Goal: Answer question/provide support

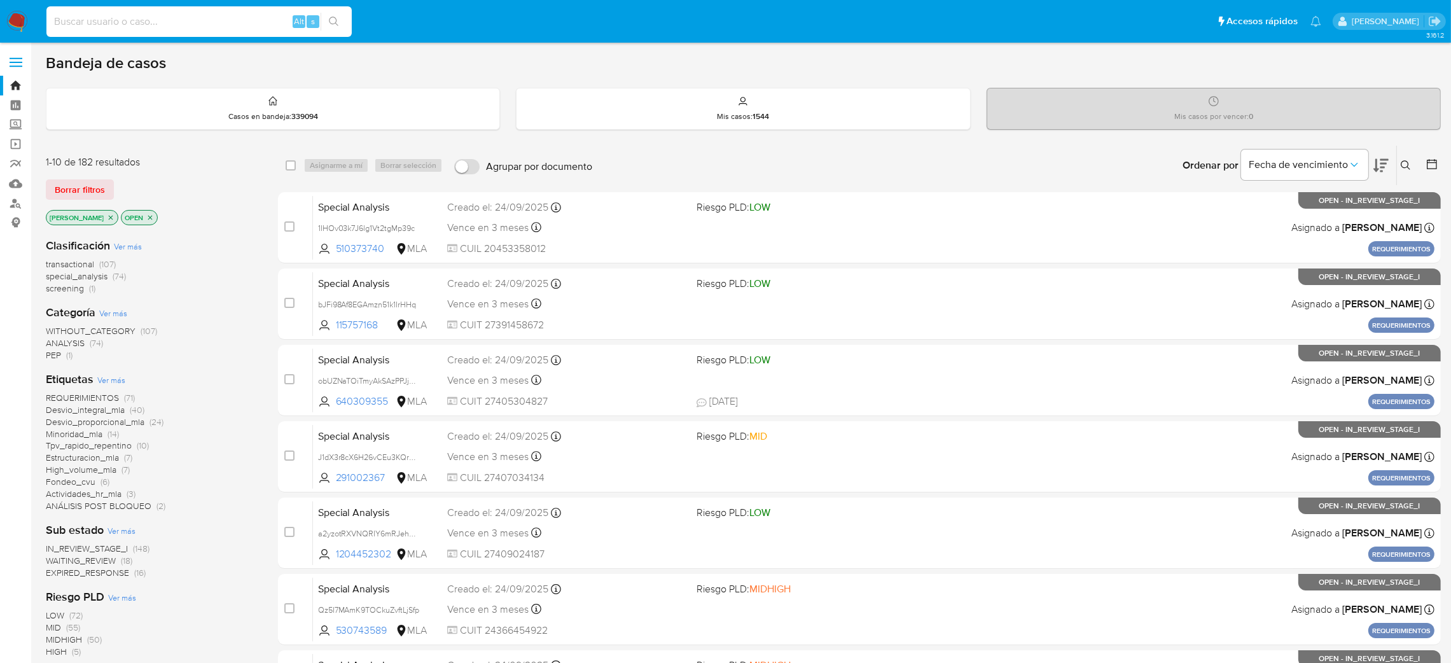
click at [217, 23] on input at bounding box center [198, 21] width 305 height 17
paste input "jVGv6cp0dyekDMgC5SmJdgN7"
type input "jVGv6cp0dyekDMgC5SmJdgN7"
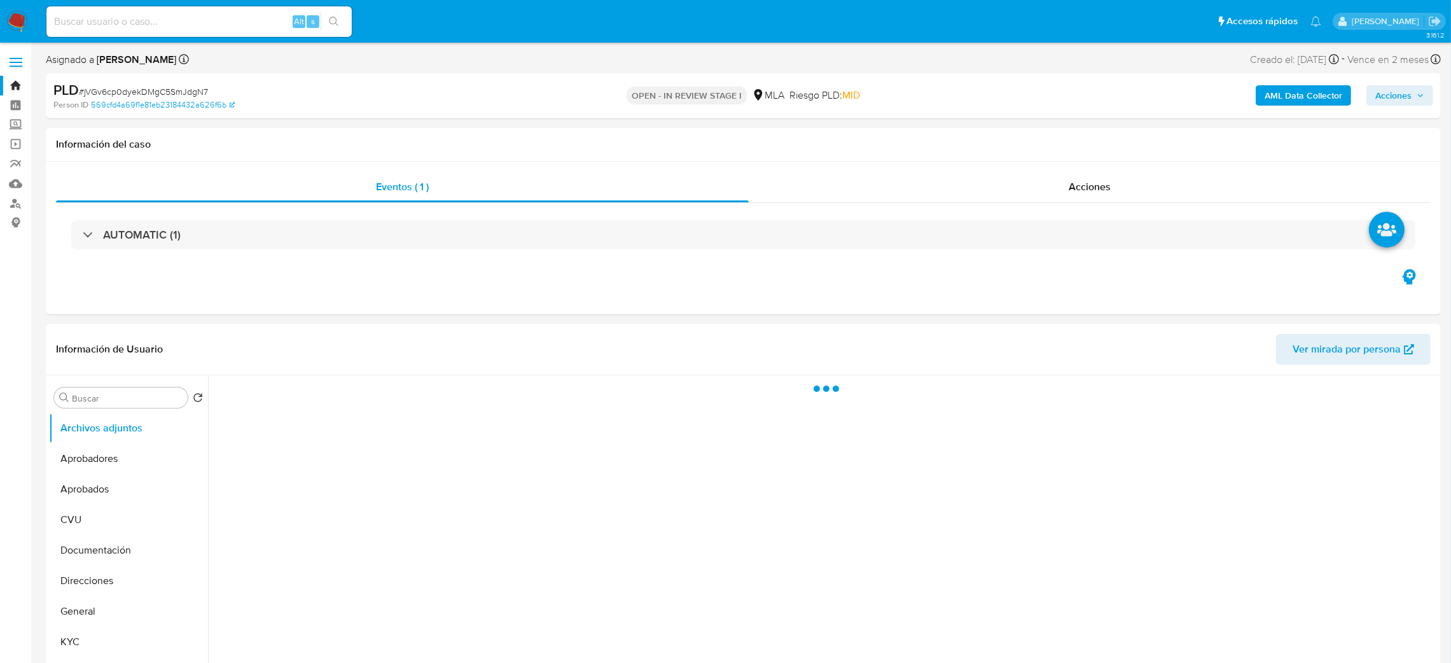
select select "10"
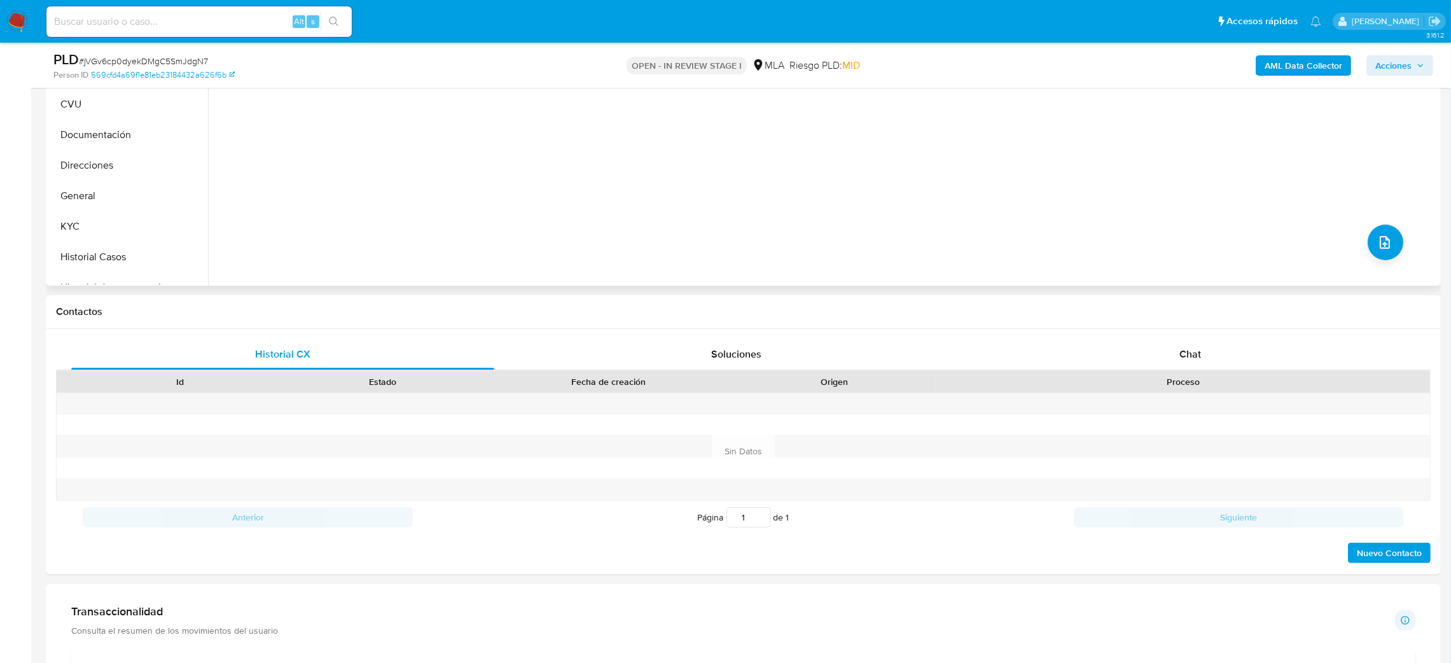
scroll to position [382, 0]
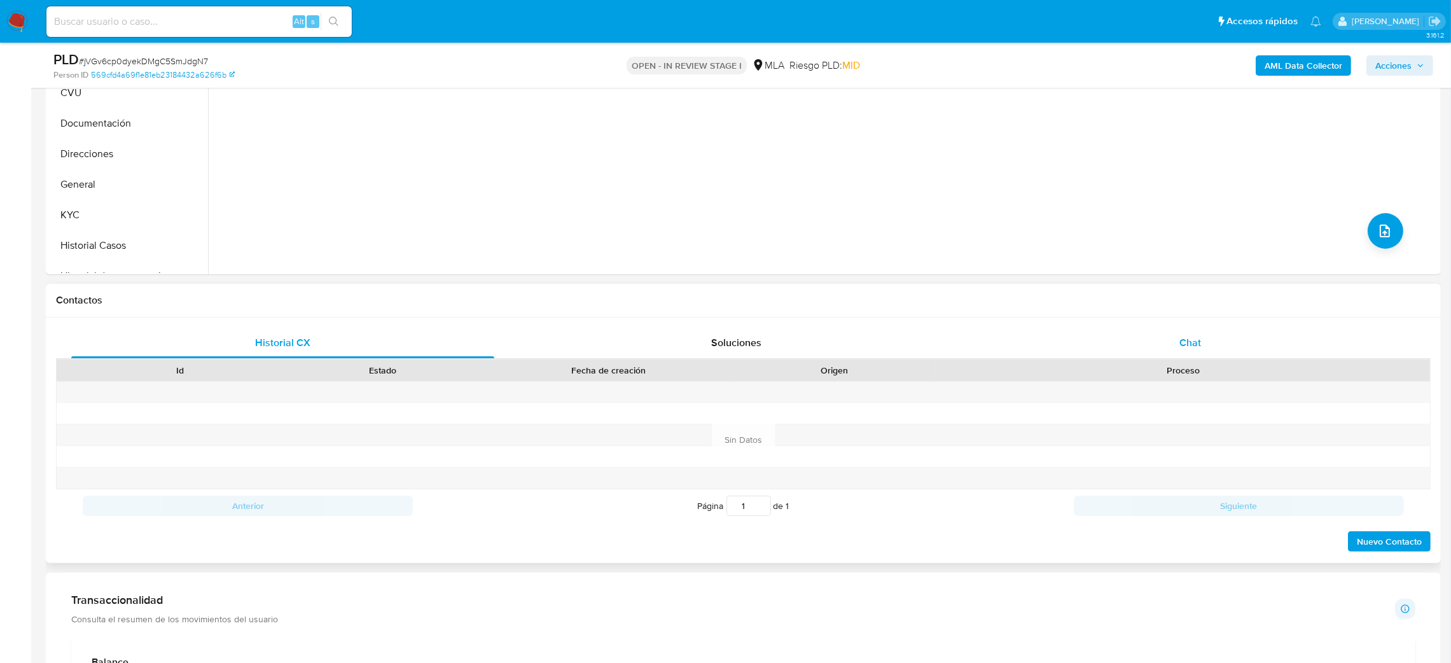
click at [1224, 338] on div "Chat" at bounding box center [1190, 343] width 423 height 31
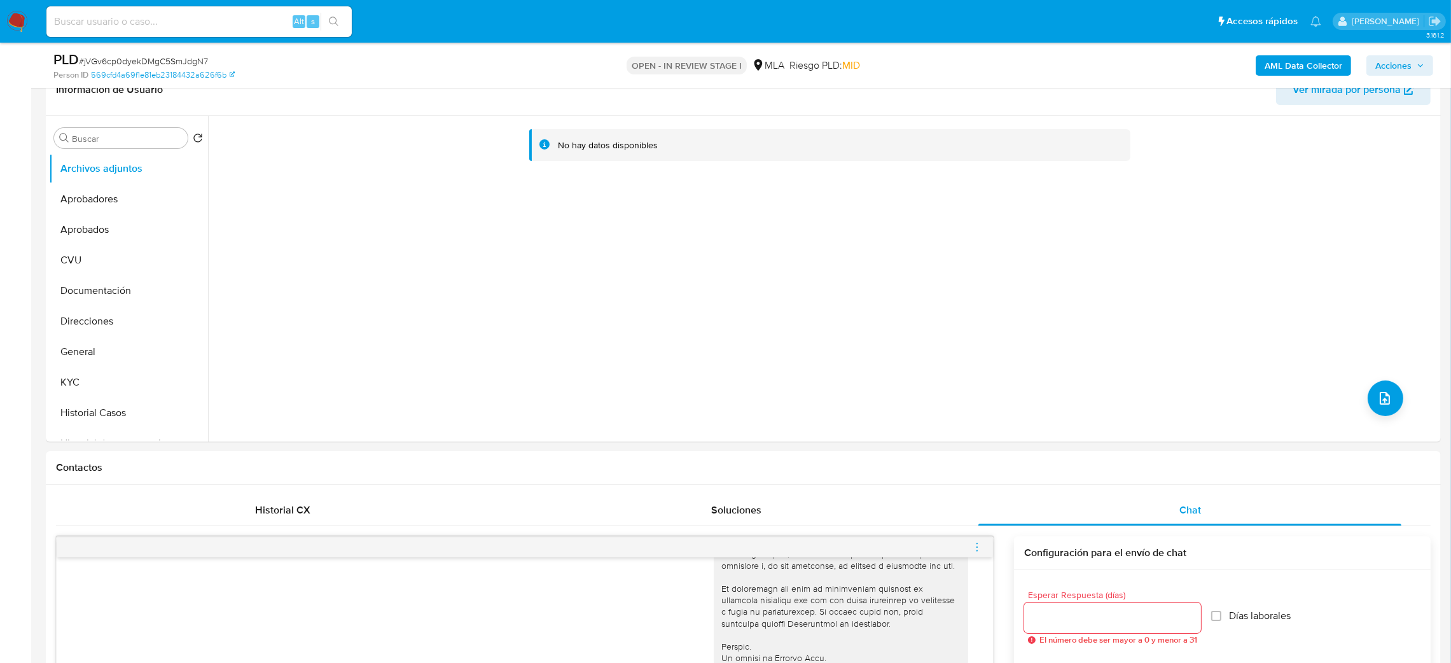
scroll to position [191, 0]
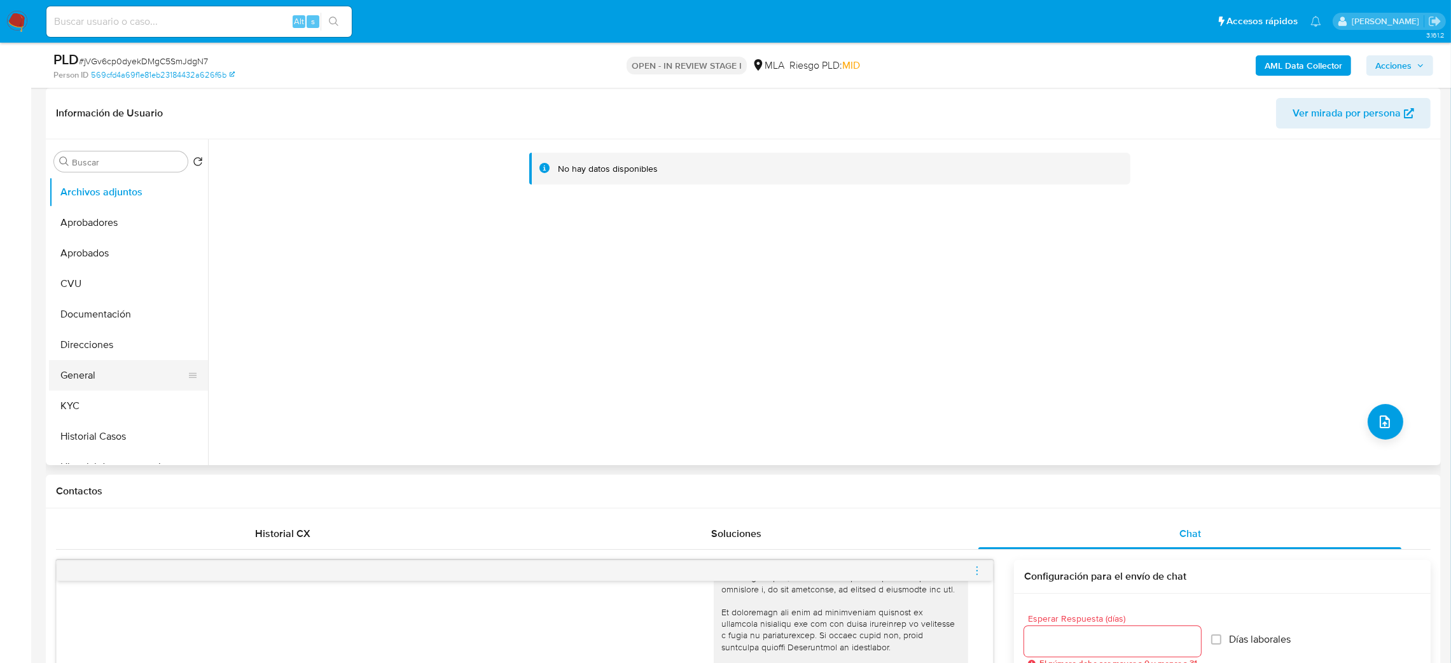
click at [136, 383] on button "General" at bounding box center [123, 375] width 149 height 31
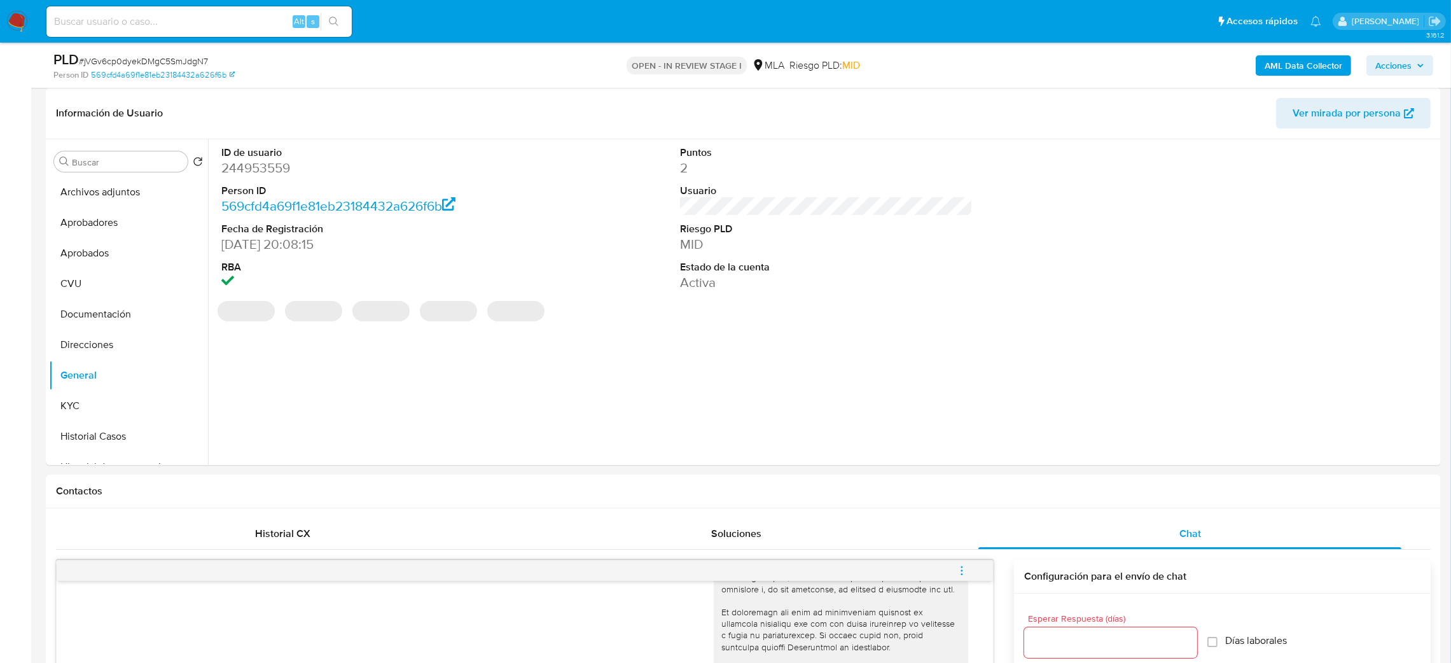
click at [247, 170] on dd "244953559" at bounding box center [367, 168] width 293 height 18
copy dd "244953559"
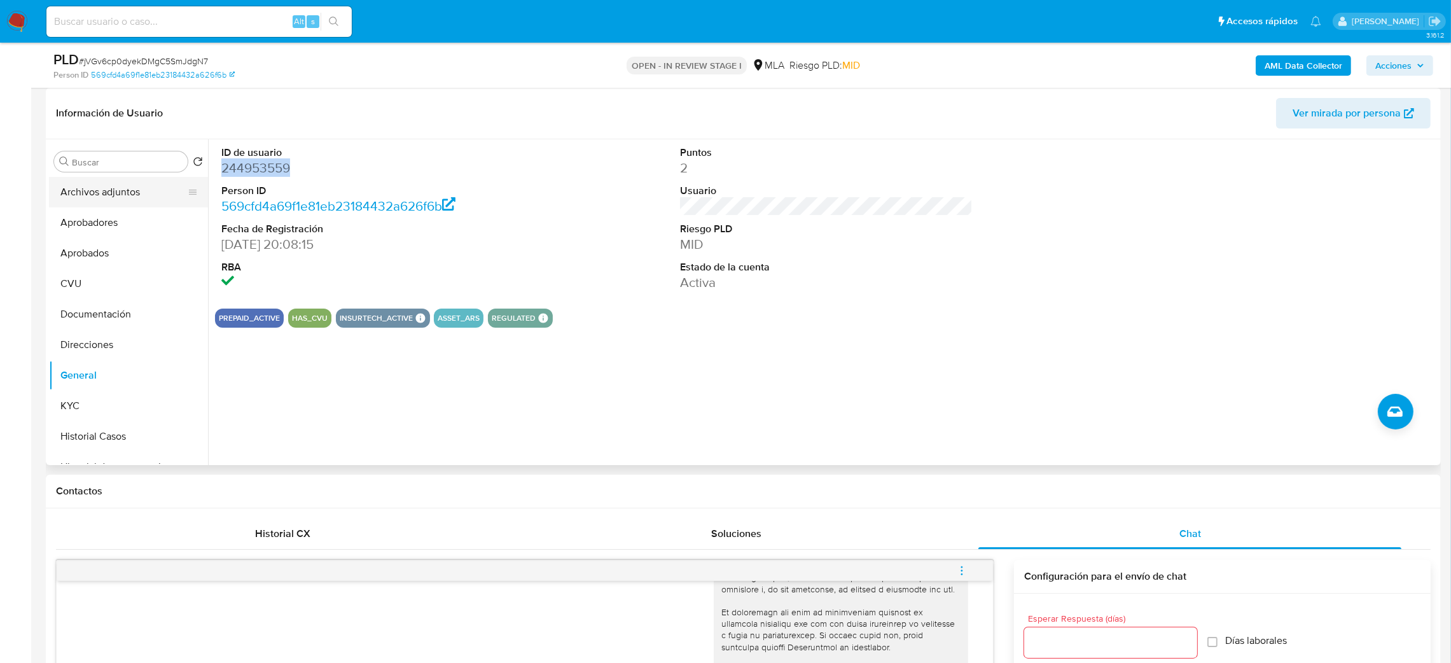
click at [113, 193] on button "Archivos adjuntos" at bounding box center [123, 192] width 149 height 31
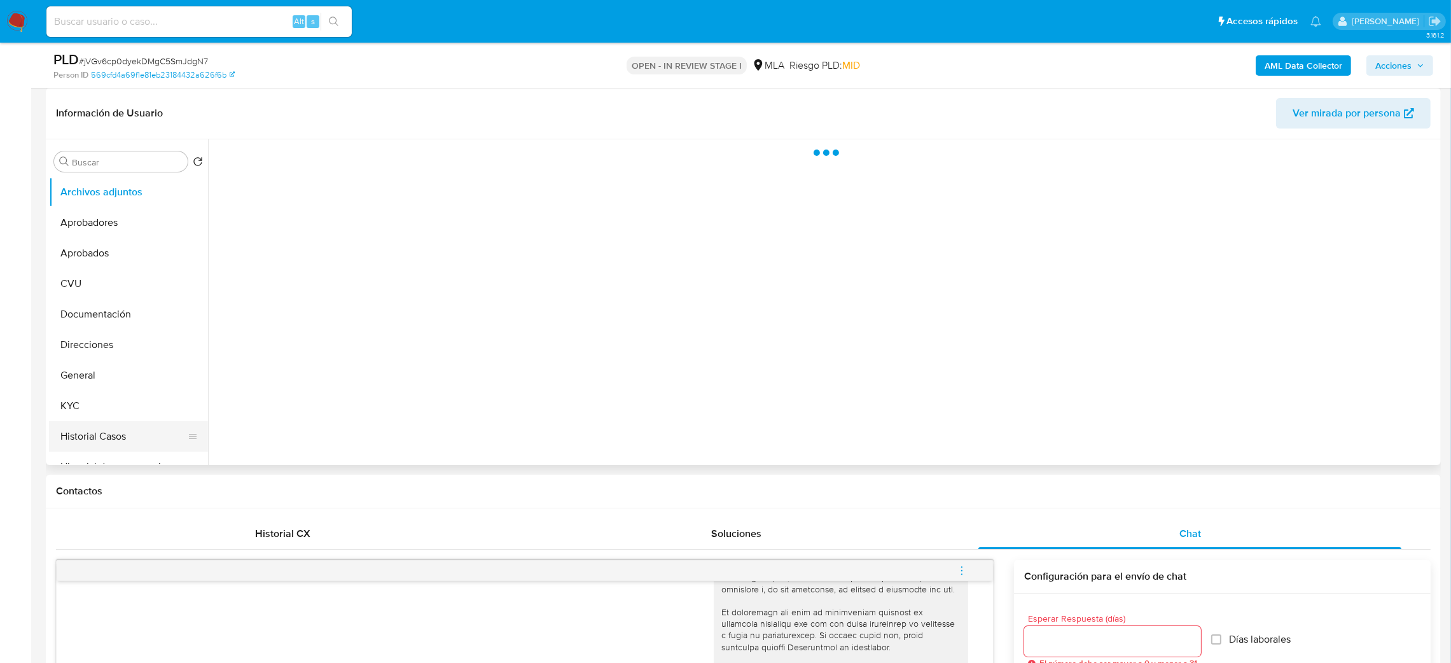
click at [108, 446] on button "Historial Casos" at bounding box center [123, 436] width 149 height 31
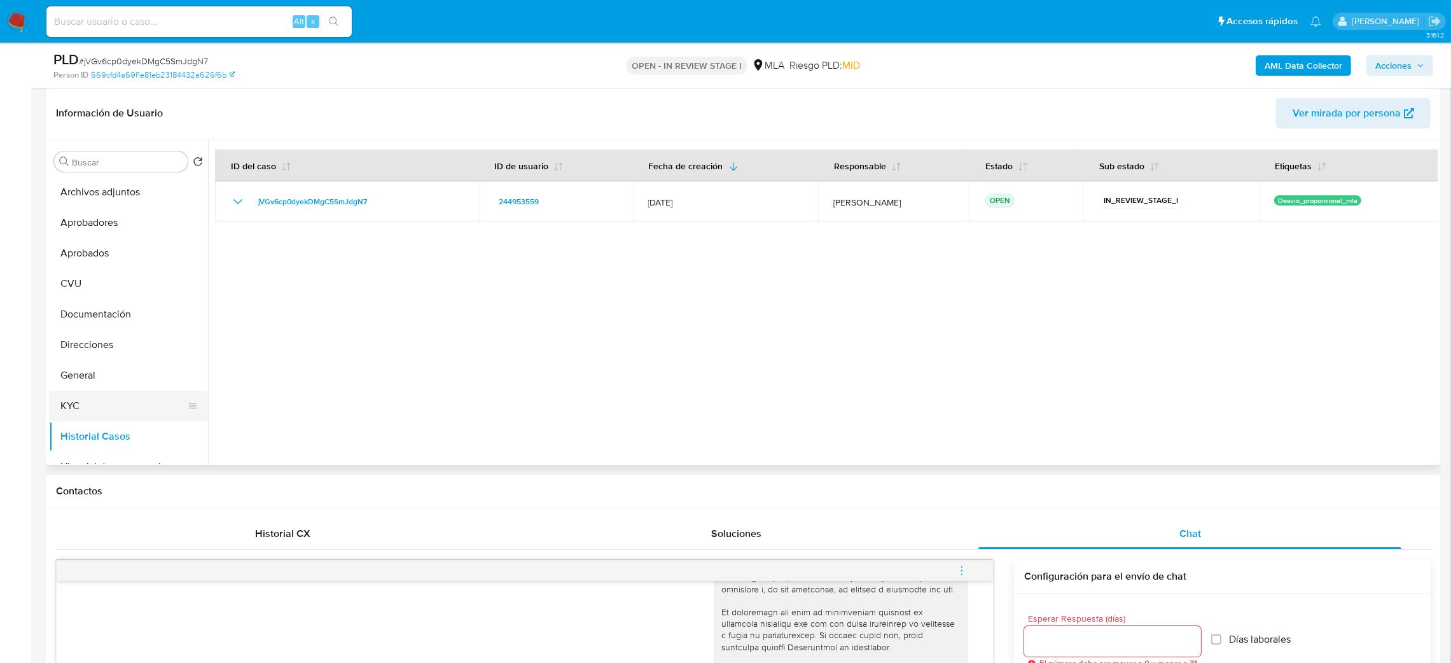
click at [96, 399] on button "KYC" at bounding box center [123, 406] width 149 height 31
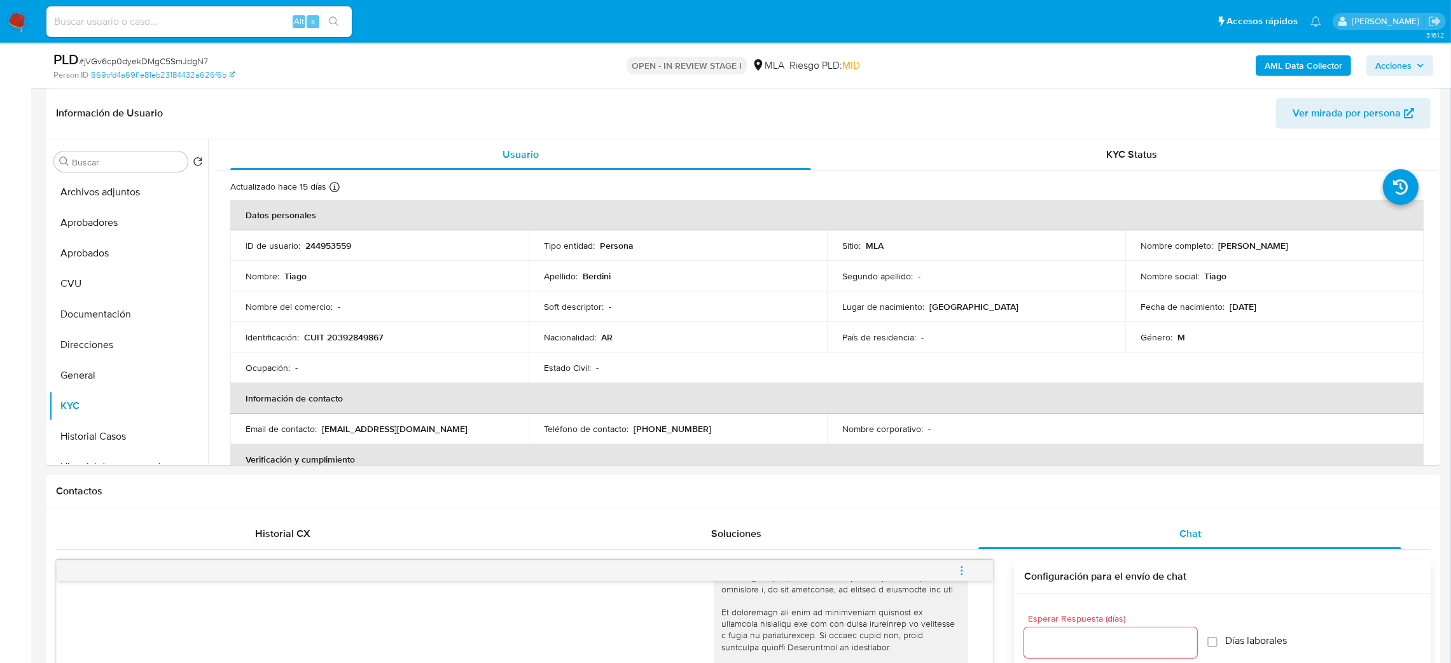
click at [129, 52] on div "PLD # jVGv6cp0dyekDMgC5SmJdgN7" at bounding box center [281, 59] width 456 height 19
copy span "jVGv6cp0dyekDMgC5SmJdgN7"
drag, startPoint x: 0, startPoint y: 200, endPoint x: 727, endPoint y: 3, distance: 753.5
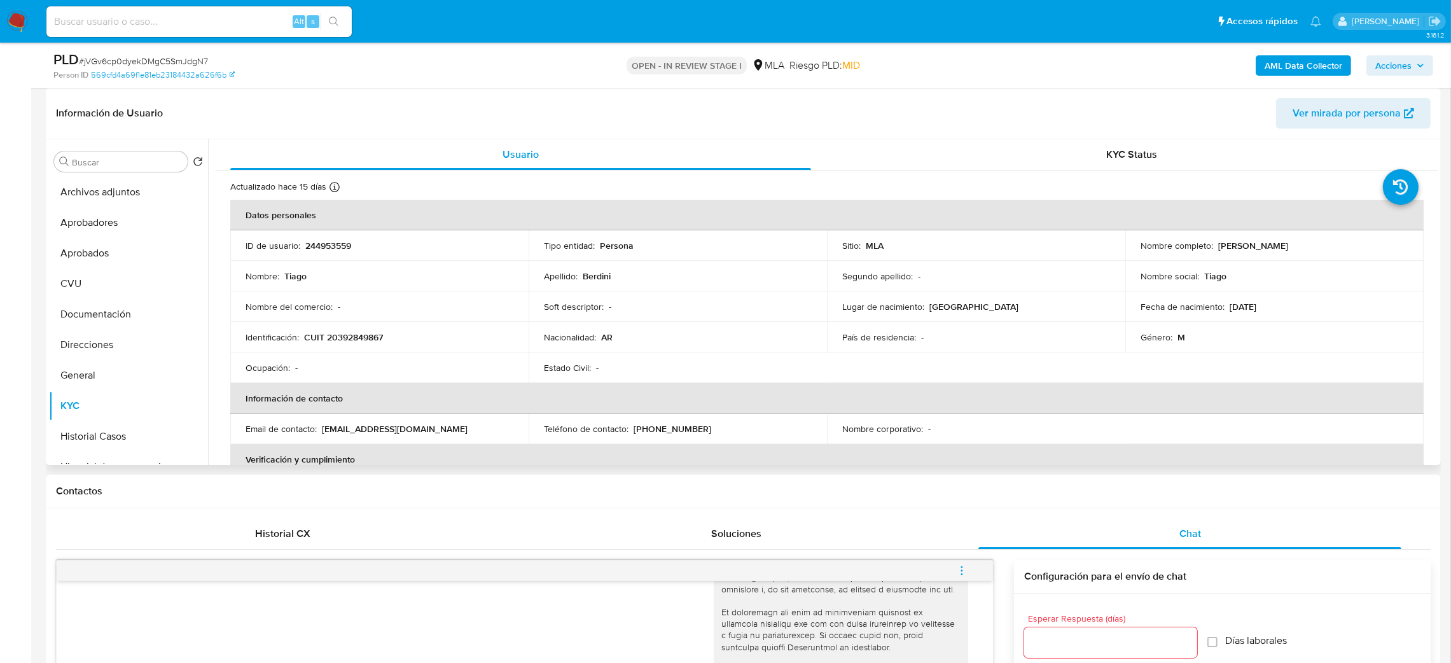
click at [349, 339] on p "CUIT 20392849867" at bounding box center [343, 336] width 79 height 11
copy p "20392849867"
drag, startPoint x: 341, startPoint y: 363, endPoint x: 338, endPoint y: 340, distance: 23.0
click at [340, 360] on td "Ocupación : -" at bounding box center [379, 367] width 298 height 31
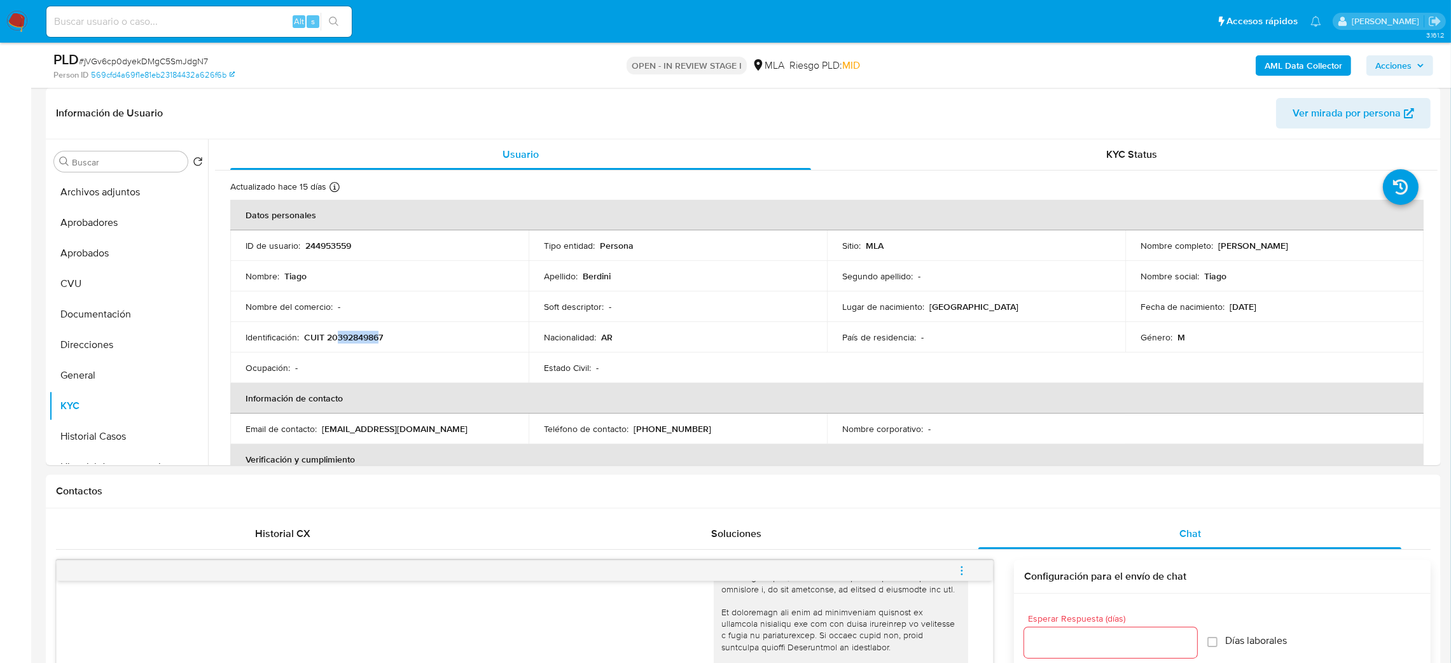
drag, startPoint x: 335, startPoint y: 336, endPoint x: 877, endPoint y: 50, distance: 613.6
click at [377, 335] on p "CUIT 20392849867" at bounding box center [343, 336] width 79 height 11
copy p "39284986"
drag, startPoint x: 1216, startPoint y: 246, endPoint x: 1291, endPoint y: 244, distance: 75.1
click at [1291, 244] on div "Nombre completo : Tiago Berdini" at bounding box center [1275, 245] width 268 height 11
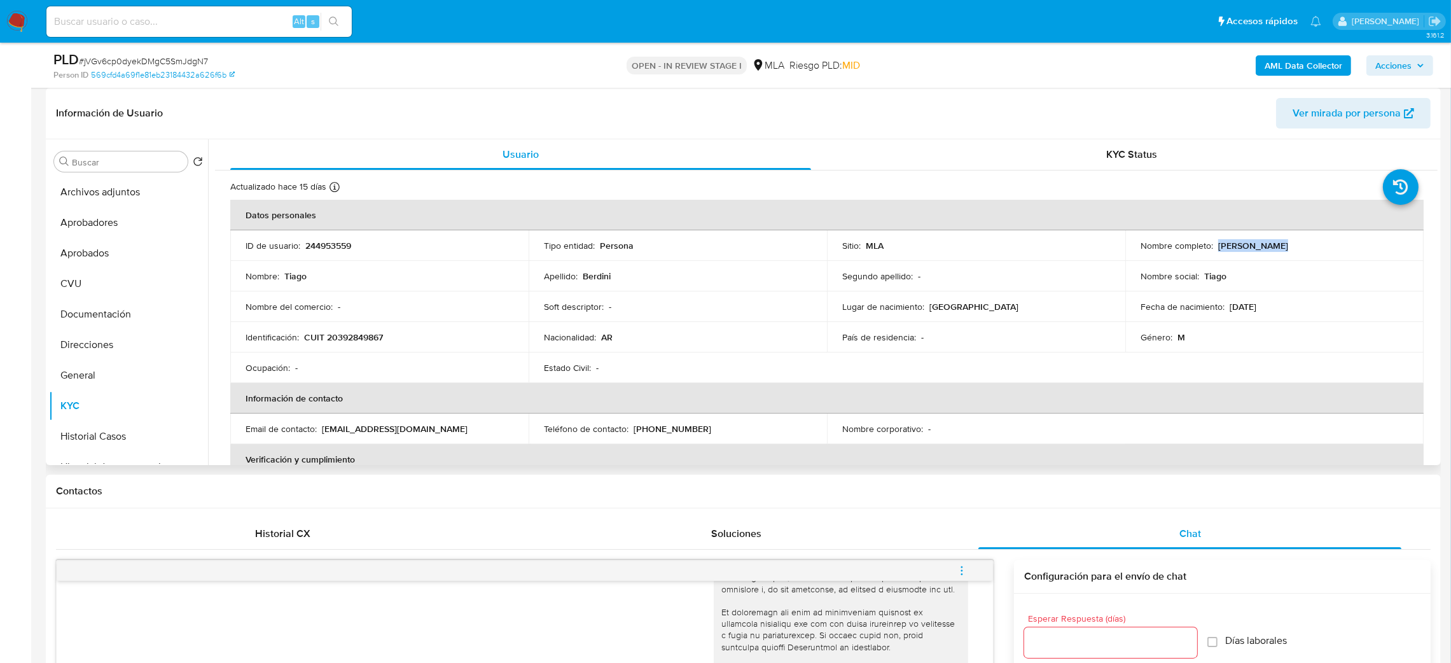
copy p "Tiago Berdini"
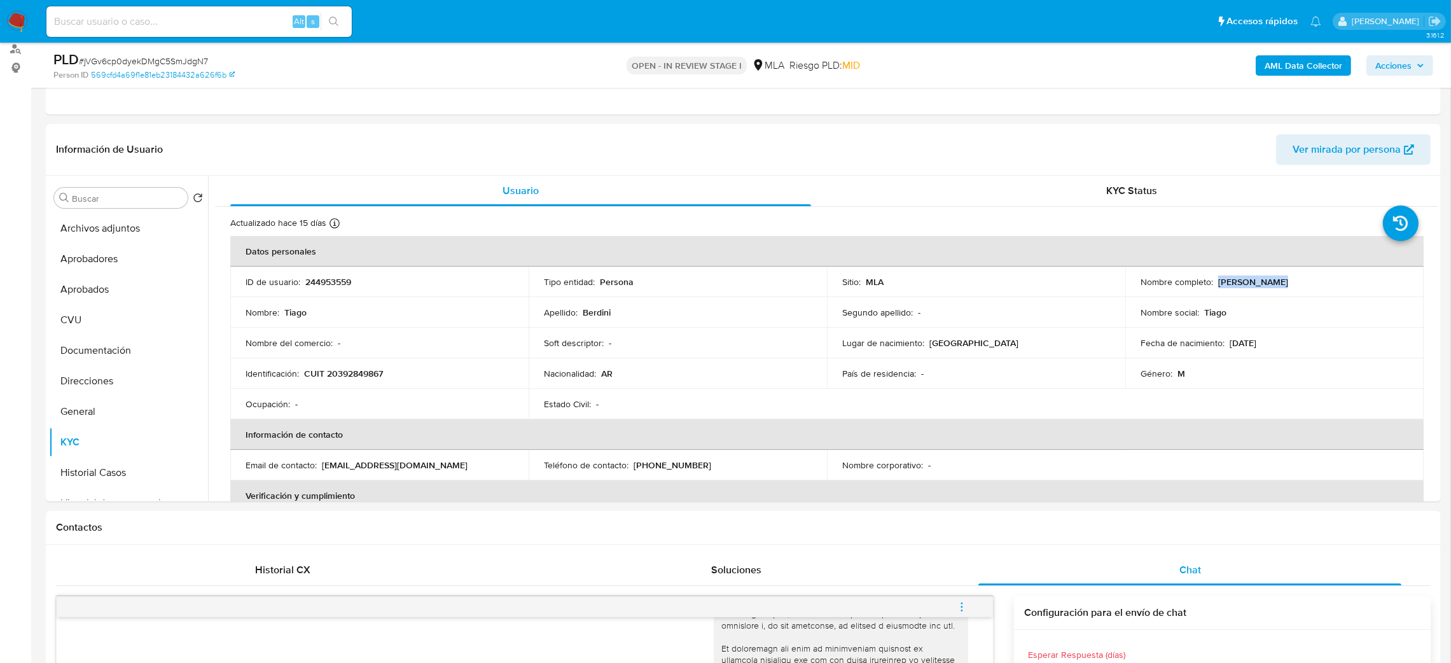
scroll to position [151, 0]
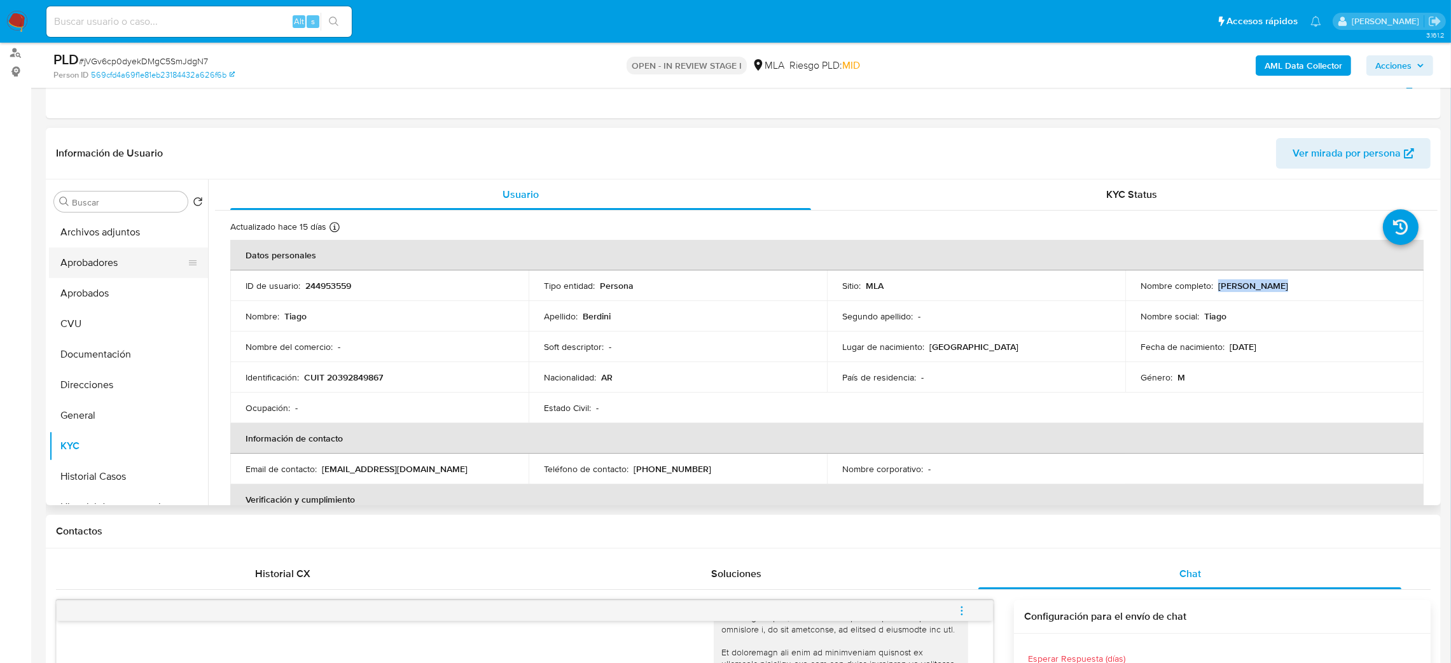
click at [106, 252] on button "Aprobadores" at bounding box center [123, 263] width 149 height 31
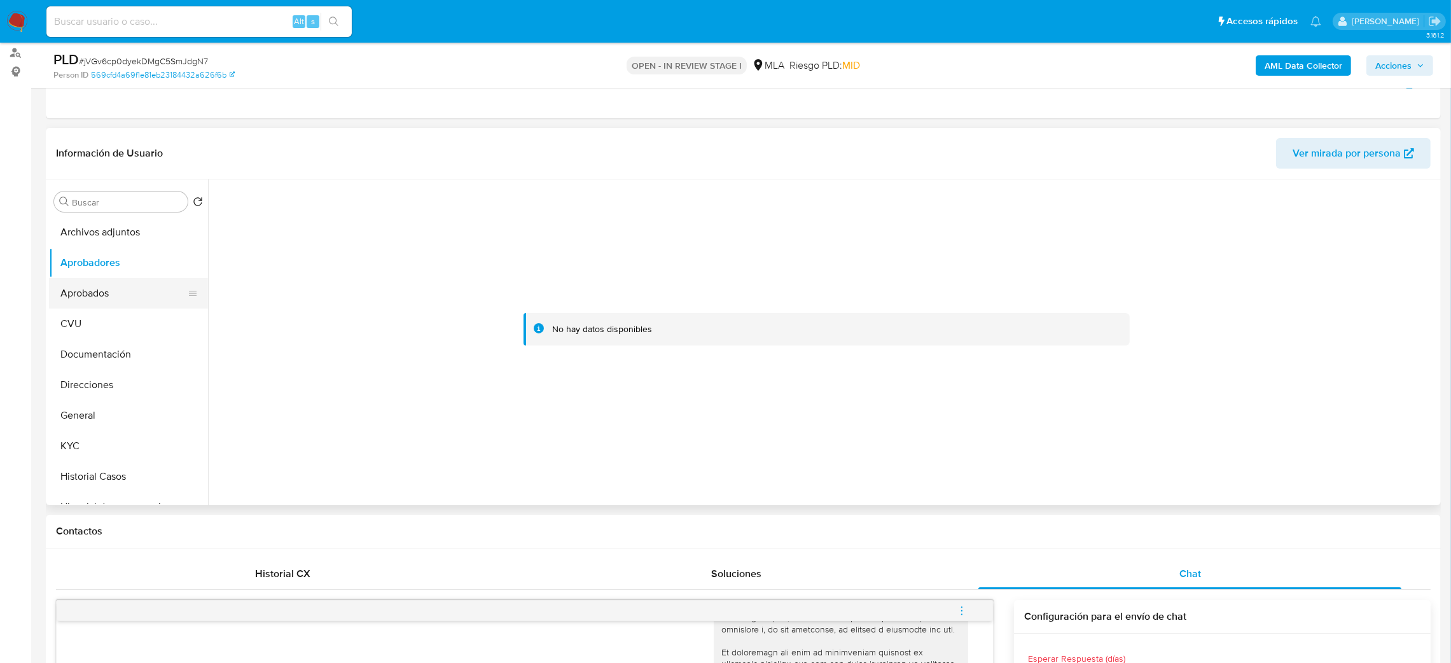
click at [125, 290] on button "Aprobados" at bounding box center [123, 293] width 149 height 31
click at [127, 330] on button "CVU" at bounding box center [123, 324] width 149 height 31
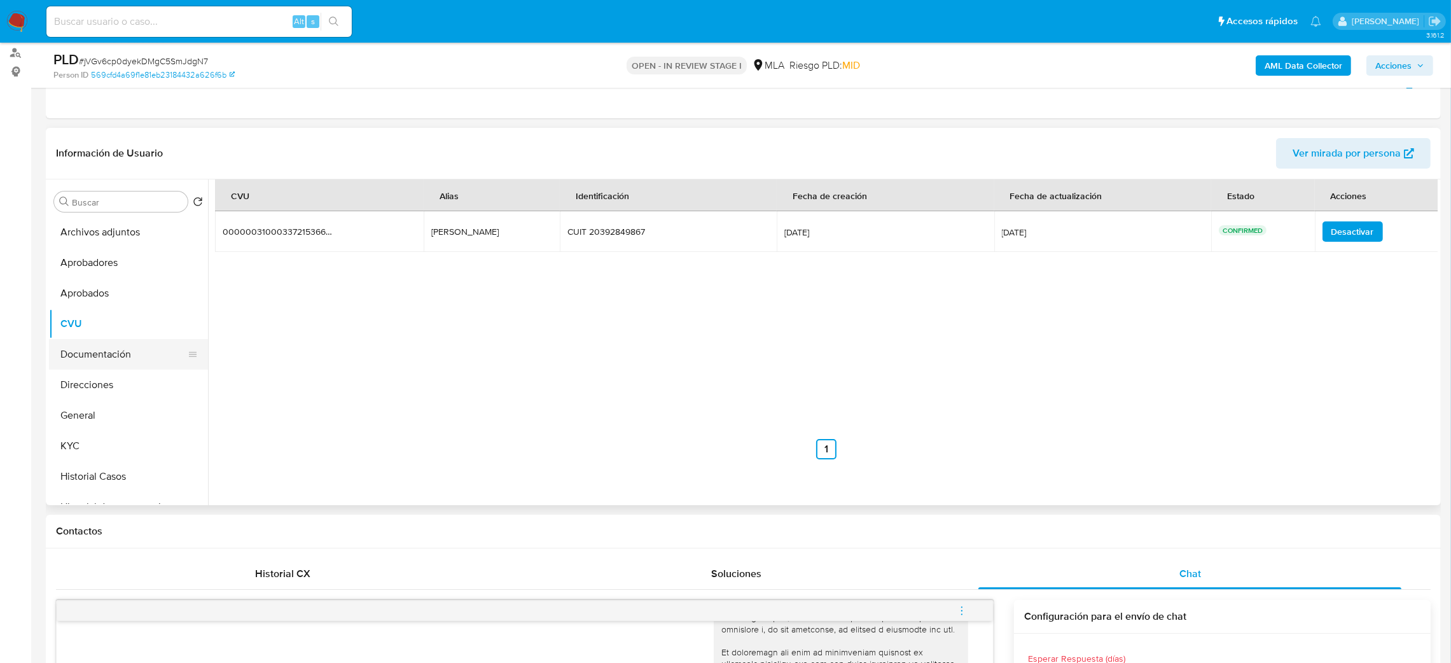
click at [106, 366] on button "Documentación" at bounding box center [123, 354] width 149 height 31
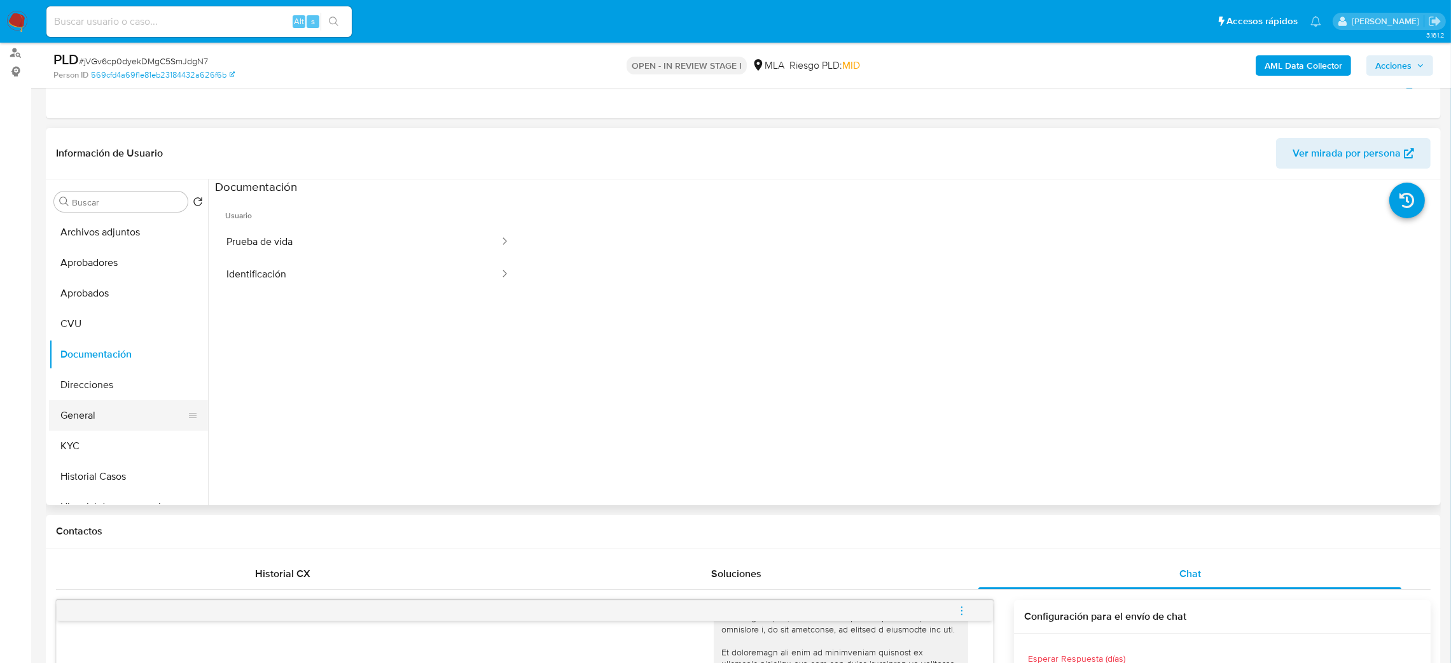
click at [104, 412] on button "General" at bounding box center [123, 415] width 149 height 31
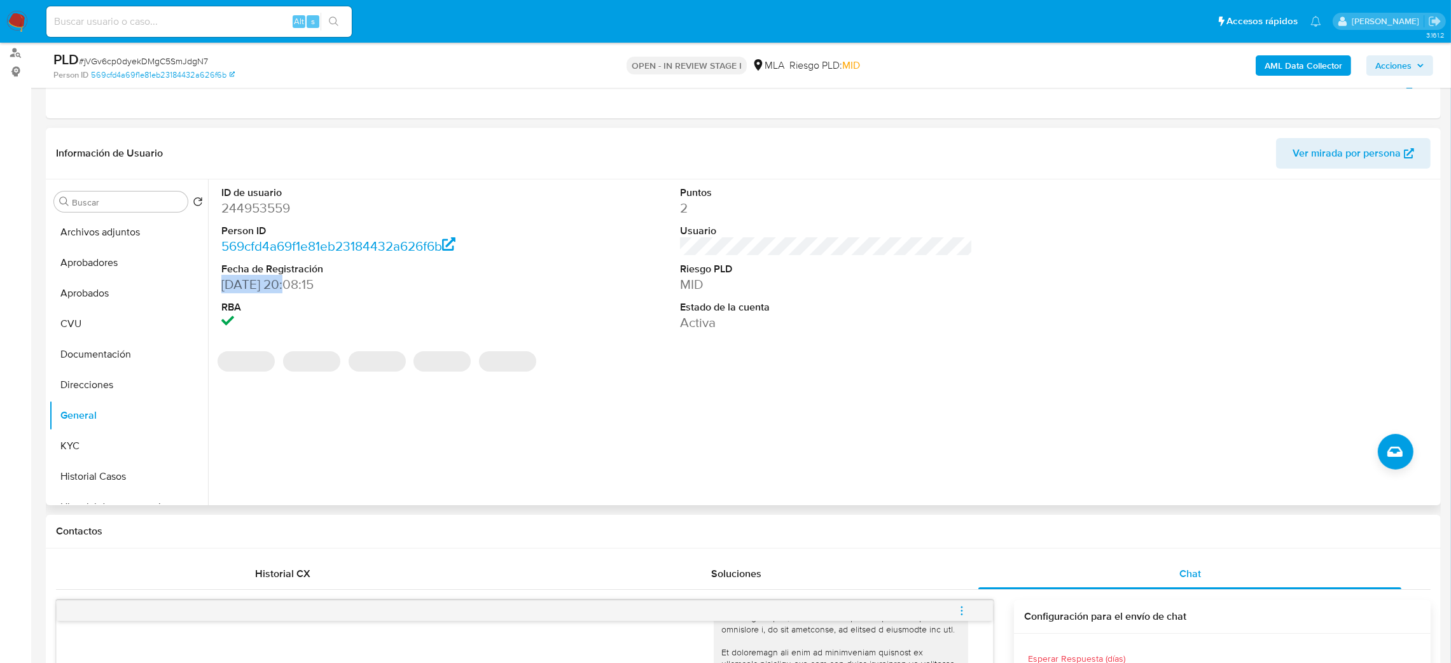
drag, startPoint x: 286, startPoint y: 280, endPoint x: 219, endPoint y: 280, distance: 66.8
click at [219, 280] on div "ID de usuario 244953559 Person ID 569cfd4a69f1e81eb23184432a626f6b Fecha de Reg…" at bounding box center [368, 258] width 306 height 159
copy dd "22/02/2017"
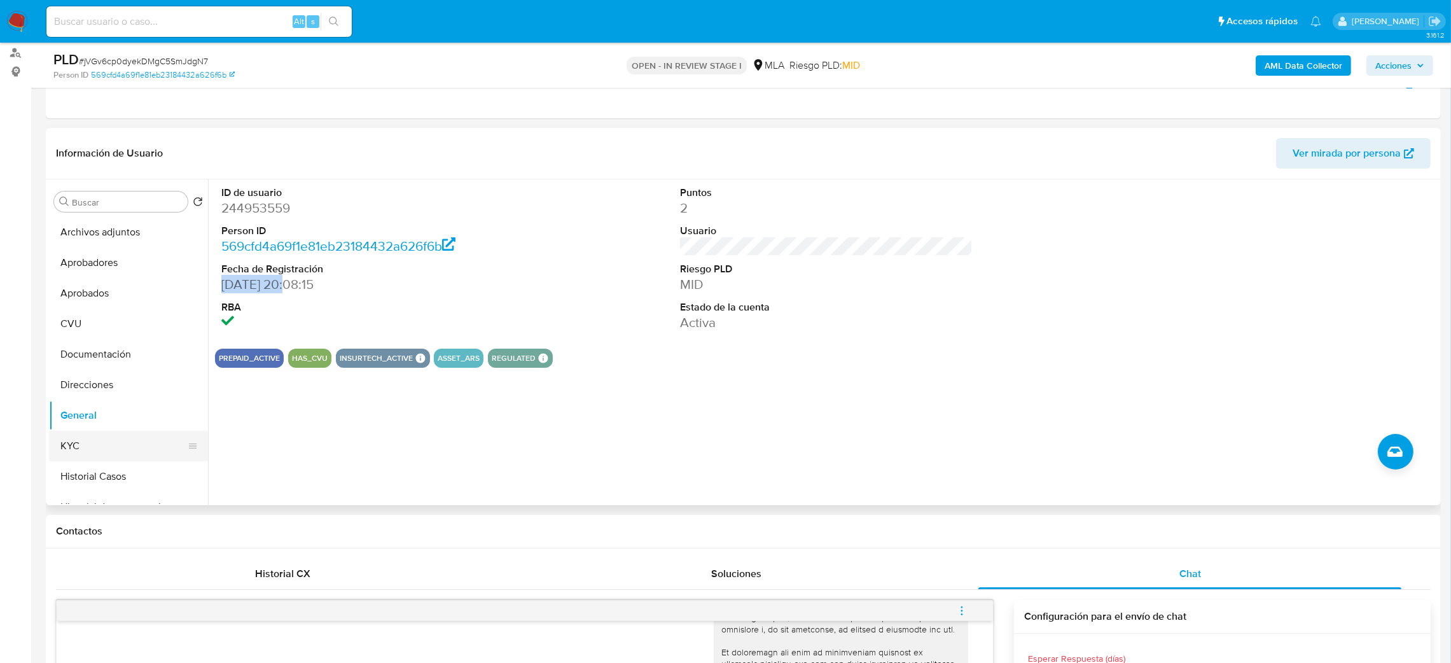
click at [105, 442] on button "KYC" at bounding box center [123, 446] width 149 height 31
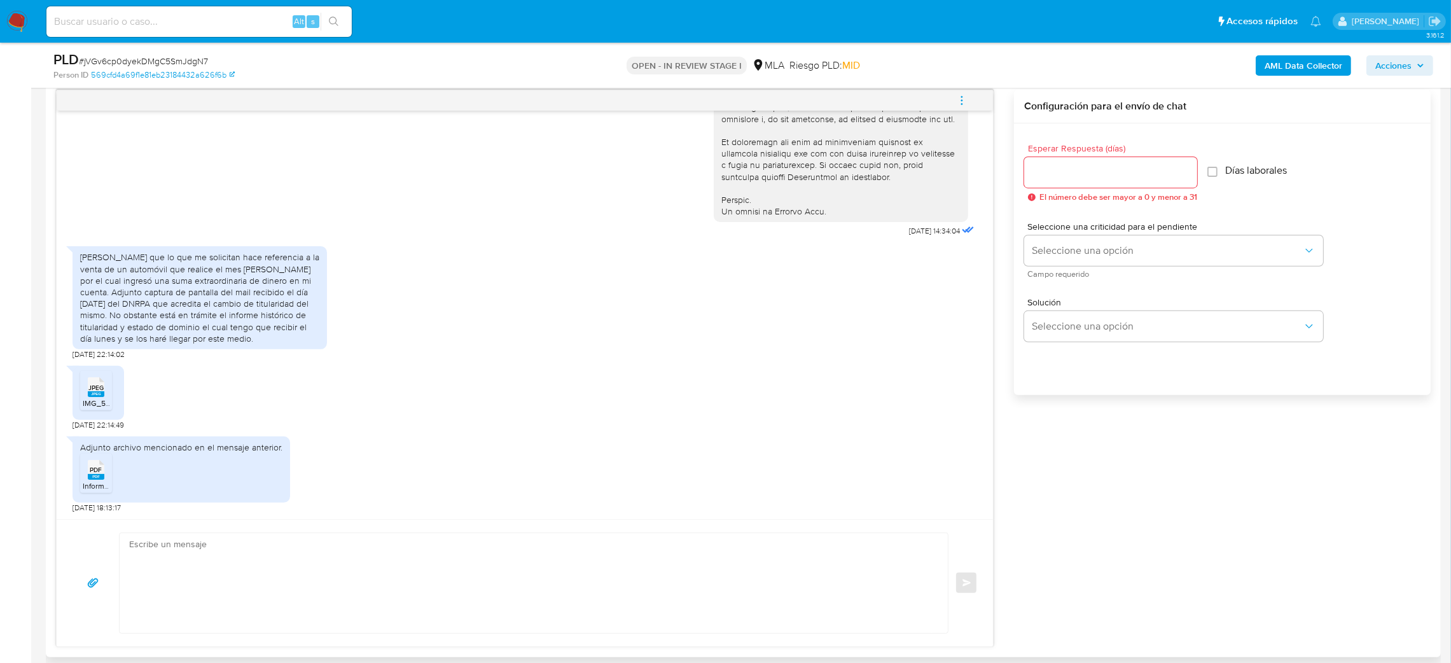
scroll to position [628, 0]
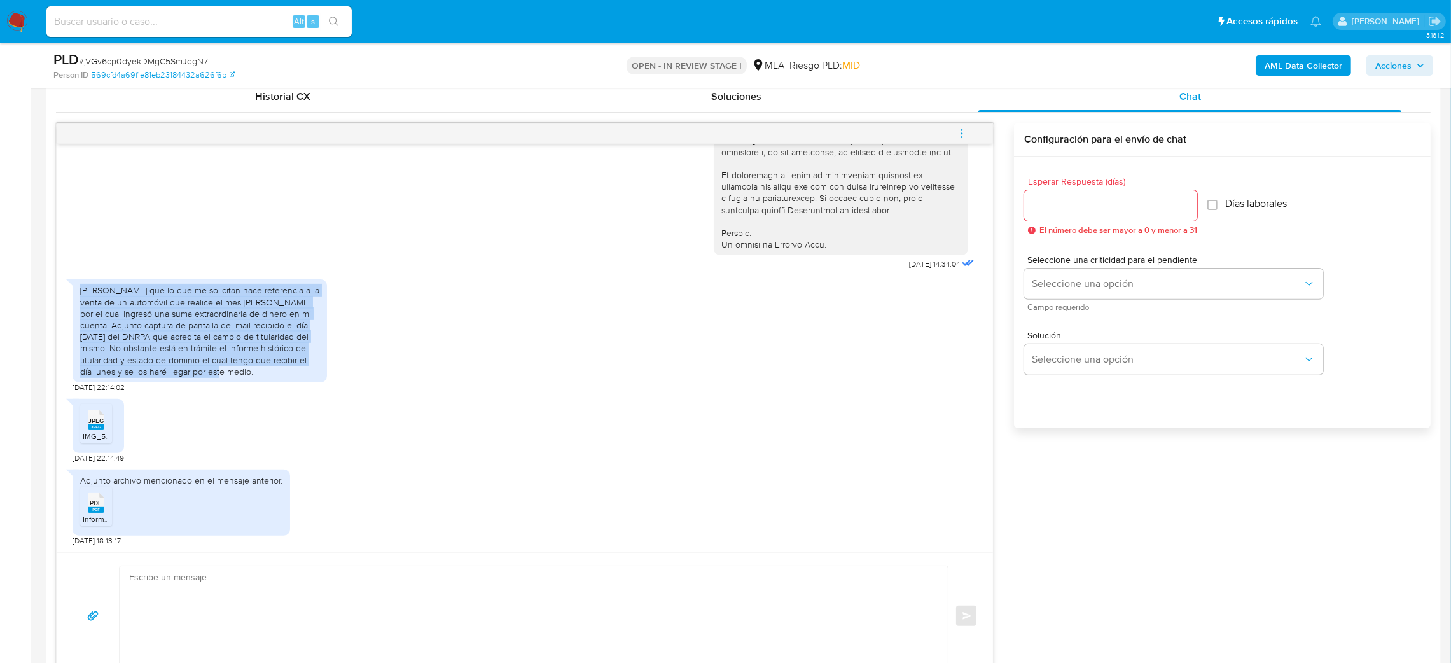
drag, startPoint x: 75, startPoint y: 290, endPoint x: 215, endPoint y: 376, distance: 164.2
click at [215, 376] on div "Imagino que lo que me solicitan hace referencia a la venta de un automóvil que …" at bounding box center [200, 330] width 255 height 103
copy div "Imagino que lo que me solicitan hace referencia a la venta de un automóvil que …"
click at [227, 376] on div "Imagino que lo que me solicitan hace referencia a la venta de un automóvil que …" at bounding box center [199, 330] width 239 height 93
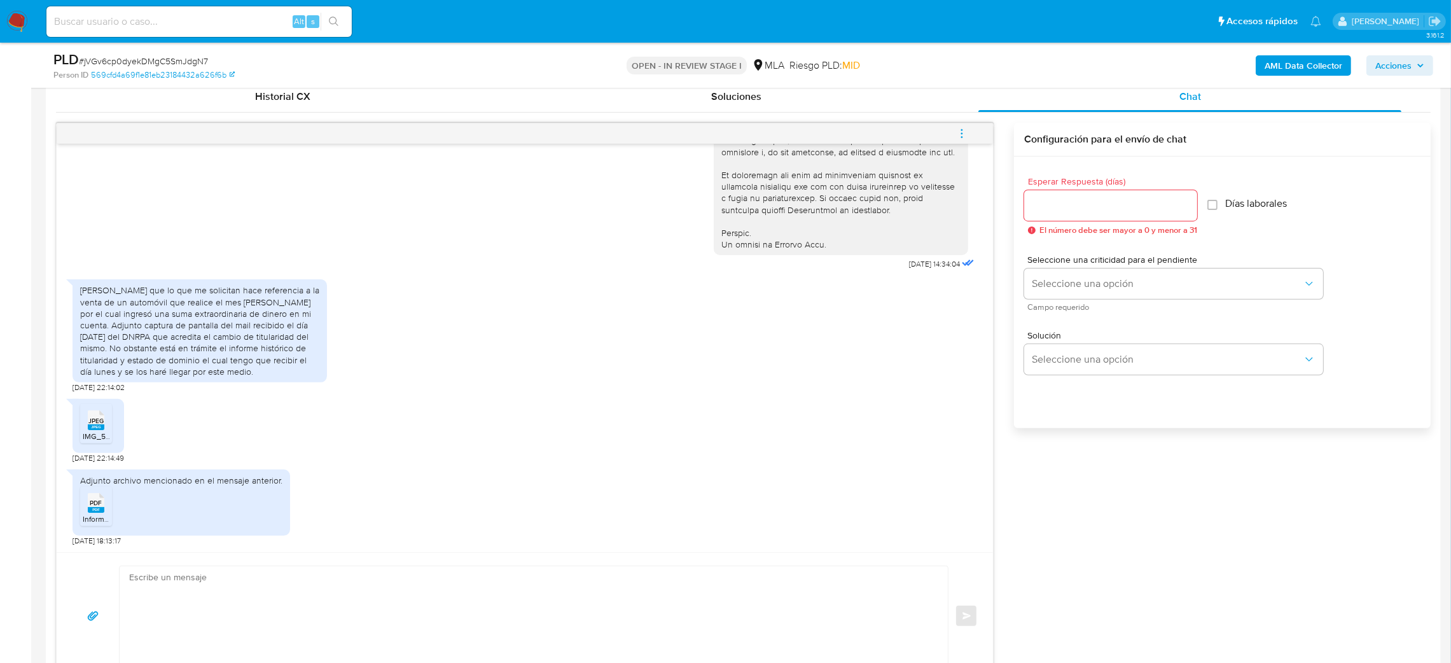
click at [85, 431] on div "JPEG JPEG" at bounding box center [96, 419] width 27 height 25
drag, startPoint x: 87, startPoint y: 500, endPoint x: 67, endPoint y: 503, distance: 20.5
click at [88, 500] on icon "PDF" at bounding box center [96, 503] width 17 height 22
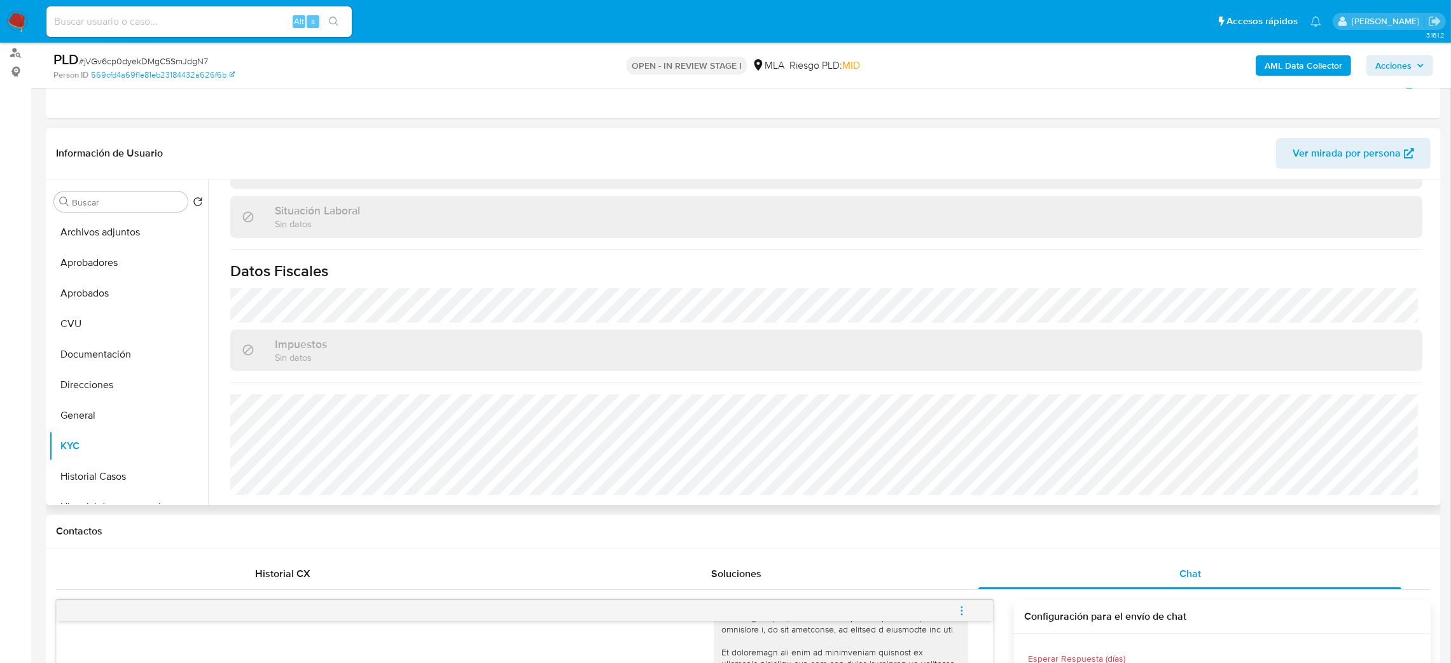
scroll to position [86, 0]
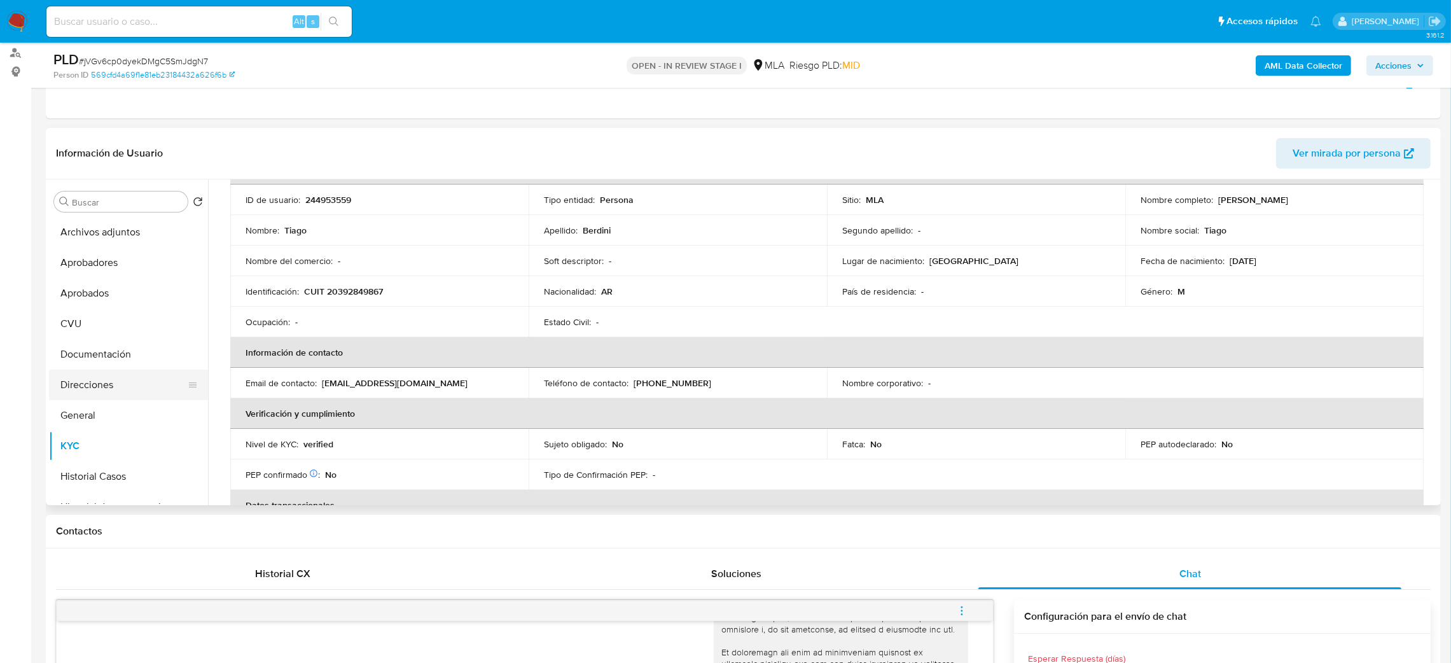
click at [113, 381] on button "Direcciones" at bounding box center [123, 385] width 149 height 31
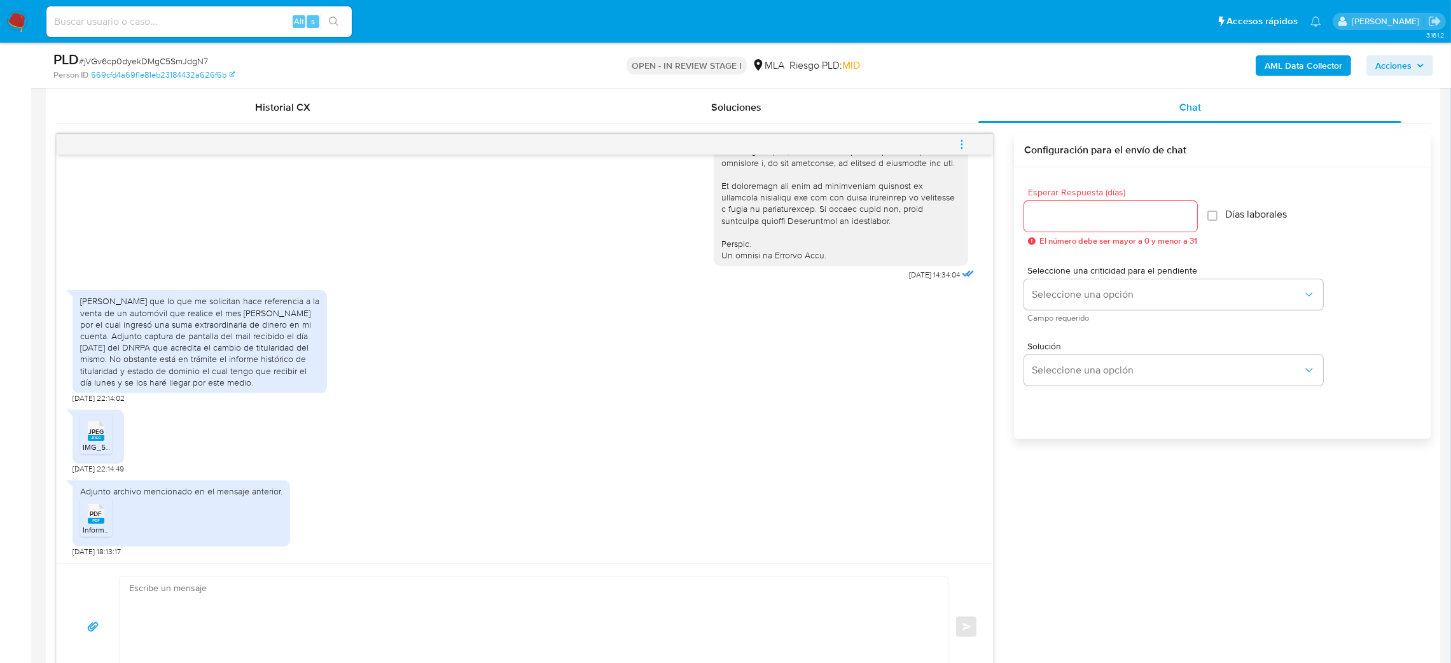
scroll to position [723, 0]
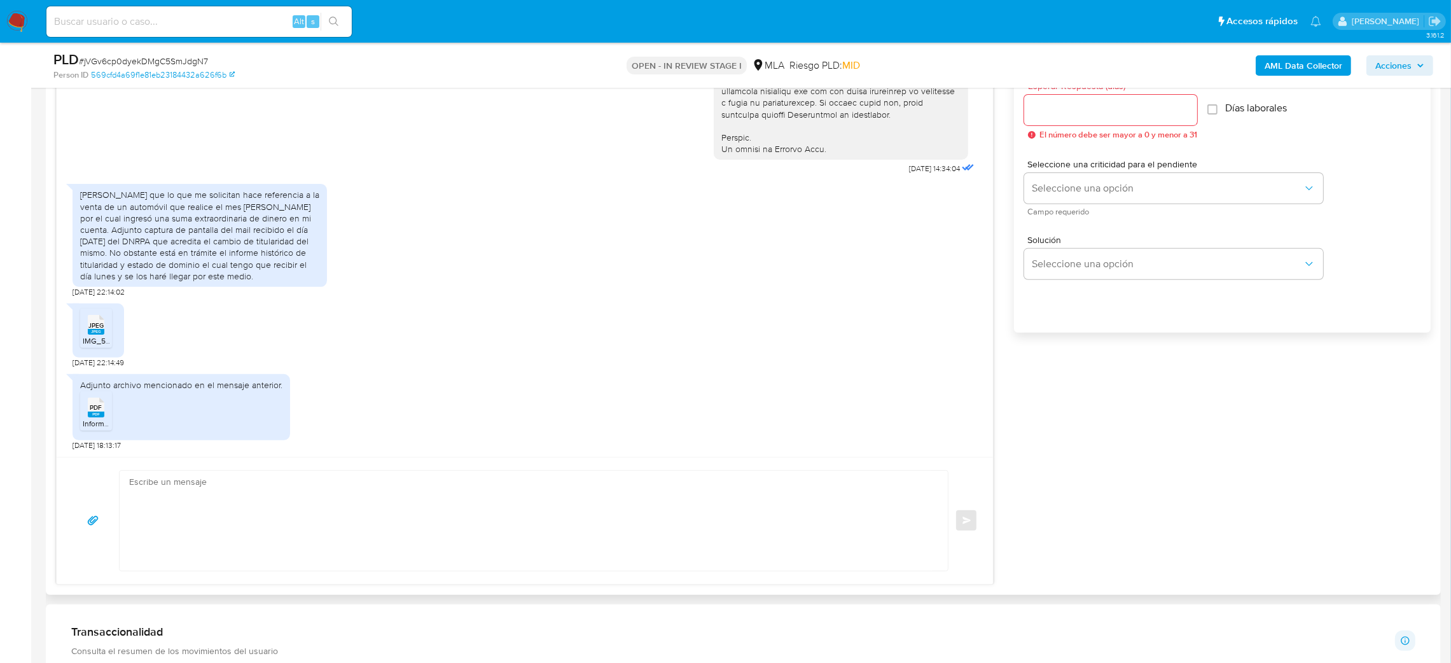
click at [212, 514] on textarea at bounding box center [530, 521] width 803 height 100
paste textarea "Hola, ¡Muchas gracias por tu respuesta! Confirmamos la recepción de la document…"
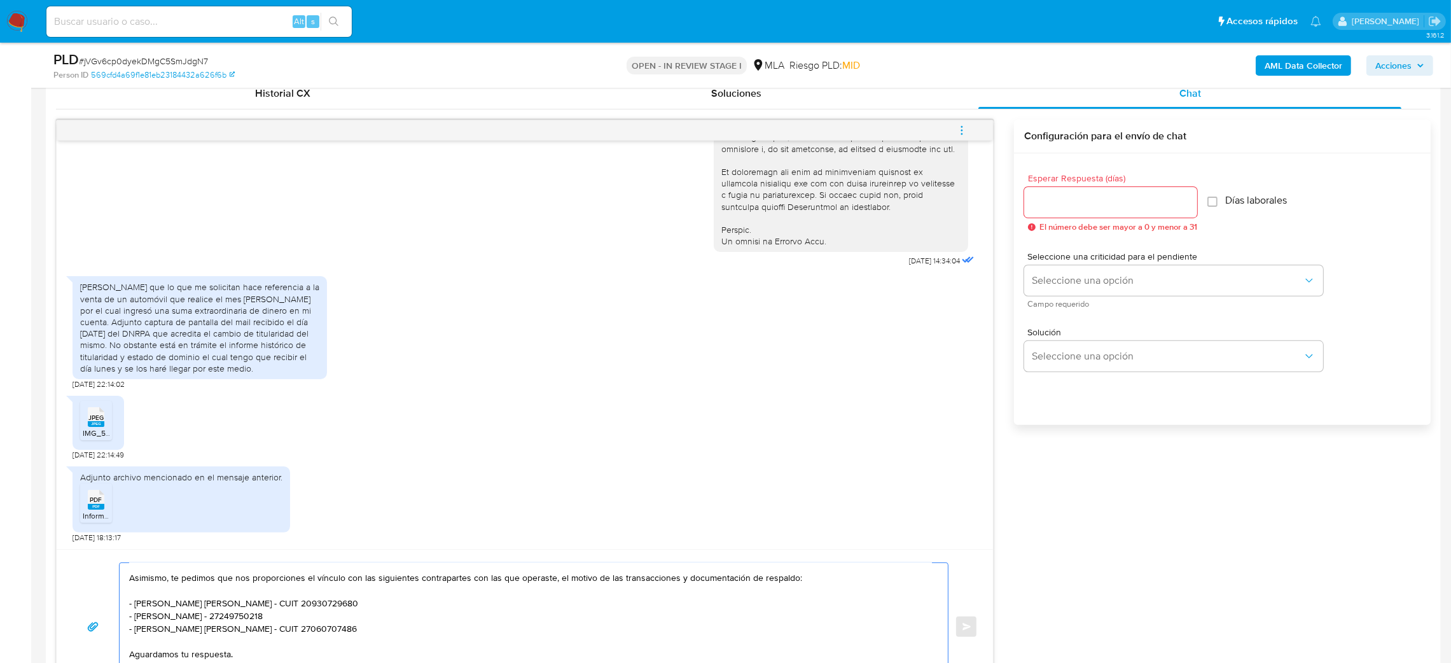
scroll to position [628, 0]
type textarea "Hola, ¡Muchas gracias por tu respuesta! Confirmamos la recepción de la document…"
click at [1032, 209] on input "Esperar Respuesta (días)" at bounding box center [1110, 205] width 173 height 17
type input "2"
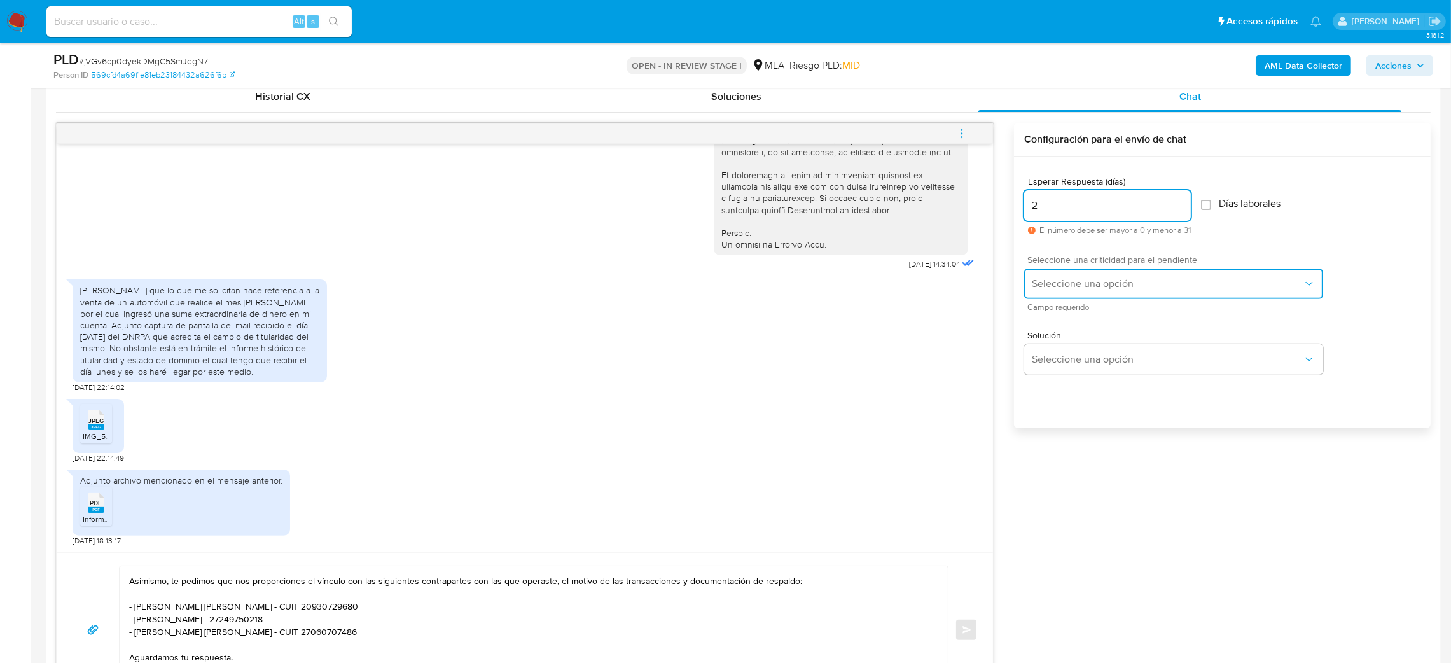
click at [1045, 282] on span "Seleccione una opción" at bounding box center [1167, 283] width 271 height 13
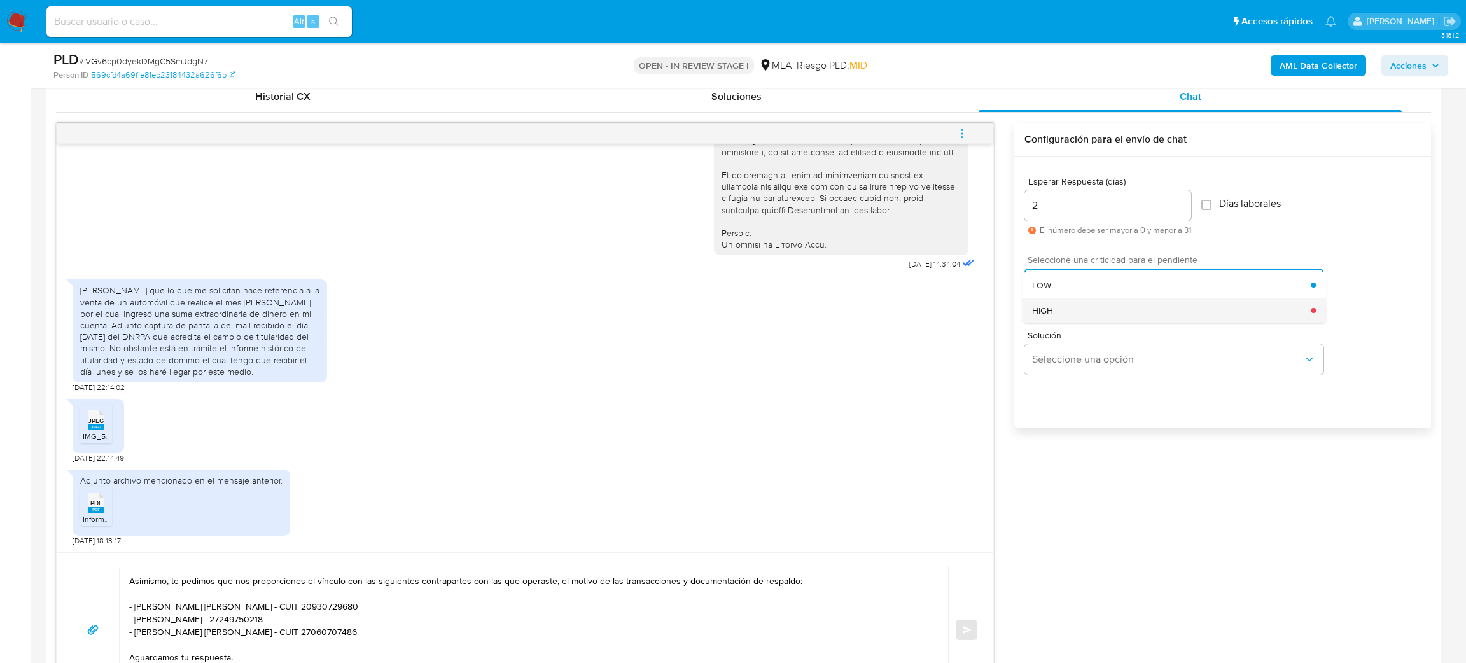
click at [1050, 311] on span "HIGH" at bounding box center [1042, 310] width 21 height 11
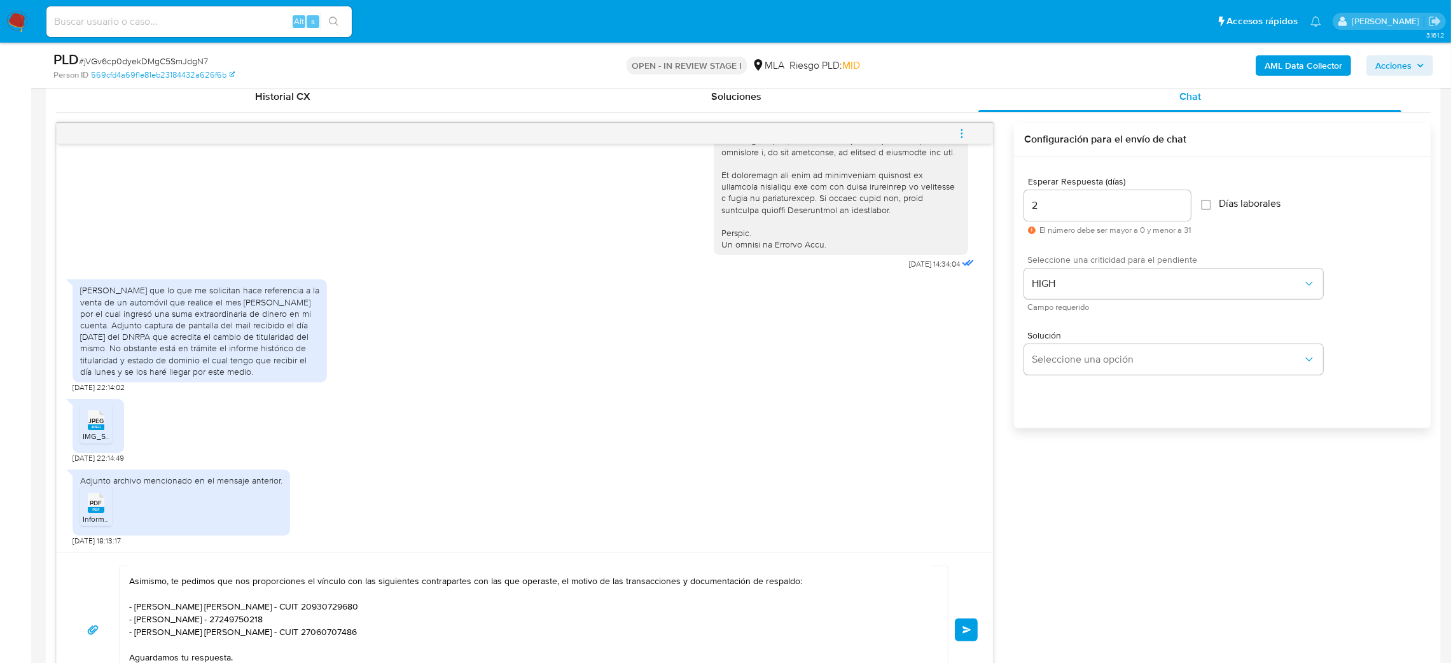
click at [969, 630] on span "Enviar" at bounding box center [967, 630] width 9 height 8
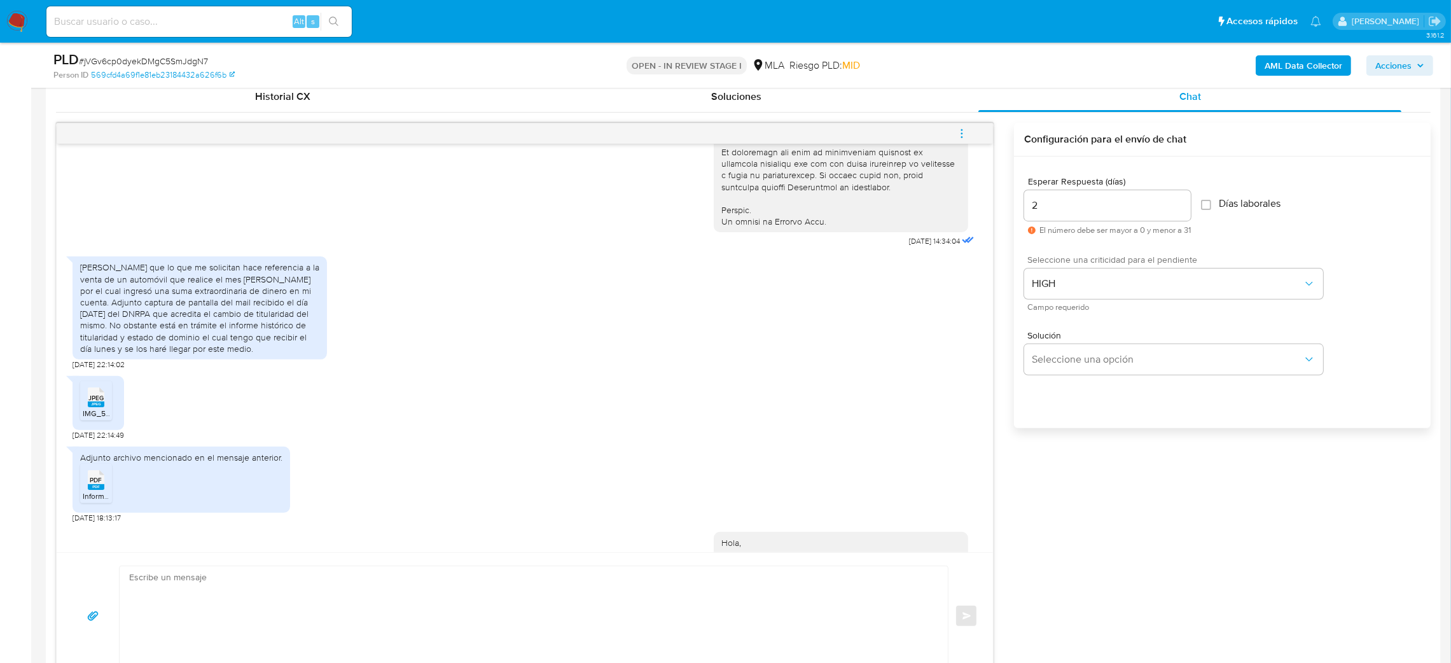
scroll to position [853, 0]
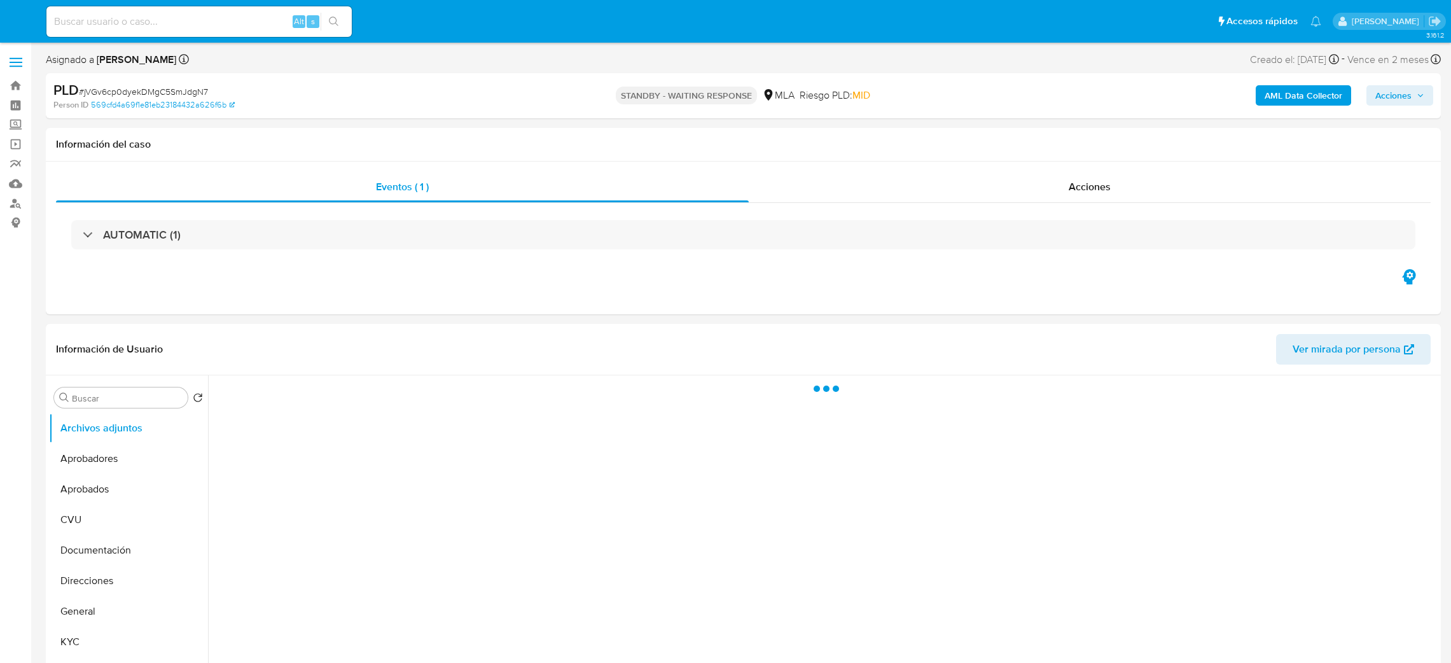
select select "10"
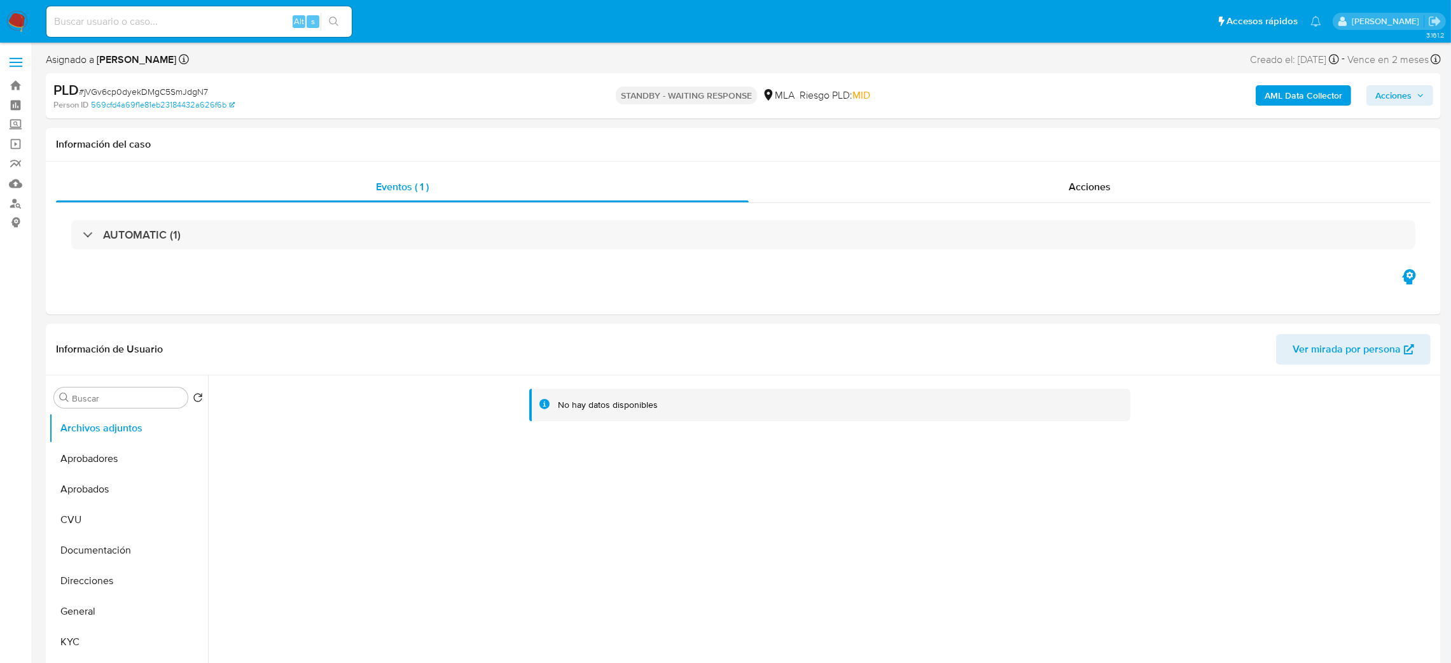
click at [219, 11] on div "Alt s" at bounding box center [198, 21] width 305 height 31
click at [216, 25] on input at bounding box center [198, 21] width 305 height 17
paste input "9GHQMlTtgUYi0yf69q1GJIWA"
type input "9GHQMlTtgUYi0yf69q1GJIWA"
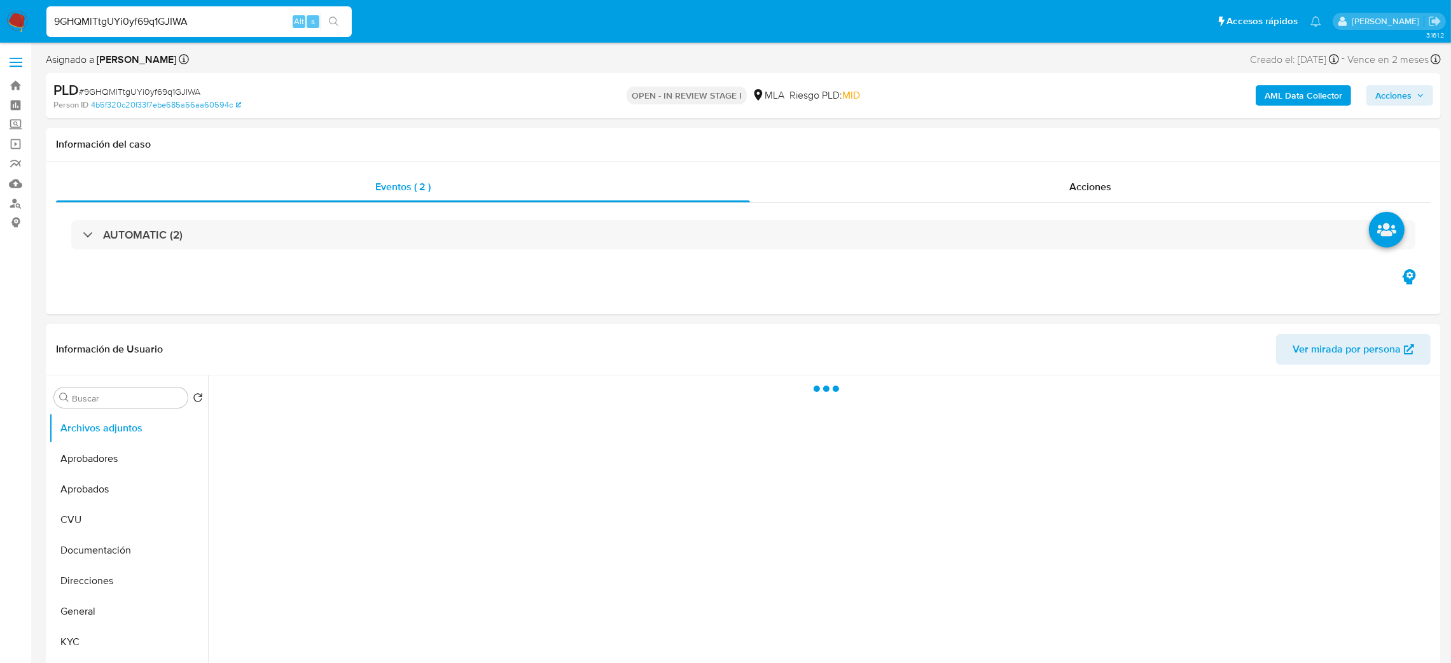
select select "10"
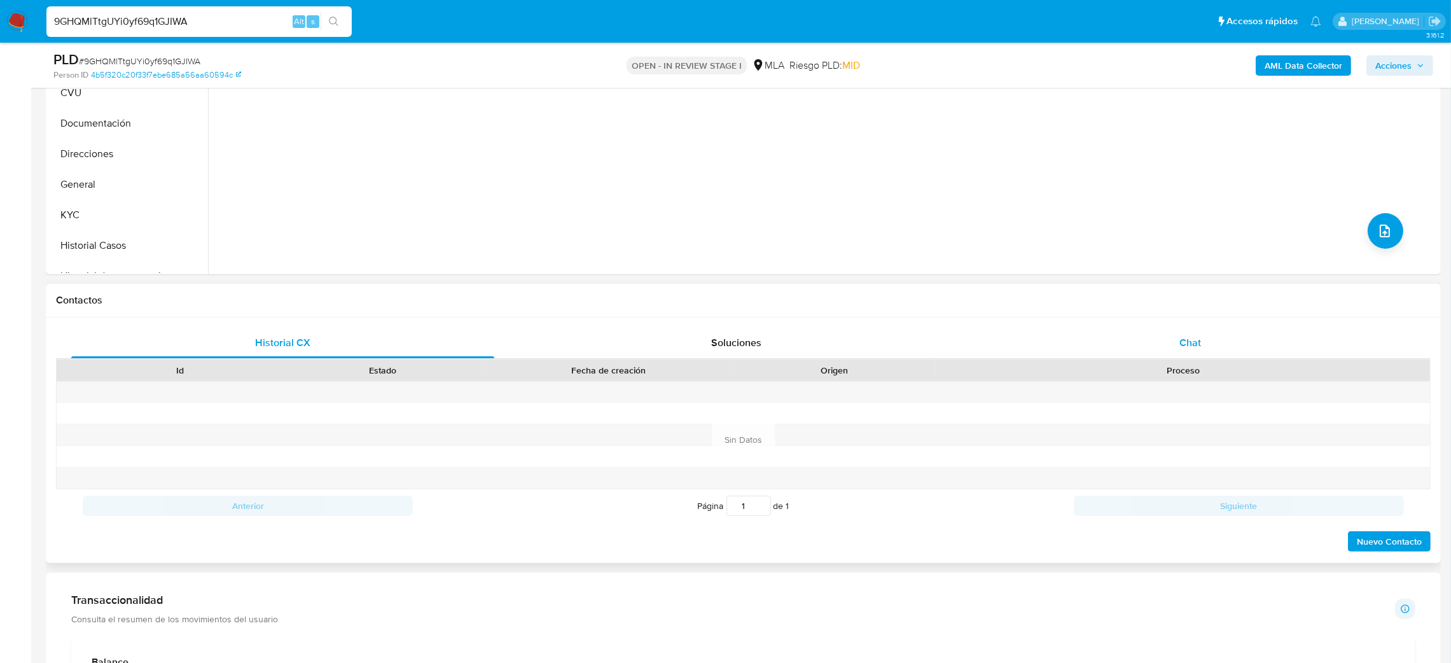
click at [1190, 333] on div "Chat" at bounding box center [1190, 343] width 423 height 31
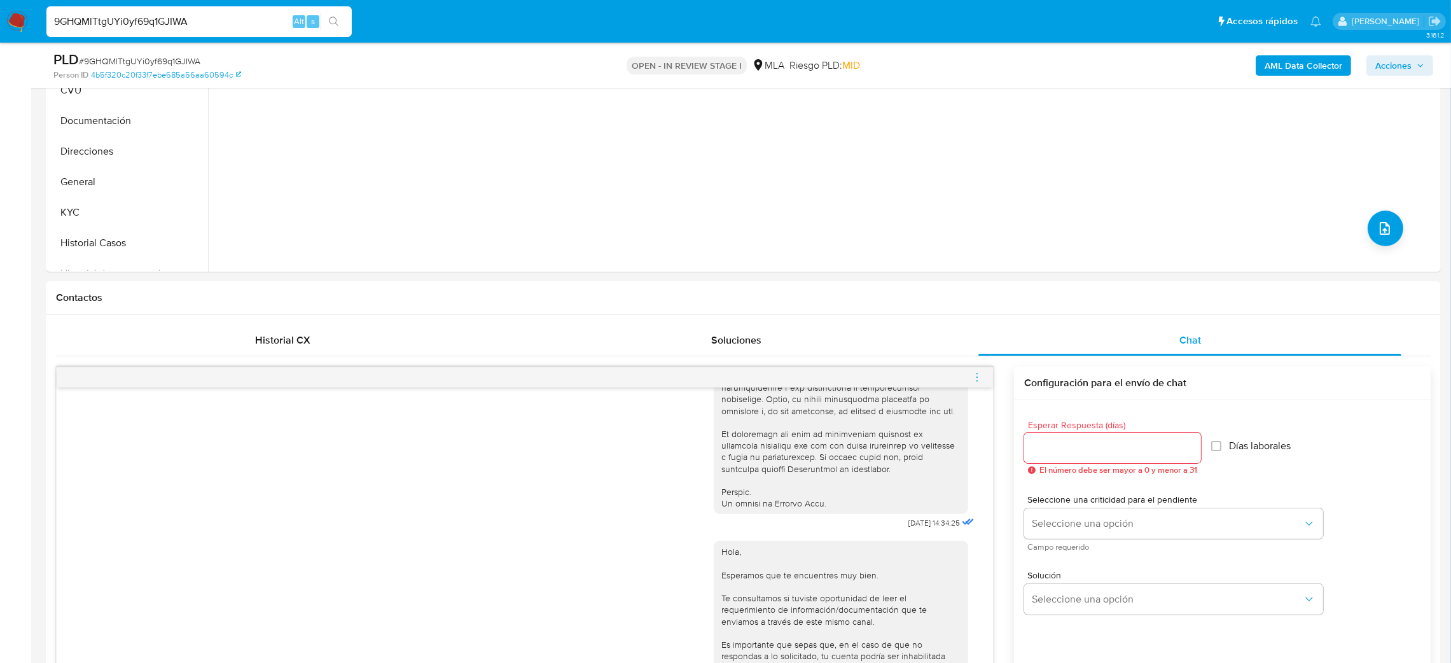
scroll to position [191, 0]
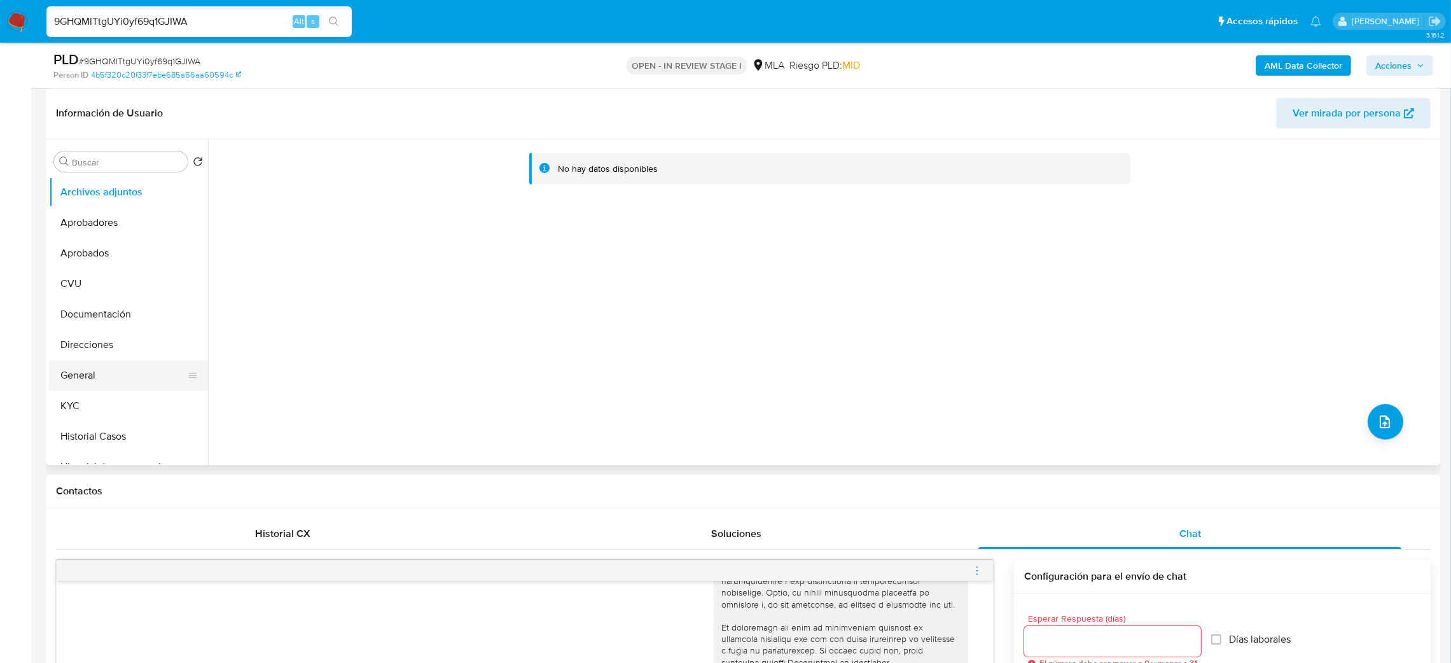
click at [74, 372] on button "General" at bounding box center [123, 375] width 149 height 31
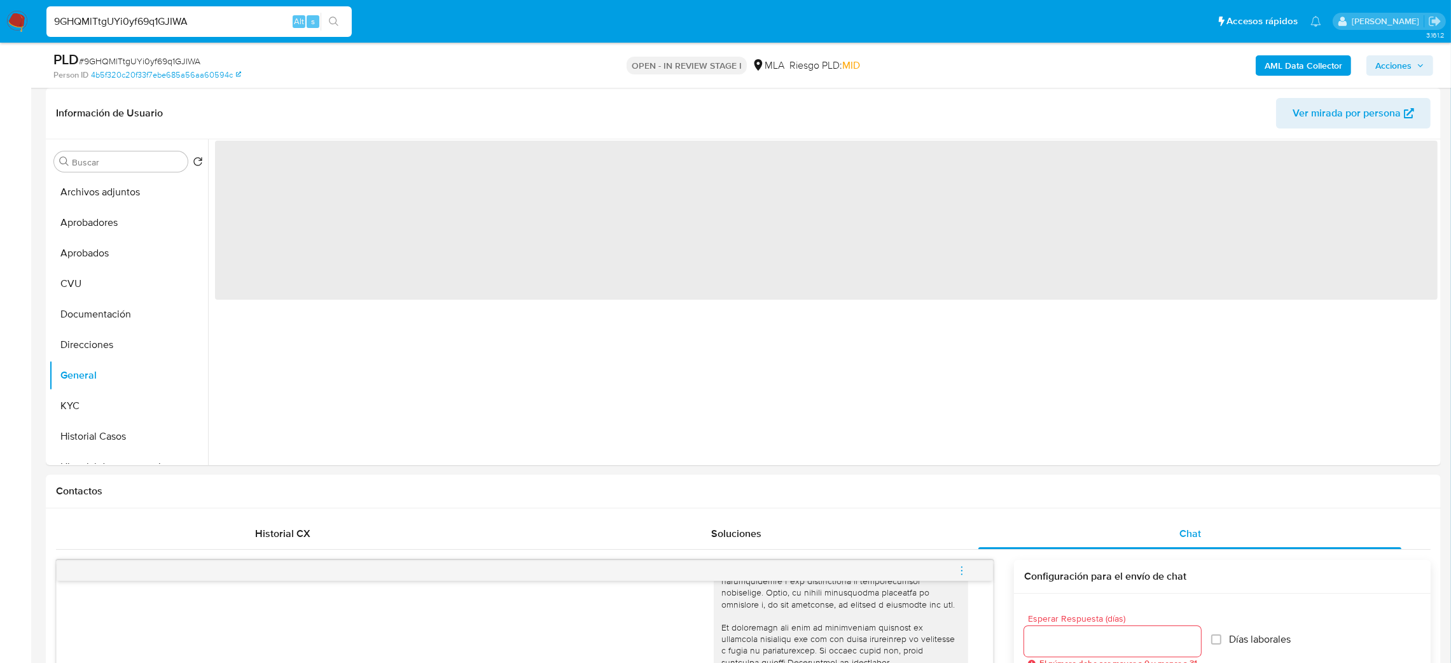
scroll to position [95, 0]
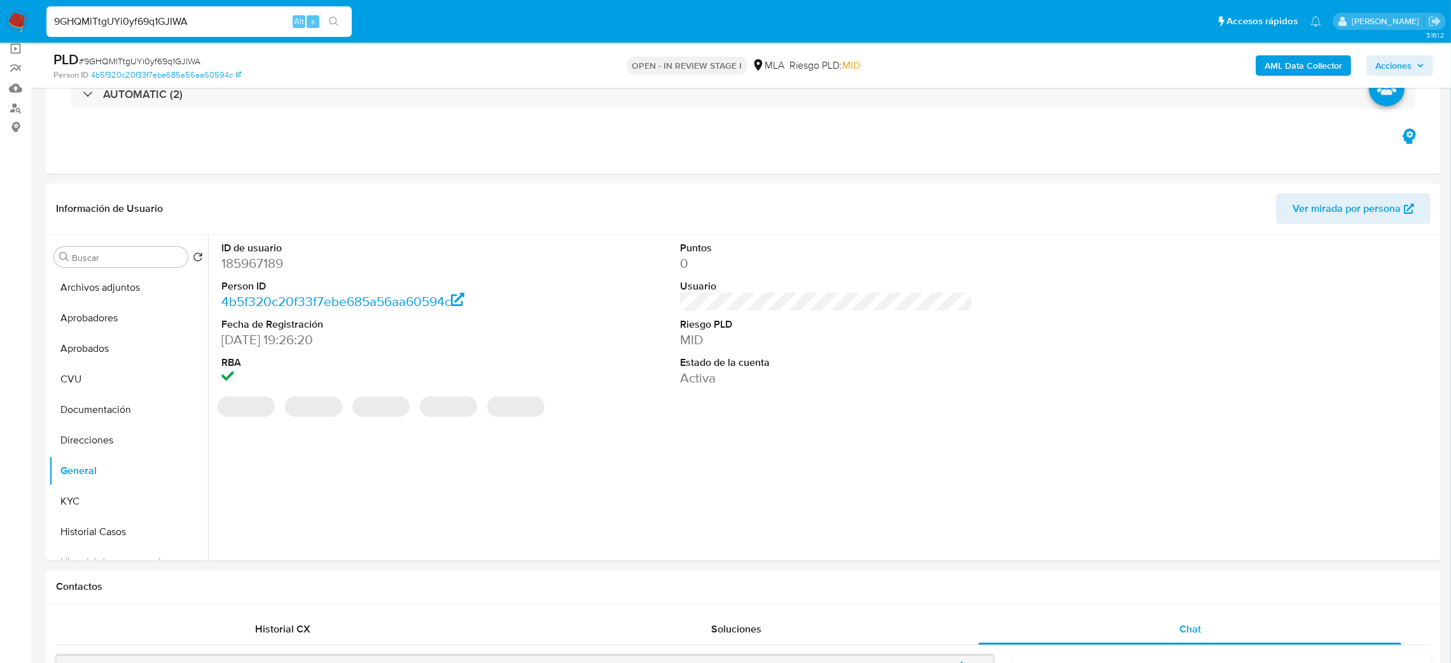
click at [251, 270] on dd "185967189" at bounding box center [367, 264] width 293 height 18
copy dd "185967189"
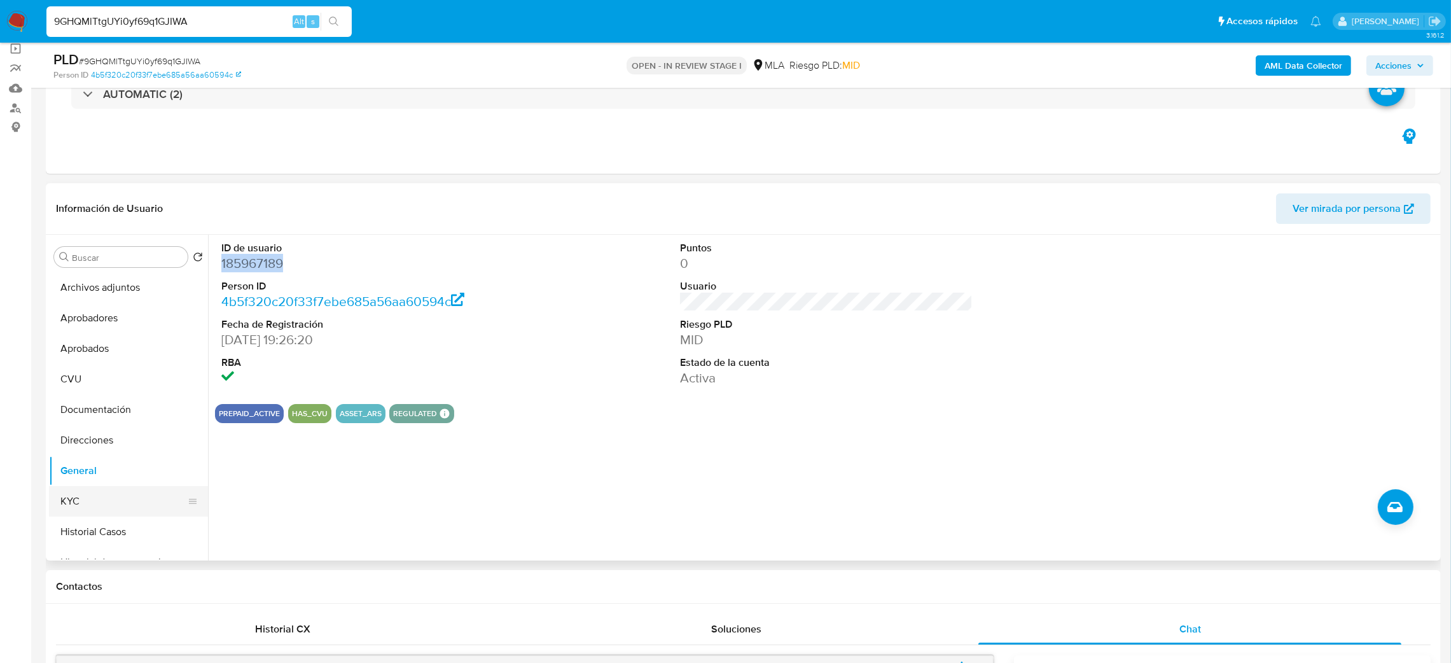
click at [109, 509] on button "KYC" at bounding box center [123, 501] width 149 height 31
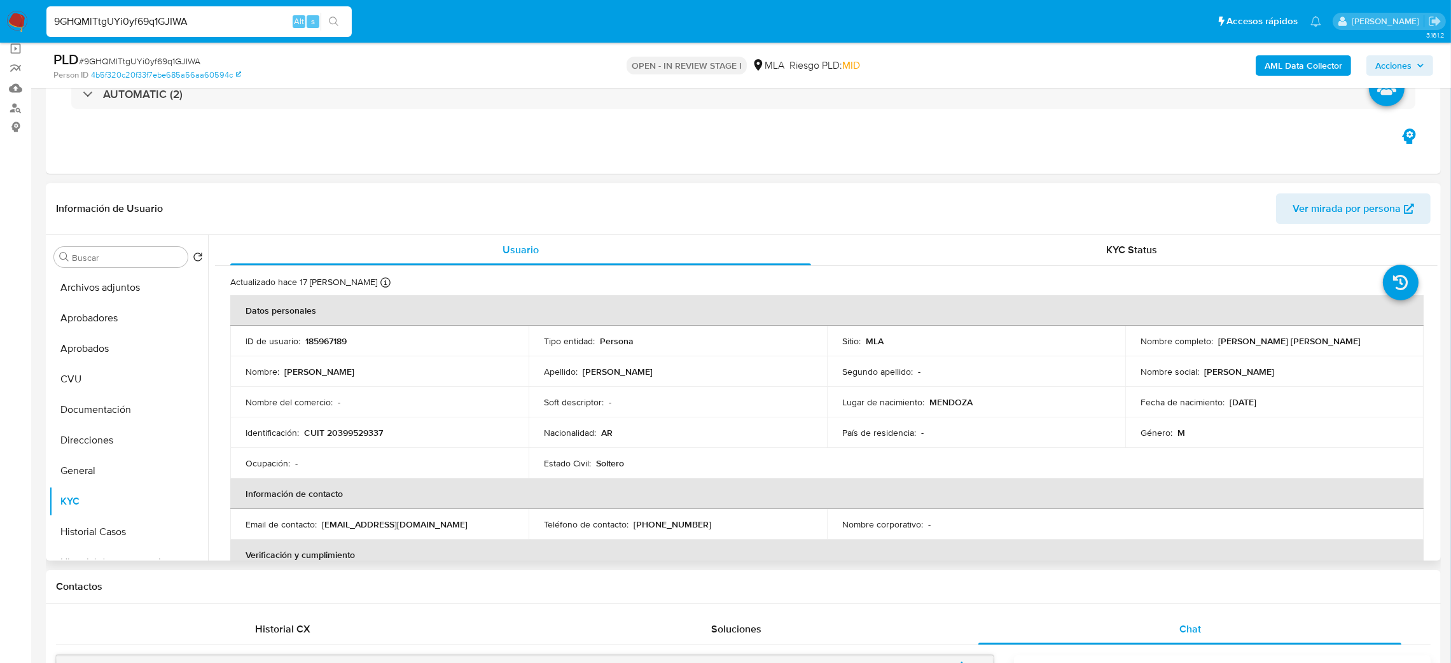
click at [338, 433] on p "CUIT 20399529337" at bounding box center [343, 432] width 79 height 11
copy p "20399529337"
click at [354, 373] on div "Nombre : Franco Hernan" at bounding box center [380, 371] width 268 height 11
drag, startPoint x: 337, startPoint y: 437, endPoint x: 379, endPoint y: 439, distance: 42.0
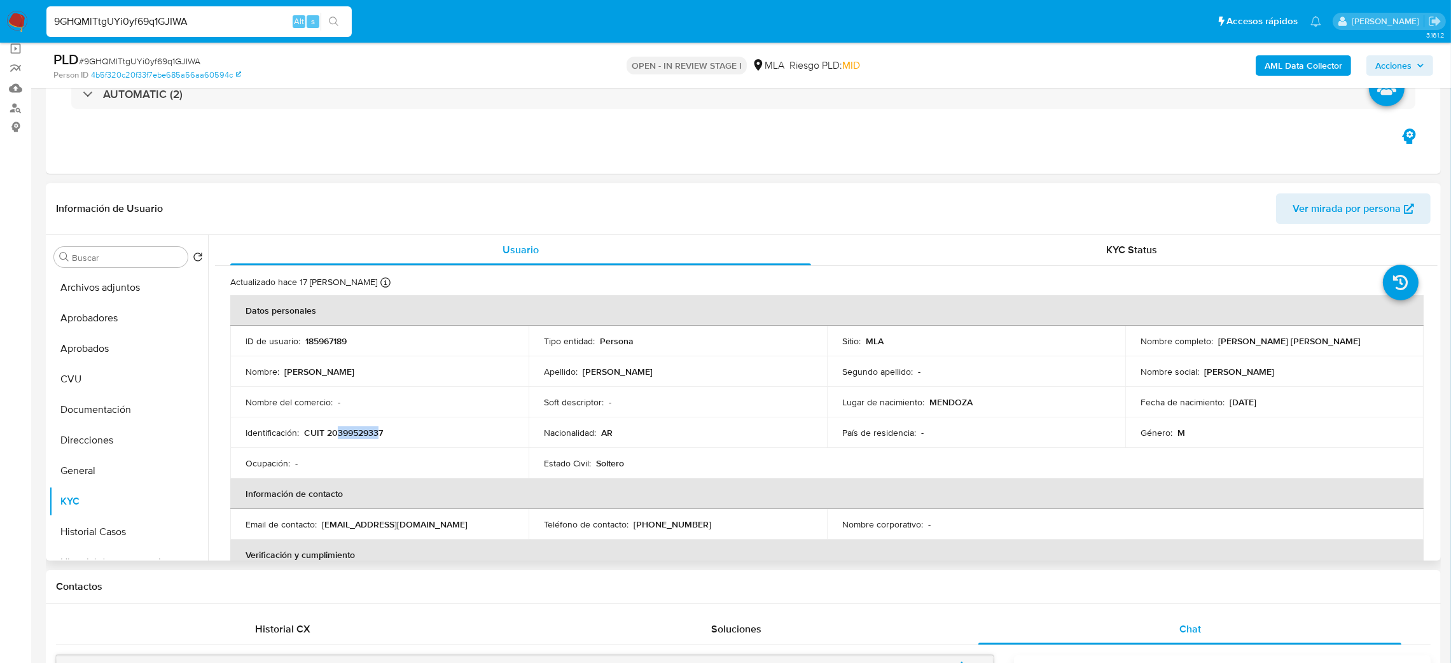
click at [379, 438] on p "CUIT 20399529337" at bounding box center [343, 432] width 79 height 11
copy p "39952933"
click at [179, 64] on span "# 9GHQMlTtgUYi0yf69q1GJIWA" at bounding box center [140, 61] width 122 height 13
copy span "9GHQMlTtgUYi0yf69q1GJIWA"
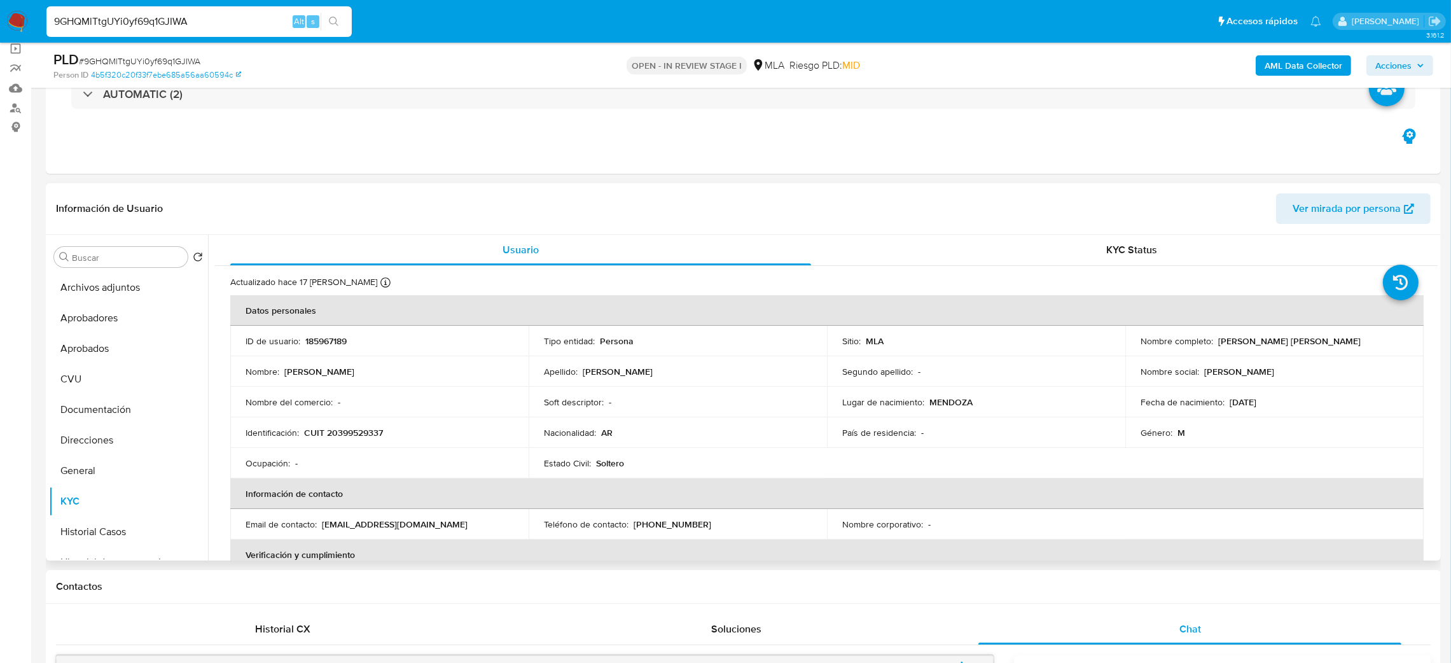
click at [357, 434] on p "CUIT 20399529337" at bounding box center [343, 432] width 79 height 11
copy p "20399529337"
drag, startPoint x: 1215, startPoint y: 341, endPoint x: 1357, endPoint y: 340, distance: 141.9
click at [1357, 340] on div "Nombre completo : Franco Hernan Costantini" at bounding box center [1275, 340] width 268 height 11
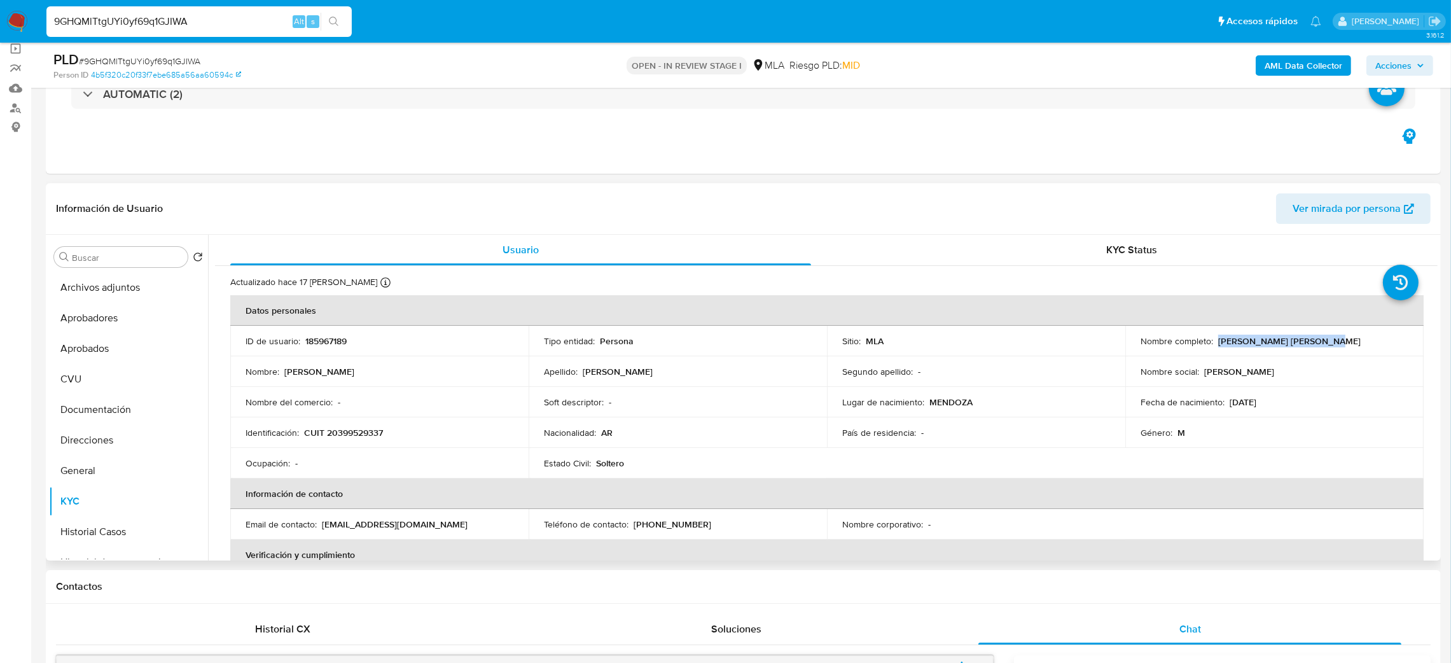
copy p "Franco Hernan Costantini"
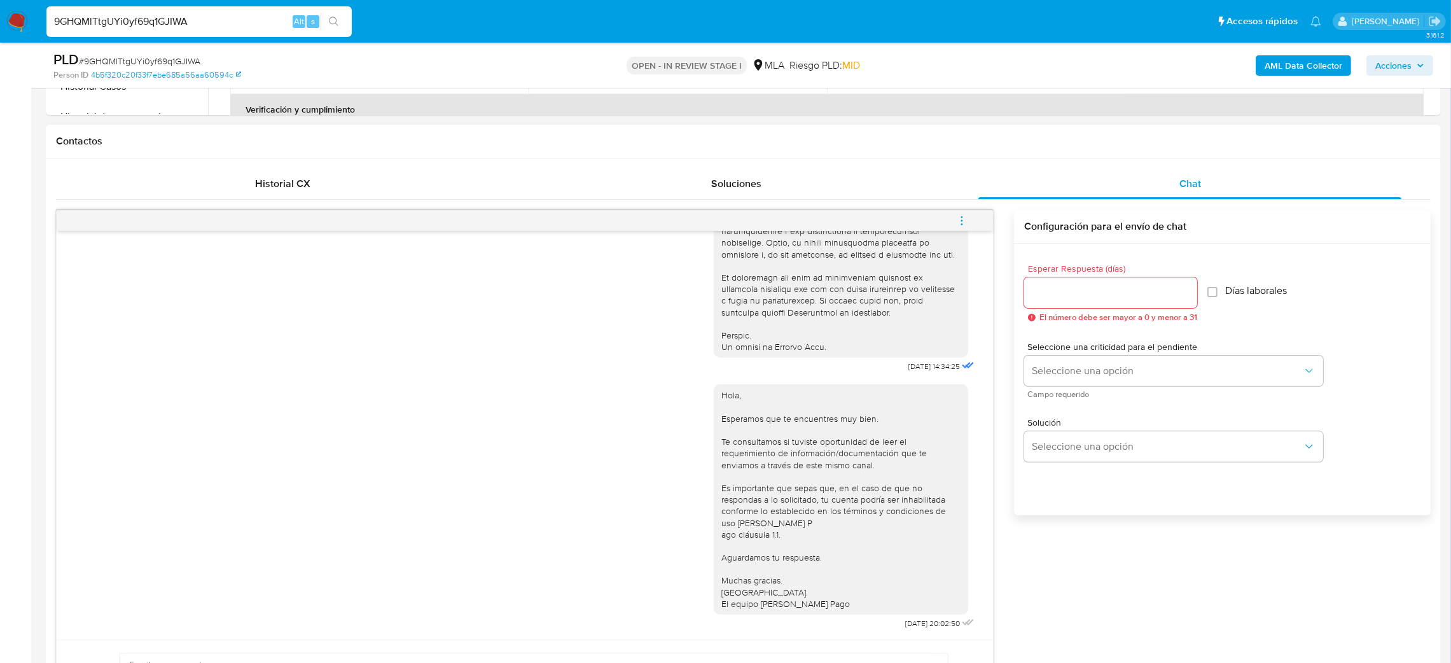
scroll to position [572, 0]
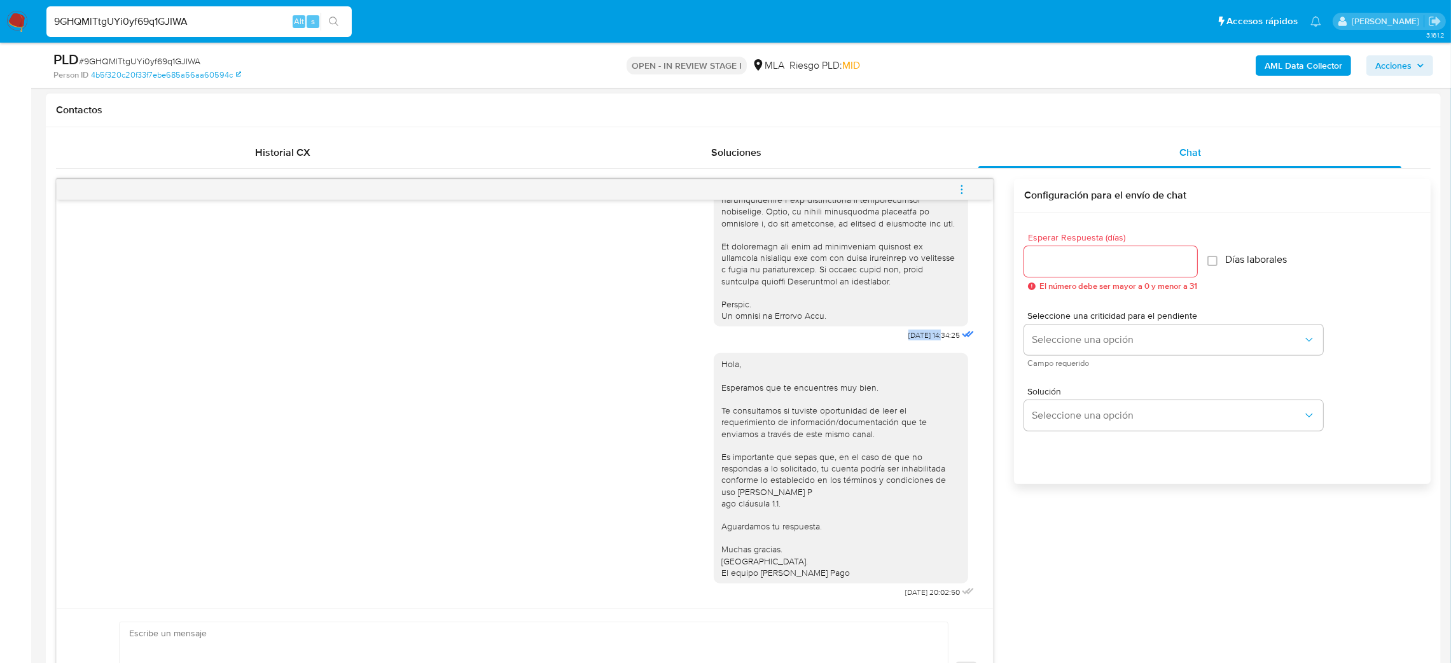
drag, startPoint x: 875, startPoint y: 324, endPoint x: 916, endPoint y: 326, distance: 40.8
copy span "17/09/2025"
drag, startPoint x: 864, startPoint y: 595, endPoint x: 914, endPoint y: 597, distance: 49.7
click at [914, 597] on div "Hola, Esperamos que te encuentres muy bien. Te consultamos si tuviste oportunid…" at bounding box center [845, 472] width 263 height 257
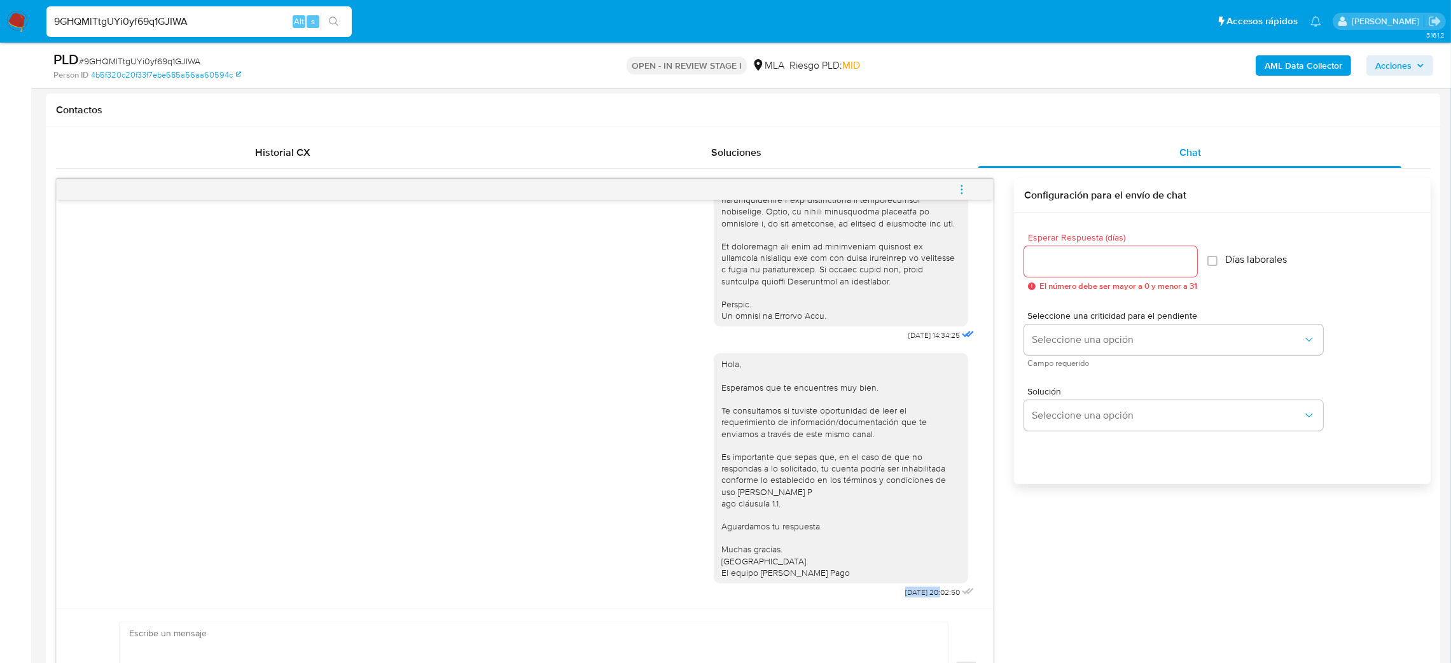
copy span "22/09/2025"
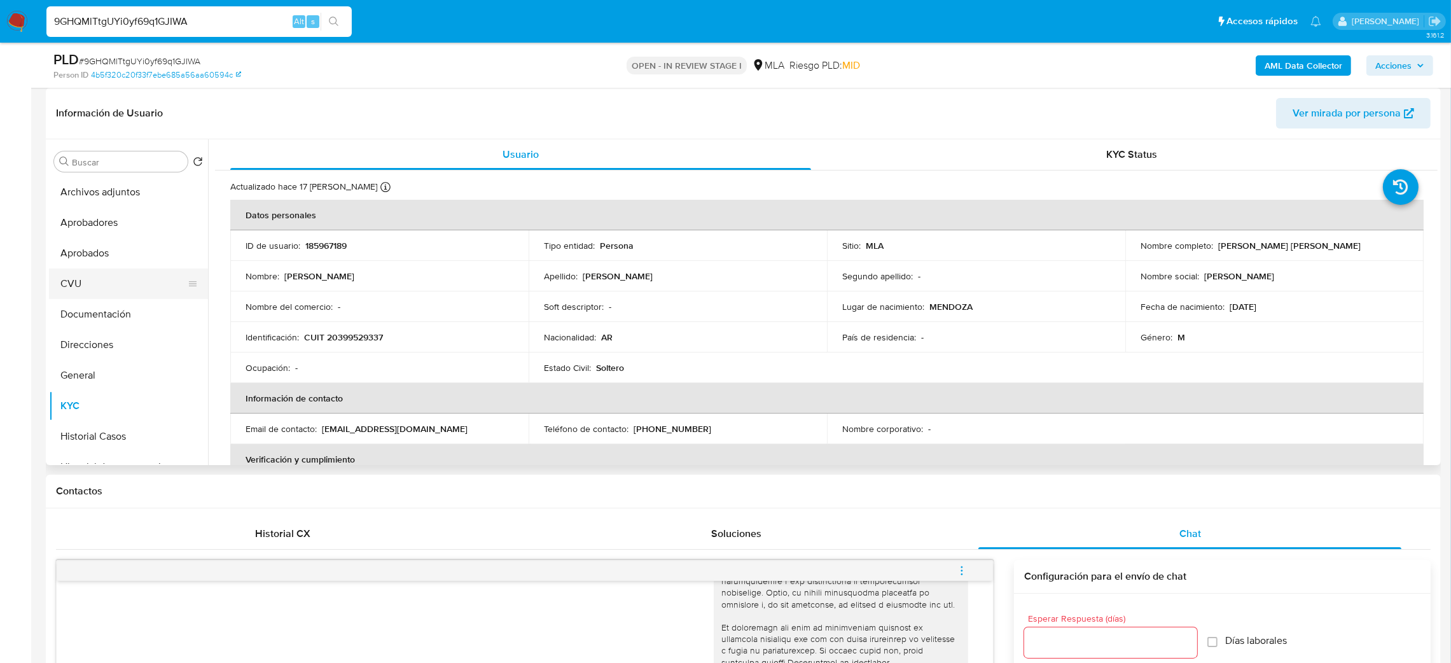
click at [106, 281] on button "CVU" at bounding box center [123, 284] width 149 height 31
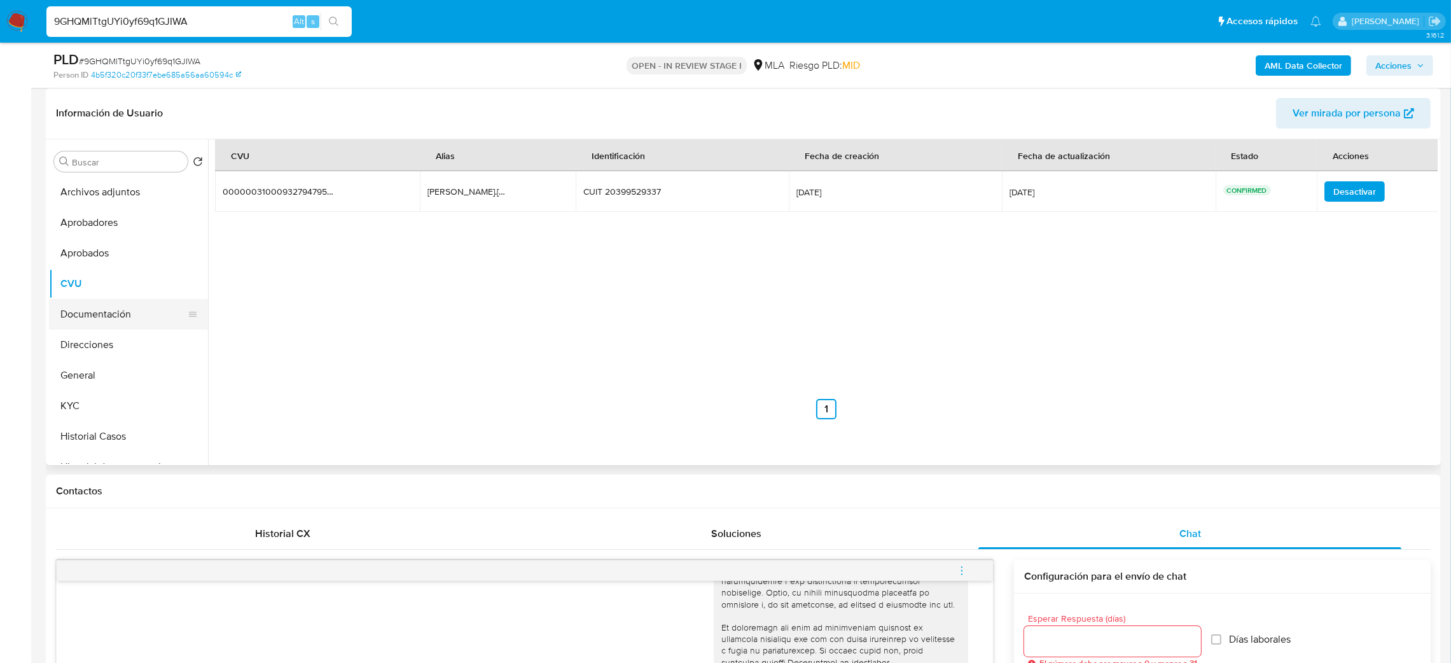
click at [123, 319] on button "Documentación" at bounding box center [123, 314] width 149 height 31
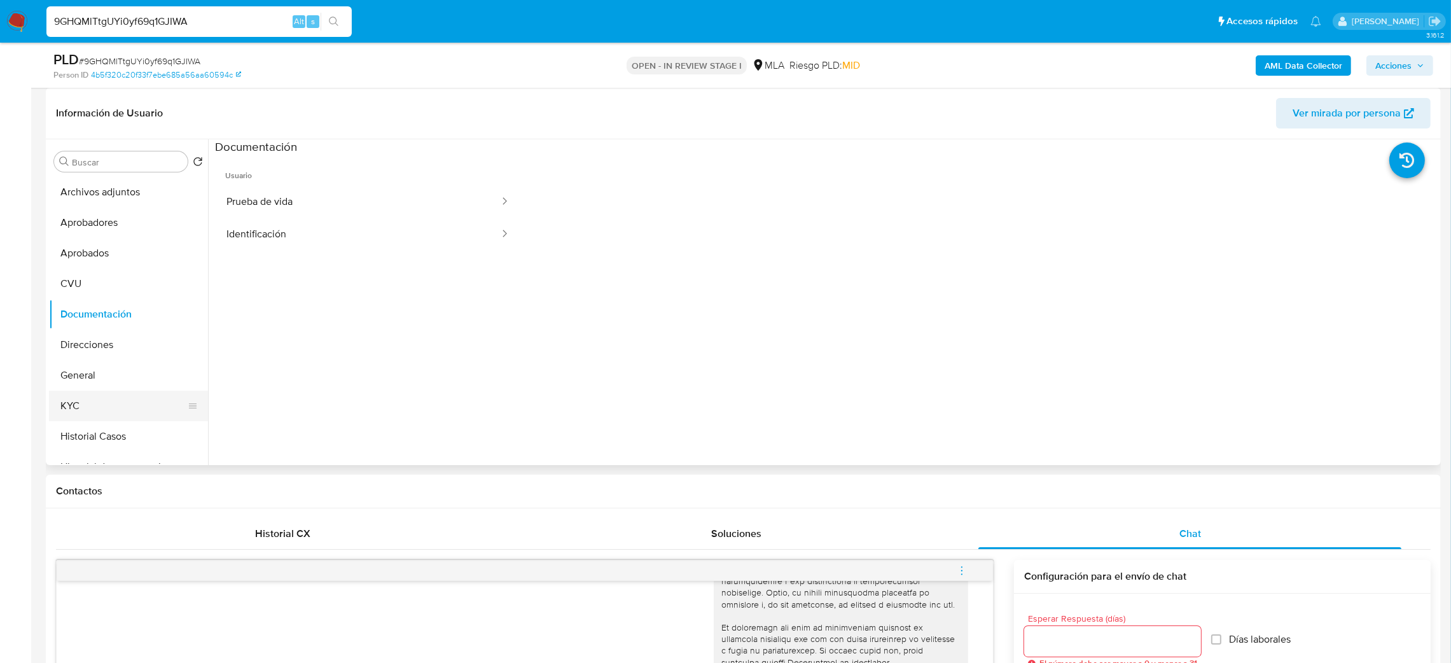
click at [114, 404] on button "KYC" at bounding box center [123, 406] width 149 height 31
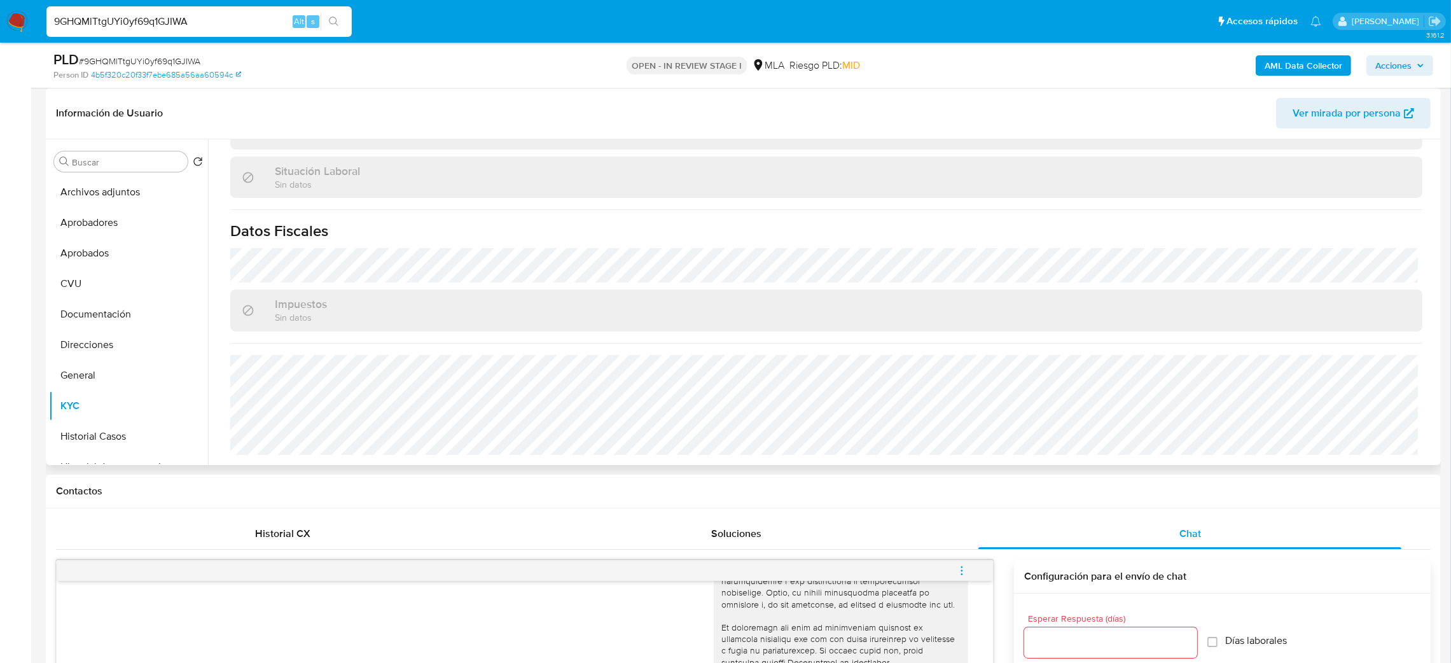
scroll to position [73, 0]
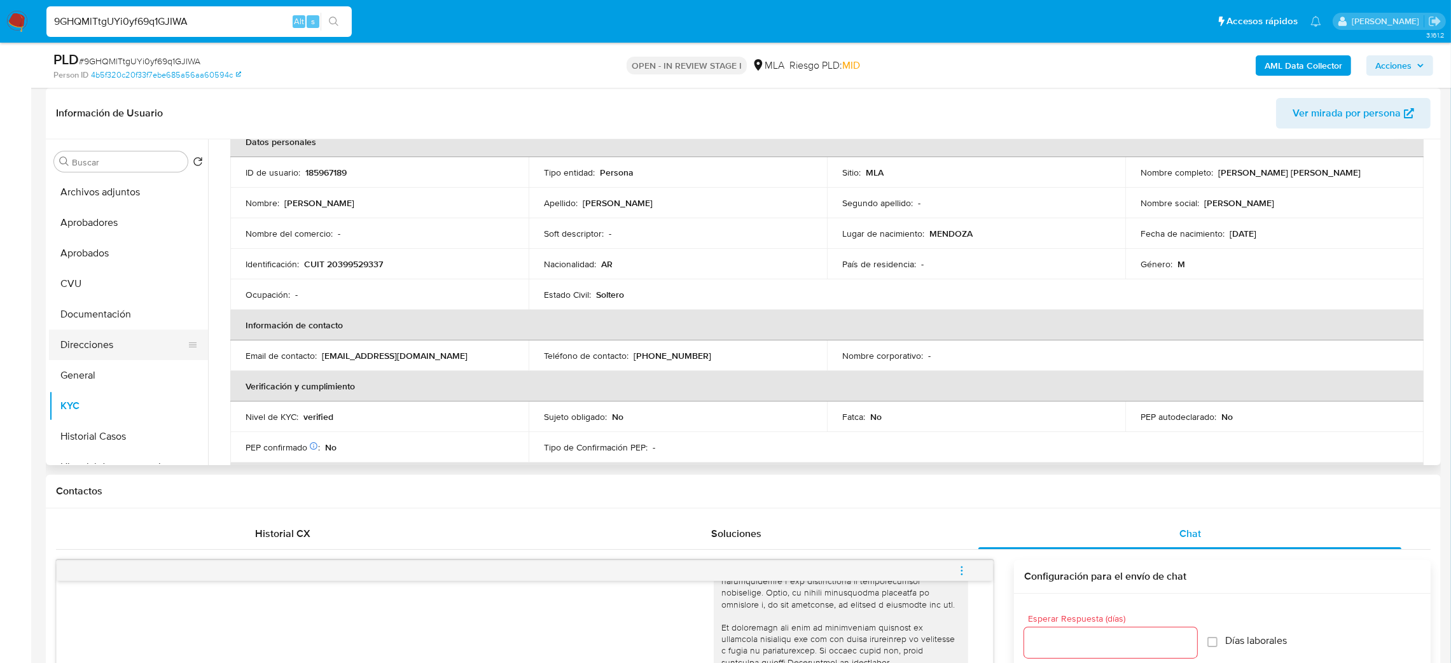
click at [119, 347] on button "Direcciones" at bounding box center [123, 345] width 149 height 31
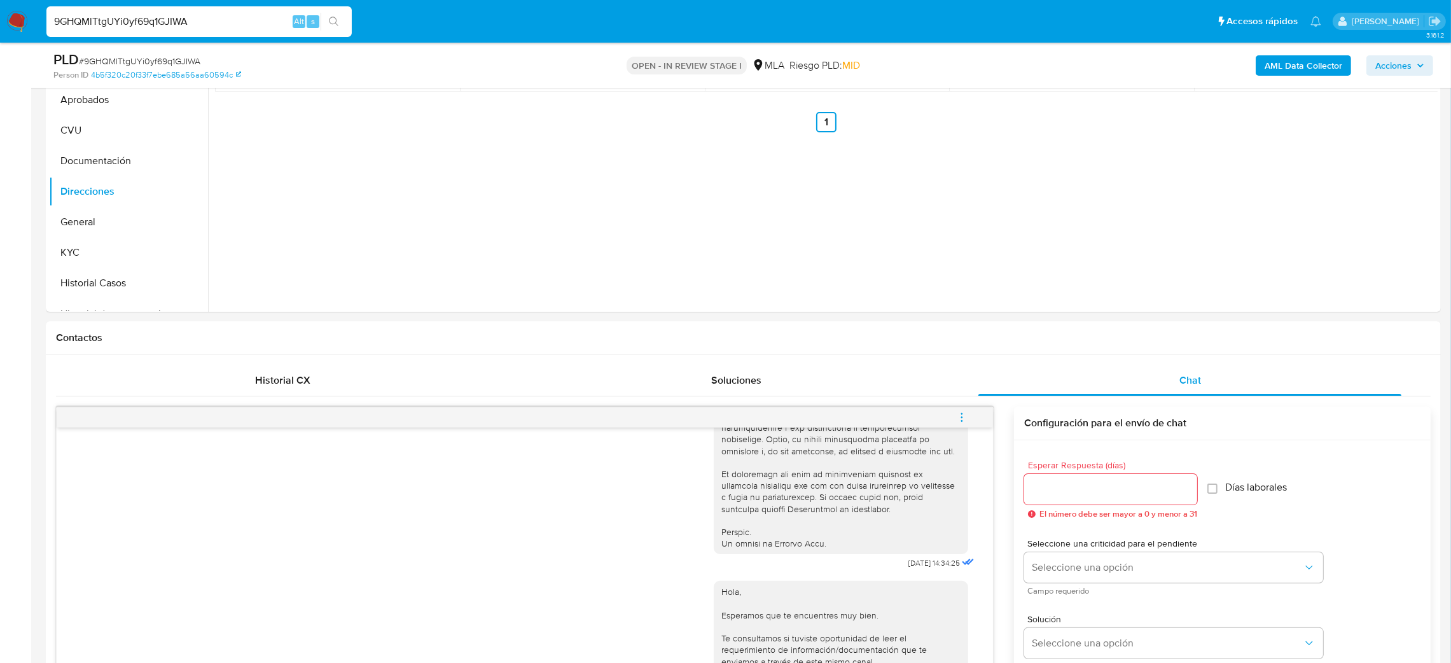
scroll to position [572, 0]
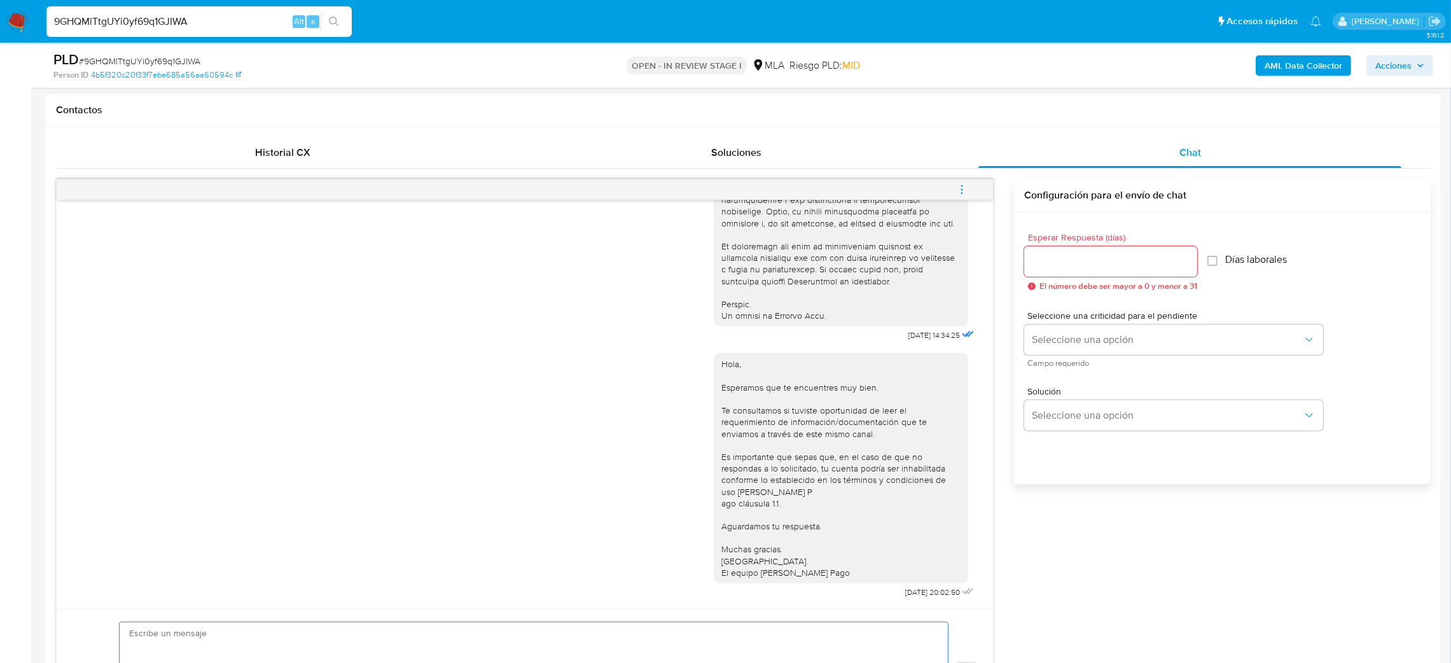
click at [207, 628] on textarea at bounding box center [530, 672] width 803 height 100
paste textarea "Hola, Esperamos que te encuentres muy bien. Te consultamos si tuviste oportunid…"
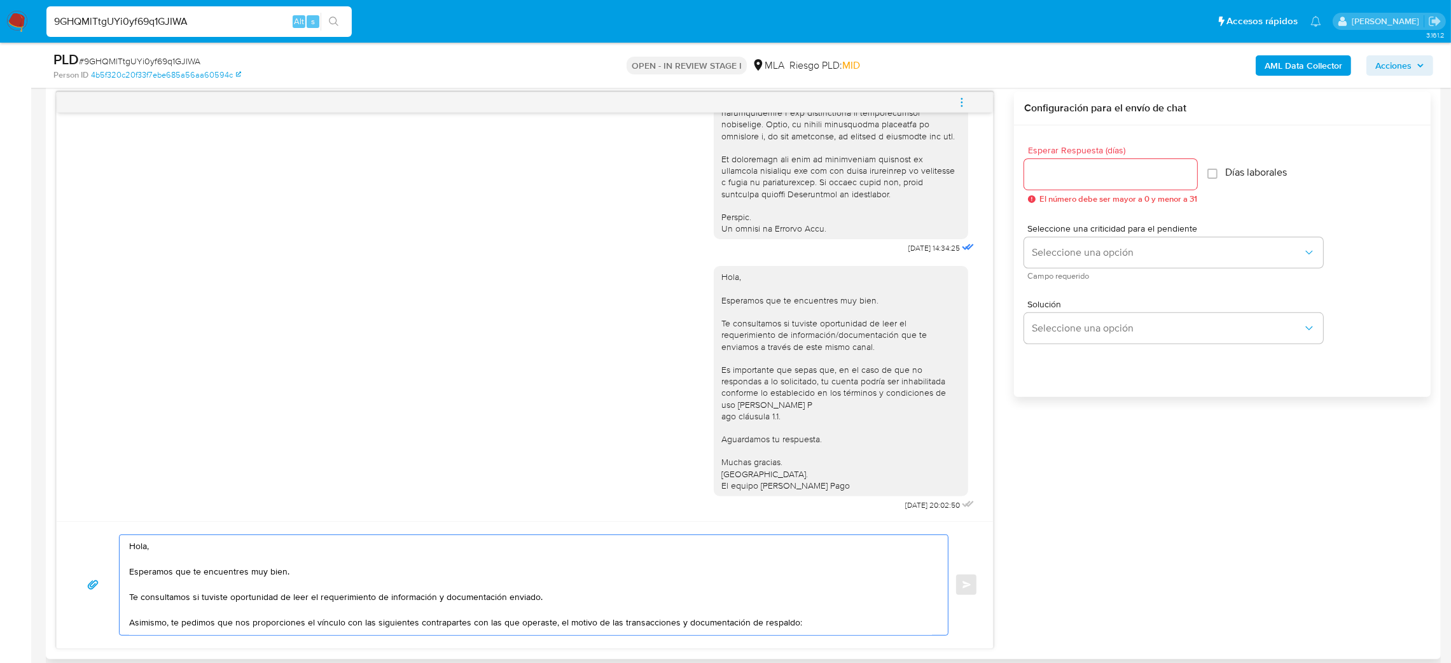
scroll to position [123, 0]
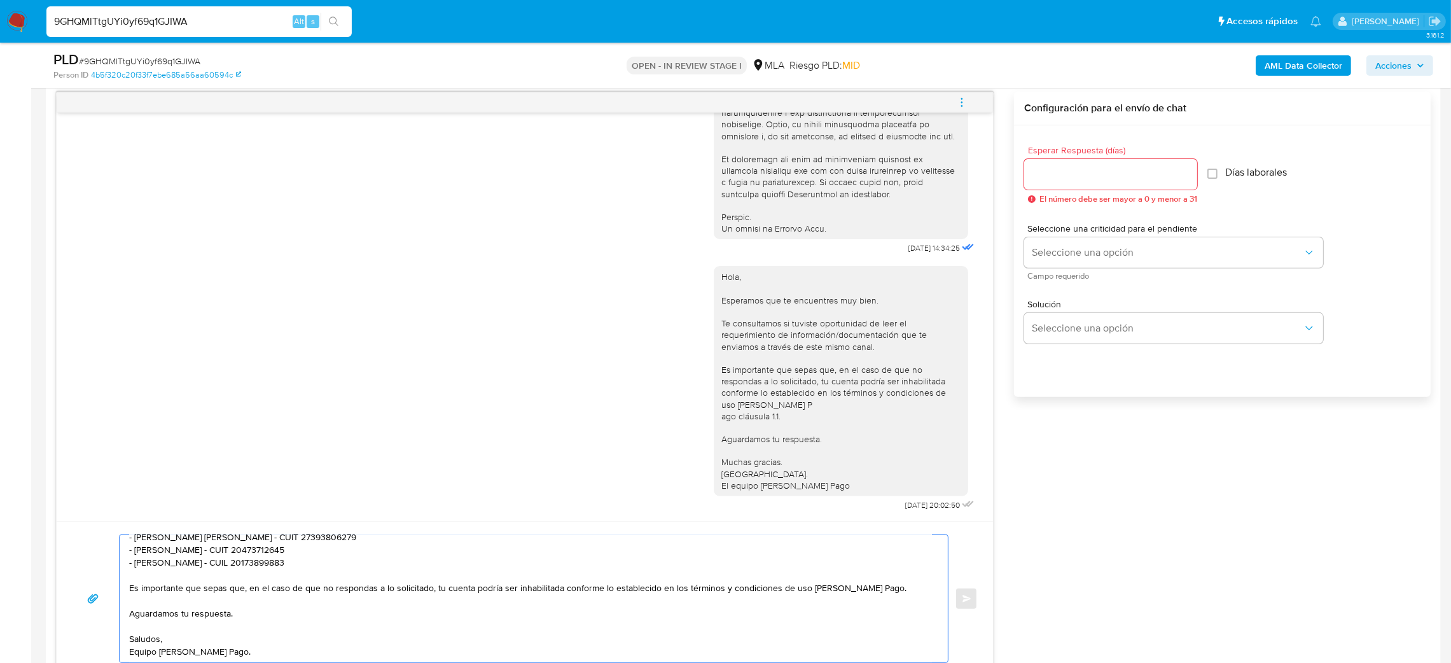
type textarea "Hola, Esperamos que te encuentres muy bien. Te consultamos si tuviste oportunid…"
click at [1040, 172] on input "Esperar Respuesta (días)" at bounding box center [1110, 174] width 173 height 17
type input "2"
click at [1040, 244] on button "Seleccione una opción" at bounding box center [1173, 252] width 299 height 31
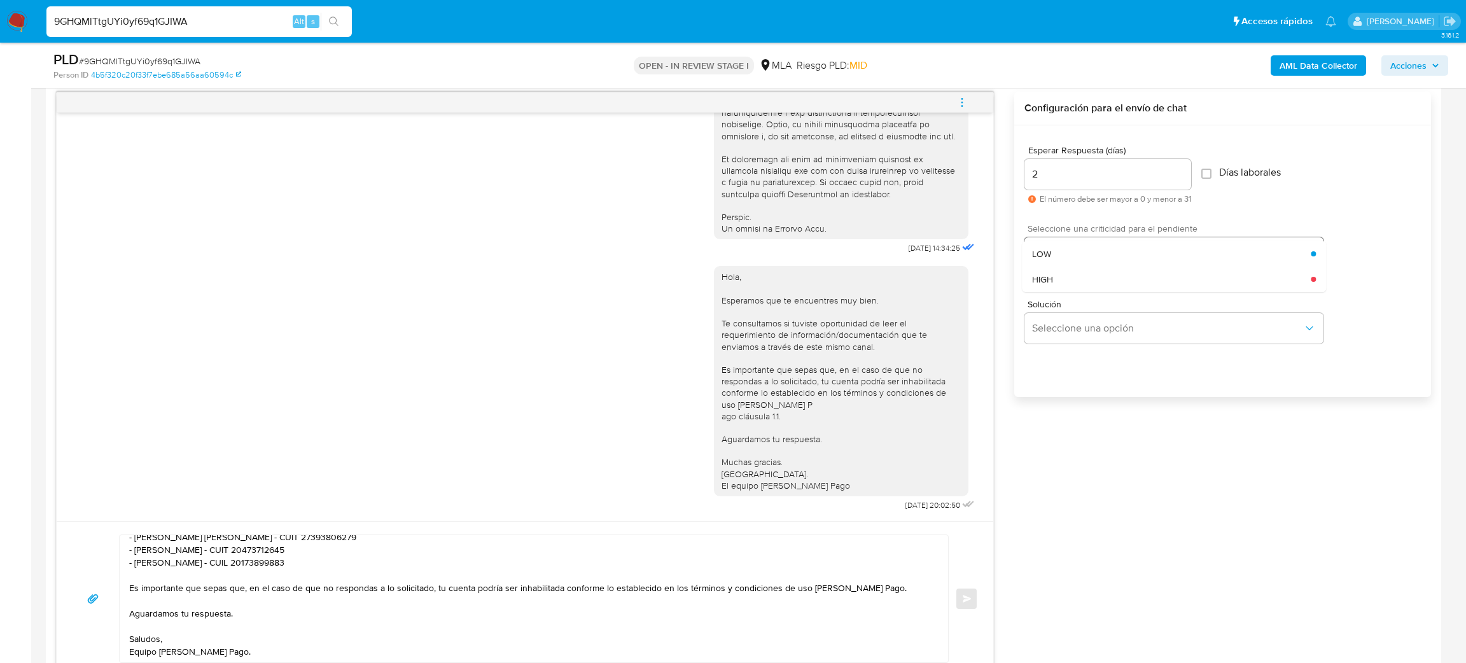
click at [1044, 279] on span "HIGH" at bounding box center [1042, 279] width 21 height 11
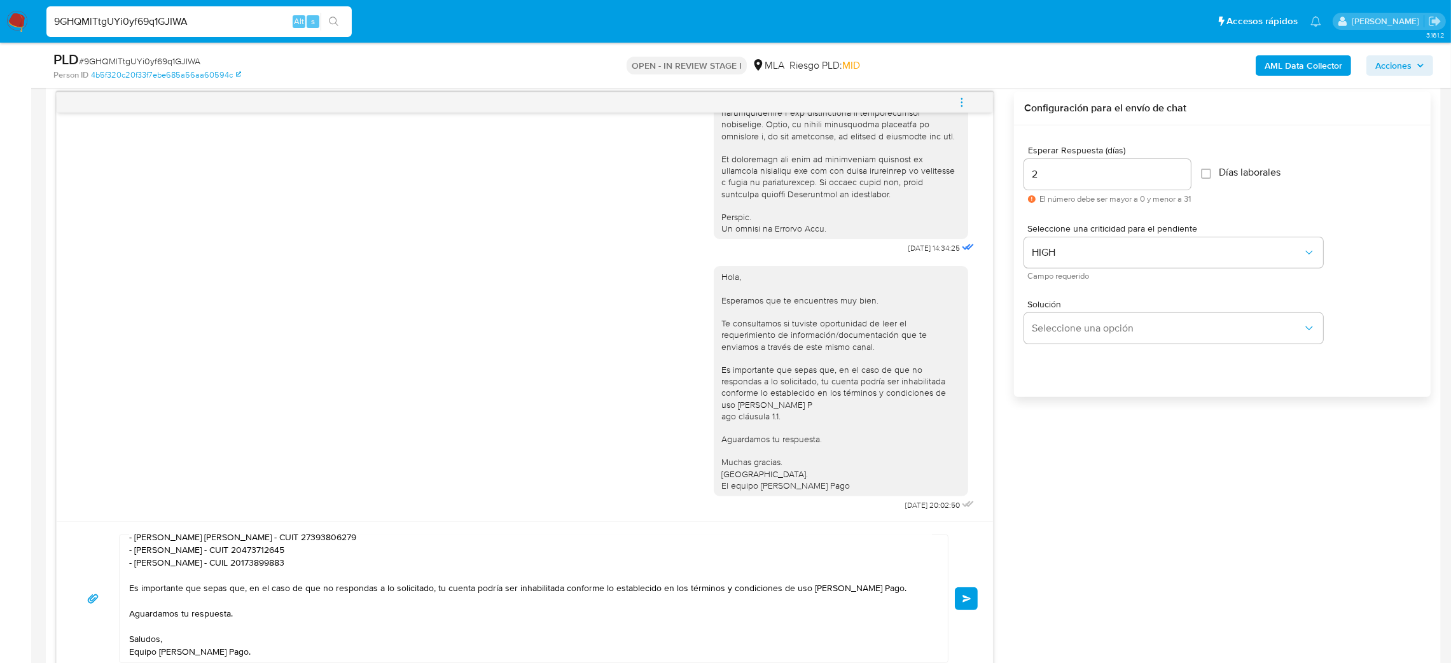
click at [968, 599] on span "Enviar" at bounding box center [967, 599] width 9 height 8
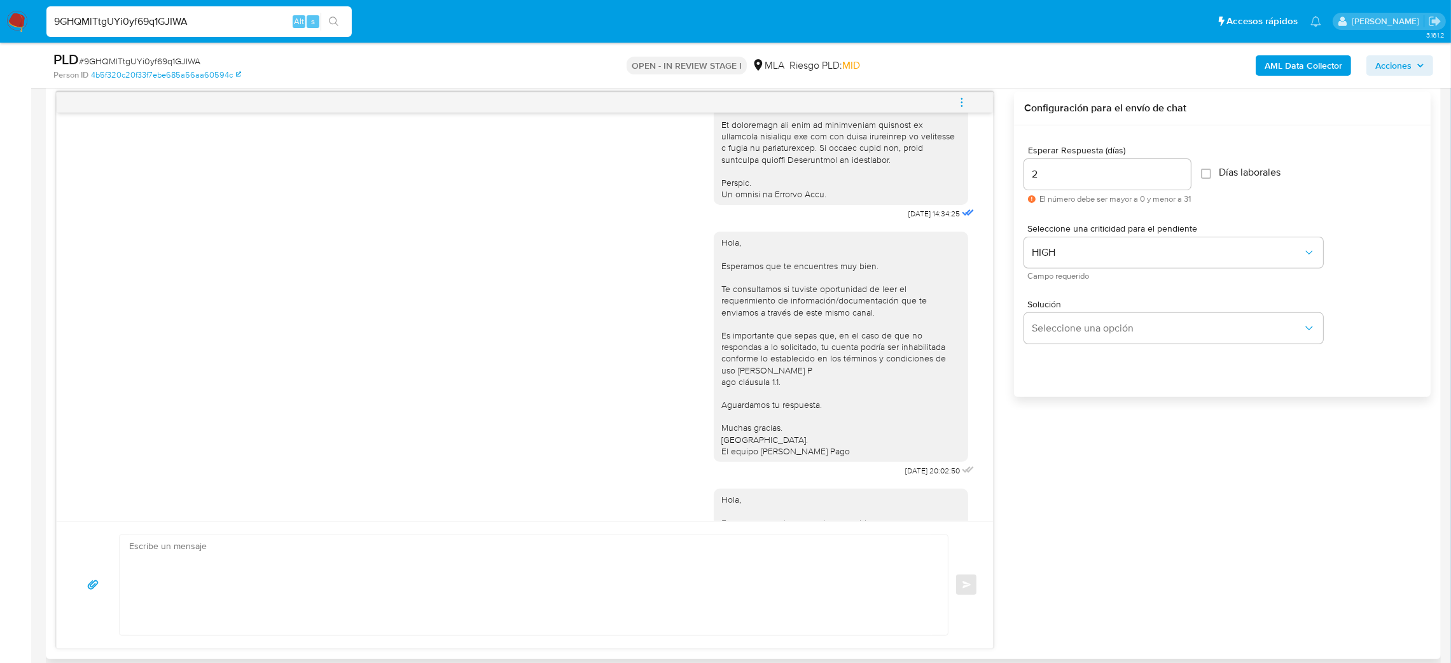
scroll to position [907, 0]
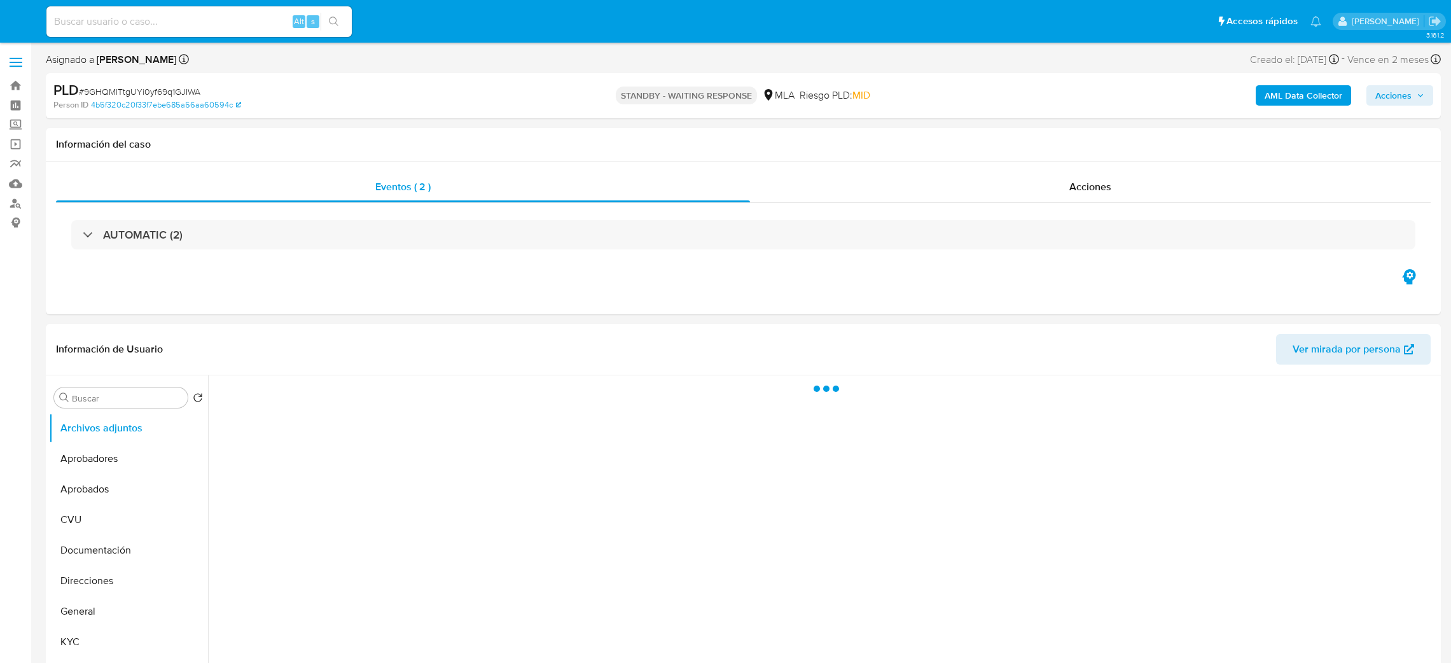
select select "10"
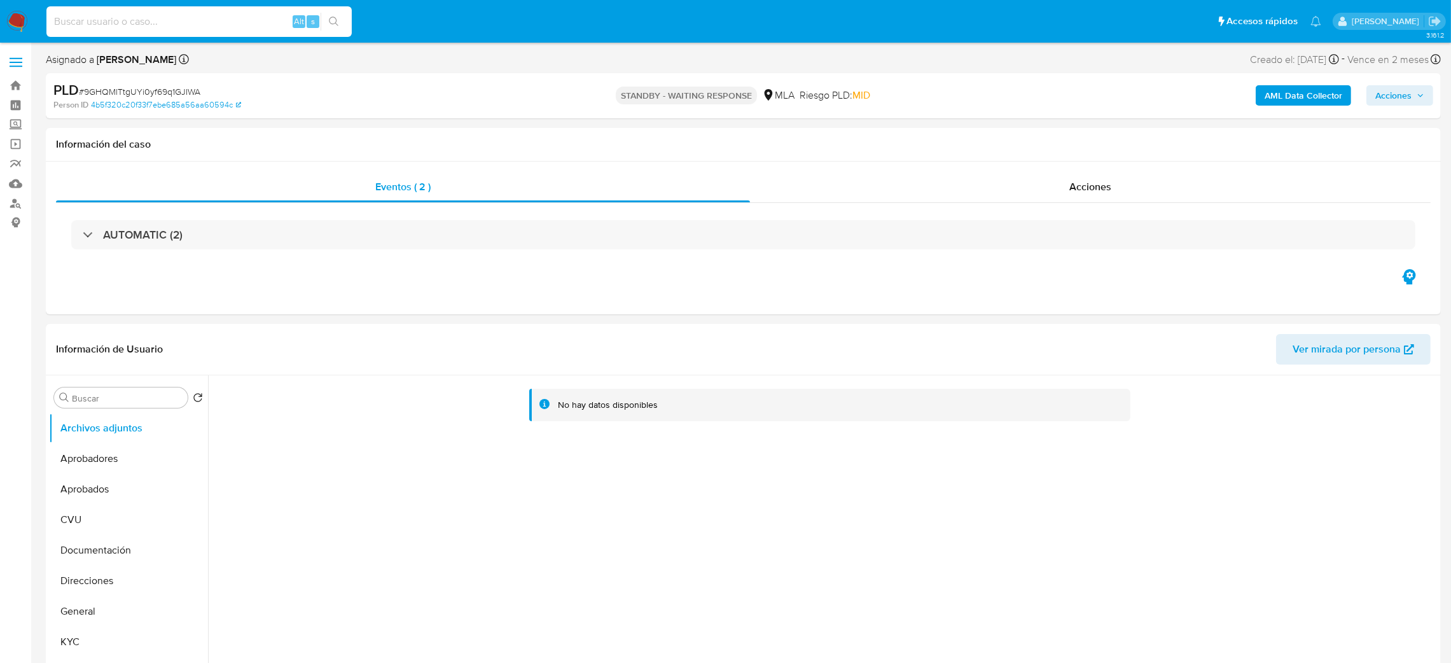
click at [262, 22] on input at bounding box center [198, 21] width 305 height 17
paste input "E2Vx0INJaAMjOC6Lejvj2oX1"
type input "E2Vx0INJaAMjOC6Lejvj2oX1"
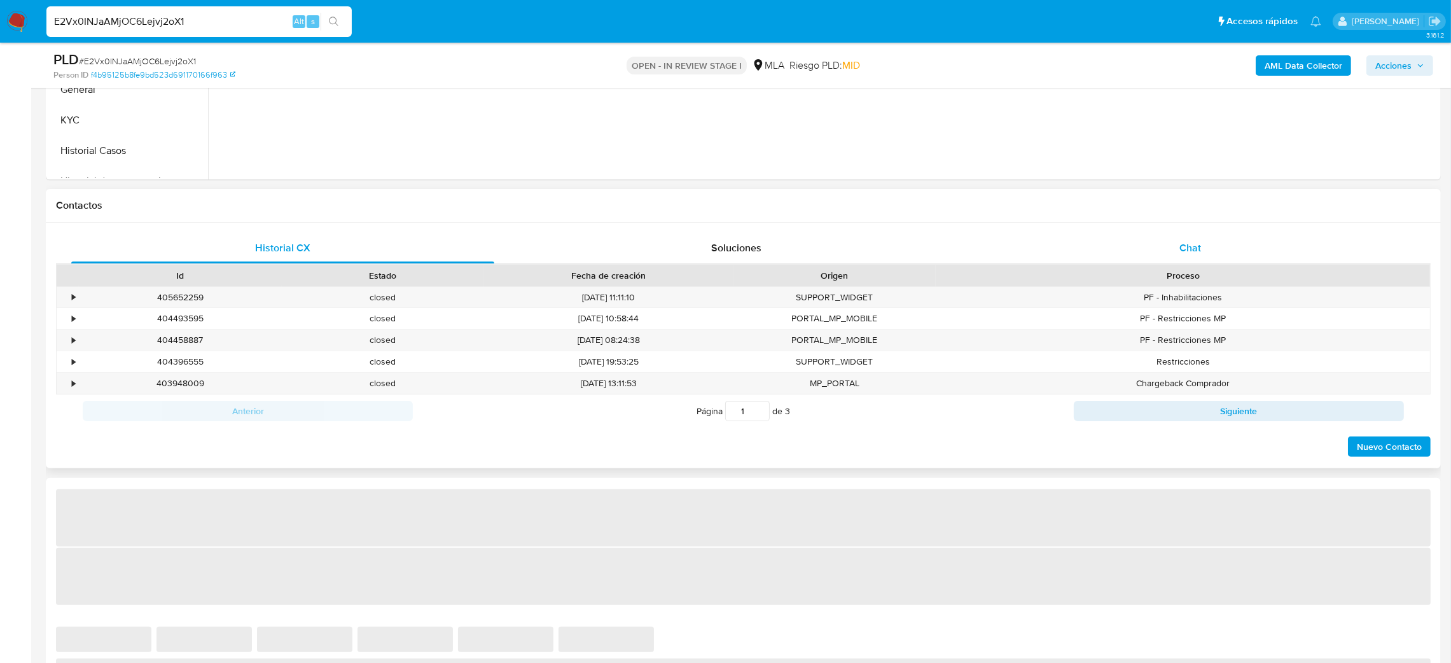
select select "10"
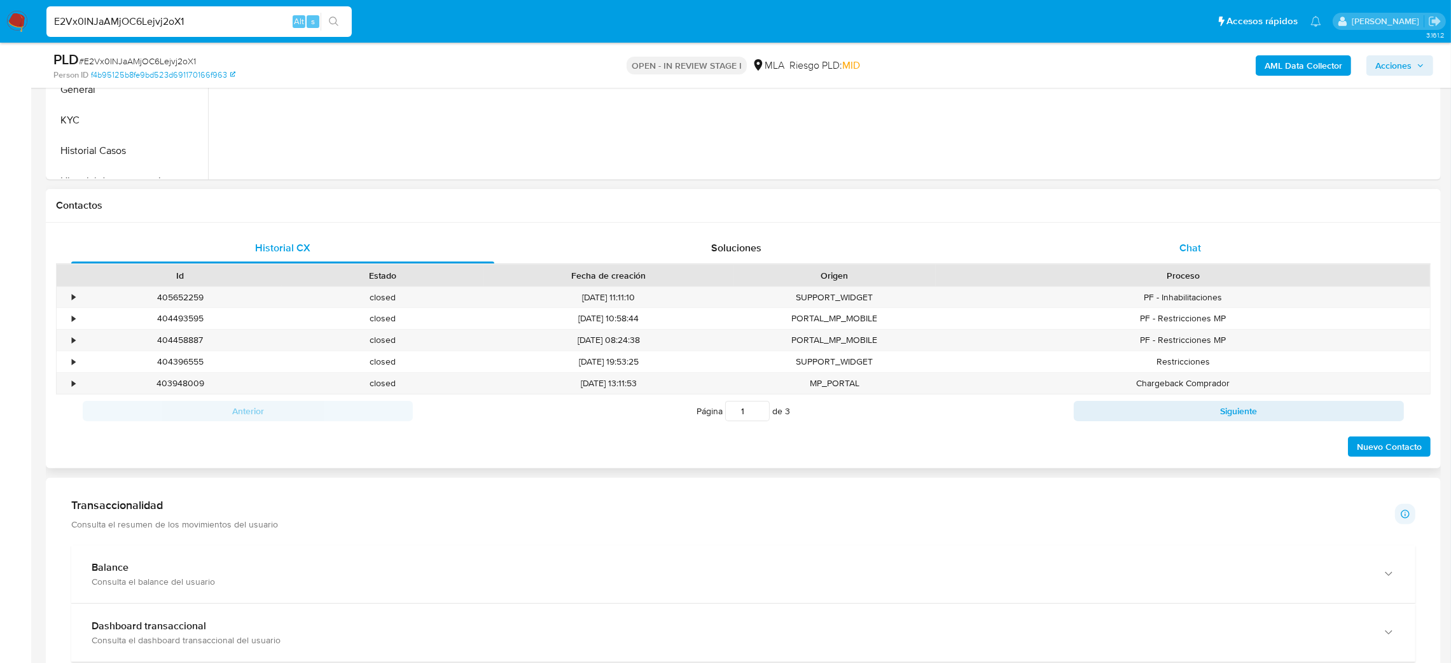
click at [1204, 235] on div "Chat" at bounding box center [1190, 248] width 423 height 31
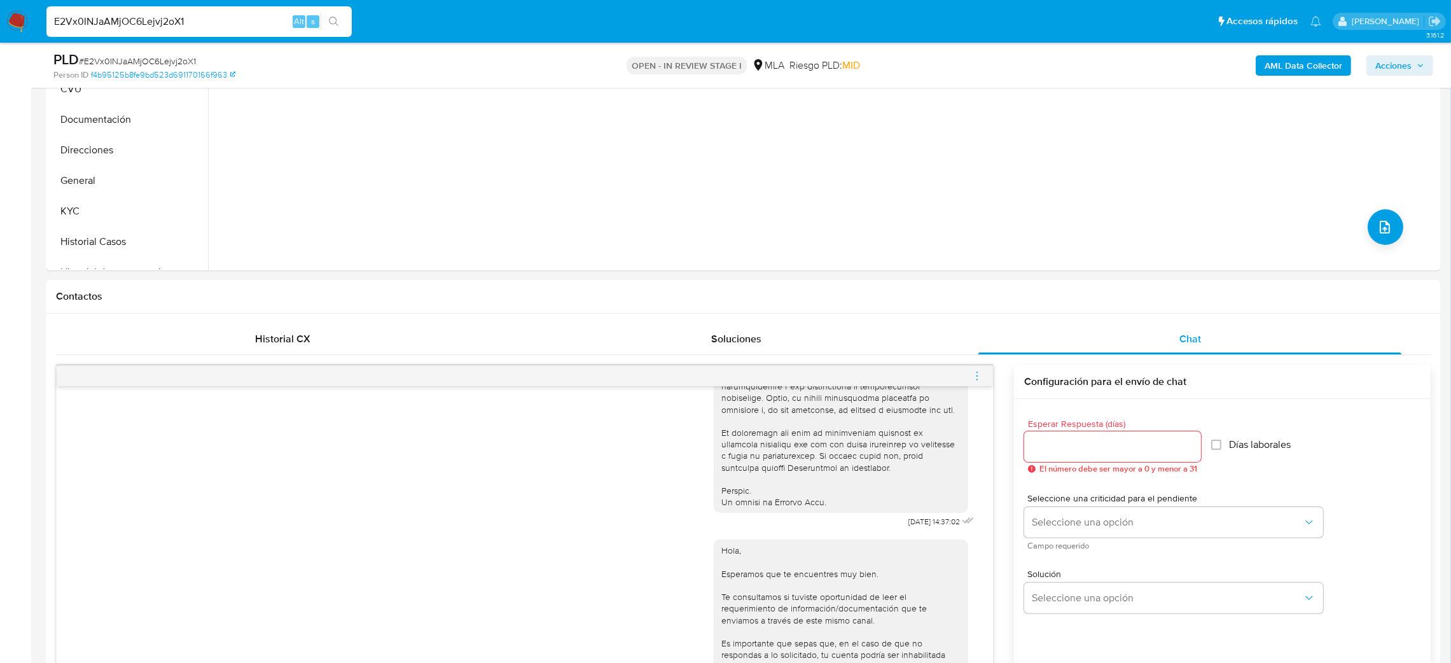
scroll to position [99, 0]
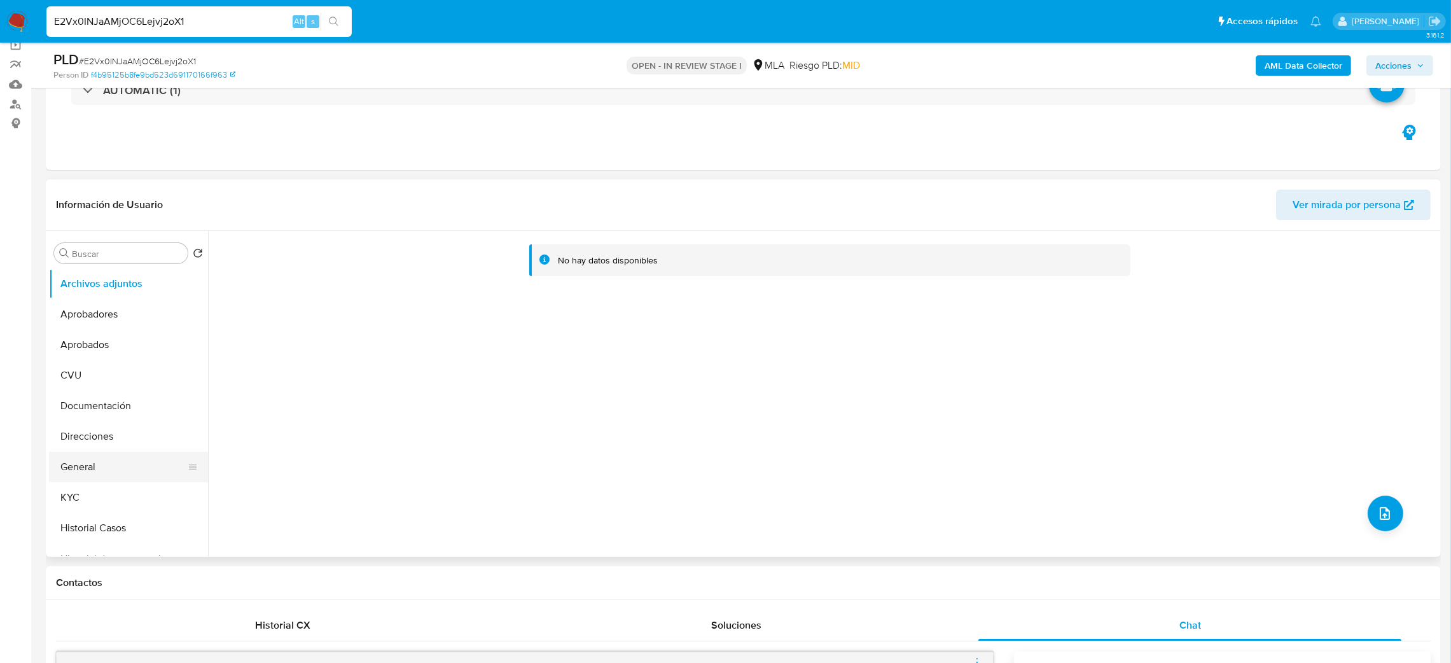
click at [97, 465] on button "General" at bounding box center [123, 467] width 149 height 31
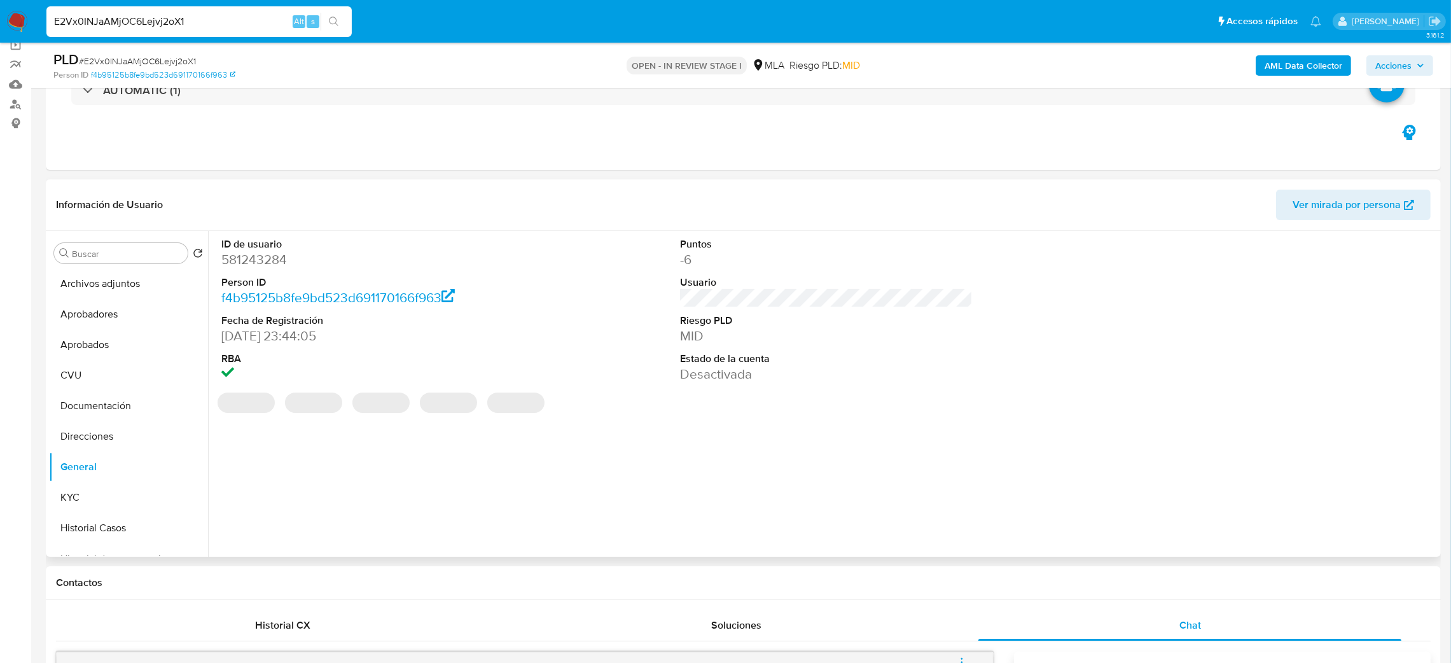
click at [243, 266] on dd "581243284" at bounding box center [367, 260] width 293 height 18
copy dd "581243284"
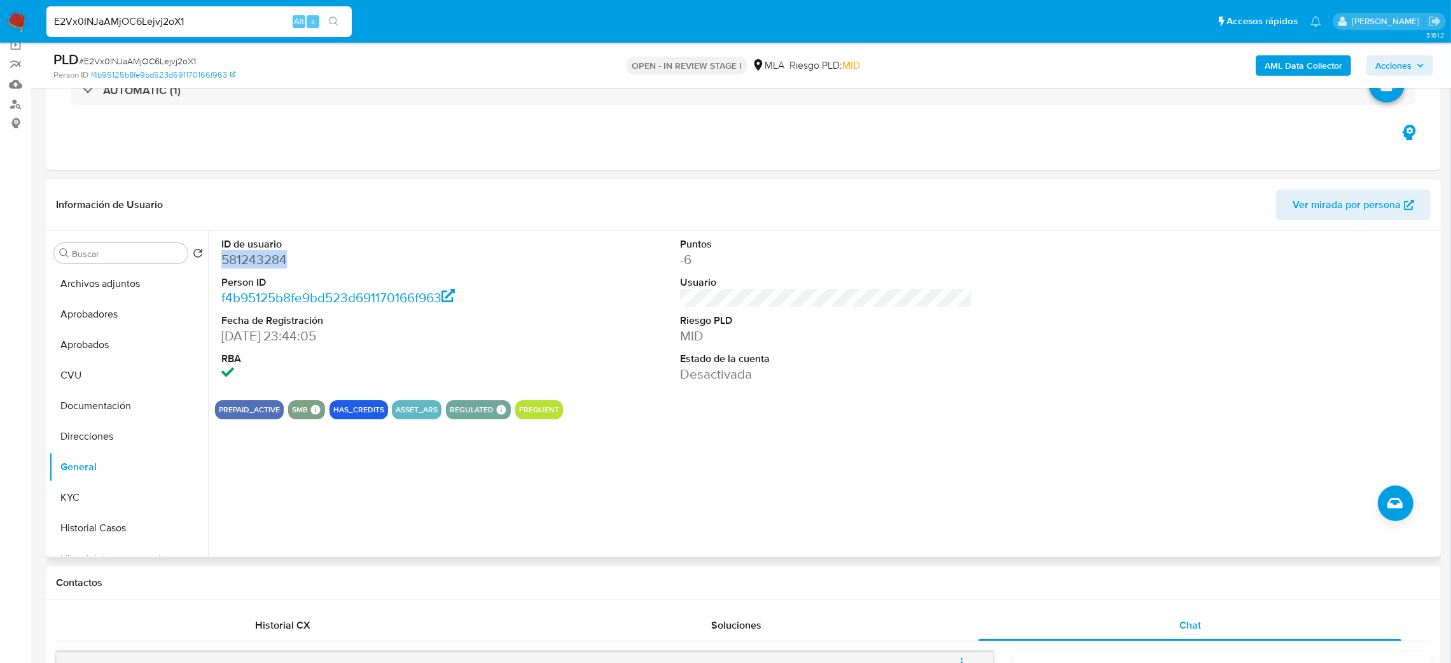
copy dd "581243284"
click at [116, 504] on button "KYC" at bounding box center [123, 497] width 149 height 31
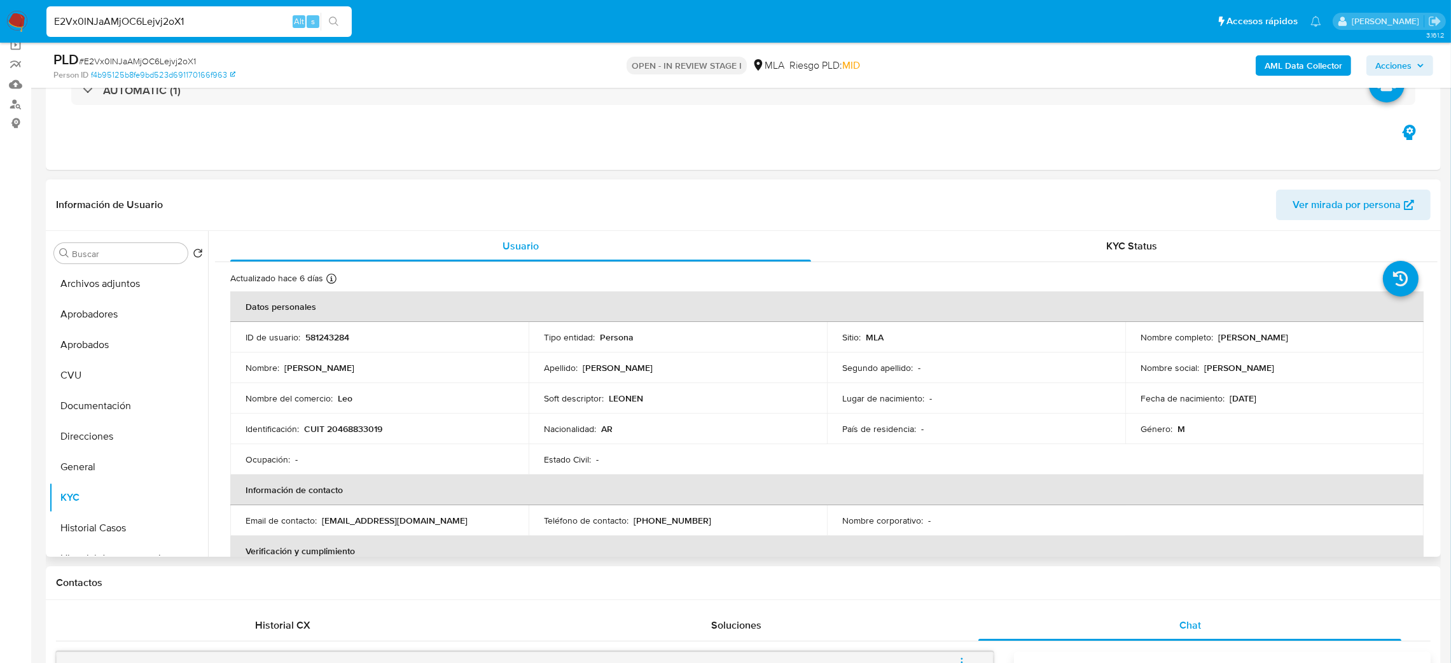
click at [340, 431] on p "CUIT 20468833019" at bounding box center [343, 428] width 78 height 11
copy p "20468833019"
click at [349, 366] on div "Nombre : Leonel Ruben" at bounding box center [380, 367] width 268 height 11
drag, startPoint x: 334, startPoint y: 429, endPoint x: 358, endPoint y: 435, distance: 24.7
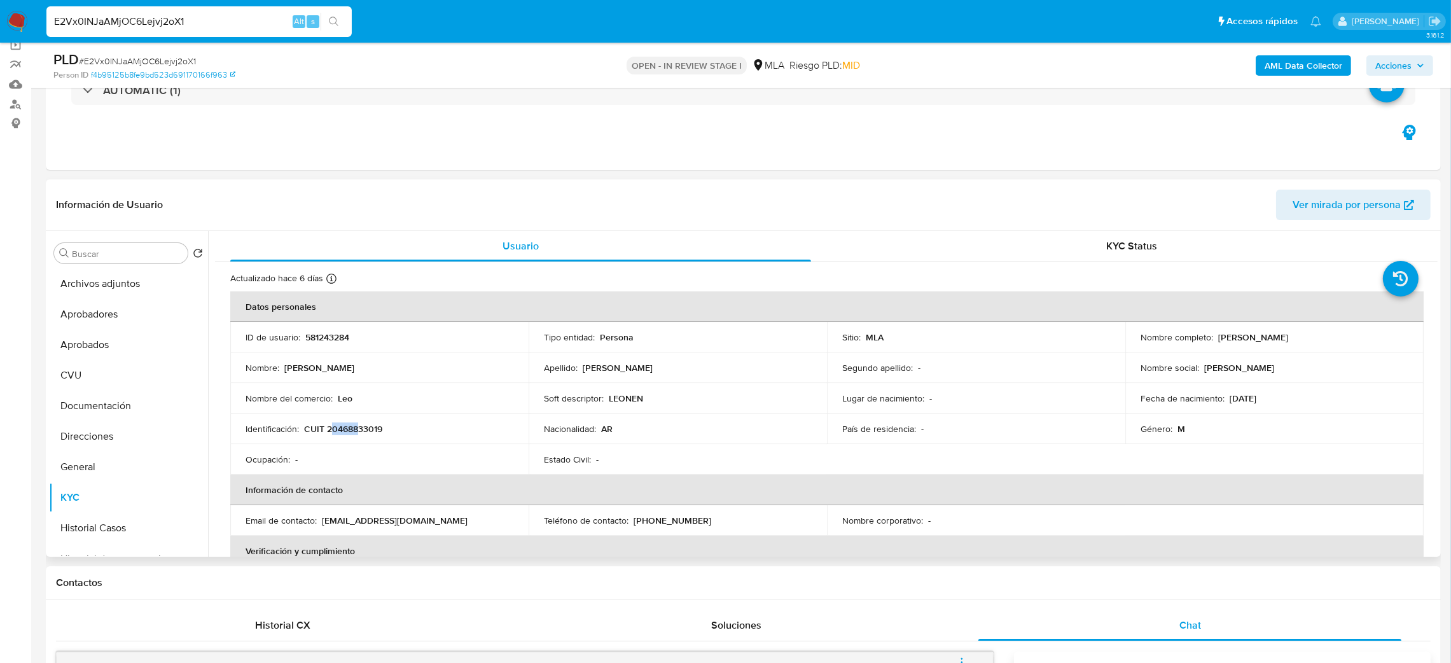
click at [358, 435] on p "CUIT 20468833019" at bounding box center [343, 428] width 78 height 11
drag, startPoint x: 337, startPoint y: 429, endPoint x: 377, endPoint y: 431, distance: 40.1
click at [377, 431] on p "CUIT 20468833019" at bounding box center [343, 428] width 78 height 11
copy p "46883301"
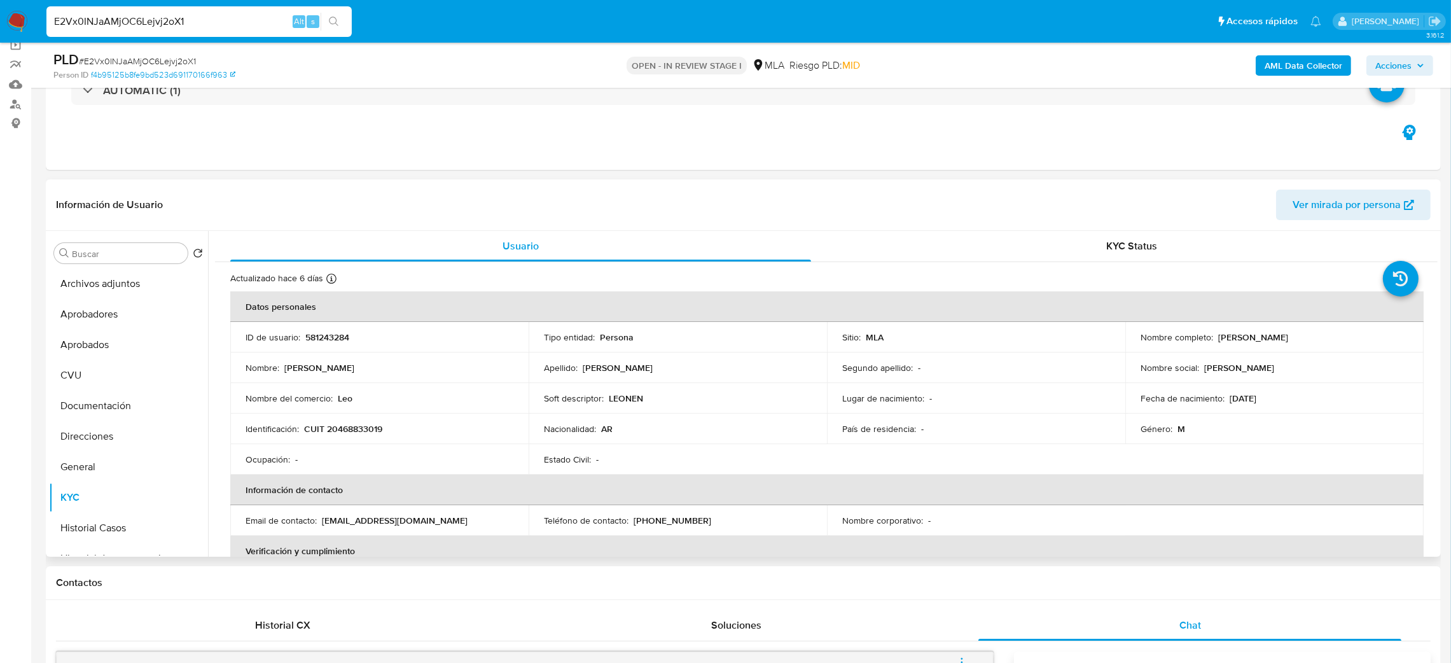
click at [395, 427] on div "Identificación : CUIT 20468833019" at bounding box center [380, 428] width 268 height 11
click at [354, 429] on p "CUIT 20468833019" at bounding box center [343, 428] width 78 height 11
copy p "20468833019"
drag, startPoint x: 1257, startPoint y: 340, endPoint x: 1316, endPoint y: 340, distance: 59.2
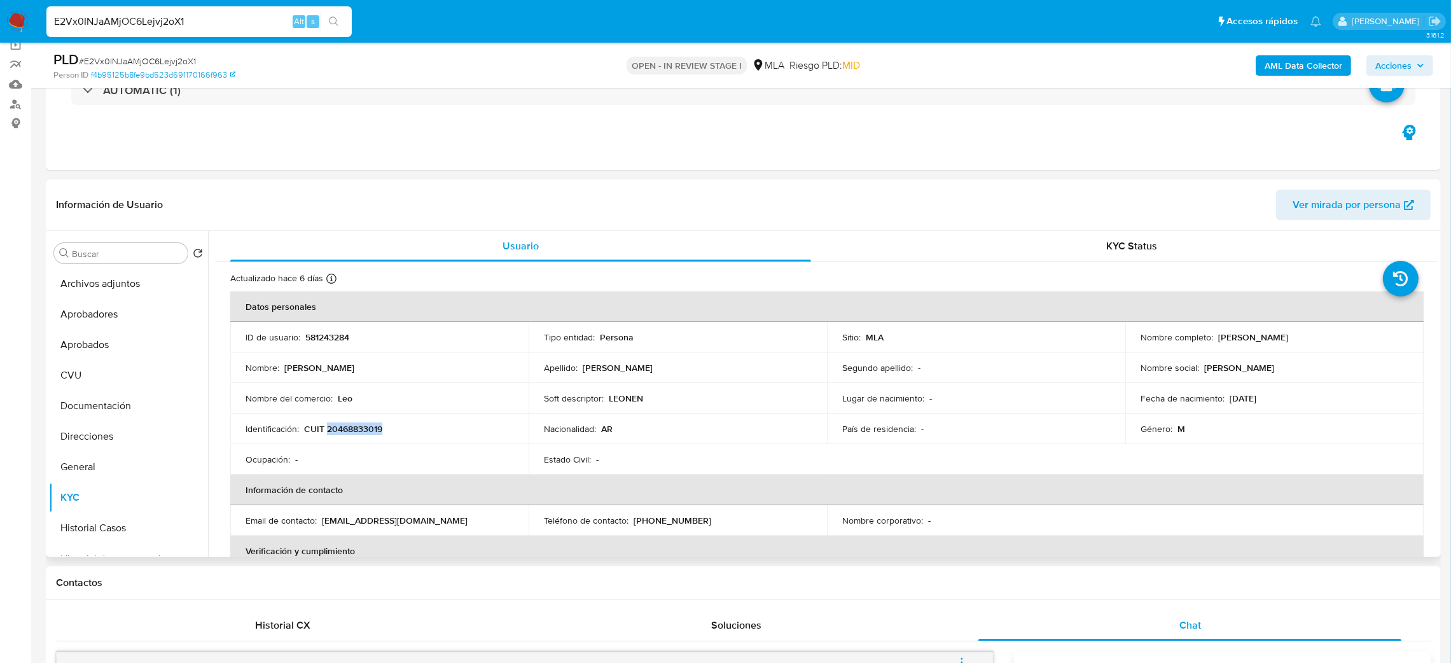
click at [1316, 341] on div "Nombre completo : Leonel Ruben Baez" at bounding box center [1275, 336] width 268 height 11
copy div "Leonel Ruben Baez"
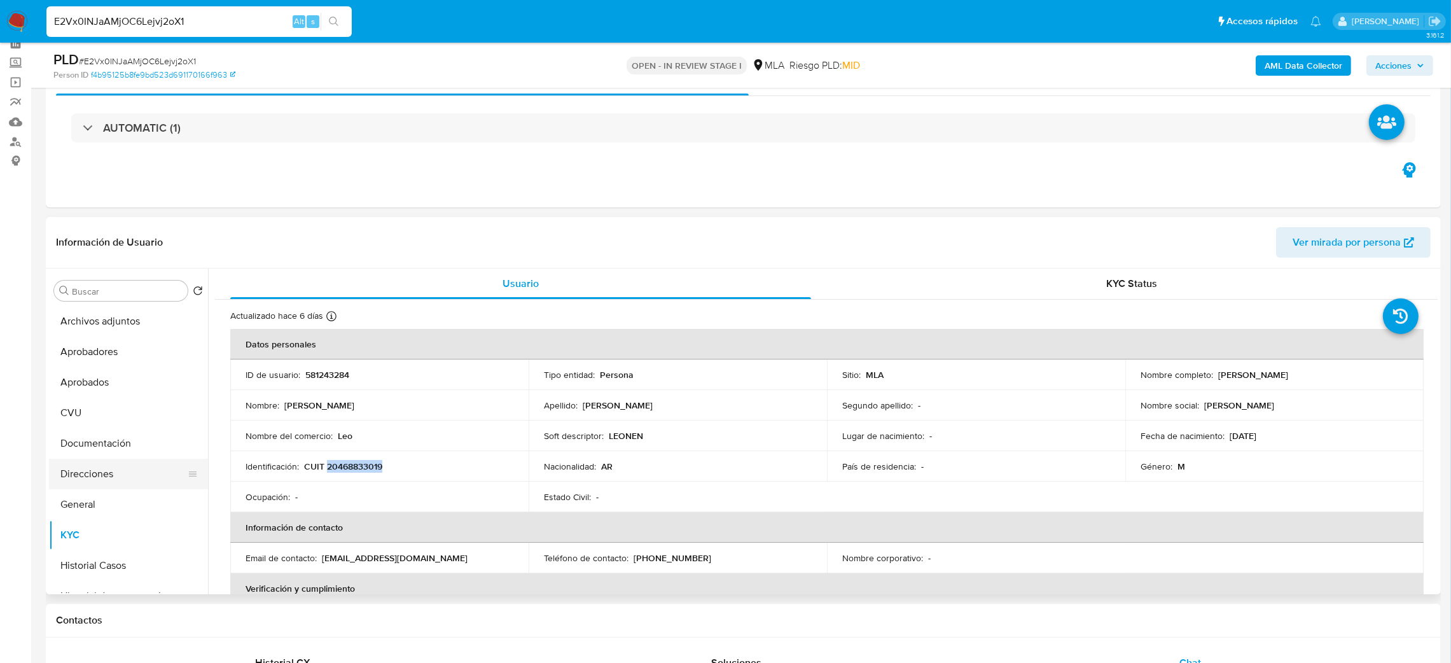
scroll to position [95, 0]
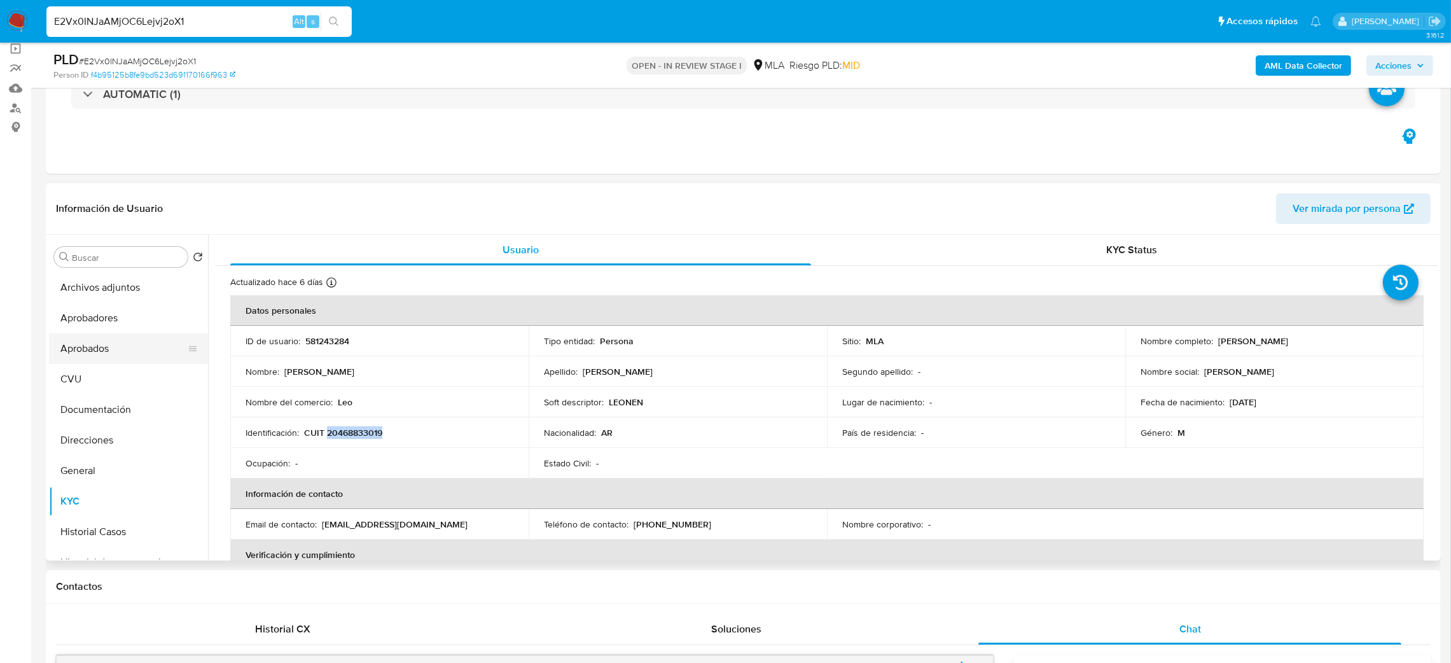
click at [93, 337] on button "Aprobados" at bounding box center [123, 348] width 149 height 31
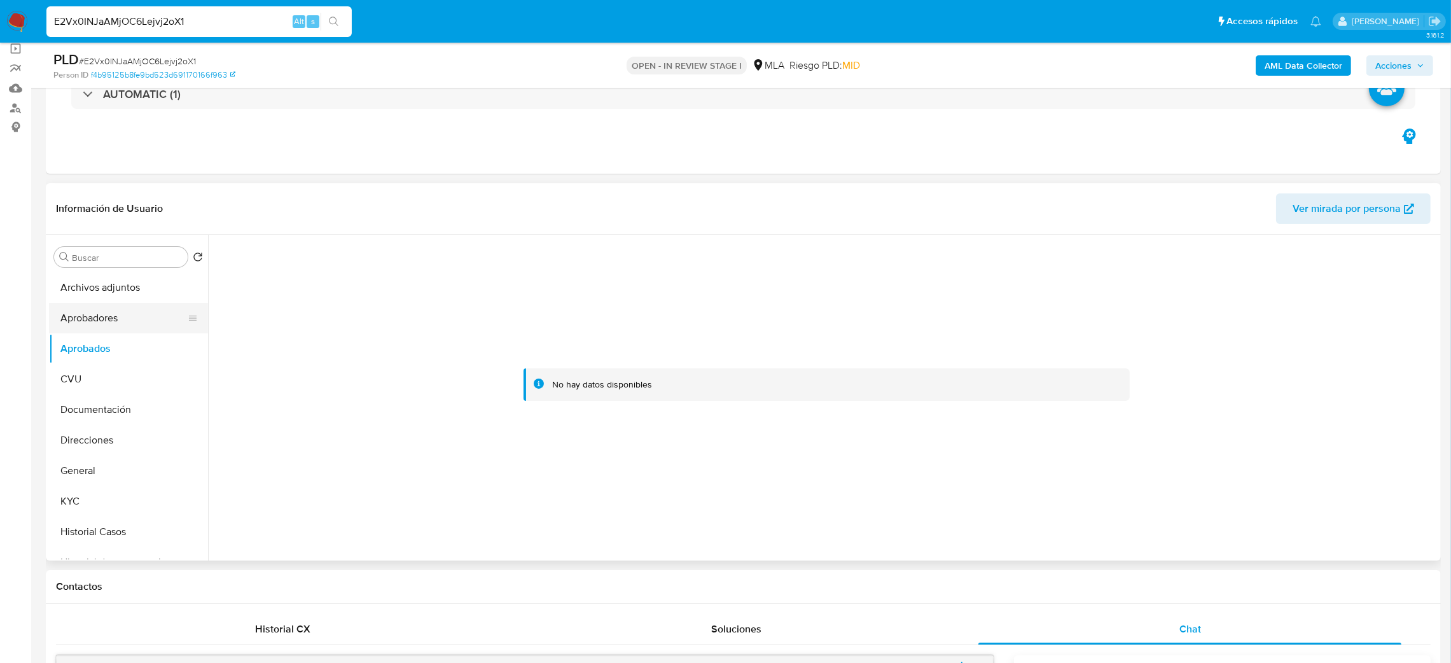
click at [94, 316] on button "Aprobadores" at bounding box center [123, 318] width 149 height 31
click at [1339, 216] on span "Ver mirada por persona" at bounding box center [1347, 208] width 108 height 31
click at [167, 57] on span "# E2Vx0INJaAMjOC6Lejvj2oX1" at bounding box center [137, 61] width 117 height 13
copy span "E2Vx0INJaAMjOC6Lejvj2oX1"
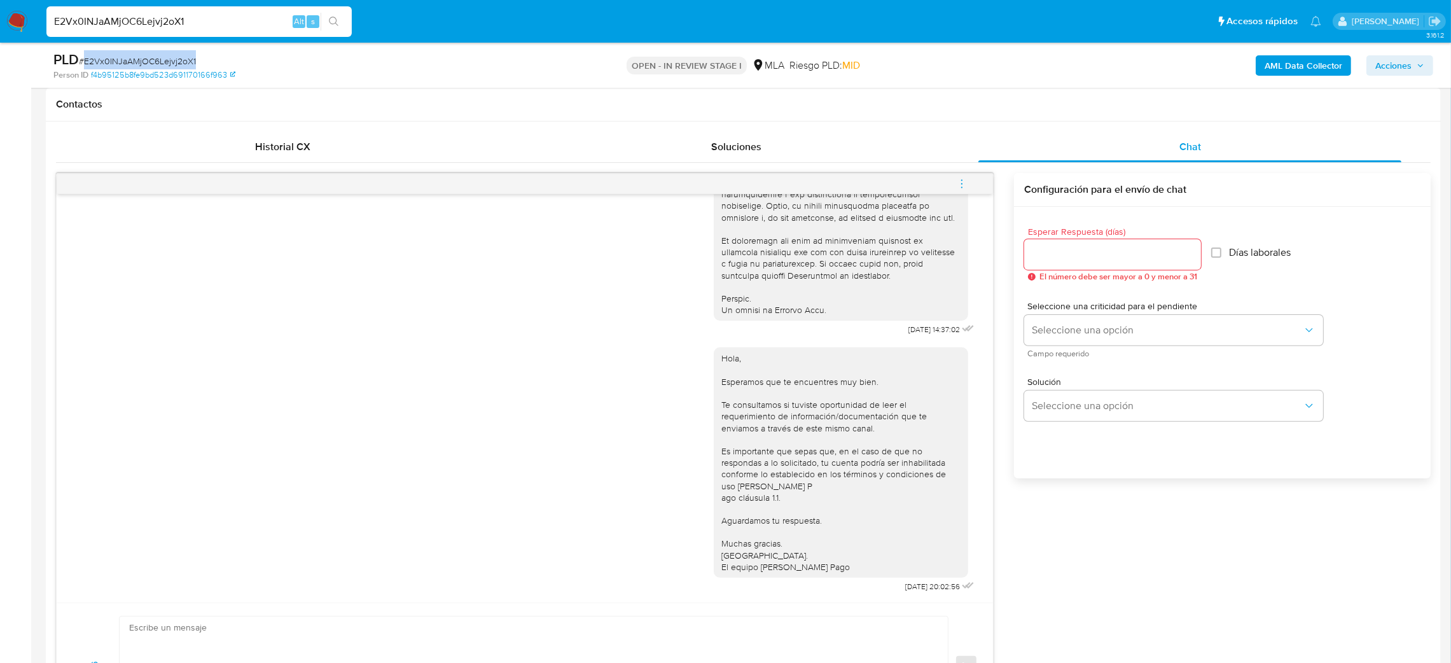
scroll to position [764, 0]
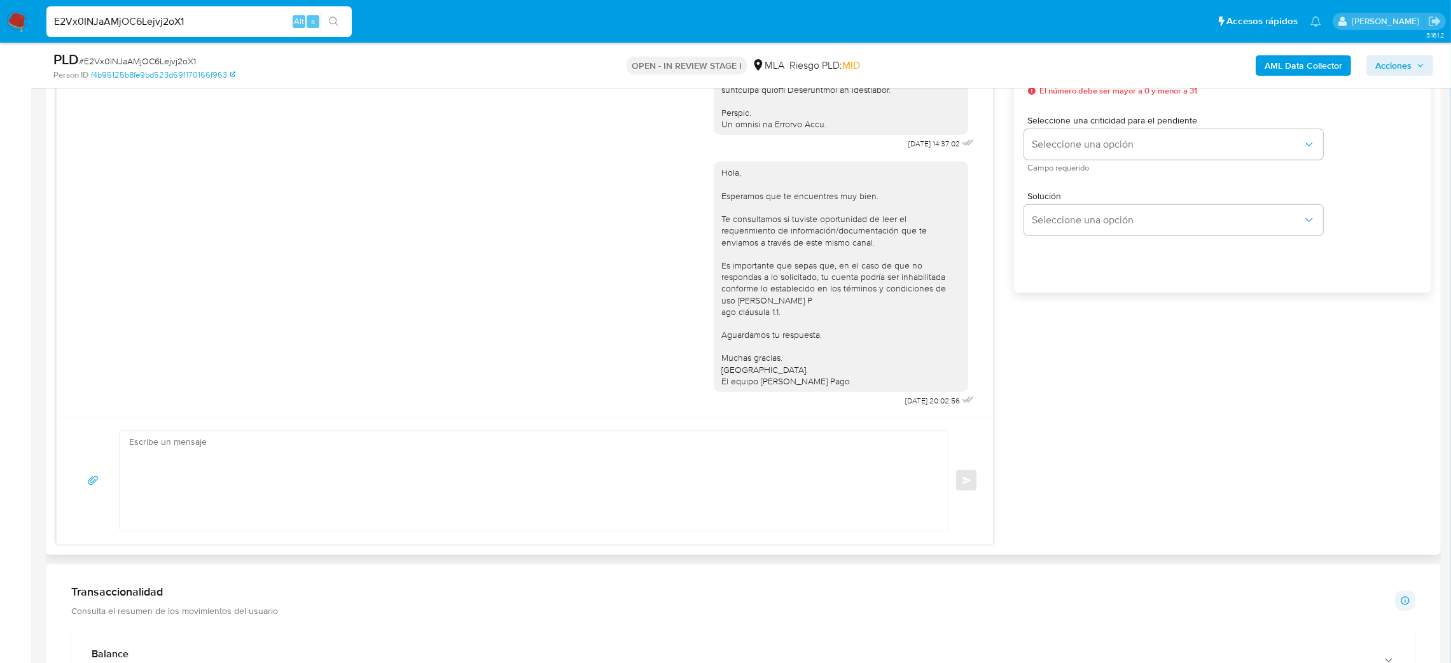
click at [169, 488] on textarea at bounding box center [530, 481] width 803 height 100
paste textarea "Hola, Esperamos que te encuentres muy bien. Te consultamos si tuviste oportunid…"
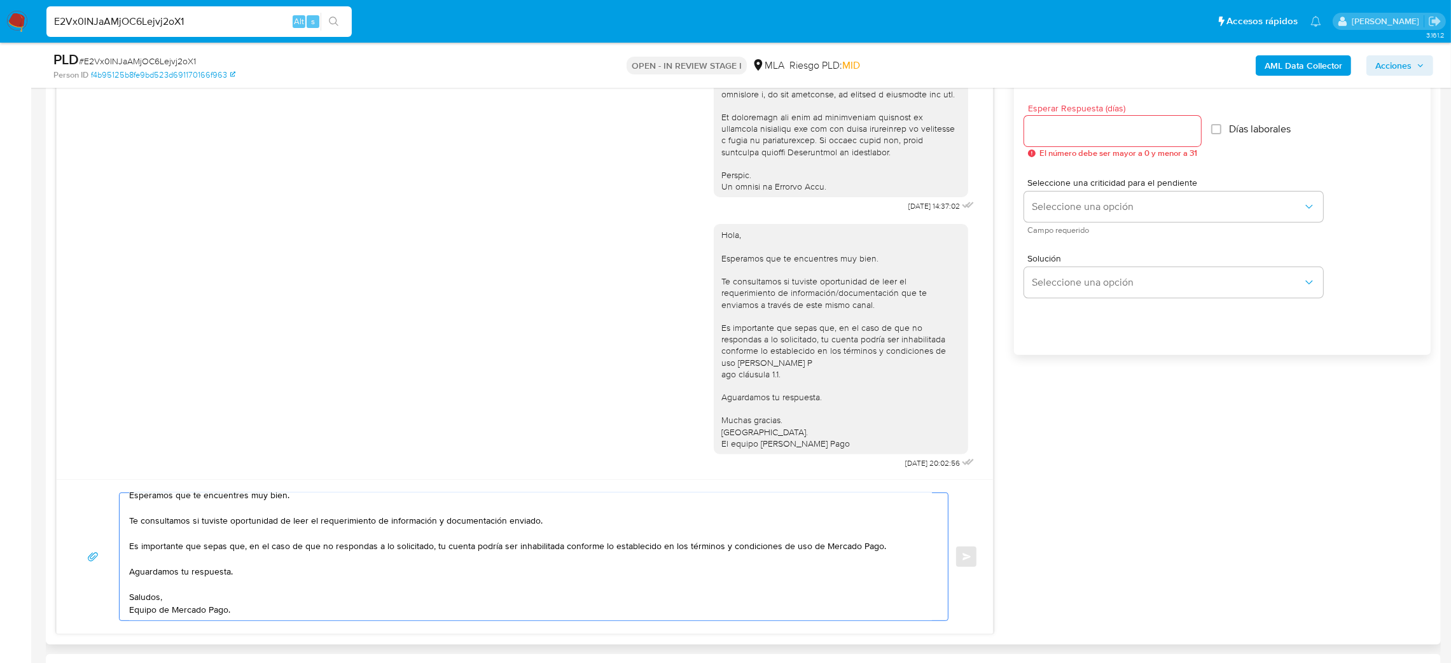
scroll to position [668, 0]
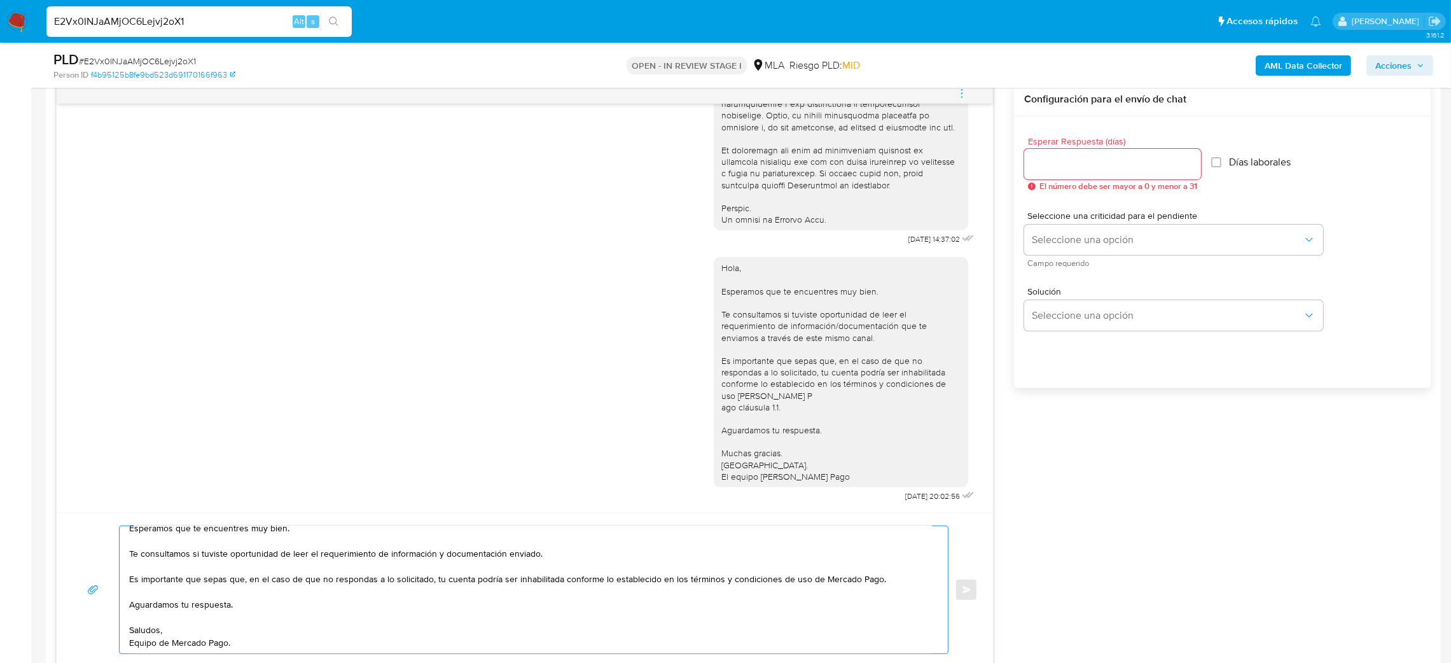
type textarea "Hola, Esperamos que te encuentres muy bien. Te consultamos si tuviste oportunid…"
click at [1071, 162] on input "Esperar Respuesta (días)" at bounding box center [1112, 164] width 177 height 17
type input "2"
click at [1052, 242] on span "Seleccione una opción" at bounding box center [1167, 240] width 271 height 13
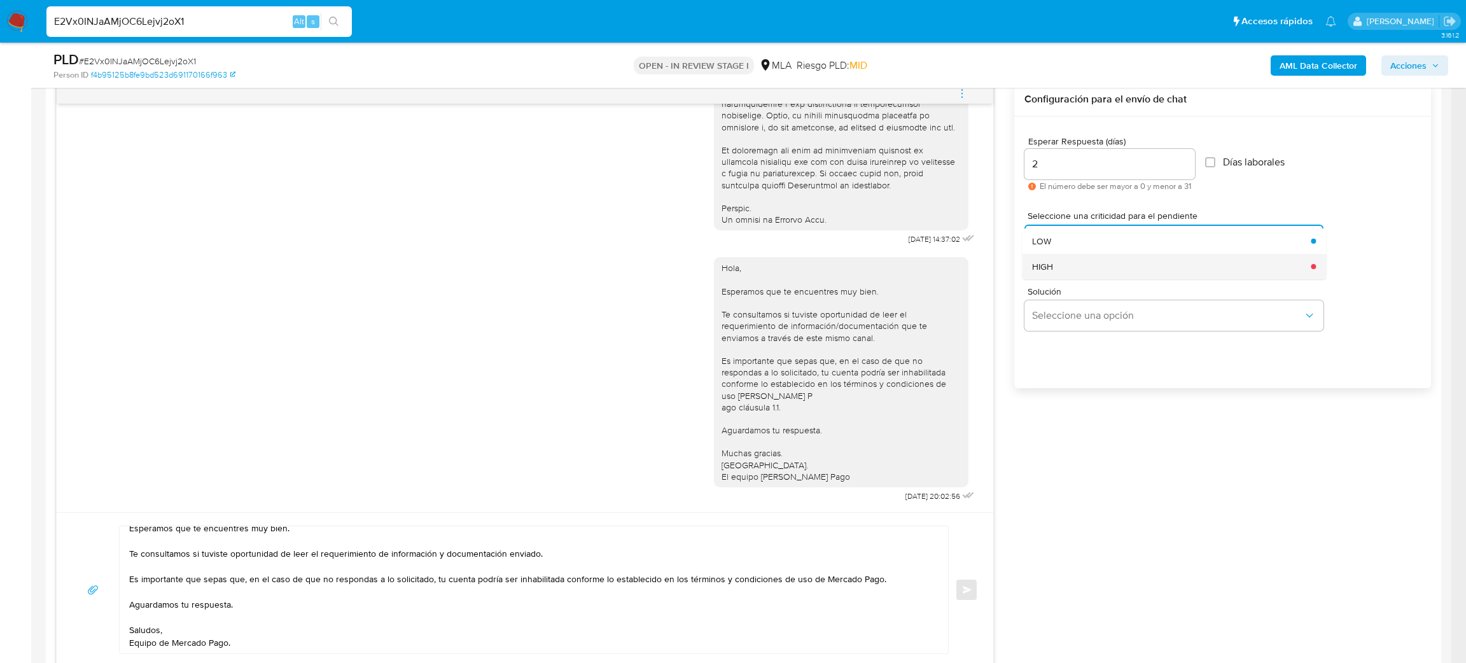
click at [1055, 267] on div "HIGH" at bounding box center [1167, 266] width 271 height 25
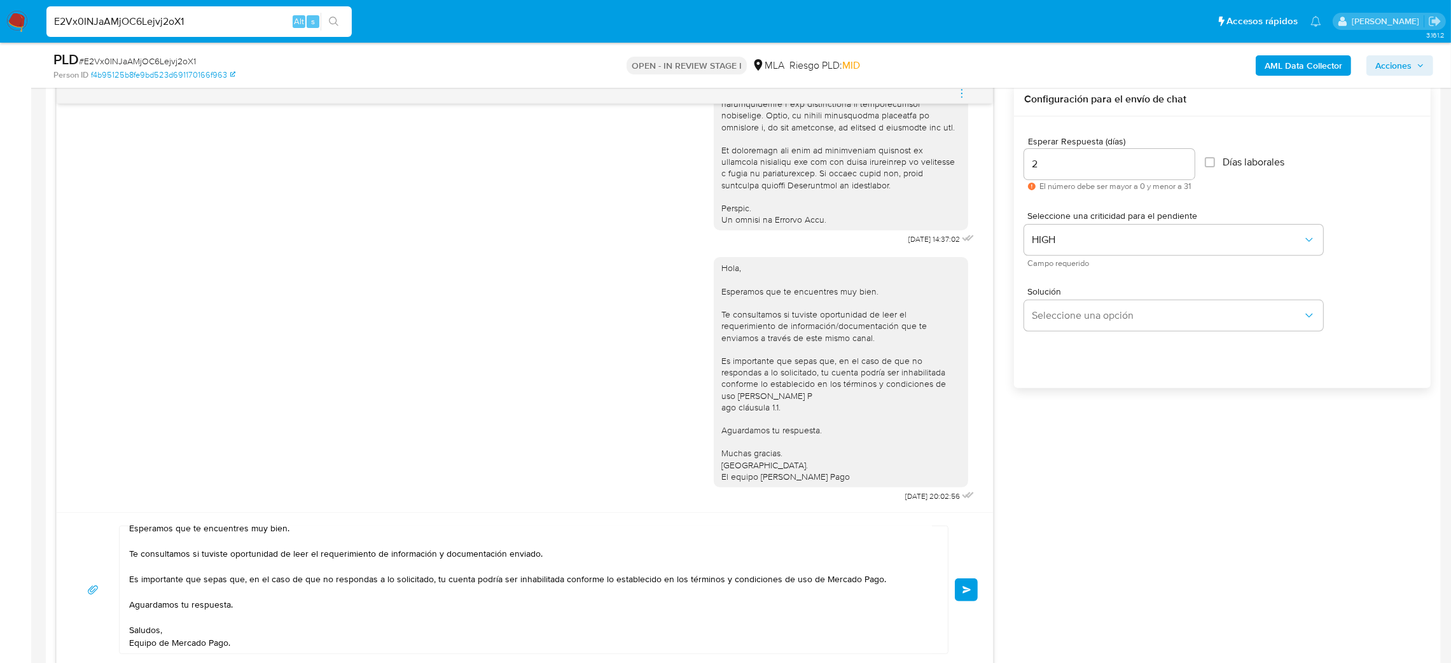
click at [965, 588] on span "Enviar" at bounding box center [967, 590] width 9 height 8
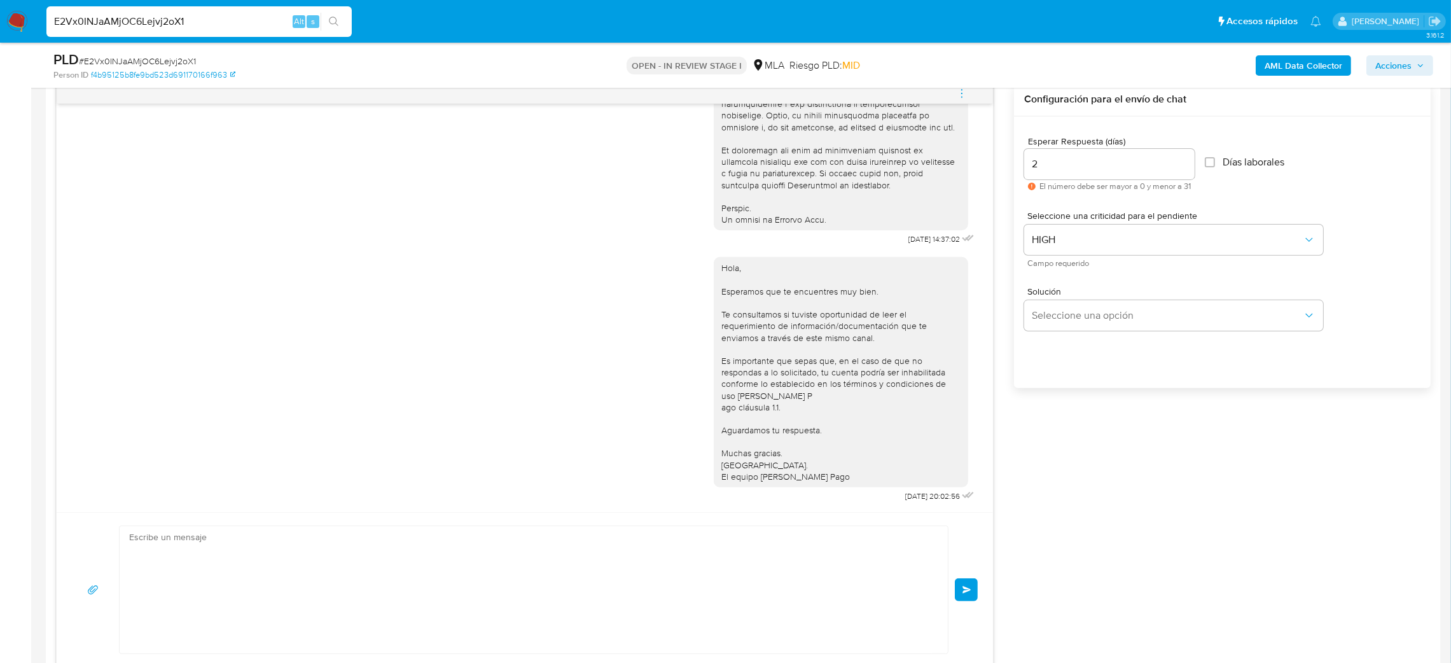
scroll to position [814, 0]
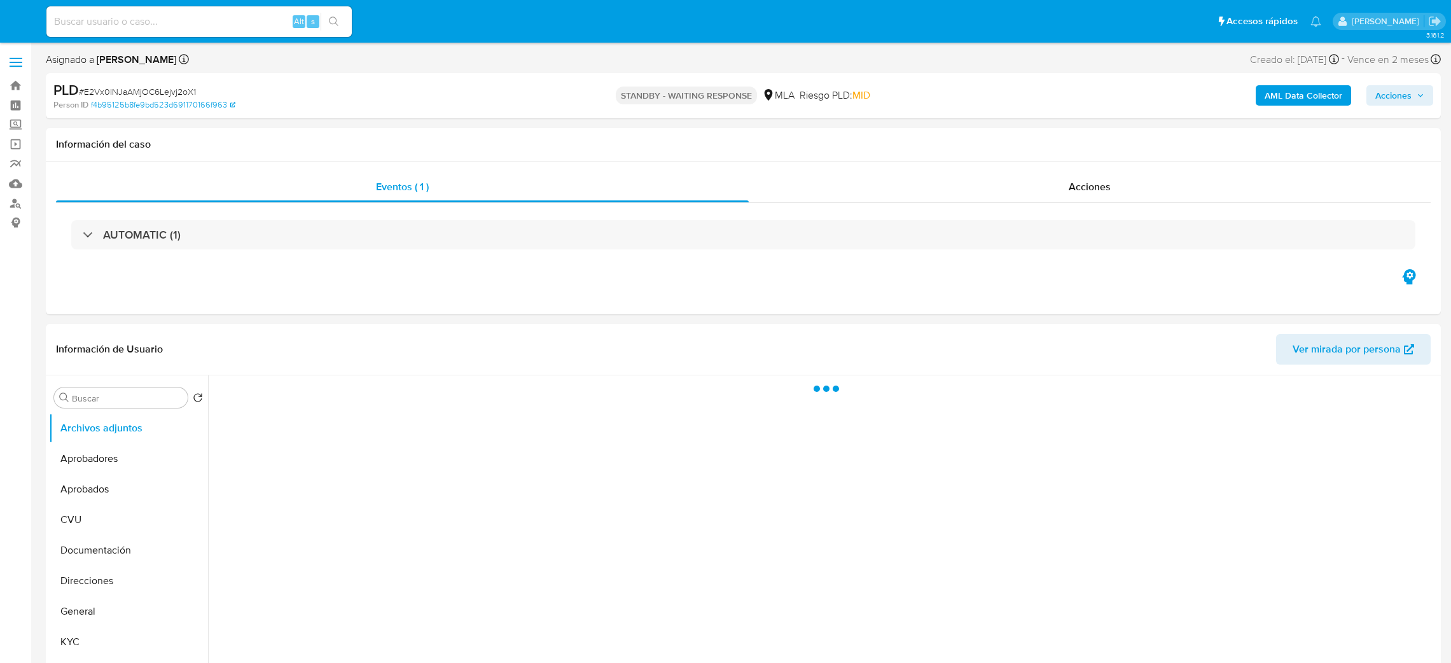
select select "10"
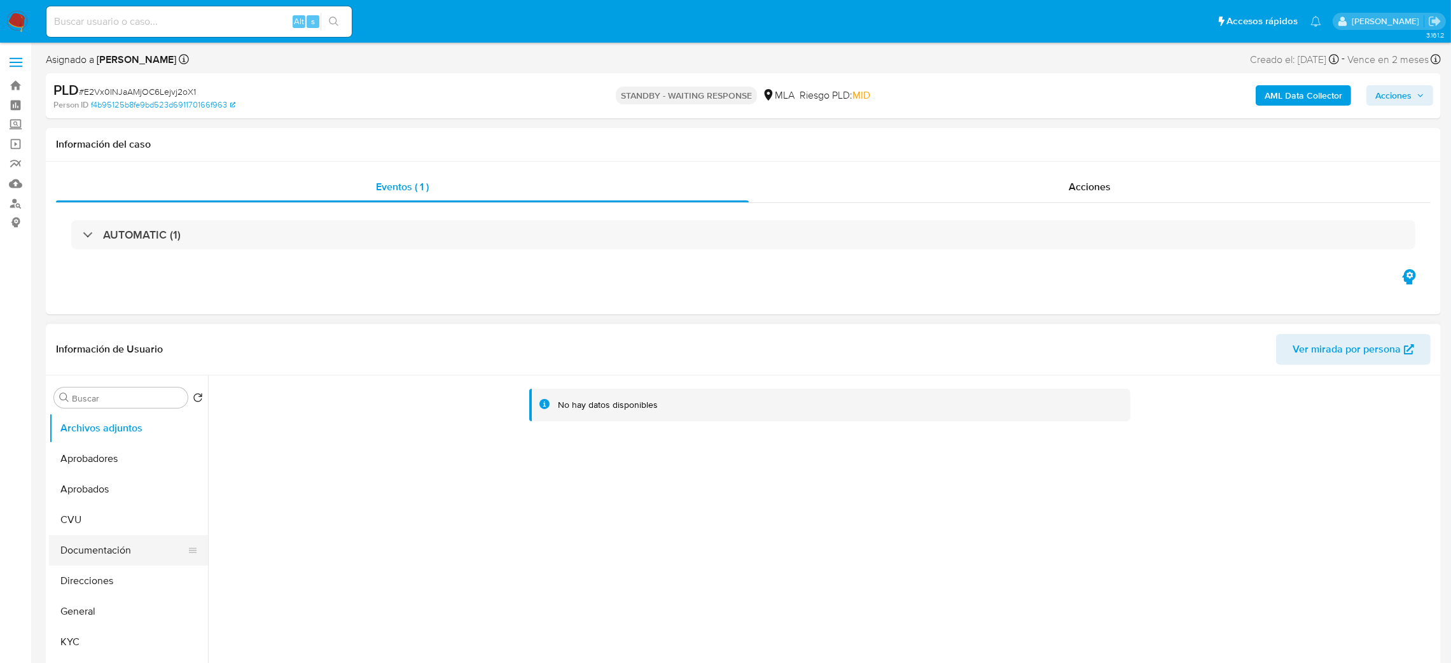
click at [102, 543] on button "Documentación" at bounding box center [123, 550] width 149 height 31
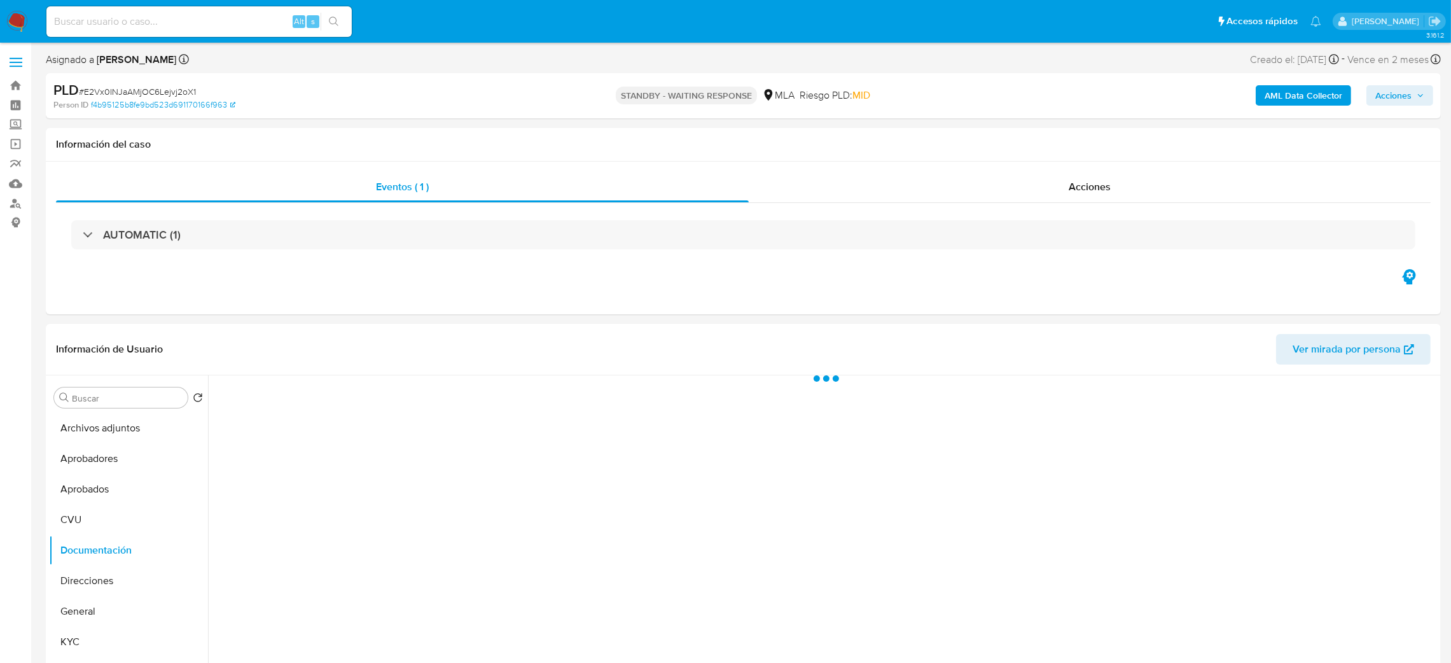
scroll to position [95, 0]
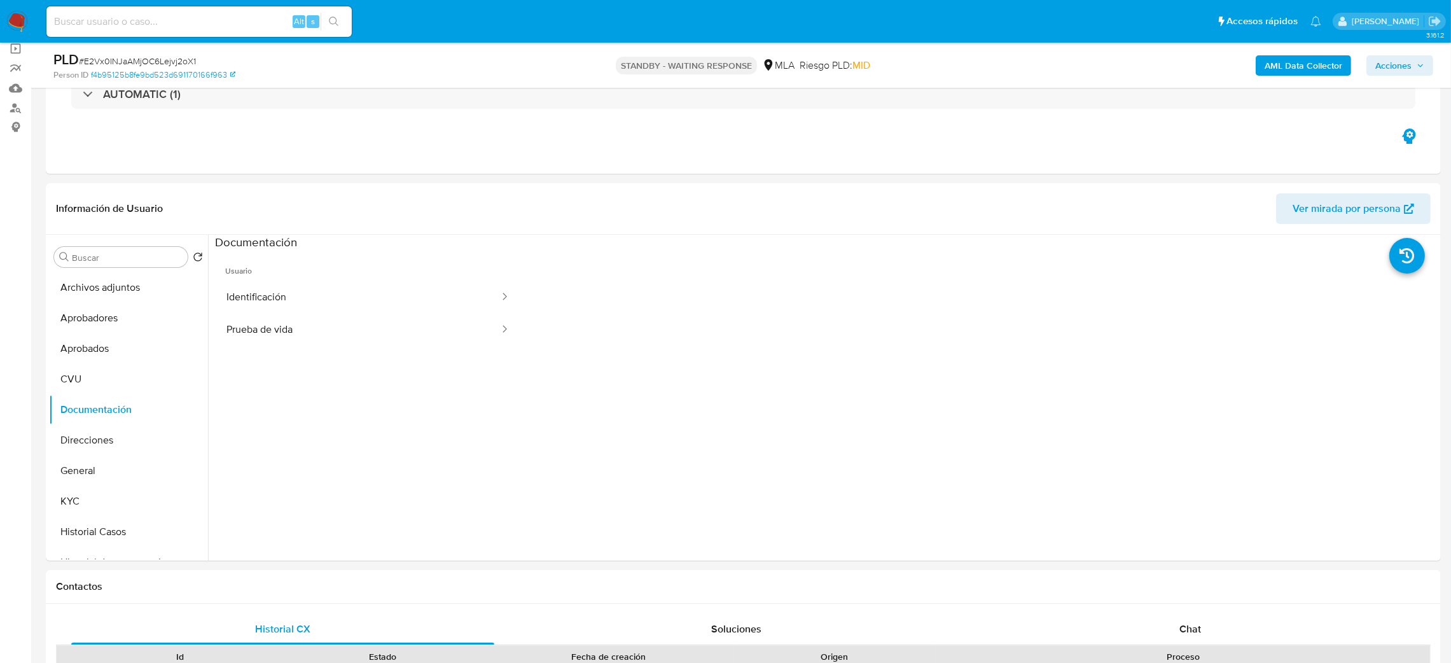
click at [21, 23] on img at bounding box center [17, 22] width 22 height 22
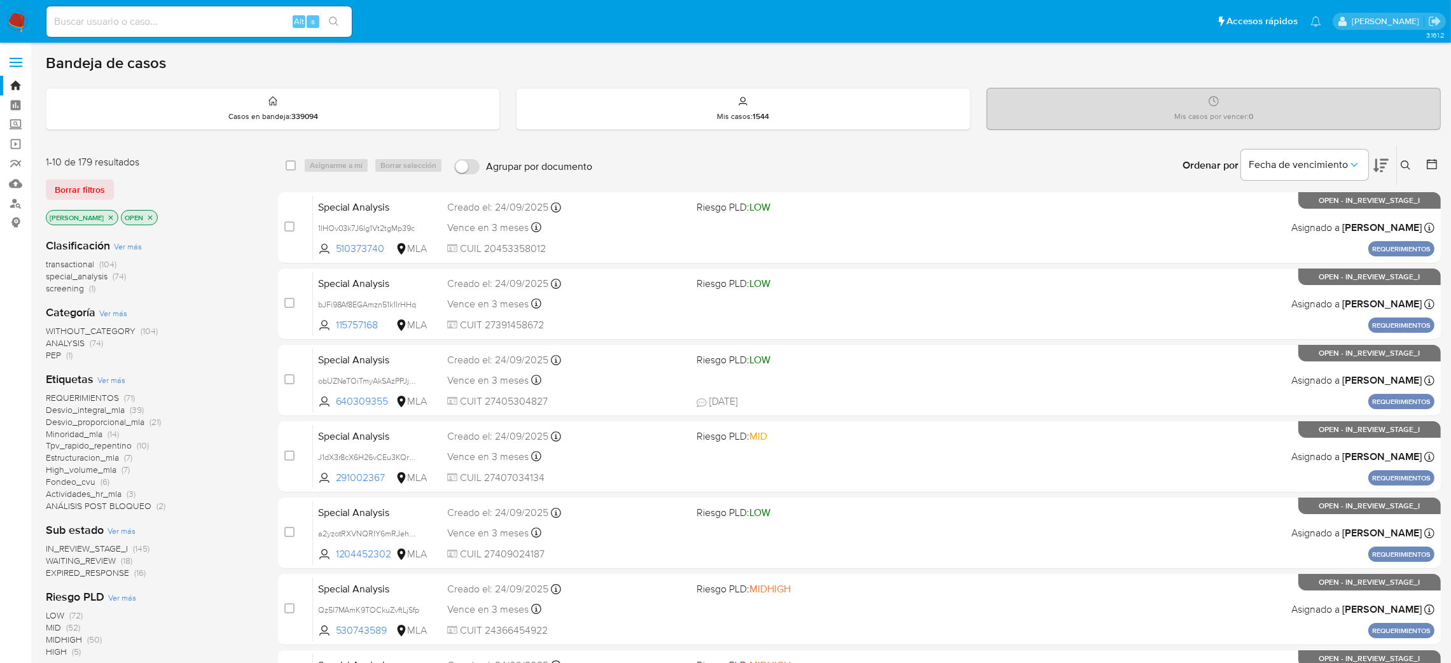
click at [164, 27] on input at bounding box center [198, 21] width 305 height 17
paste input "xDcZyeau91MkiL4hYvmHiN74"
type input "xDcZyeau91MkiL4hYvmHiN74"
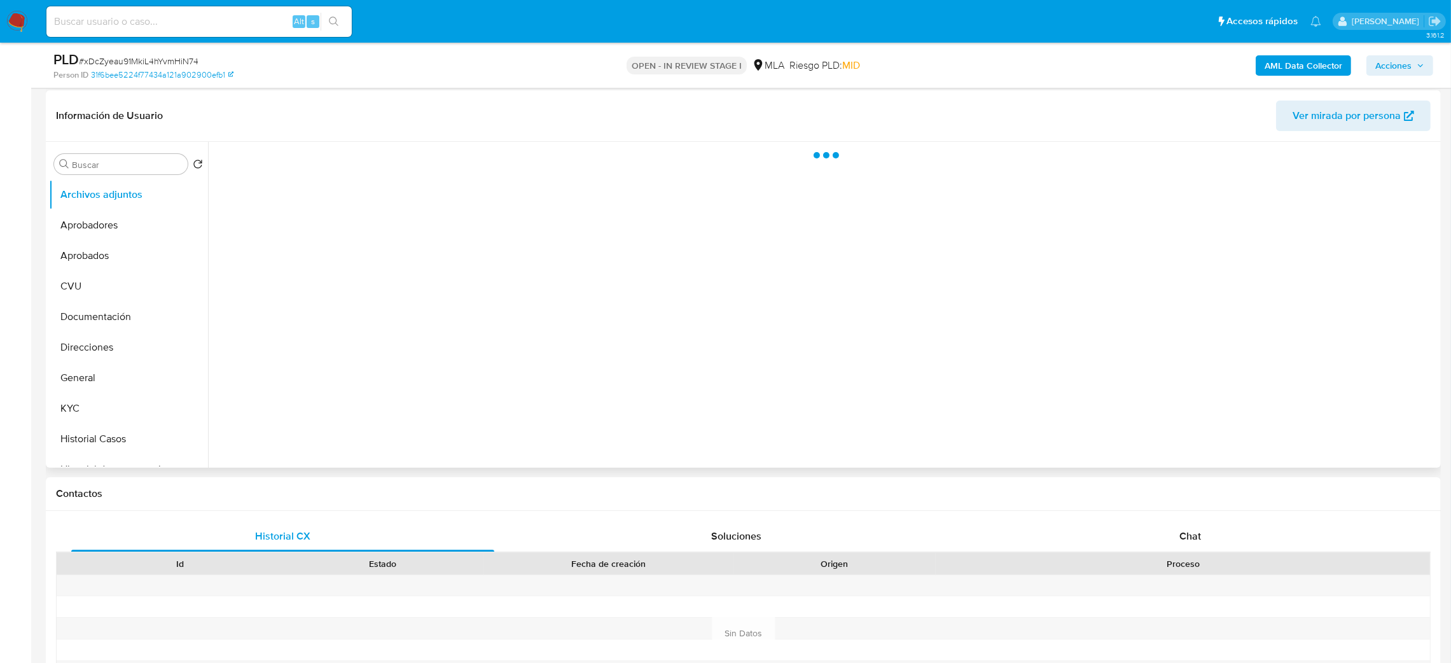
scroll to position [191, 0]
select select "10"
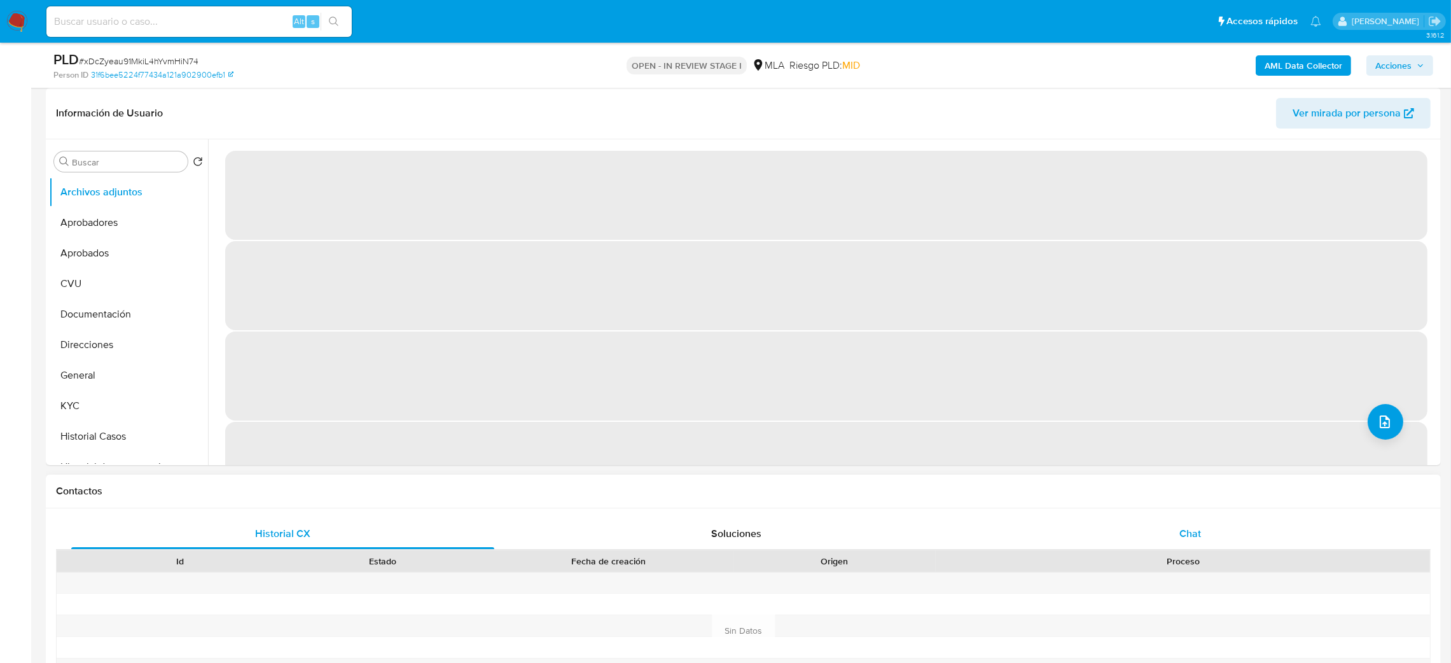
click at [1175, 533] on div "Chat" at bounding box center [1190, 534] width 423 height 31
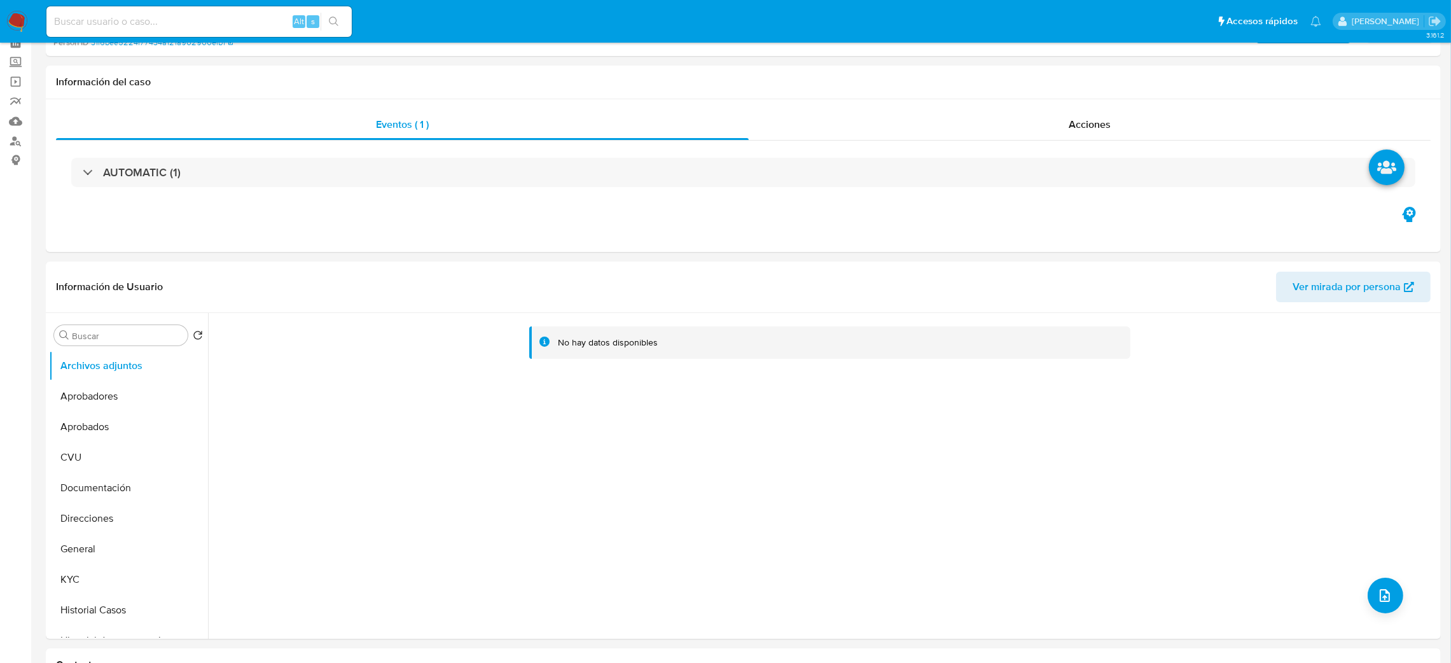
scroll to position [95, 0]
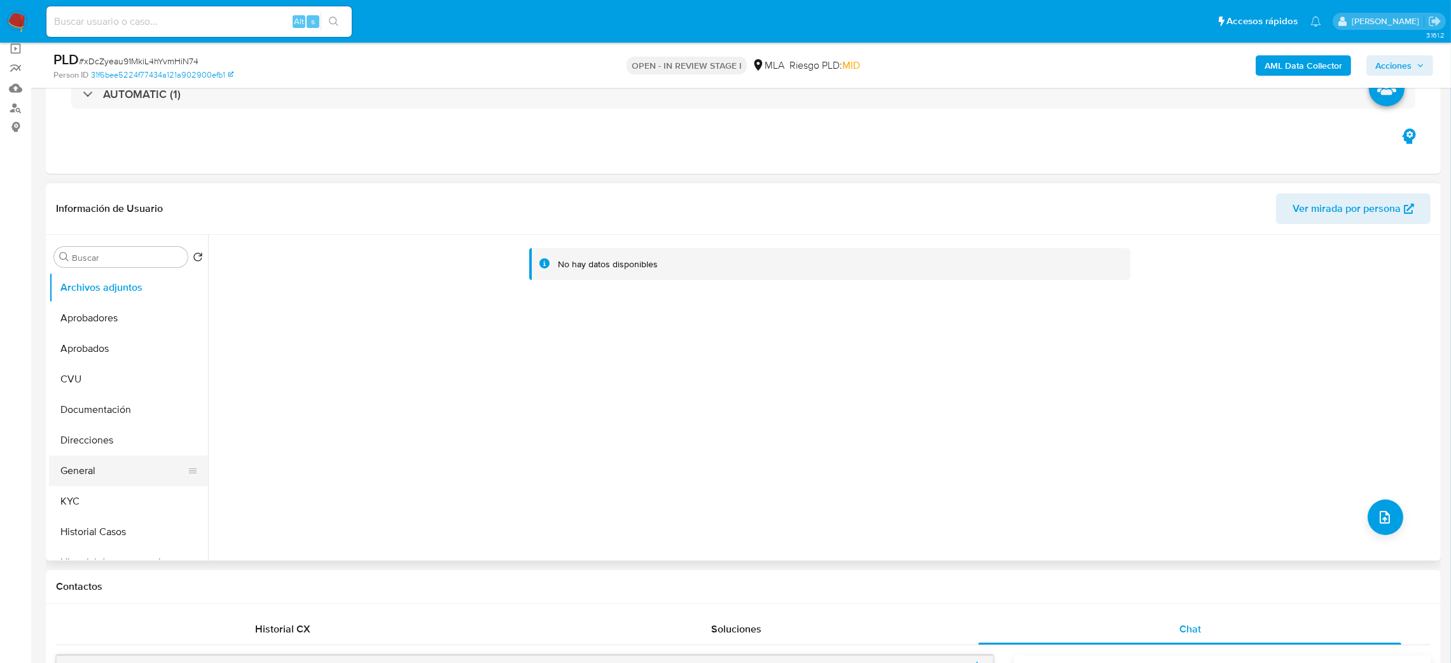
click at [120, 475] on button "General" at bounding box center [123, 471] width 149 height 31
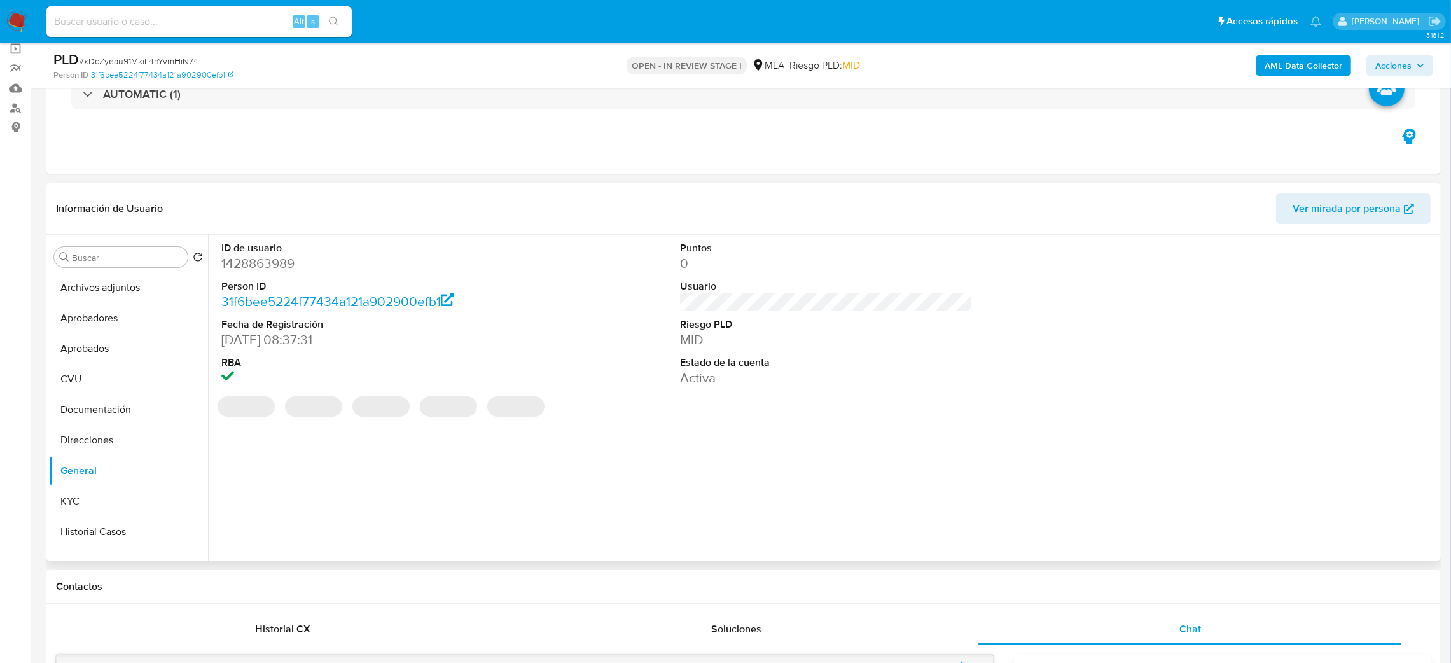
click at [261, 261] on dd "1428863989" at bounding box center [367, 264] width 293 height 18
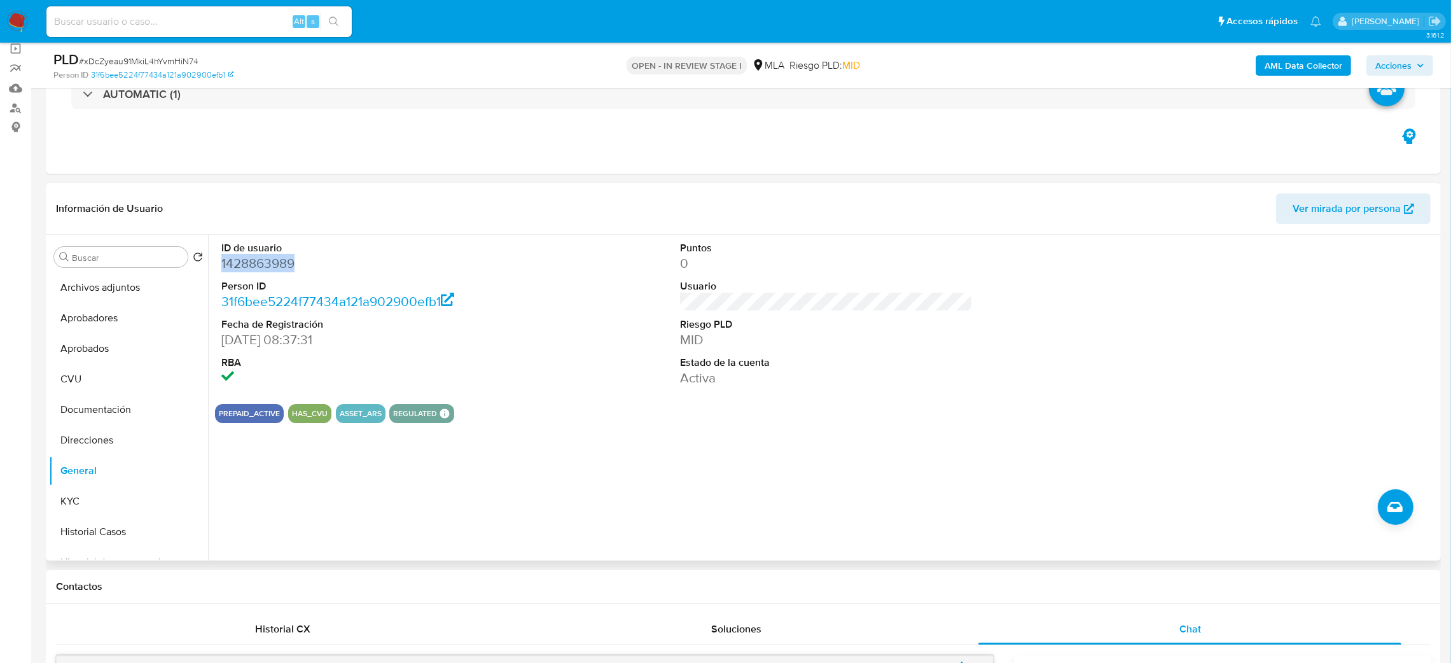
copy dd "1428863989"
drag, startPoint x: 106, startPoint y: 498, endPoint x: 154, endPoint y: 489, distance: 49.2
click at [106, 498] on button "KYC" at bounding box center [123, 501] width 149 height 31
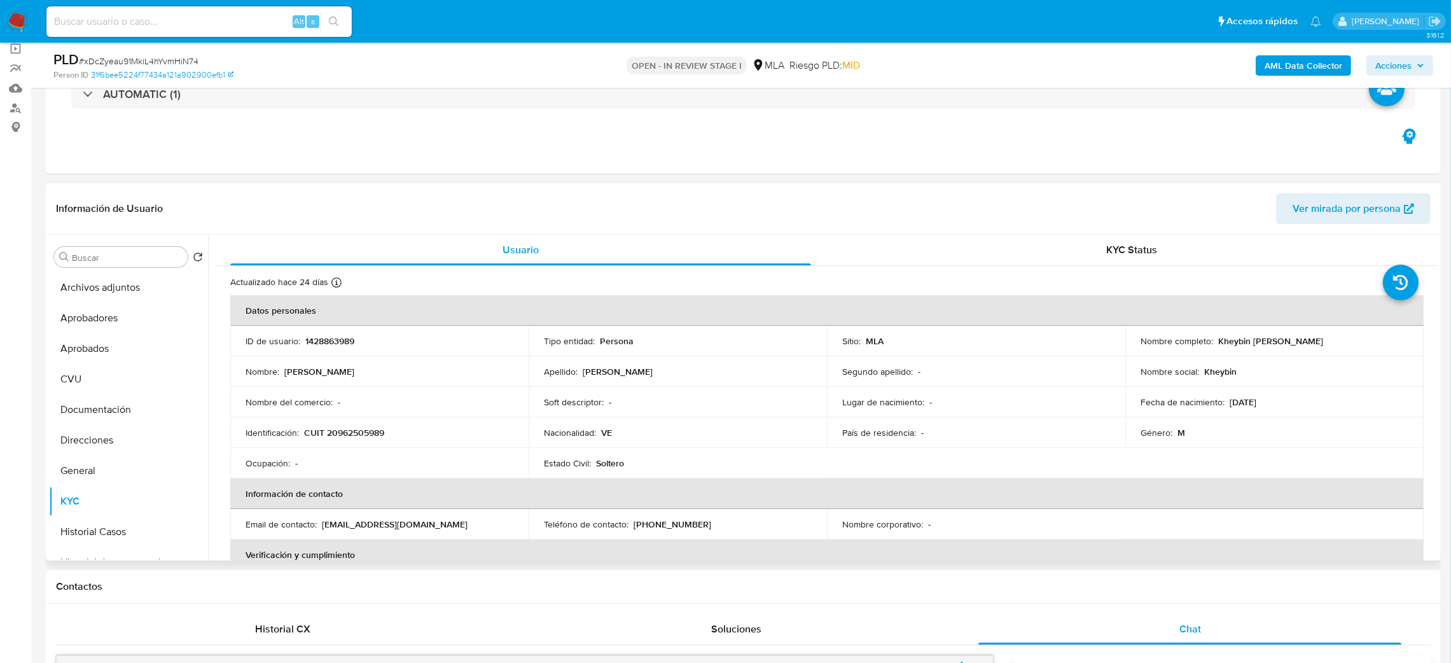
click at [357, 431] on p "CUIT 20962505989" at bounding box center [344, 432] width 80 height 11
drag, startPoint x: 357, startPoint y: 431, endPoint x: 357, endPoint y: 440, distance: 9.5
click at [357, 431] on p "CUIT 20962505989" at bounding box center [344, 432] width 80 height 11
copy p "20962505989"
drag, startPoint x: 475, startPoint y: 368, endPoint x: 467, endPoint y: 370, distance: 7.9
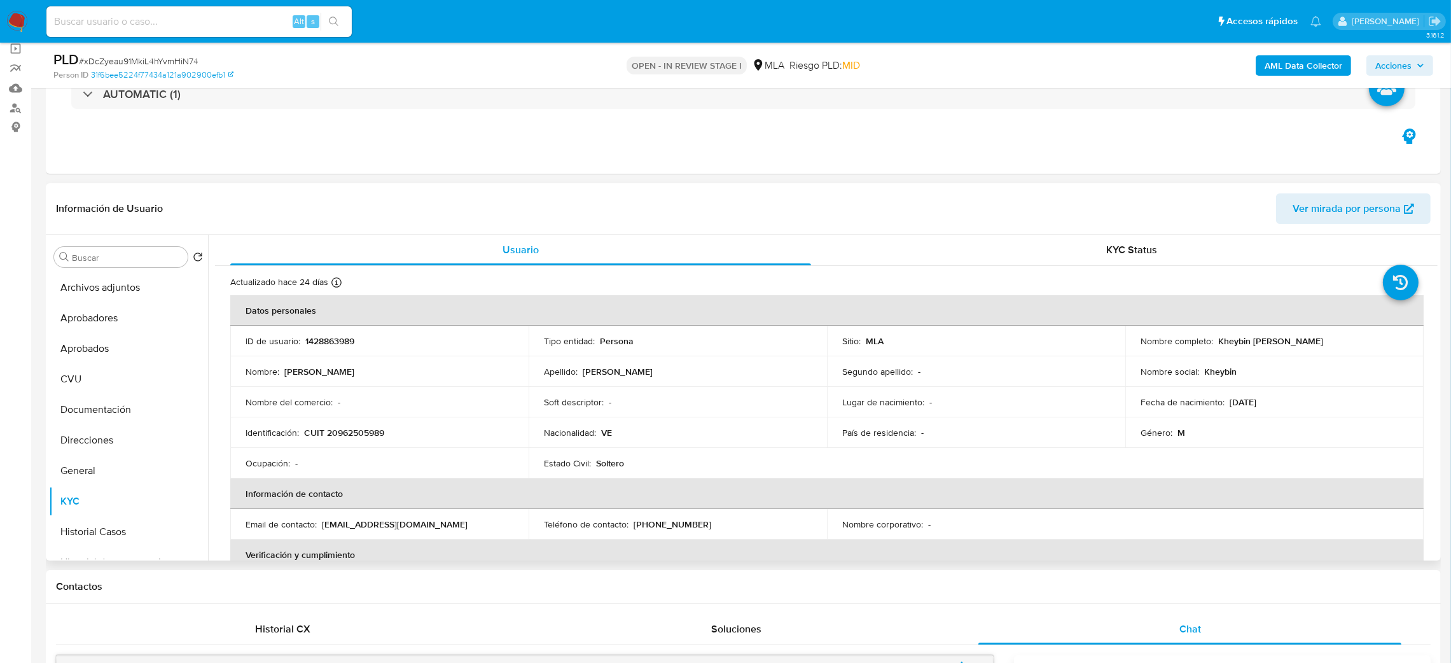
click at [474, 368] on div "Nombre : [PERSON_NAME]" at bounding box center [380, 371] width 268 height 11
drag, startPoint x: 335, startPoint y: 436, endPoint x: 377, endPoint y: 435, distance: 42.0
click at [377, 435] on p "CUIT 20962505989" at bounding box center [344, 432] width 80 height 11
copy p "96250598"
click at [165, 64] on span "# xDcZyeau91MkiL4hYvmHiN74" at bounding box center [139, 61] width 120 height 13
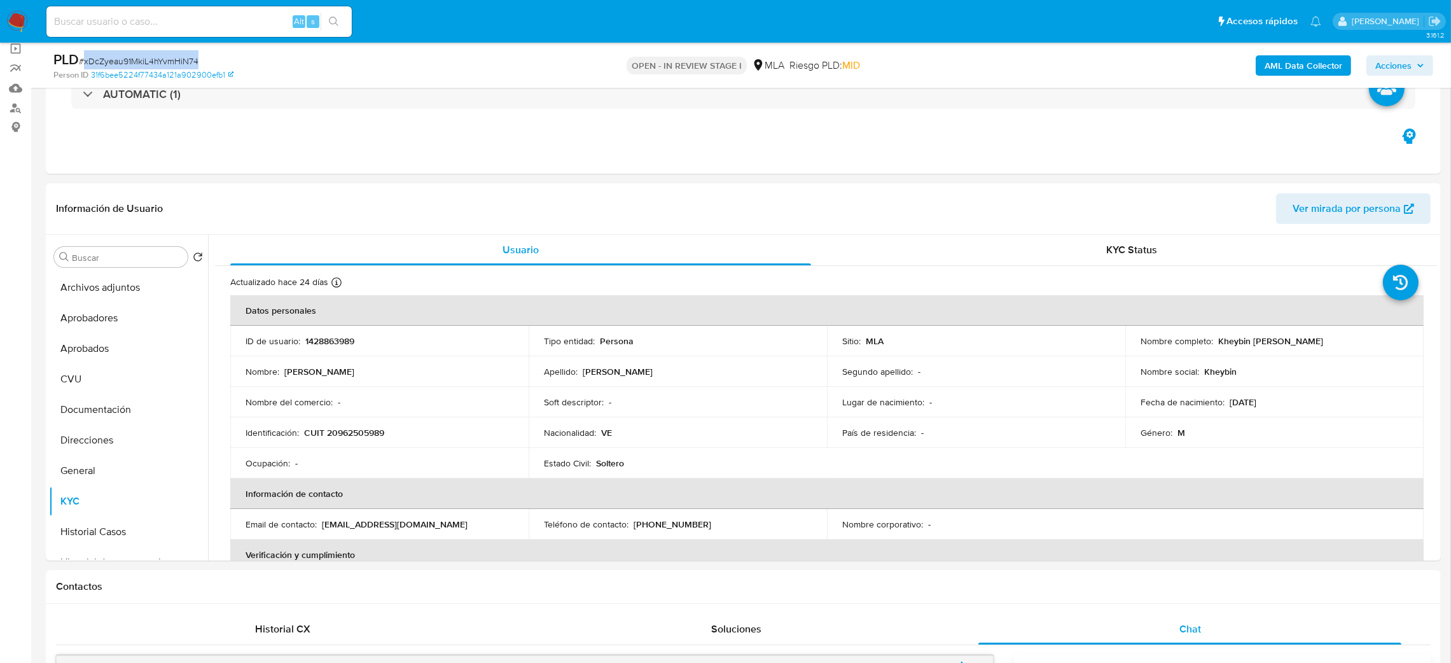
click at [165, 64] on span "# xDcZyeau91MkiL4hYvmHiN74" at bounding box center [139, 61] width 120 height 13
copy span "xDcZyeau91MkiL4hYvmHiN74"
click at [356, 438] on p "CUIT 20962505989" at bounding box center [344, 432] width 80 height 11
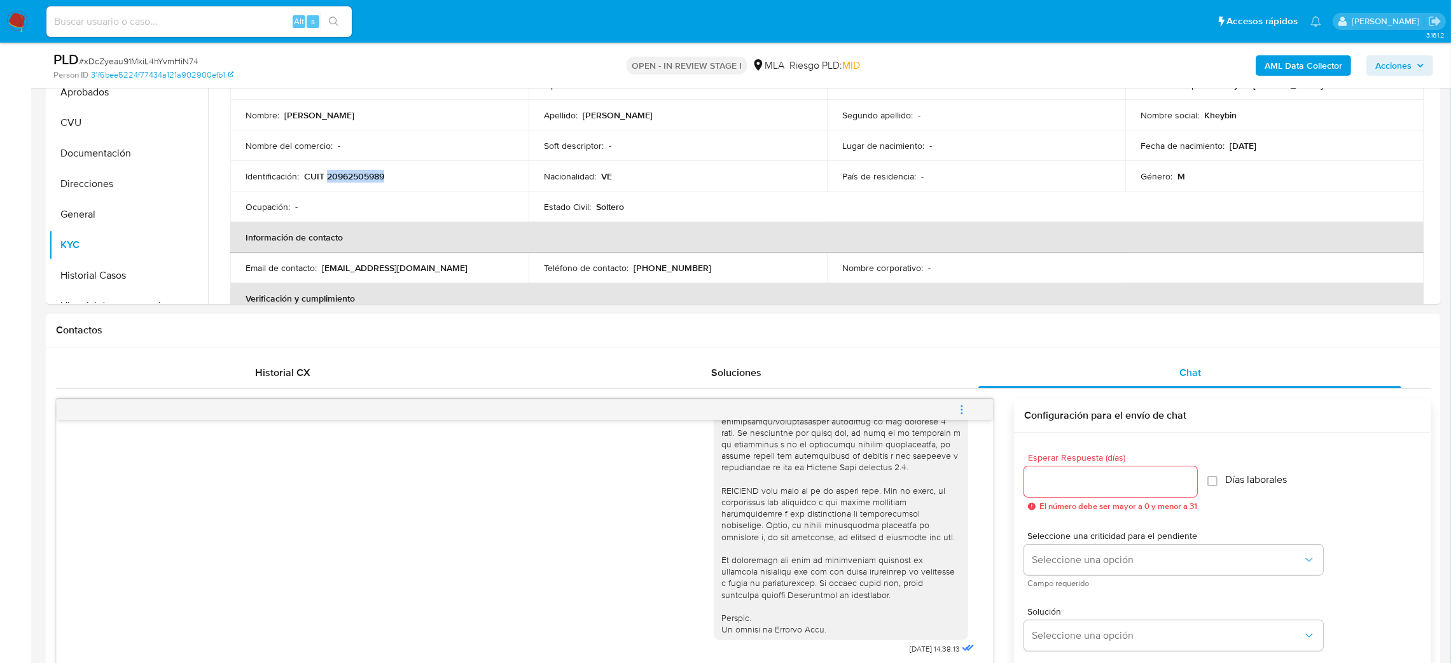
scroll to position [274, 0]
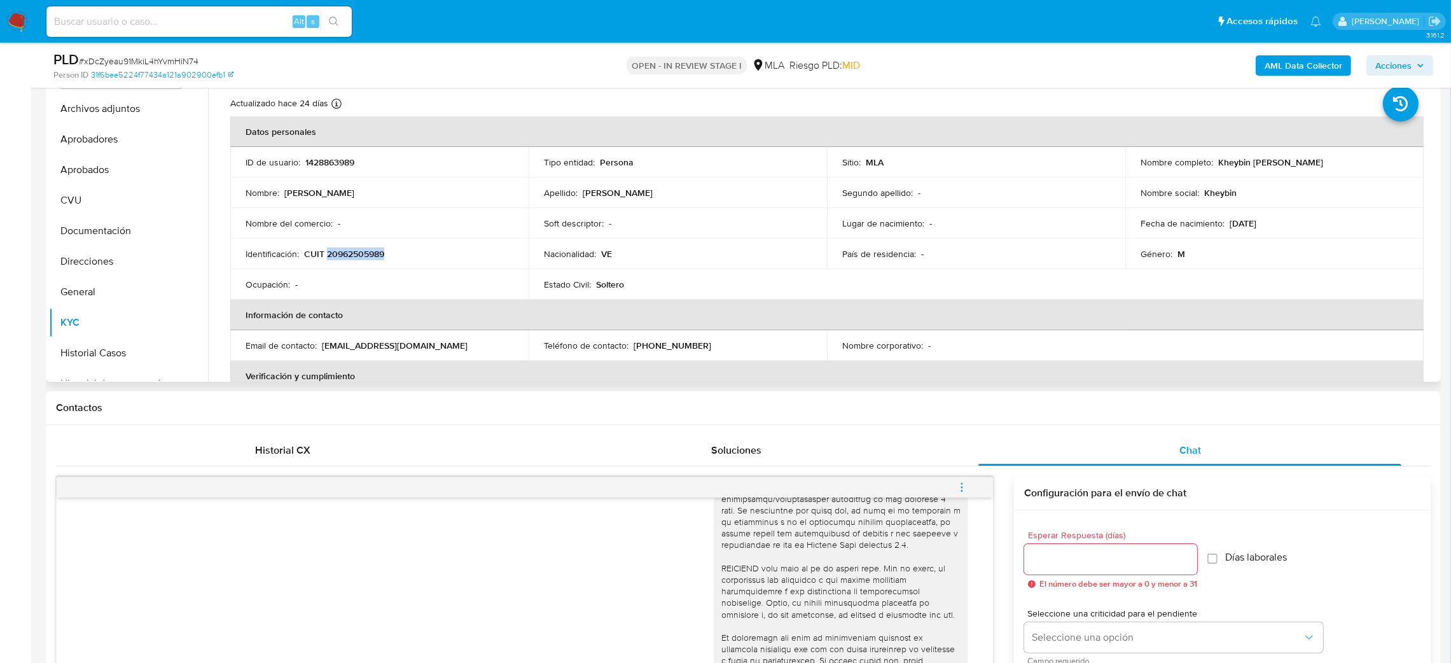
drag, startPoint x: 1215, startPoint y: 164, endPoint x: 1418, endPoint y: 167, distance: 203.6
click at [1418, 167] on td "Nombre completo : [PERSON_NAME]" at bounding box center [1275, 162] width 298 height 31
copy p "Kheybin [PERSON_NAME]"
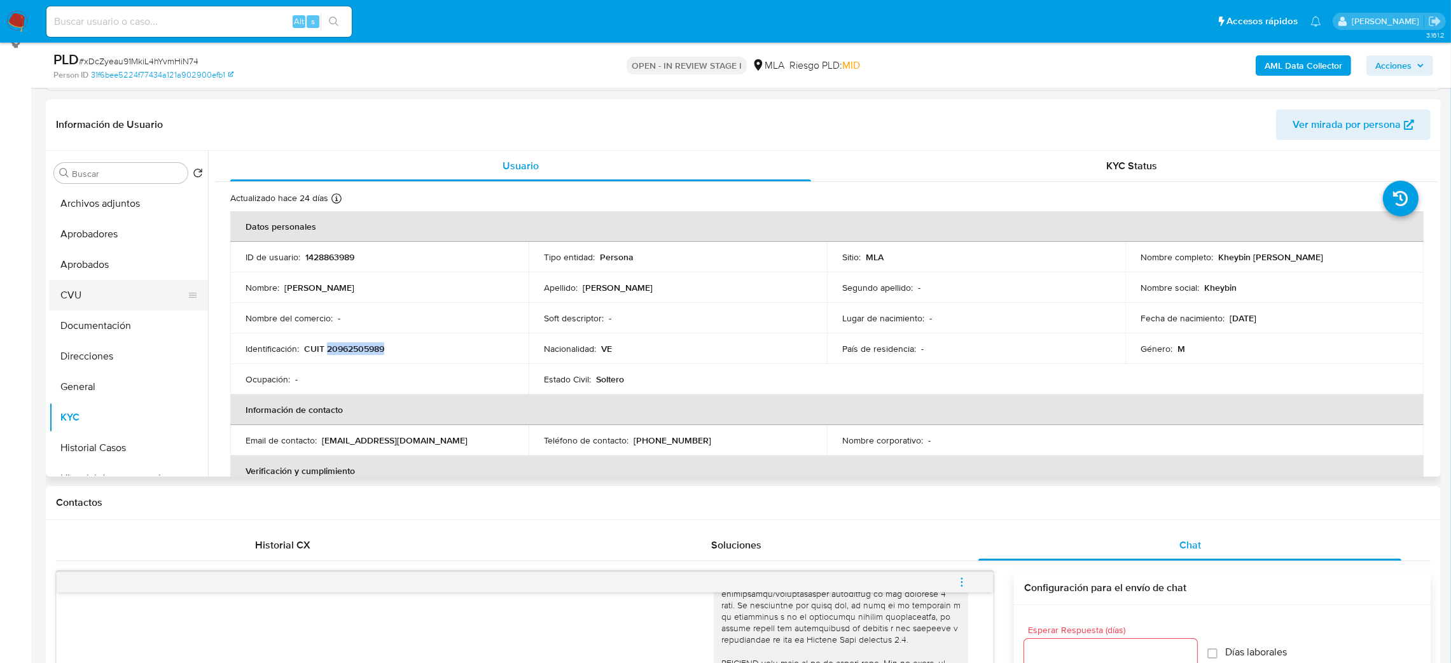
click at [87, 297] on button "CVU" at bounding box center [123, 295] width 149 height 31
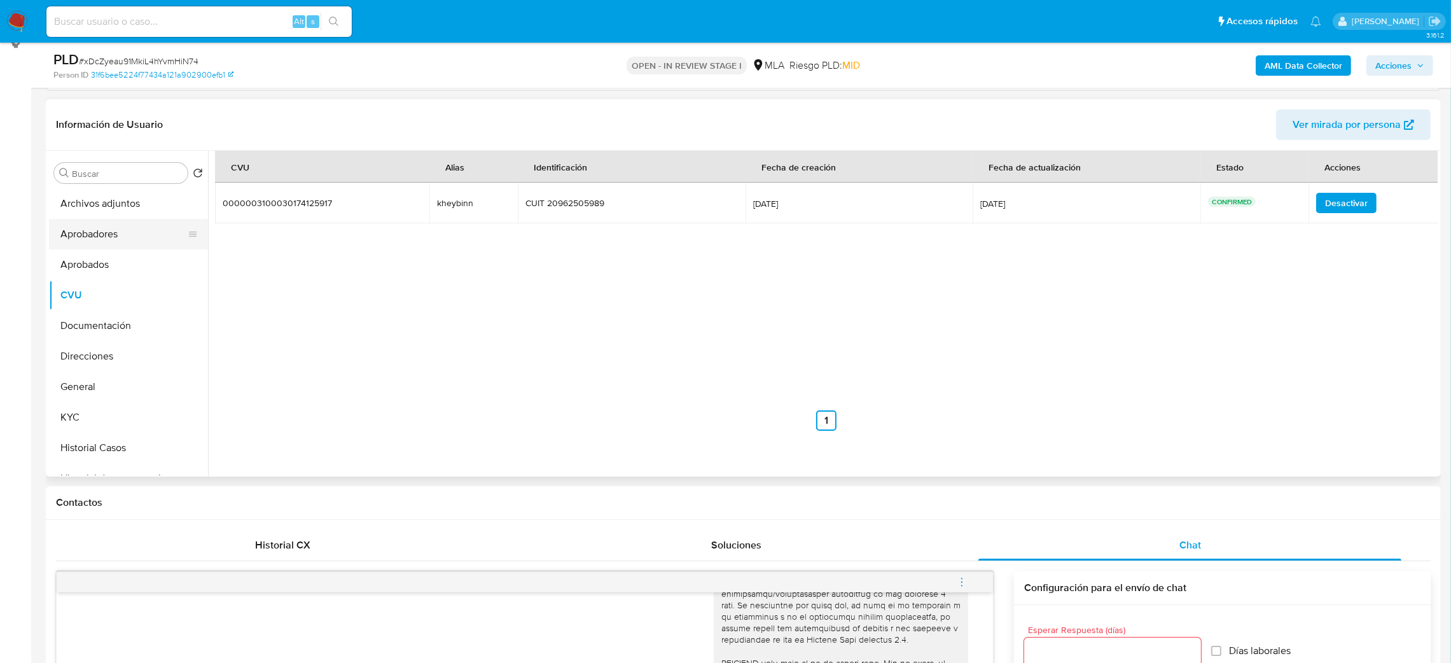
click at [102, 237] on button "Aprobadores" at bounding box center [123, 234] width 149 height 31
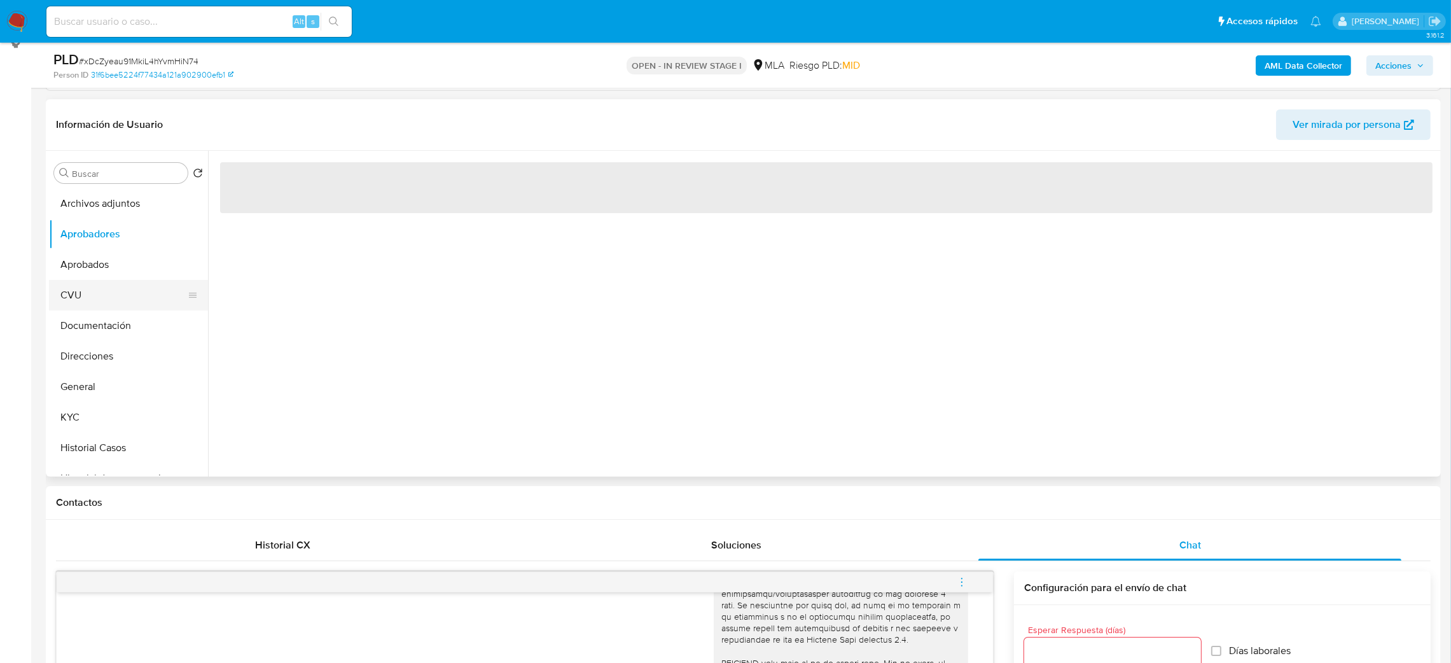
click at [106, 281] on button "CVU" at bounding box center [123, 295] width 149 height 31
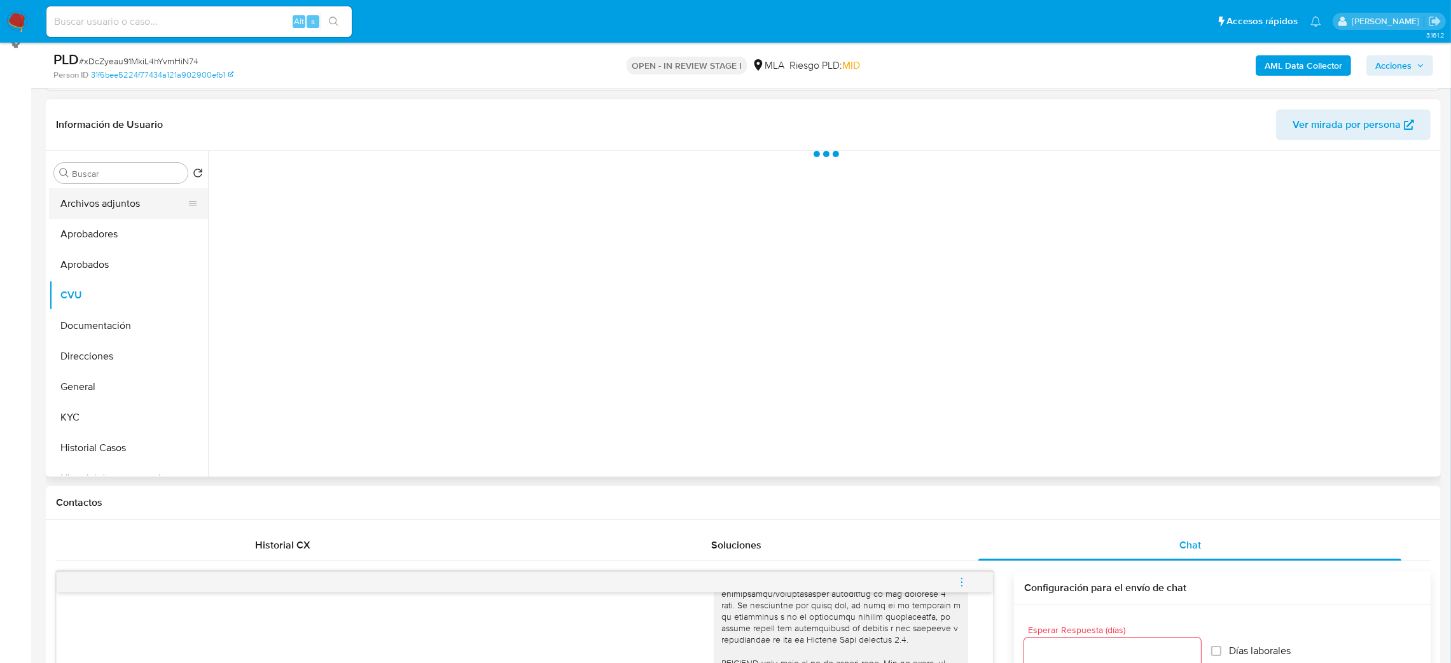
click at [102, 218] on button "Archivos adjuntos" at bounding box center [123, 203] width 149 height 31
click at [97, 228] on button "Aprobadores" at bounding box center [123, 234] width 149 height 31
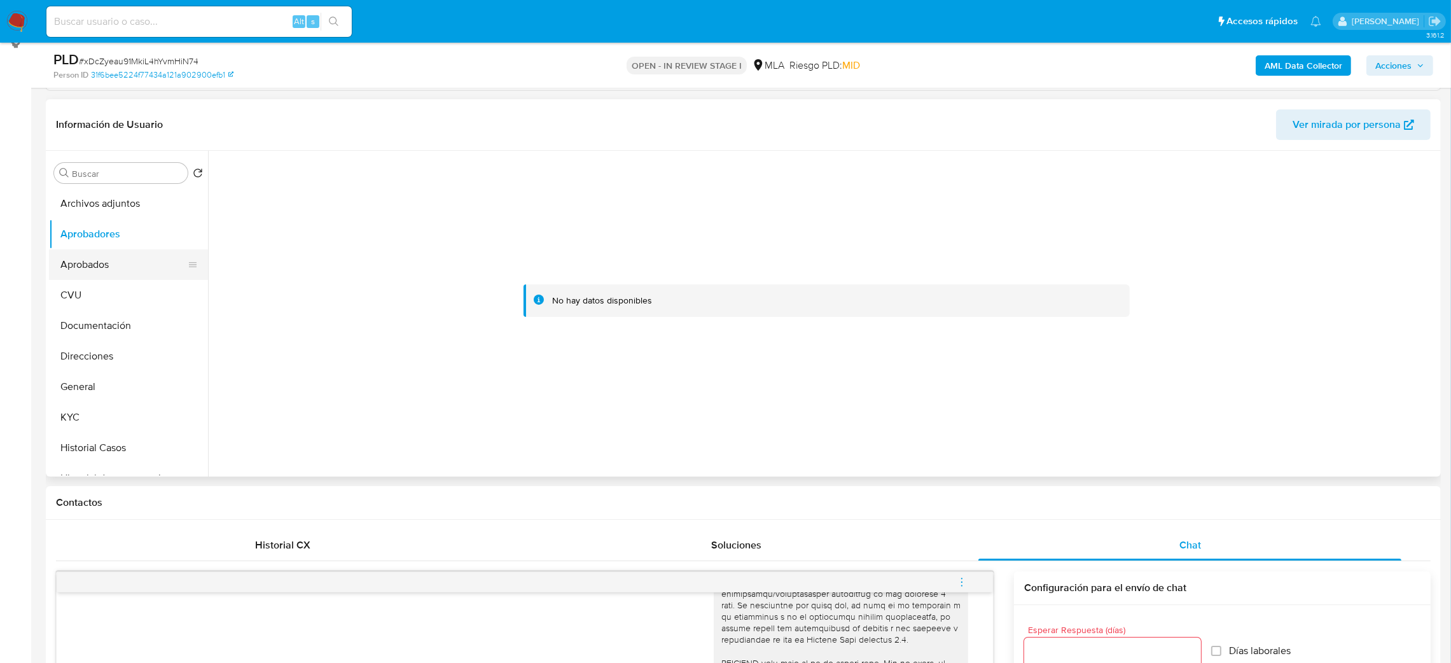
click at [100, 258] on button "Aprobados" at bounding box center [123, 264] width 149 height 31
click at [96, 416] on button "KYC" at bounding box center [123, 417] width 149 height 31
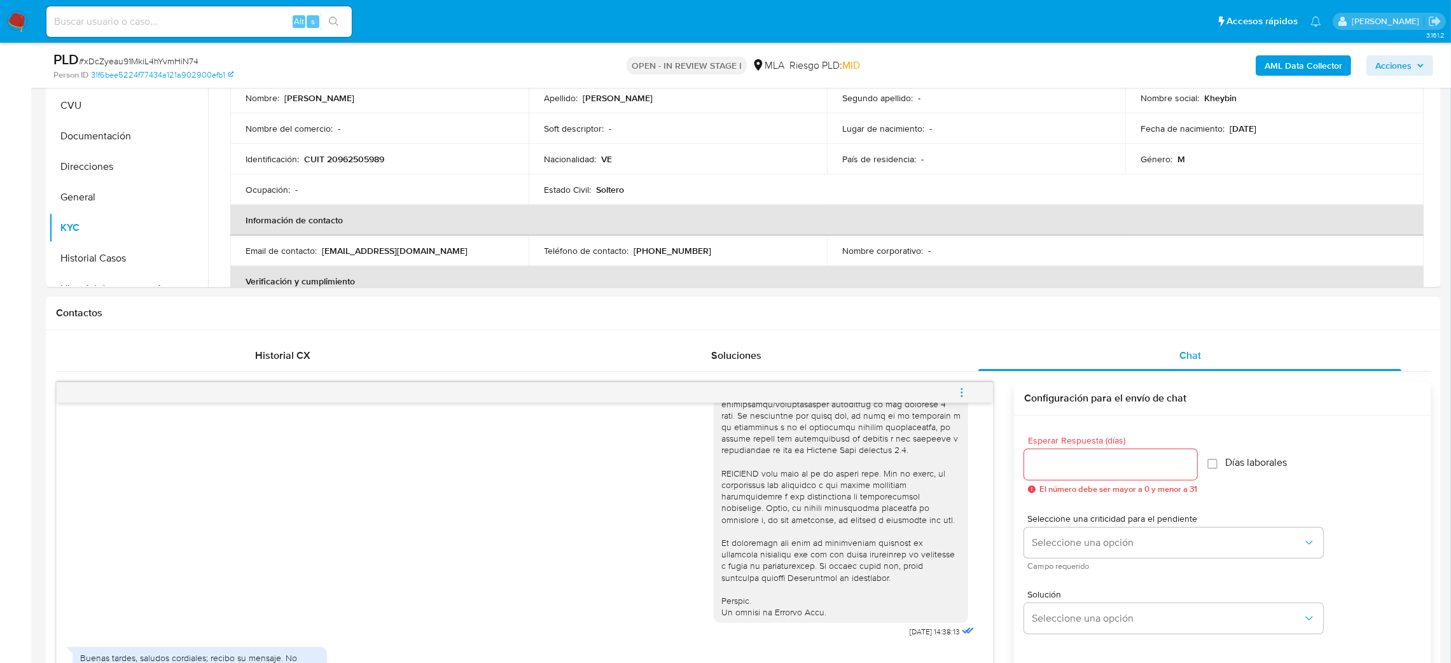
scroll to position [657, 0]
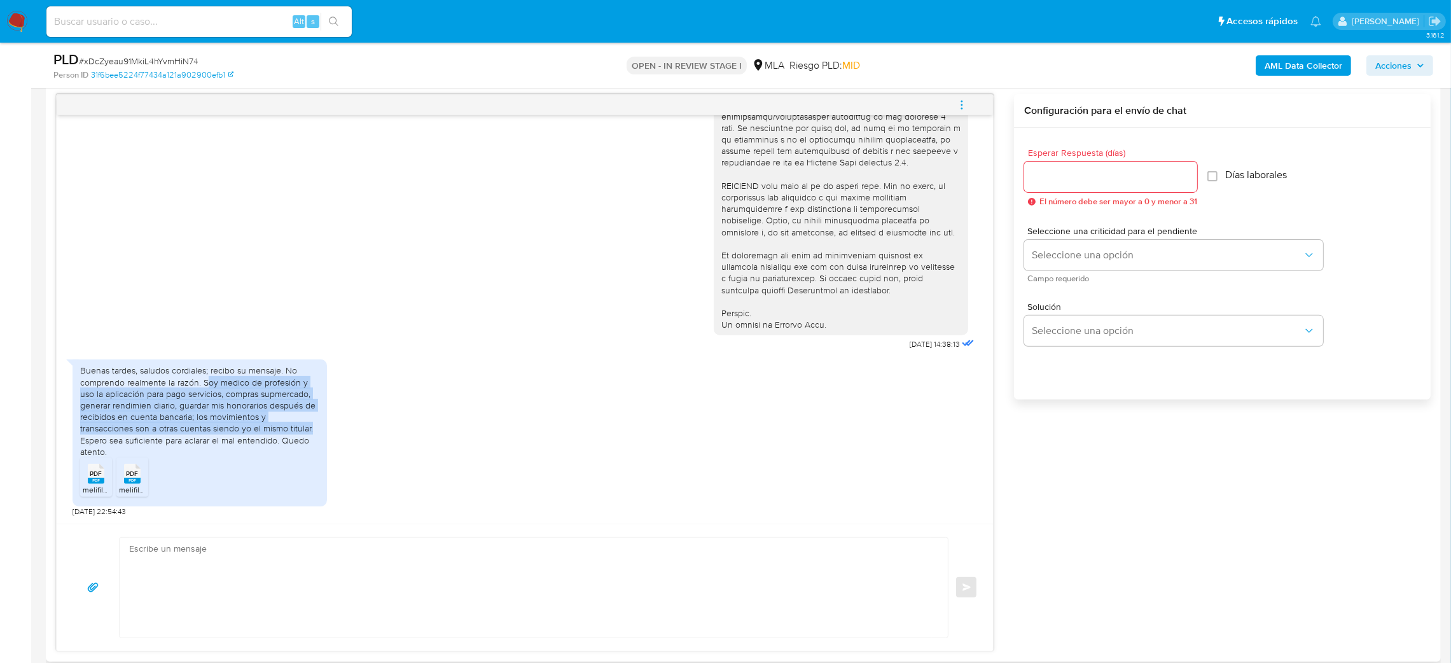
drag, startPoint x: 205, startPoint y: 389, endPoint x: 314, endPoint y: 429, distance: 116.8
click at [314, 429] on div "Buenas tardes, saludos cordiales; recibo su mensaje. No comprendo realmente la …" at bounding box center [199, 411] width 239 height 93
copy div "oy medico de profesión y uso la aplicación para pago servicios, compras supmerc…"
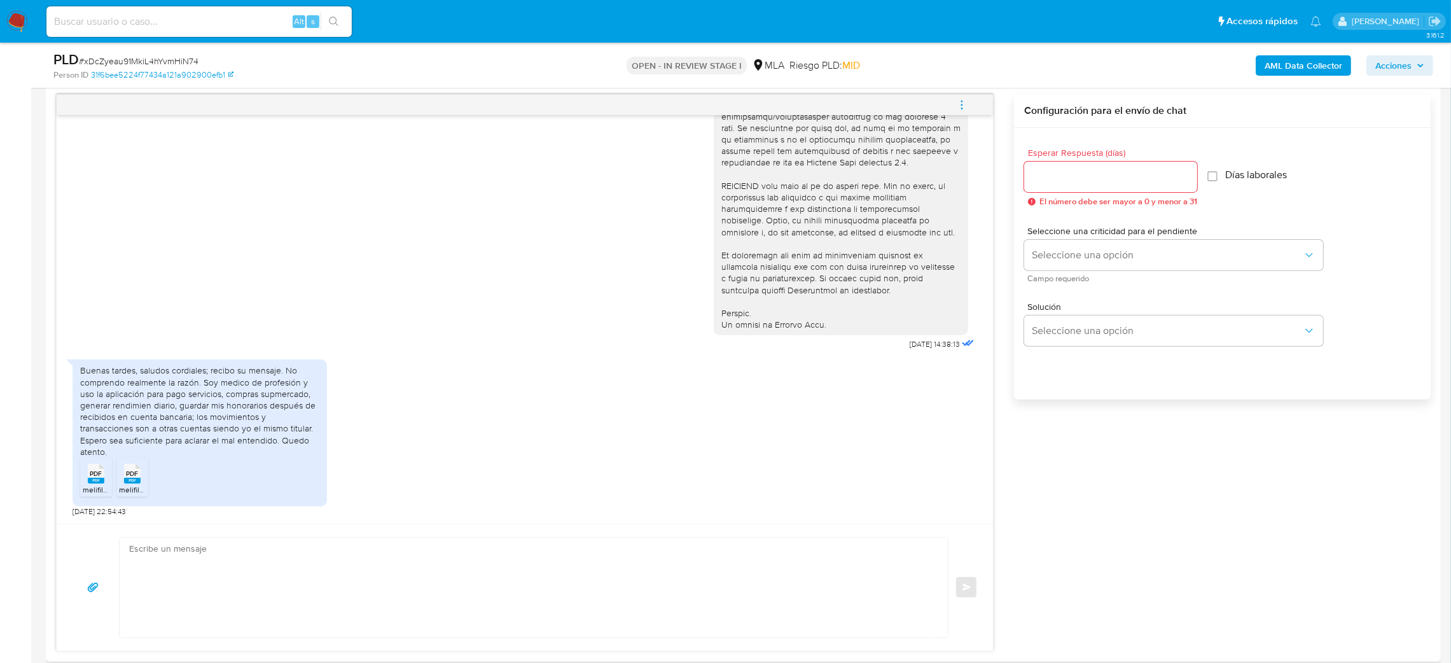
click at [93, 473] on span "PDF" at bounding box center [96, 474] width 12 height 8
click at [123, 476] on div "PDF PDF" at bounding box center [132, 472] width 27 height 25
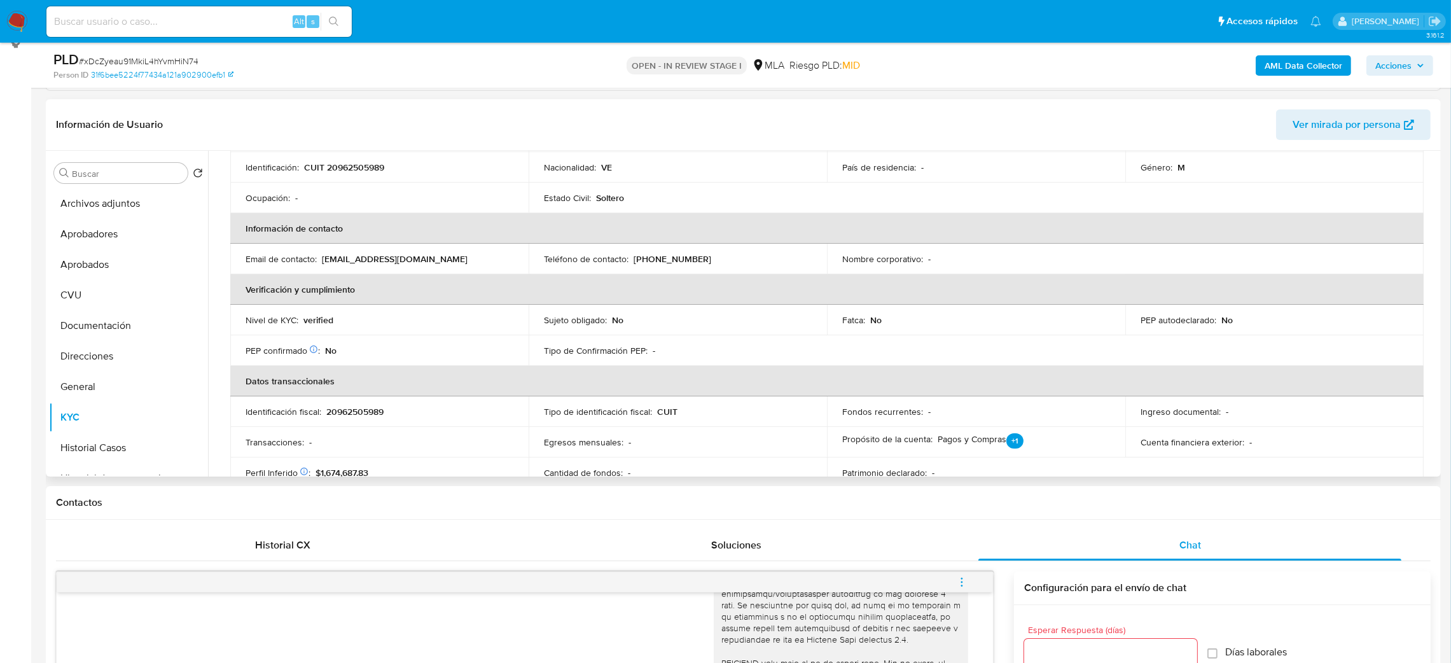
scroll to position [0, 0]
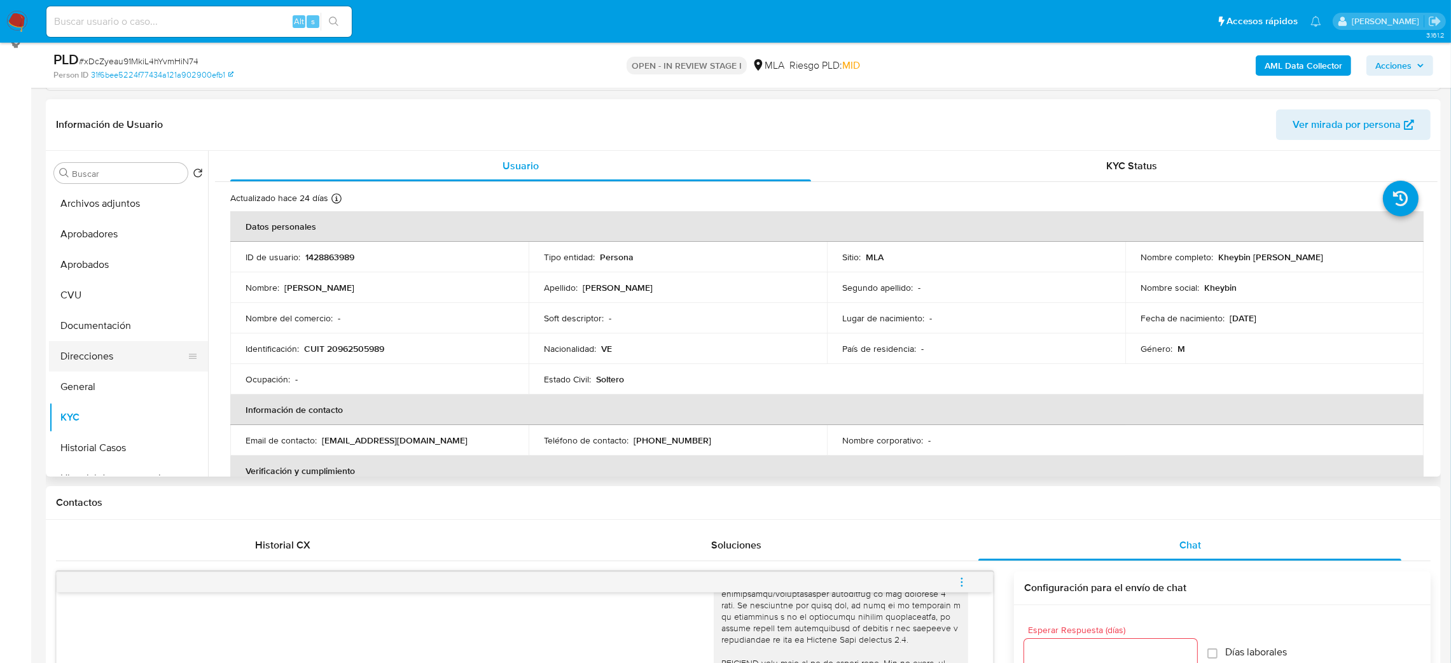
click at [101, 362] on button "Direcciones" at bounding box center [123, 356] width 149 height 31
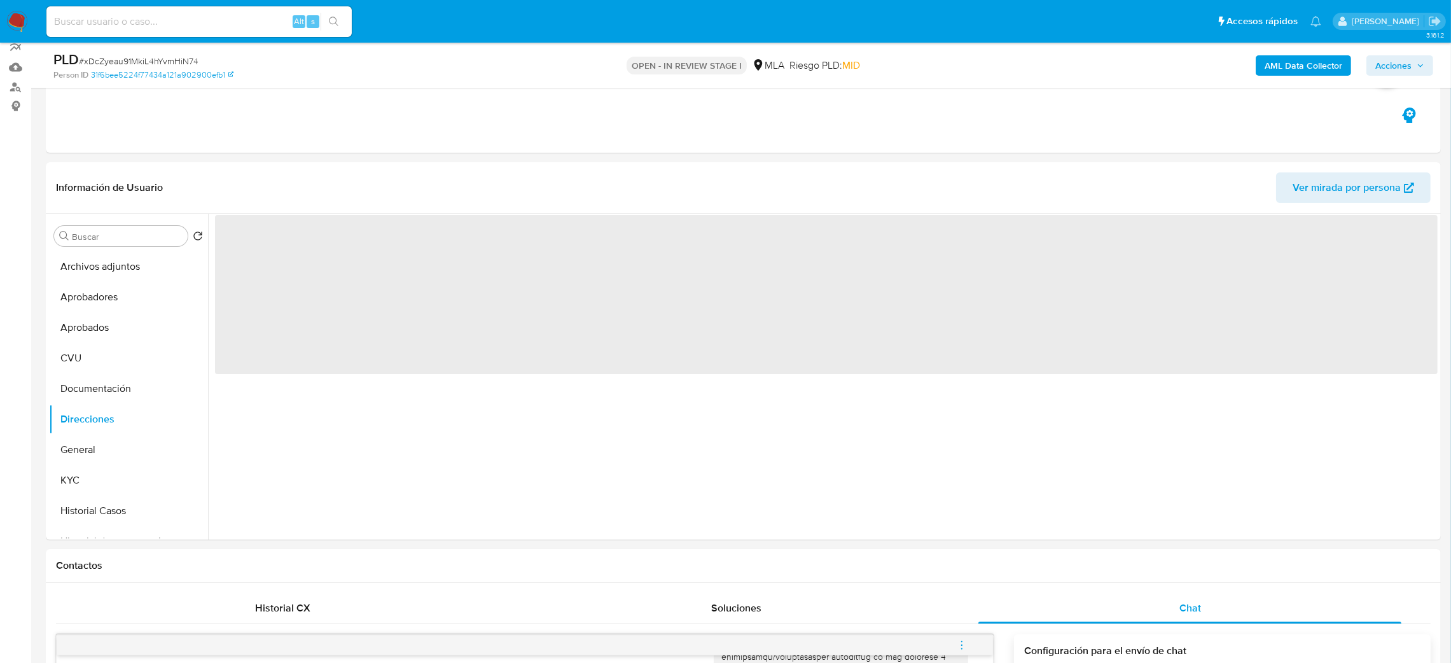
scroll to position [84, 0]
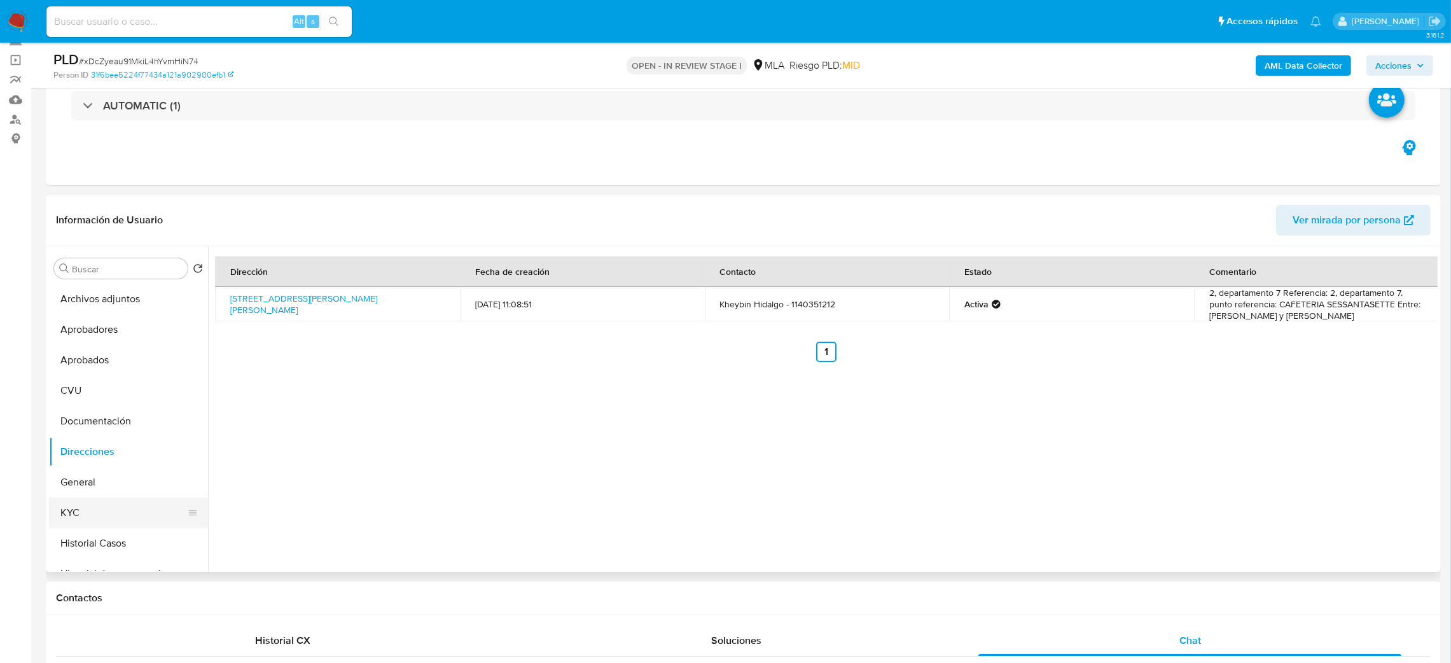
click at [101, 515] on button "KYC" at bounding box center [123, 513] width 149 height 31
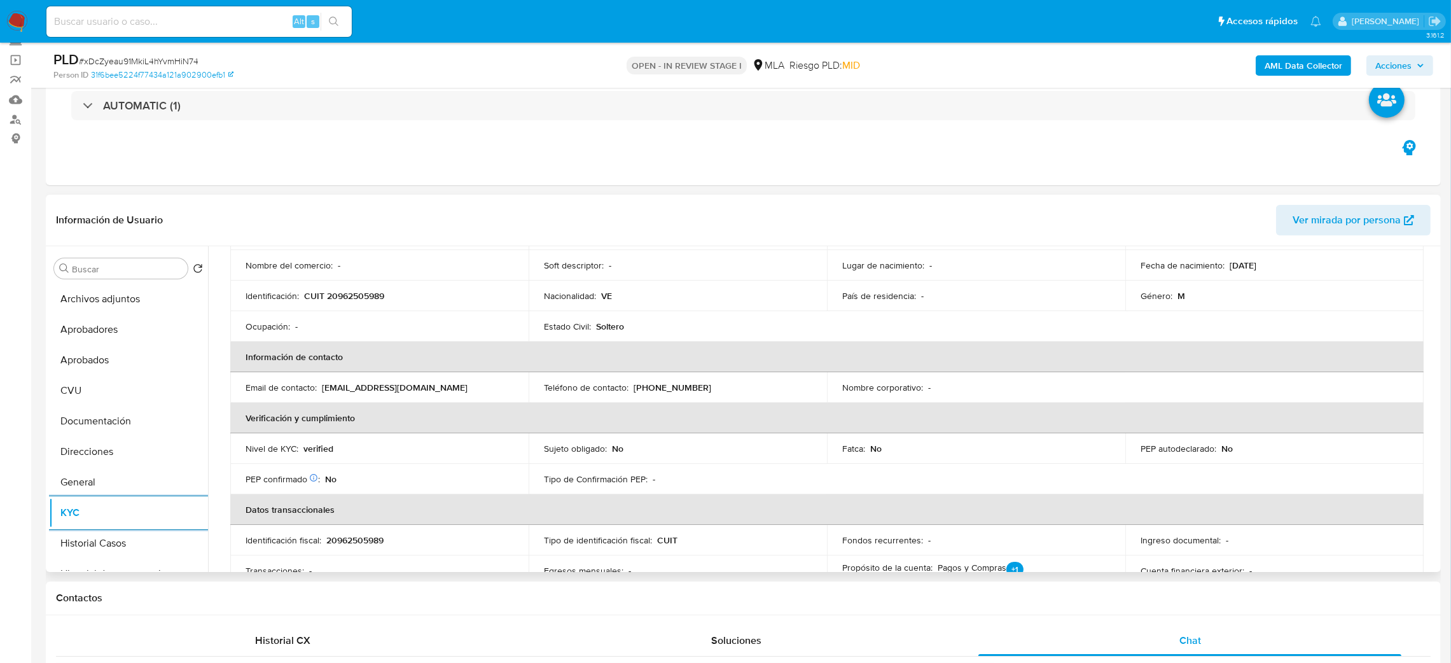
scroll to position [0, 0]
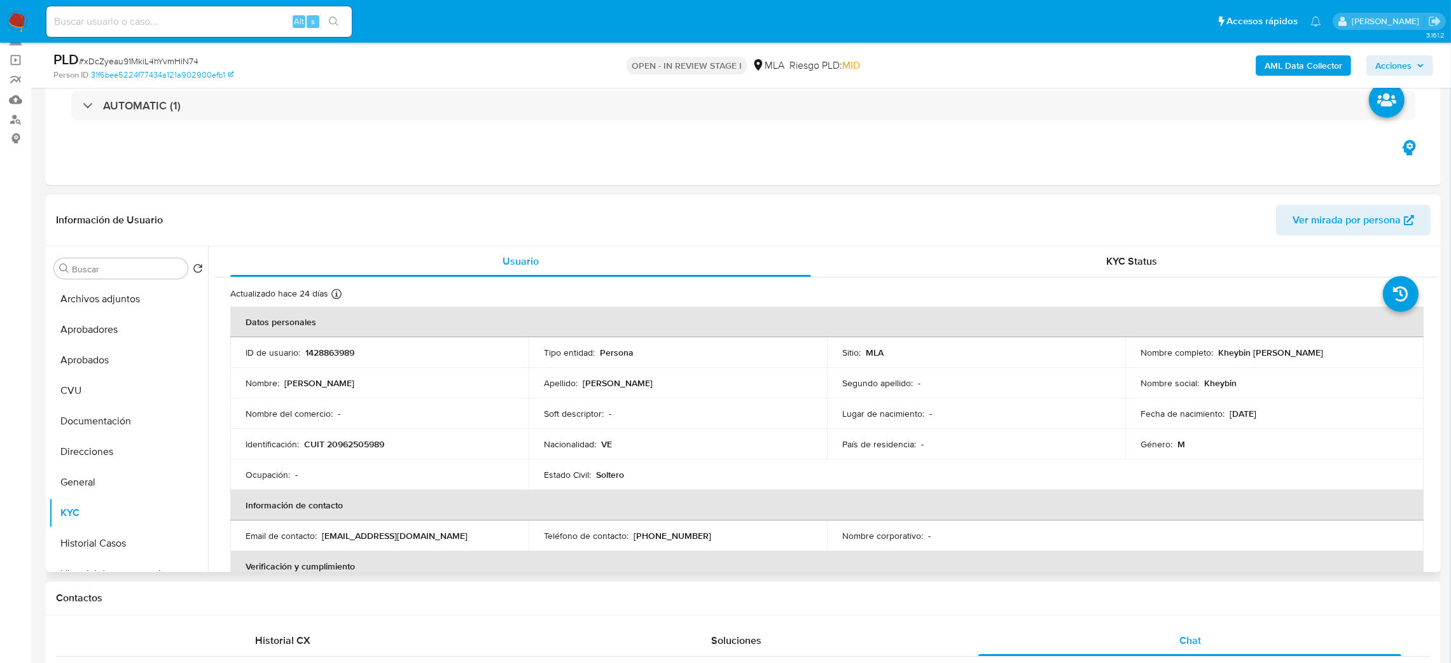
drag, startPoint x: 1213, startPoint y: 354, endPoint x: 1352, endPoint y: 353, distance: 138.7
click at [1352, 353] on div "Nombre completo : [PERSON_NAME]" at bounding box center [1275, 352] width 268 height 11
copy p "Kheybin [PERSON_NAME]"
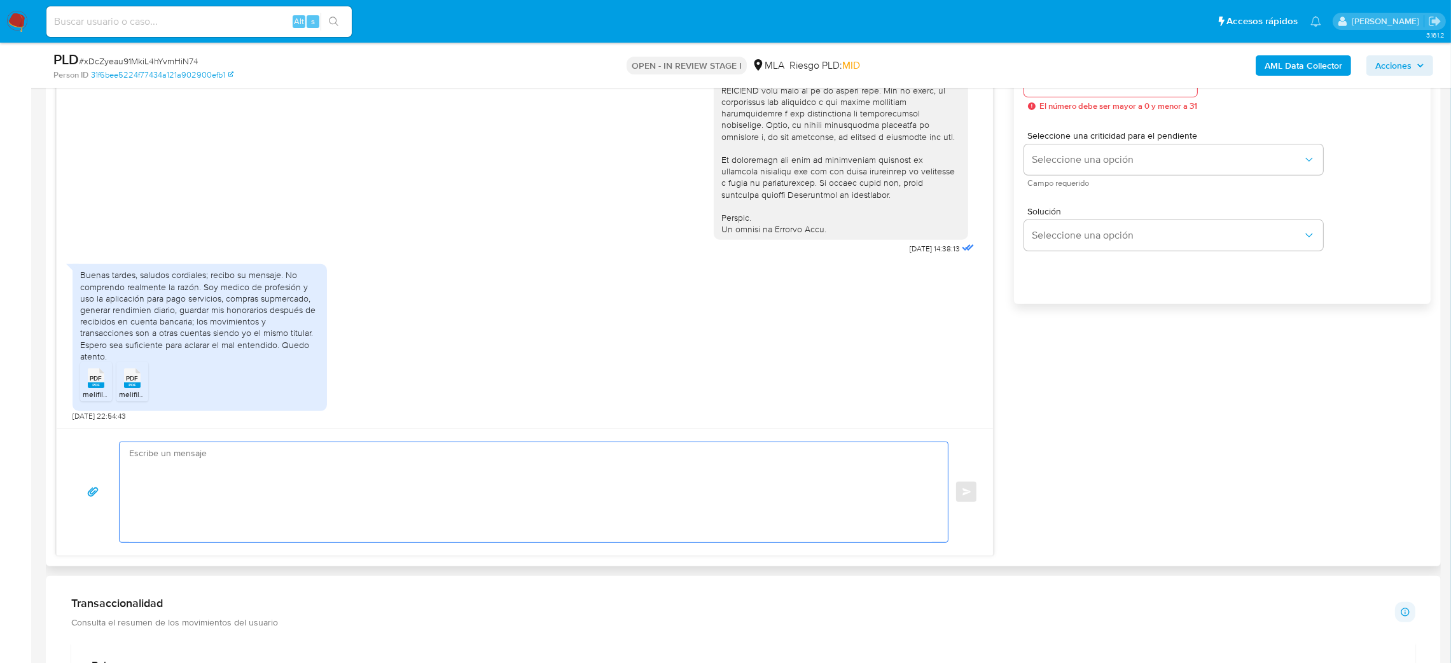
click at [207, 510] on textarea at bounding box center [530, 492] width 803 height 100
paste textarea "Hola, ¡Muchas gracias por tu respuesta! Confirmamos la recepción de la document…"
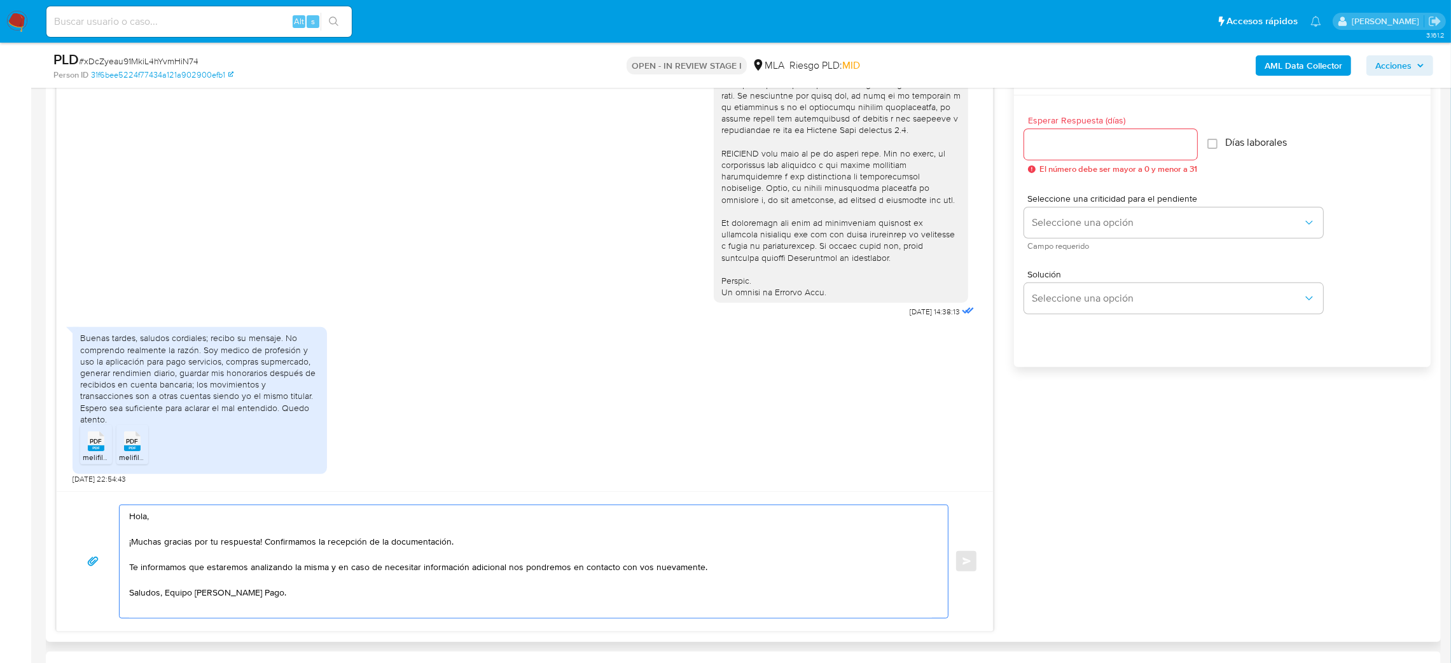
scroll to position [657, 0]
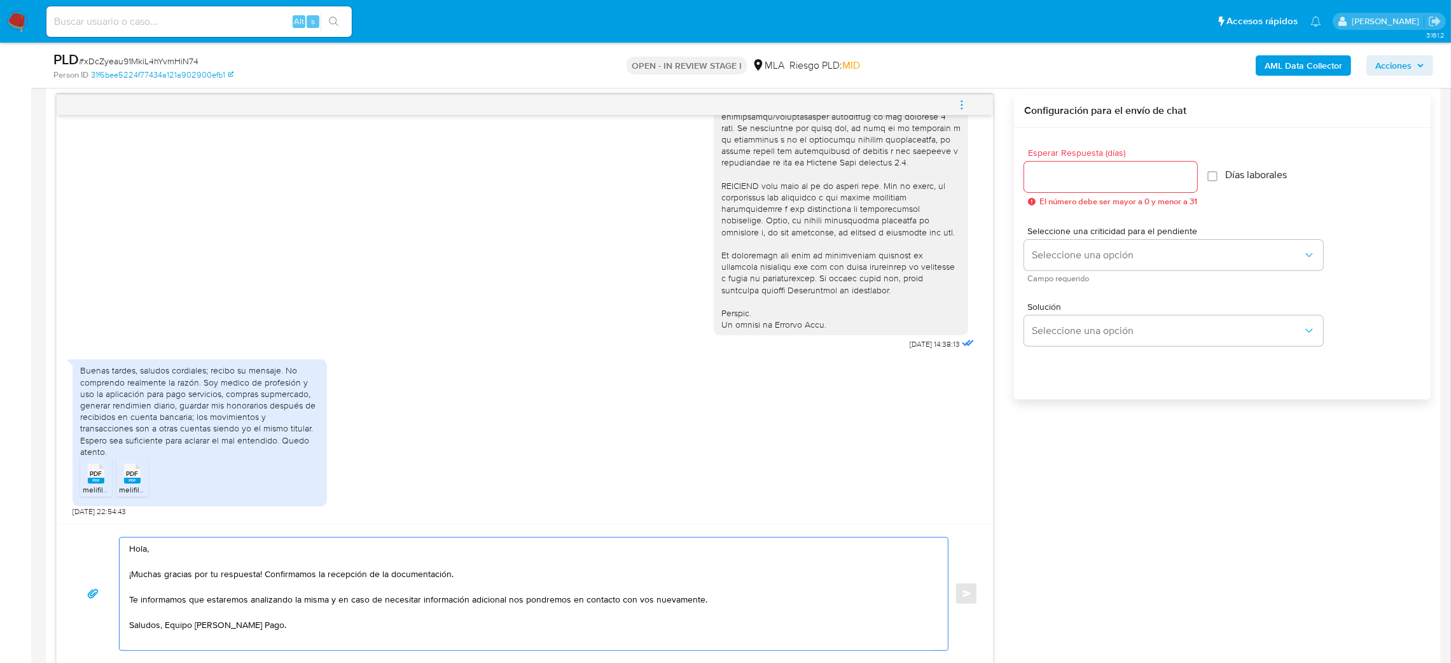
type textarea "Hola, ¡Muchas gracias por tu respuesta! Confirmamos la recepción de la document…"
click at [1053, 186] on div at bounding box center [1110, 177] width 173 height 31
click at [1054, 181] on input "Esperar Respuesta (días)" at bounding box center [1110, 177] width 173 height 17
type input "0"
click at [975, 605] on button "Enviar" at bounding box center [966, 593] width 23 height 23
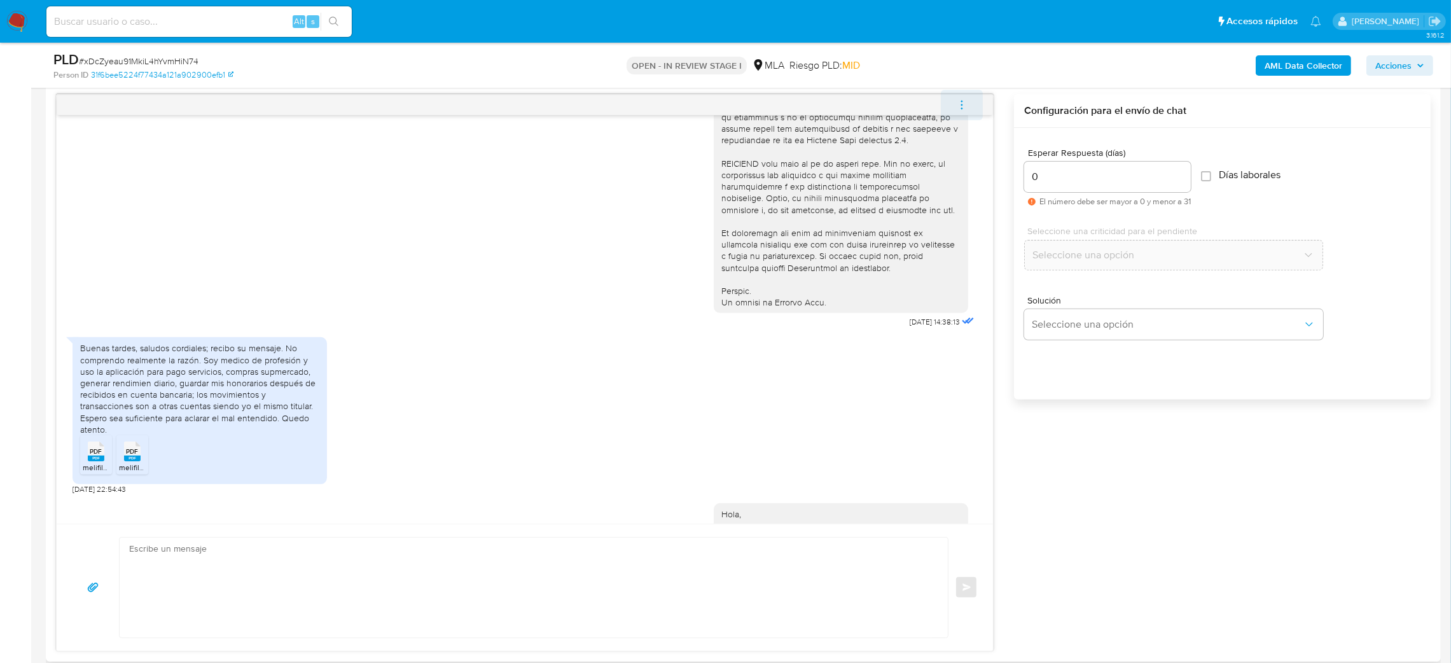
scroll to position [639, 0]
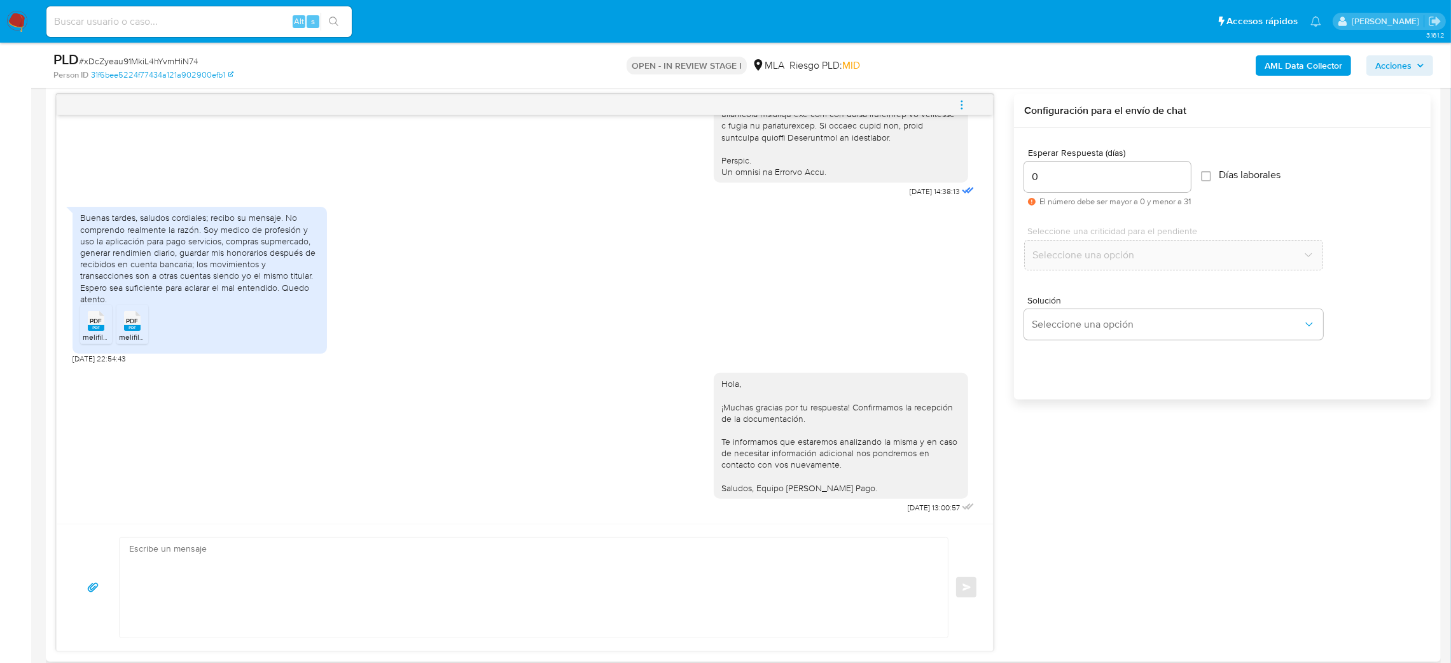
click at [963, 105] on icon "menu-action" at bounding box center [961, 104] width 1 height 1
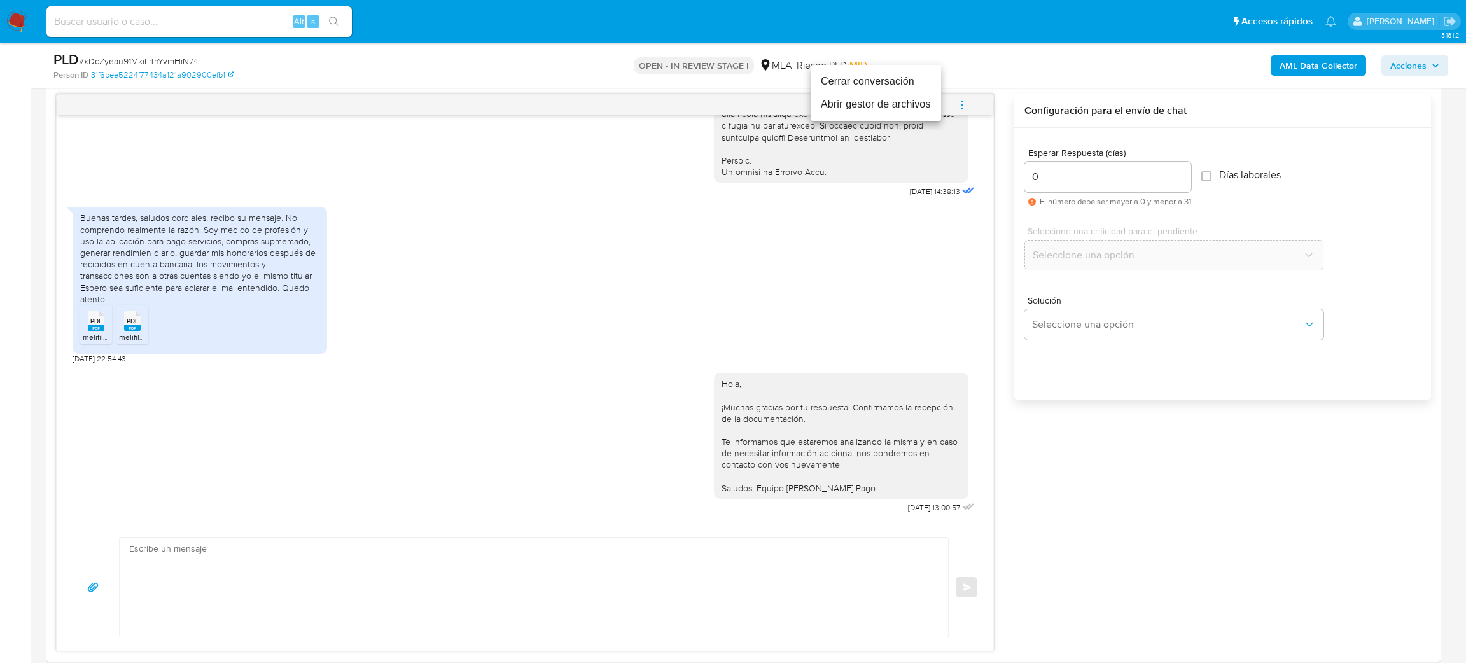
click at [852, 82] on li "Cerrar conversación" at bounding box center [876, 81] width 130 height 23
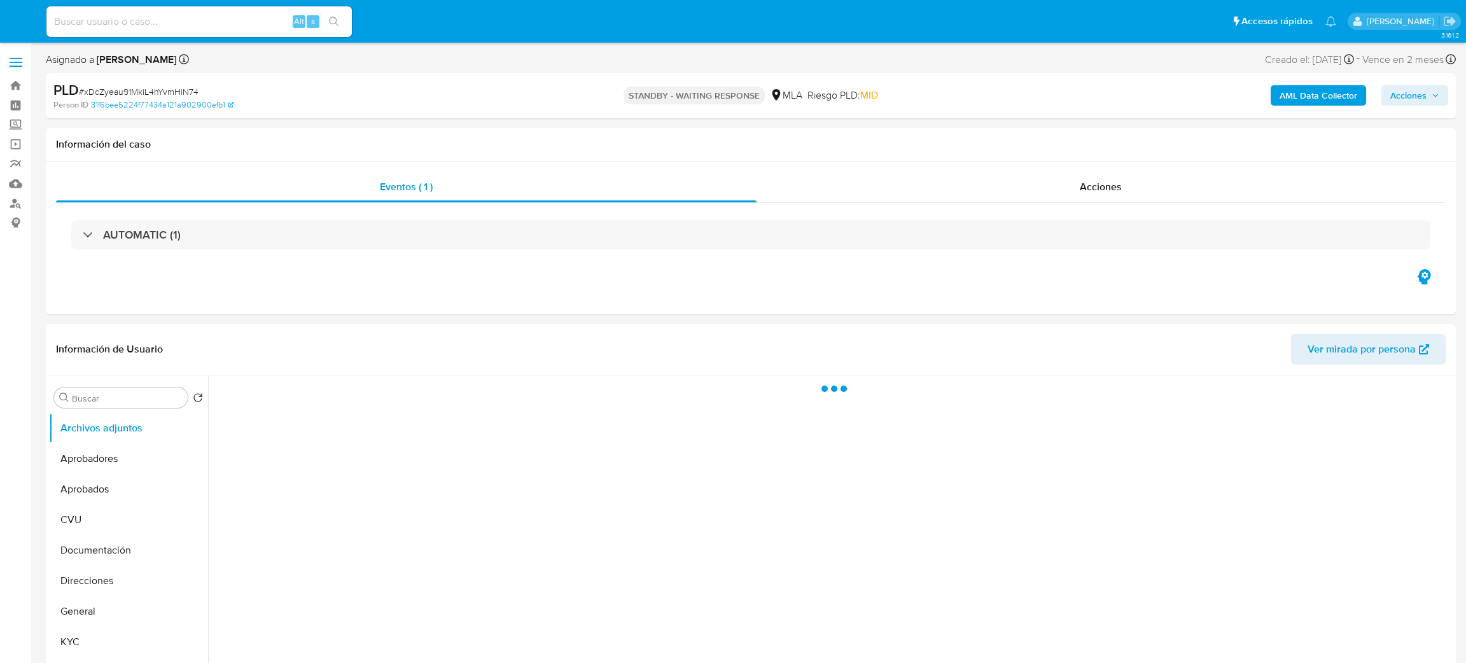
select select "10"
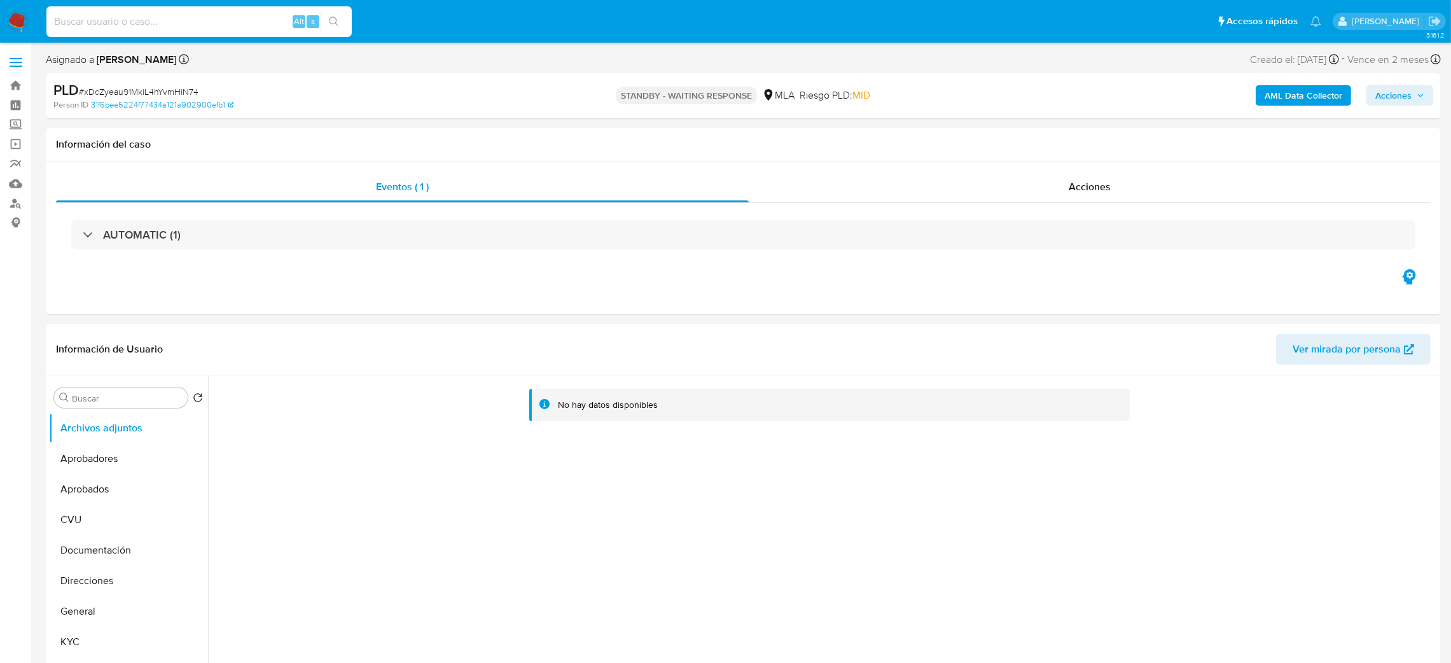
click at [181, 21] on input at bounding box center [198, 21] width 305 height 17
paste input "oiTijKkMFRLegzPeOpRMNqG2"
type input "oiTijKkMFRLegzPeOpRMNqG2"
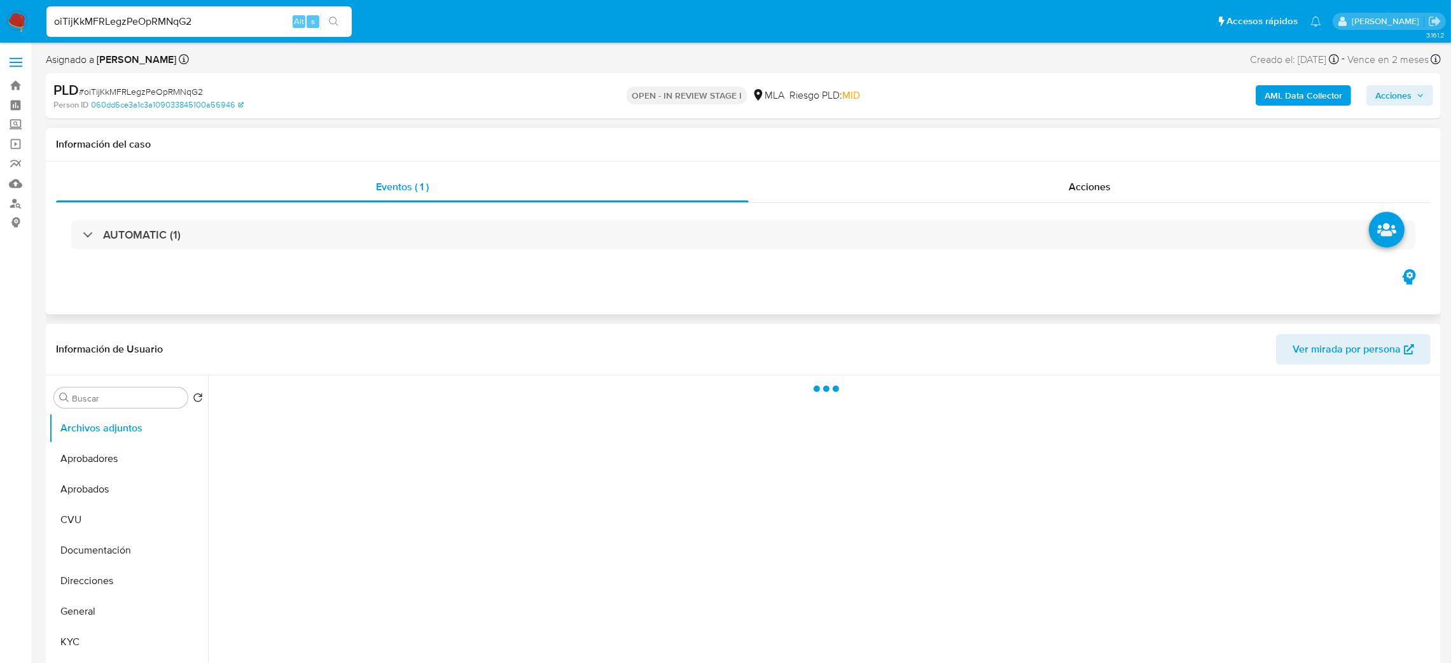
select select "10"
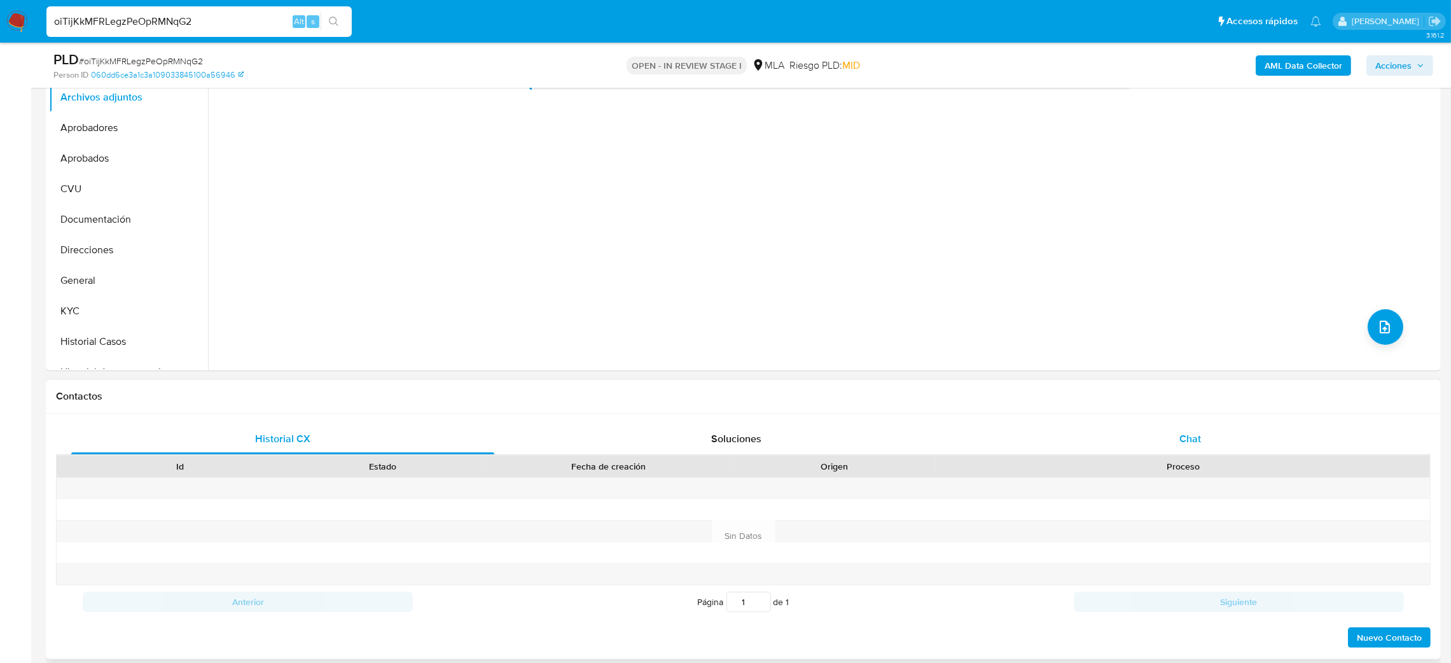
click at [1207, 437] on div "Chat" at bounding box center [1190, 439] width 423 height 31
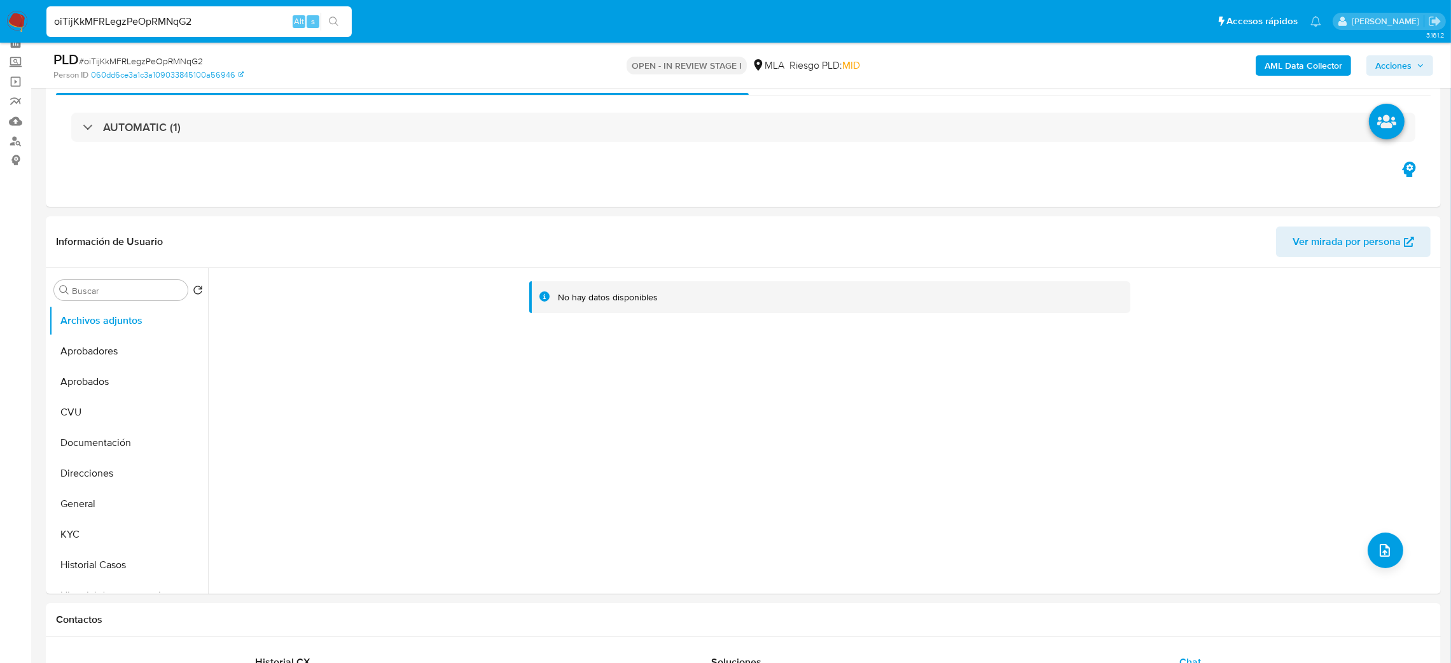
scroll to position [95, 0]
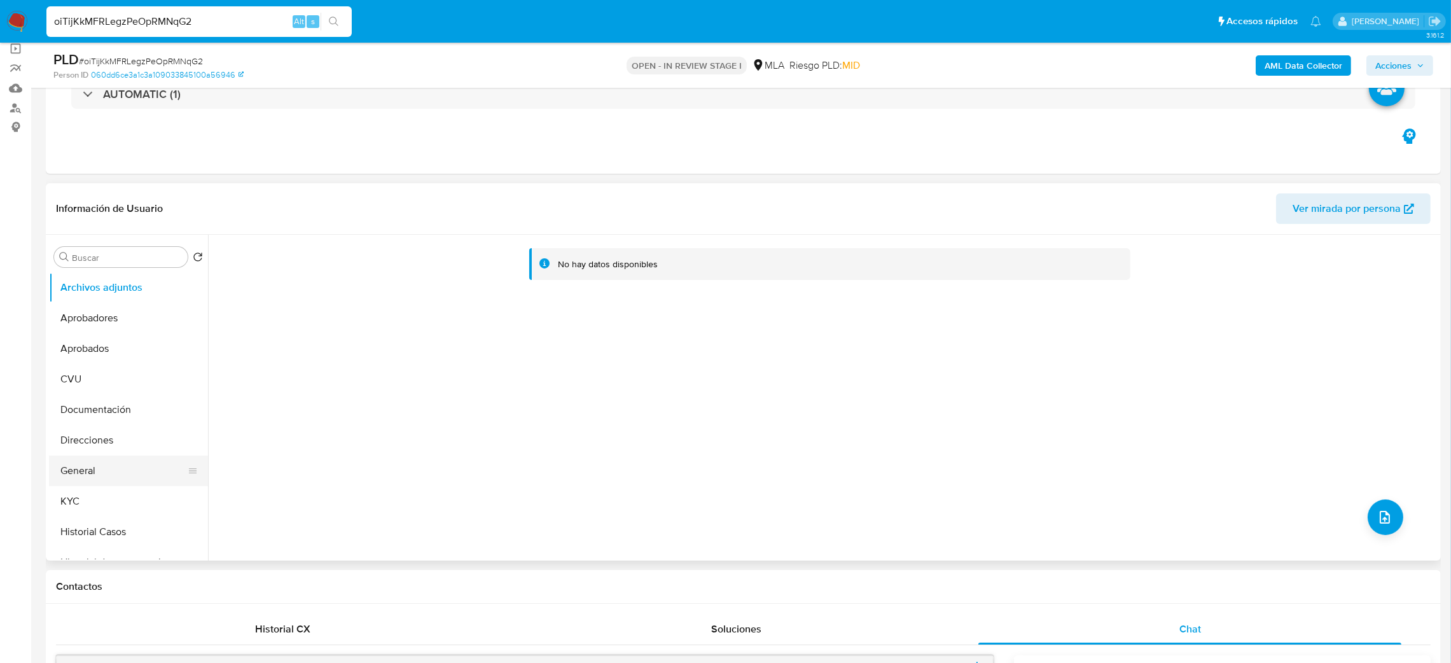
click at [109, 464] on button "General" at bounding box center [123, 471] width 149 height 31
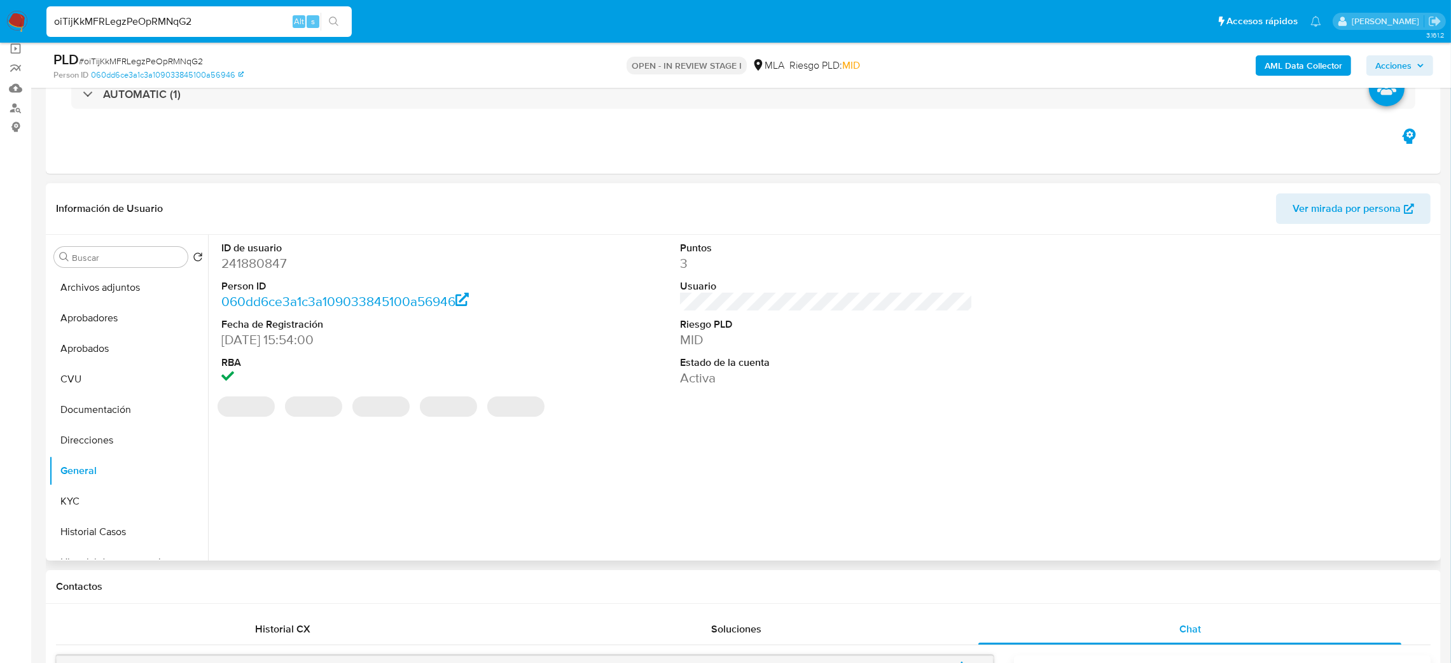
click at [246, 265] on dd "241880847" at bounding box center [367, 264] width 293 height 18
copy dd "241880847"
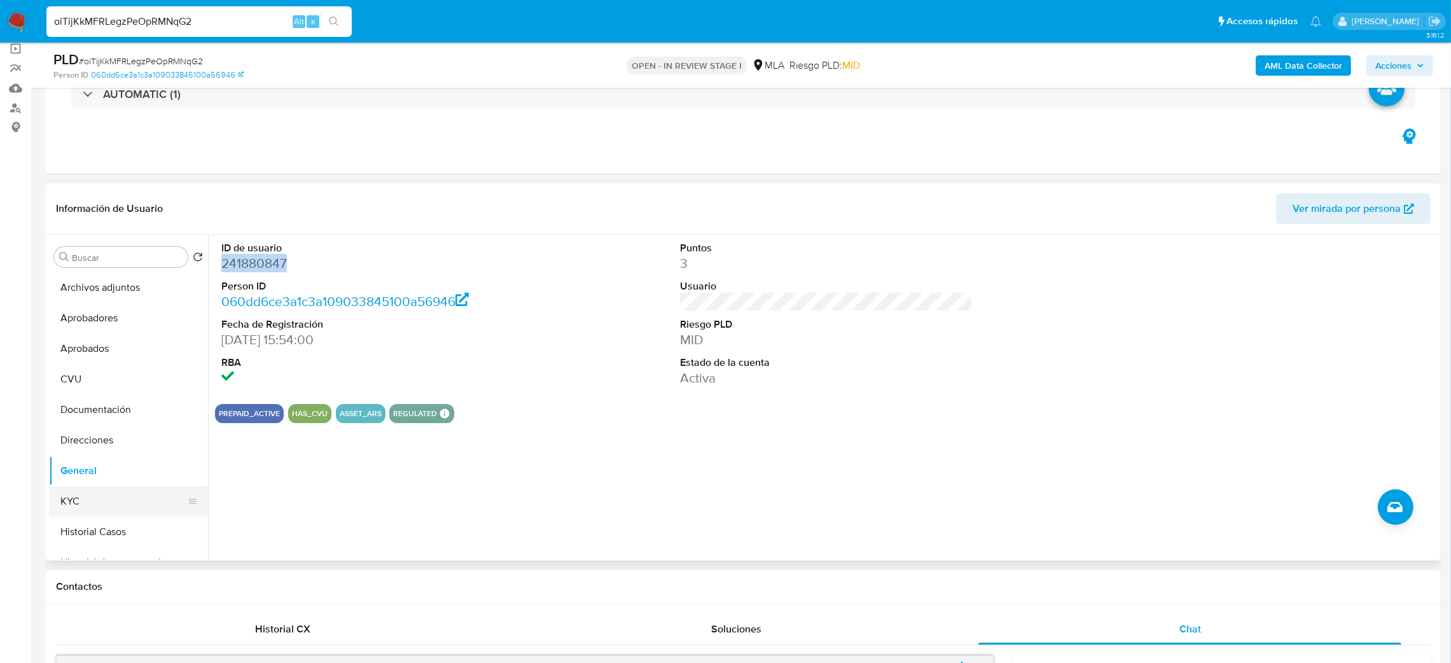
click at [119, 496] on button "KYC" at bounding box center [123, 501] width 149 height 31
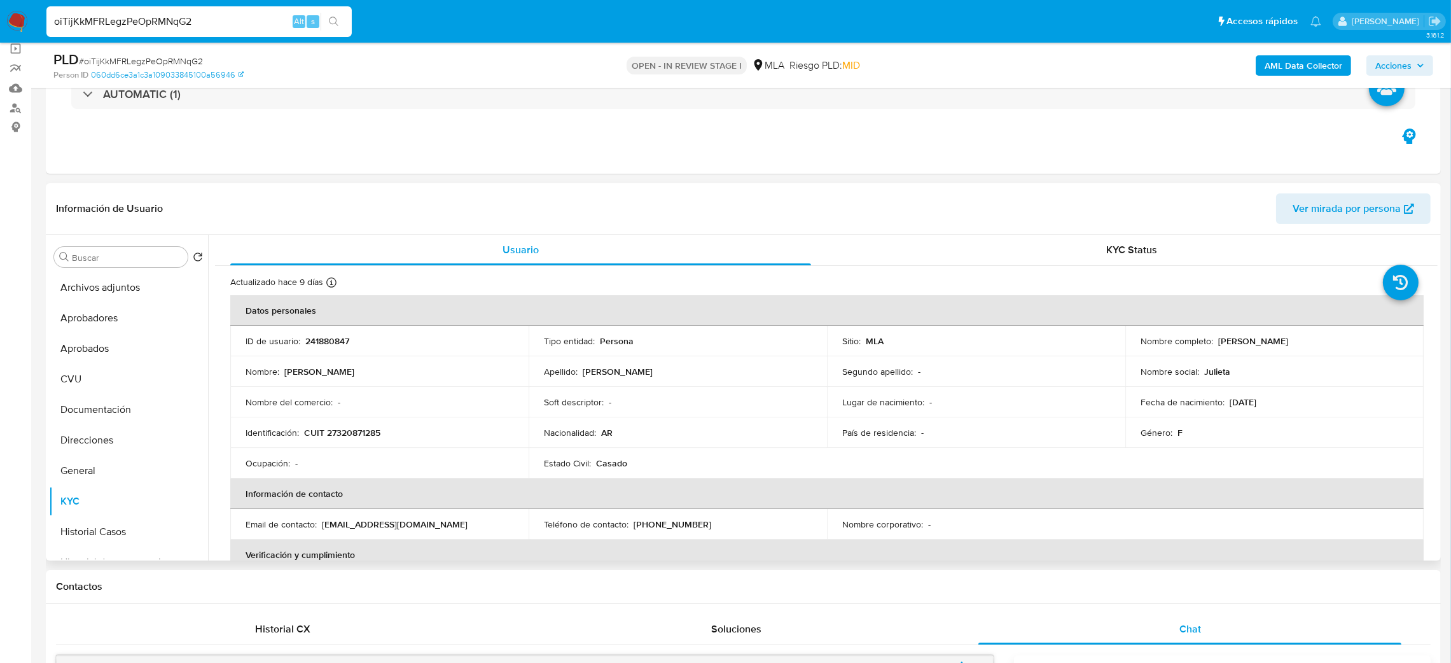
click at [350, 433] on p "CUIT 27320871285" at bounding box center [342, 432] width 76 height 11
copy p "27320871285"
click at [329, 482] on th "Información de contacto" at bounding box center [827, 493] width 1194 height 31
drag, startPoint x: 347, startPoint y: 433, endPoint x: 375, endPoint y: 433, distance: 28.6
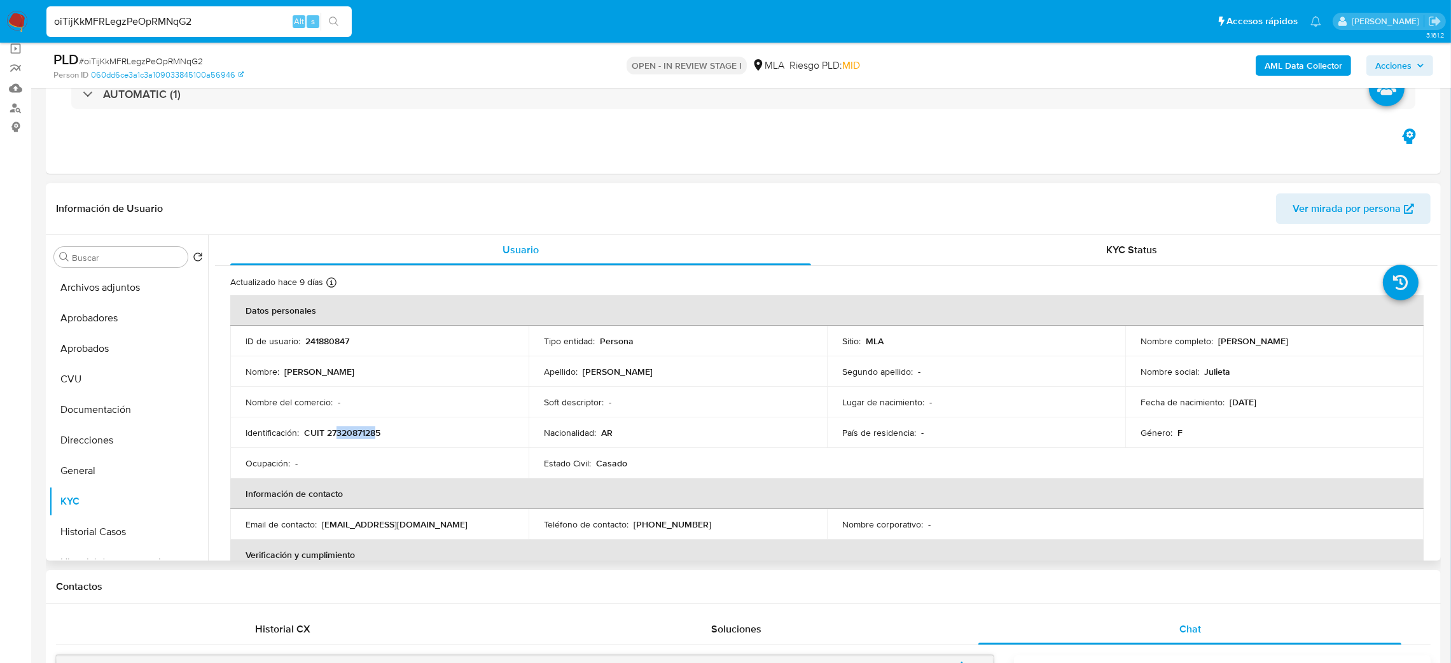
click at [375, 433] on p "CUIT 27320871285" at bounding box center [342, 432] width 76 height 11
copy p "32087128"
click at [156, 59] on span "# oiTijKkMFRLegzPeOpRMNqG2" at bounding box center [141, 61] width 124 height 13
copy span "oiTijKkMFRLegzPeOpRMNqG2"
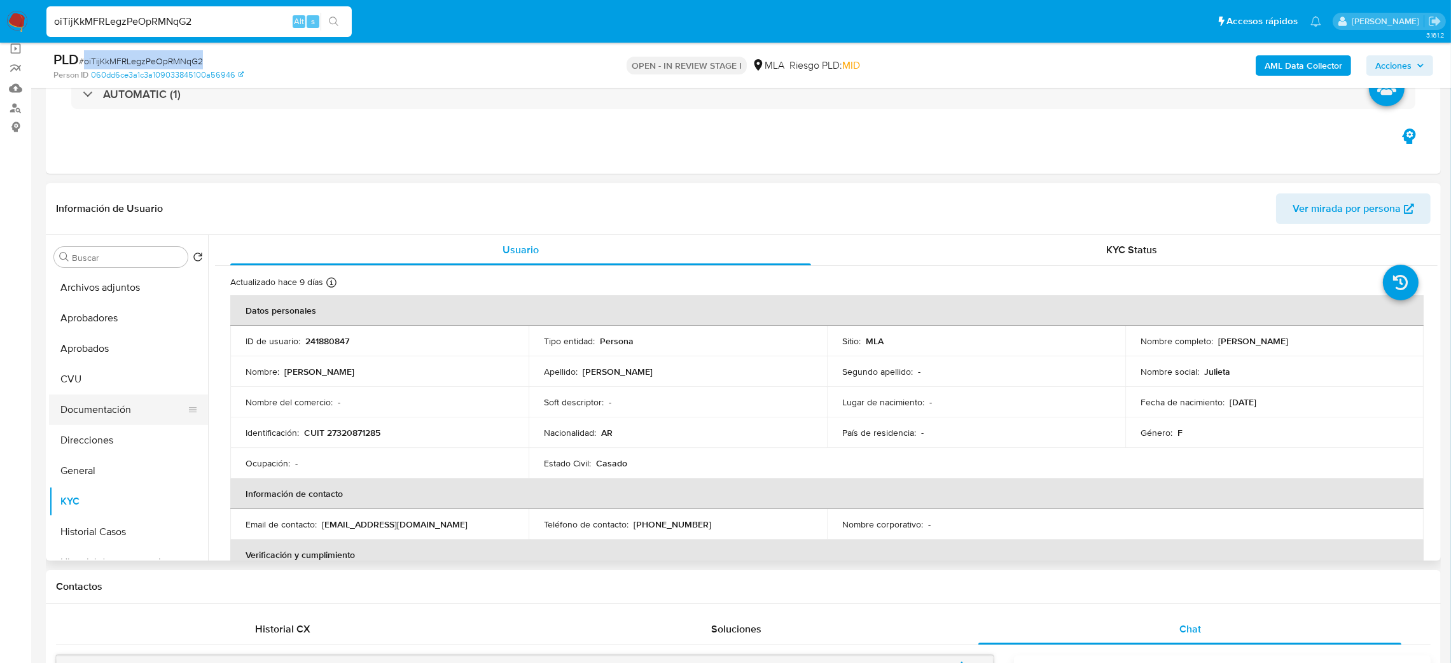
click at [113, 402] on button "Documentación" at bounding box center [123, 409] width 149 height 31
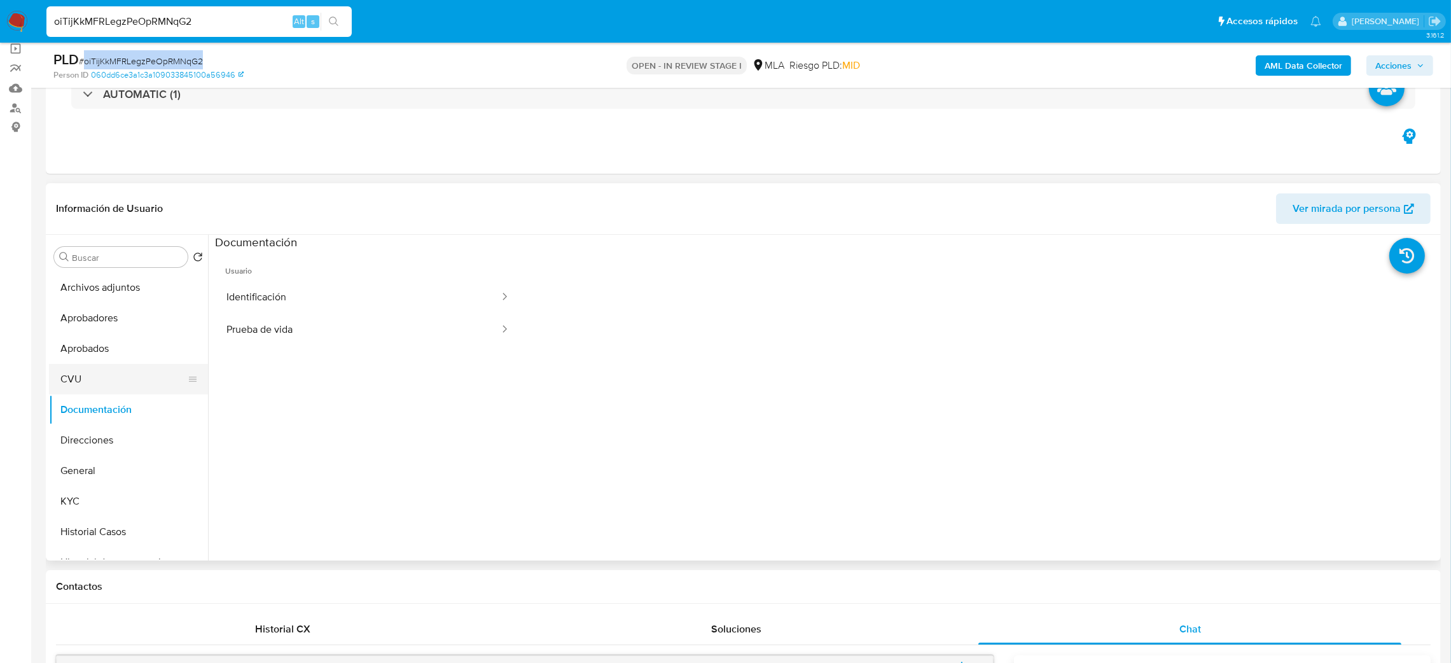
click at [102, 377] on button "CVU" at bounding box center [123, 379] width 149 height 31
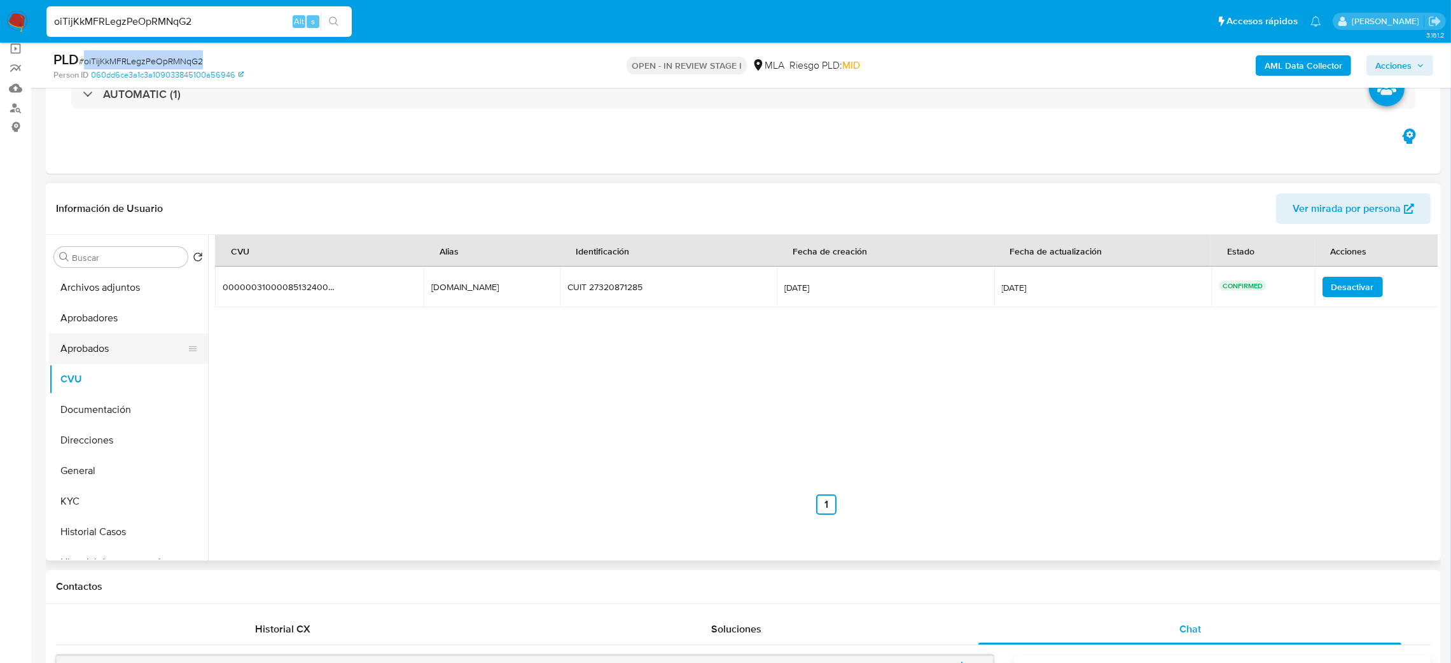
click at [102, 345] on button "Aprobados" at bounding box center [123, 348] width 149 height 31
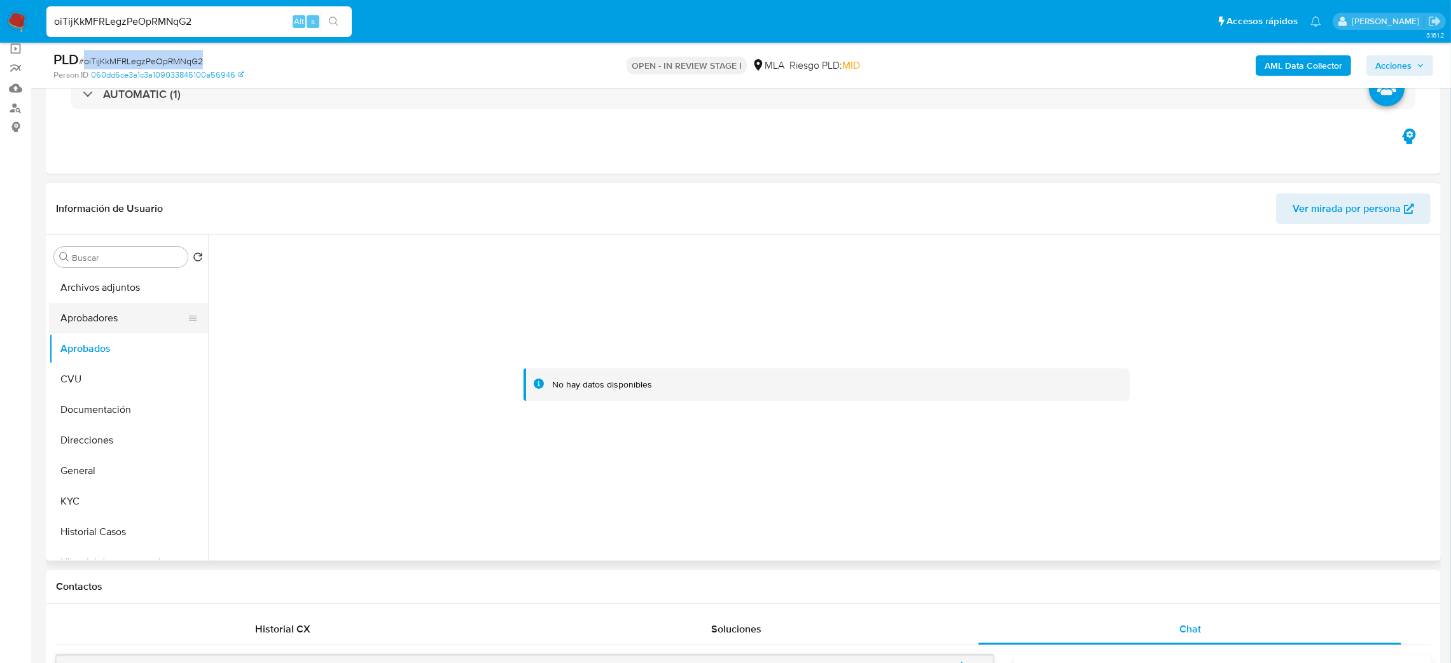
click at [94, 317] on button "Aprobadores" at bounding box center [123, 318] width 149 height 31
click at [94, 502] on button "KYC" at bounding box center [123, 501] width 149 height 31
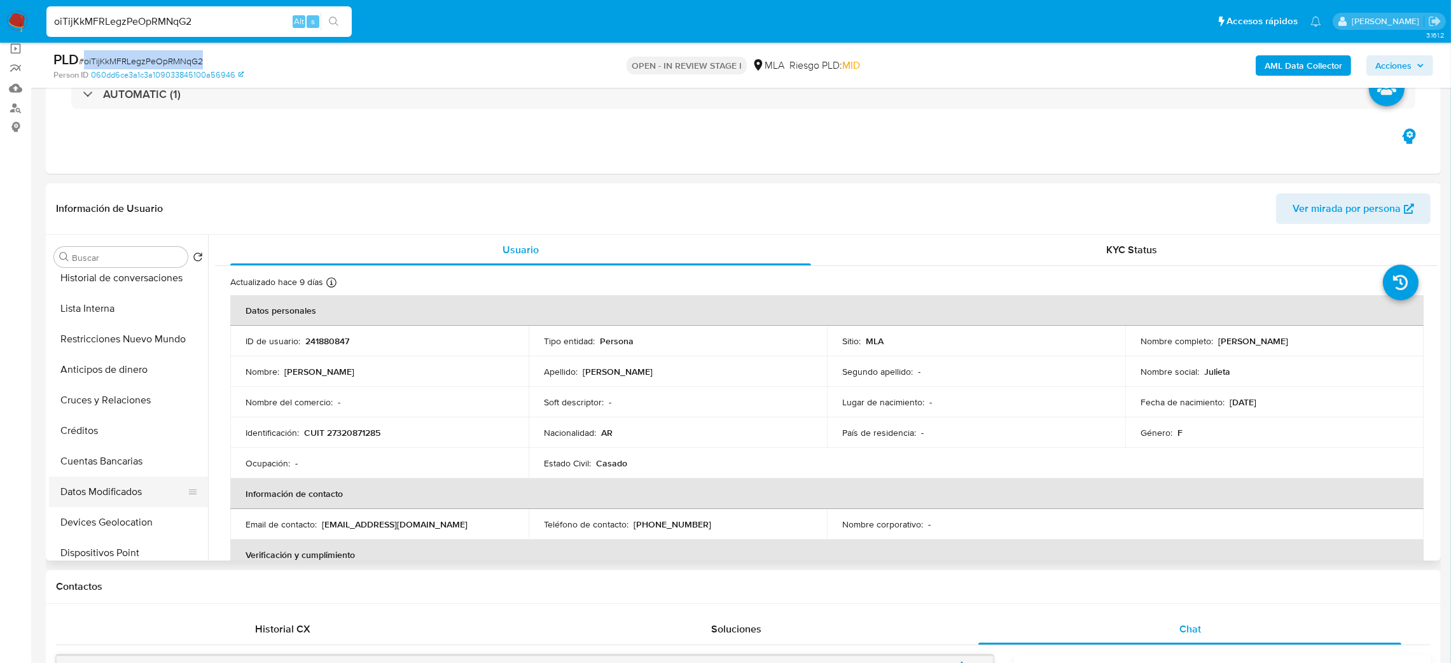
scroll to position [286, 0]
drag, startPoint x: 1305, startPoint y: 347, endPoint x: 1369, endPoint y: 347, distance: 64.3
click at [1369, 347] on td "Nombre completo : Julieta Lara Rodriguez Sassetti" at bounding box center [1275, 341] width 298 height 31
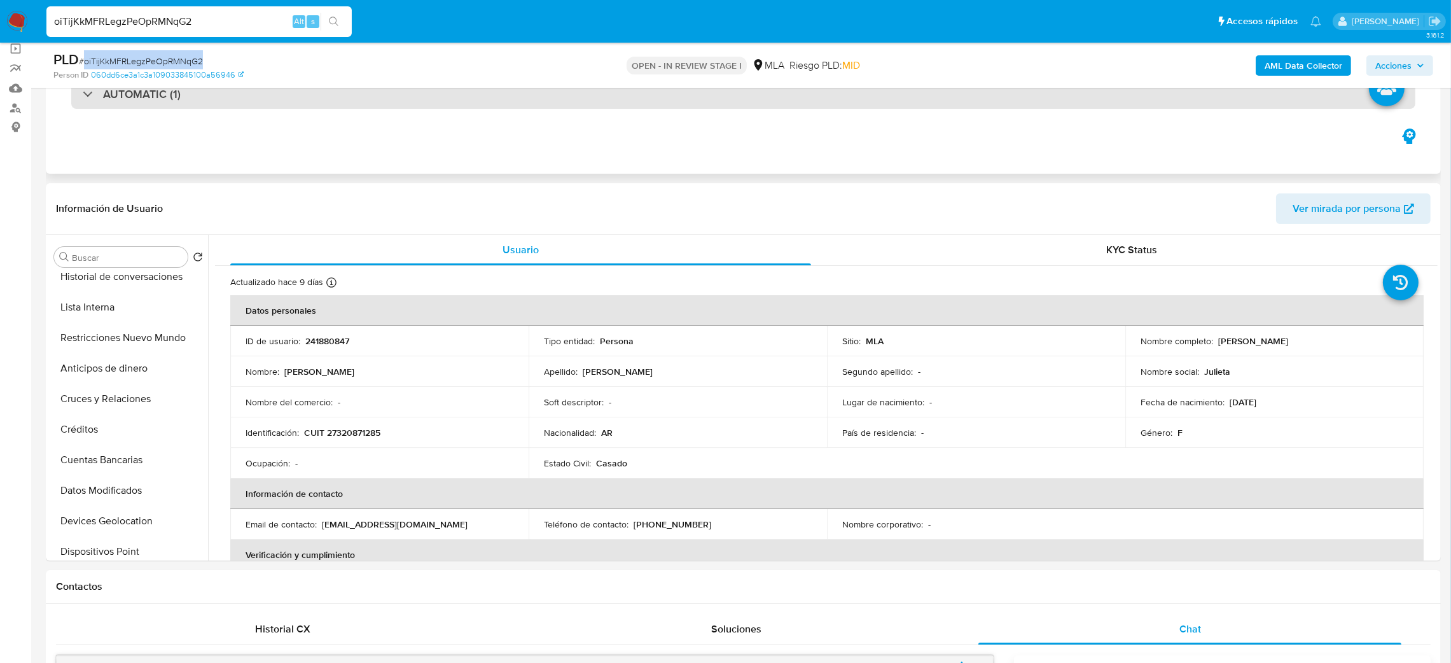
copy p "ulieta Lara Rodriguez Sassetti"
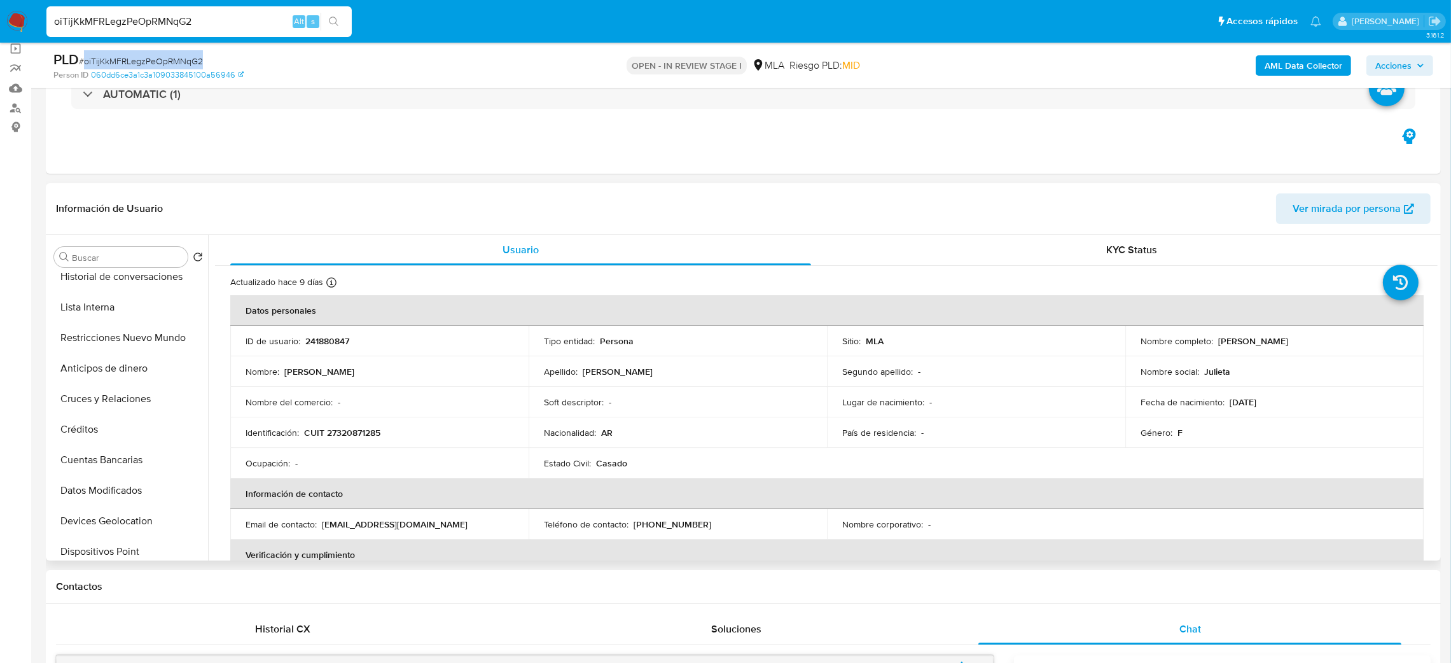
click at [1238, 345] on p "[PERSON_NAME]" at bounding box center [1253, 340] width 70 height 11
drag, startPoint x: 1211, startPoint y: 343, endPoint x: 1372, endPoint y: 346, distance: 161.0
click at [1372, 346] on div "Nombre completo : Julieta Lara Rodriguez Sassetti" at bounding box center [1275, 340] width 268 height 11
copy div "[PERSON_NAME]"
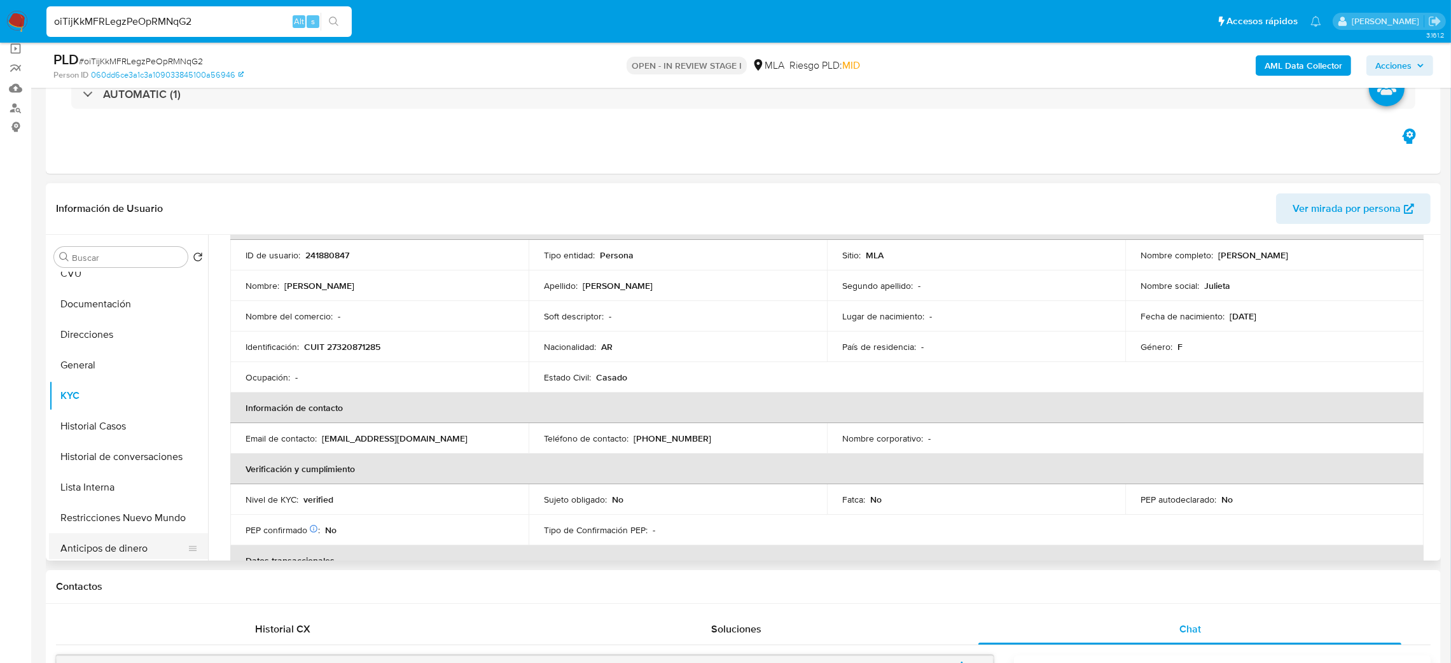
scroll to position [0, 0]
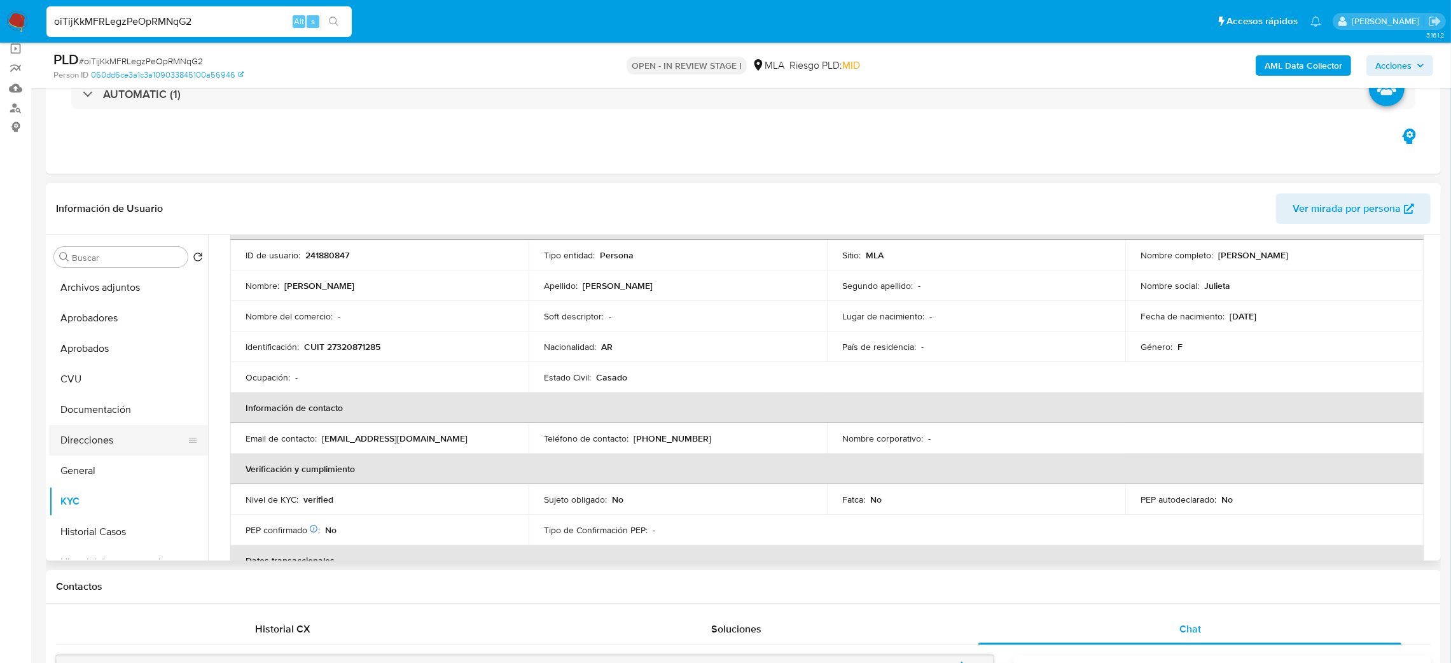
click at [125, 445] on button "Direcciones" at bounding box center [123, 440] width 149 height 31
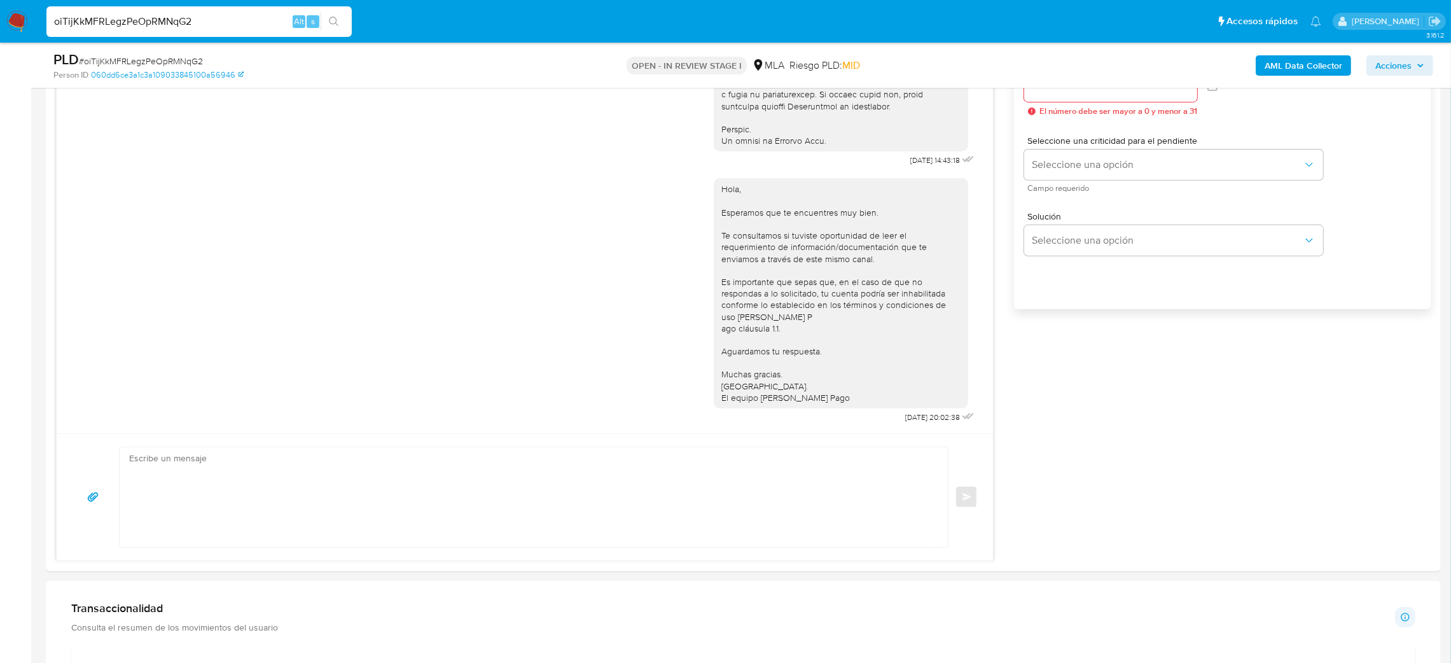
scroll to position [954, 0]
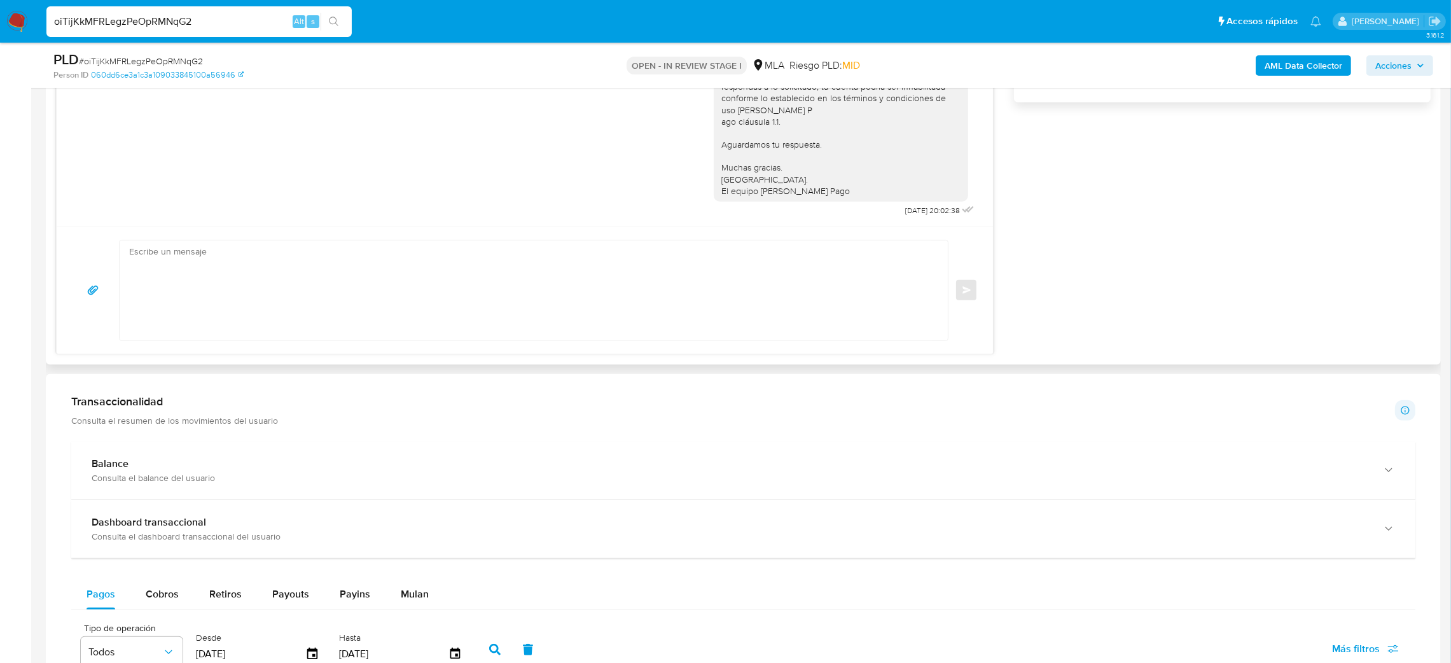
click at [188, 295] on textarea at bounding box center [530, 291] width 803 height 100
paste textarea "Hola, Esperamos que te encuentres muy bien. Te consultamos si tuviste oportunid…"
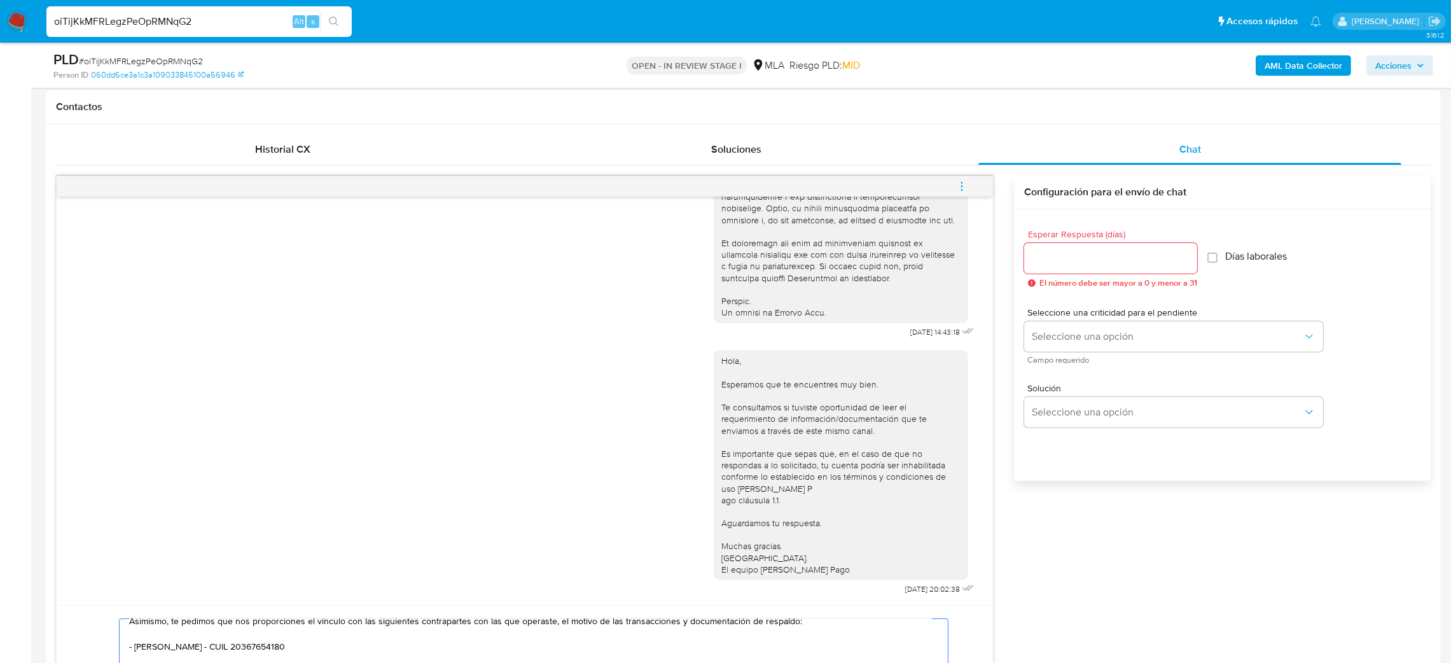
scroll to position [572, 0]
type textarea "Hola, Esperamos que te encuentres muy bien. Te consultamos si tuviste oportunid…"
click at [1070, 263] on input "Esperar Respuesta (días)" at bounding box center [1110, 261] width 173 height 17
type input "2"
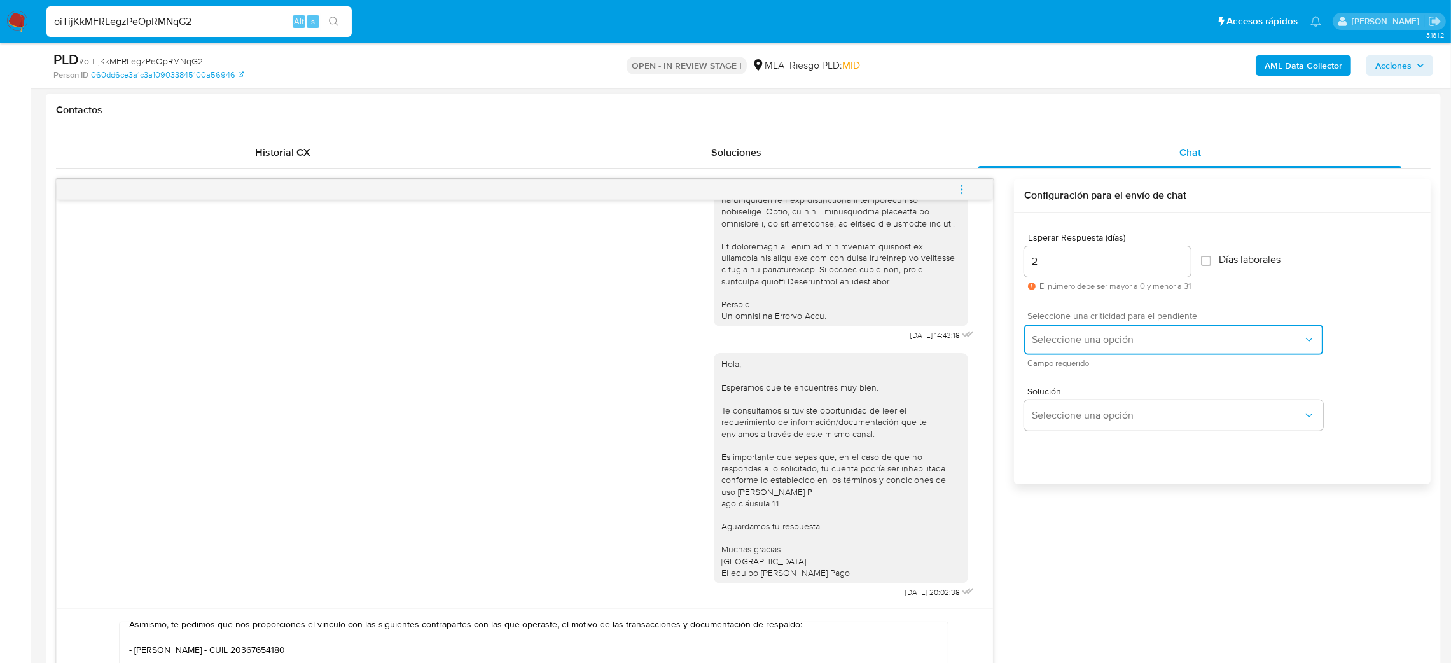
click at [1035, 342] on span "Seleccione una opción" at bounding box center [1167, 339] width 271 height 13
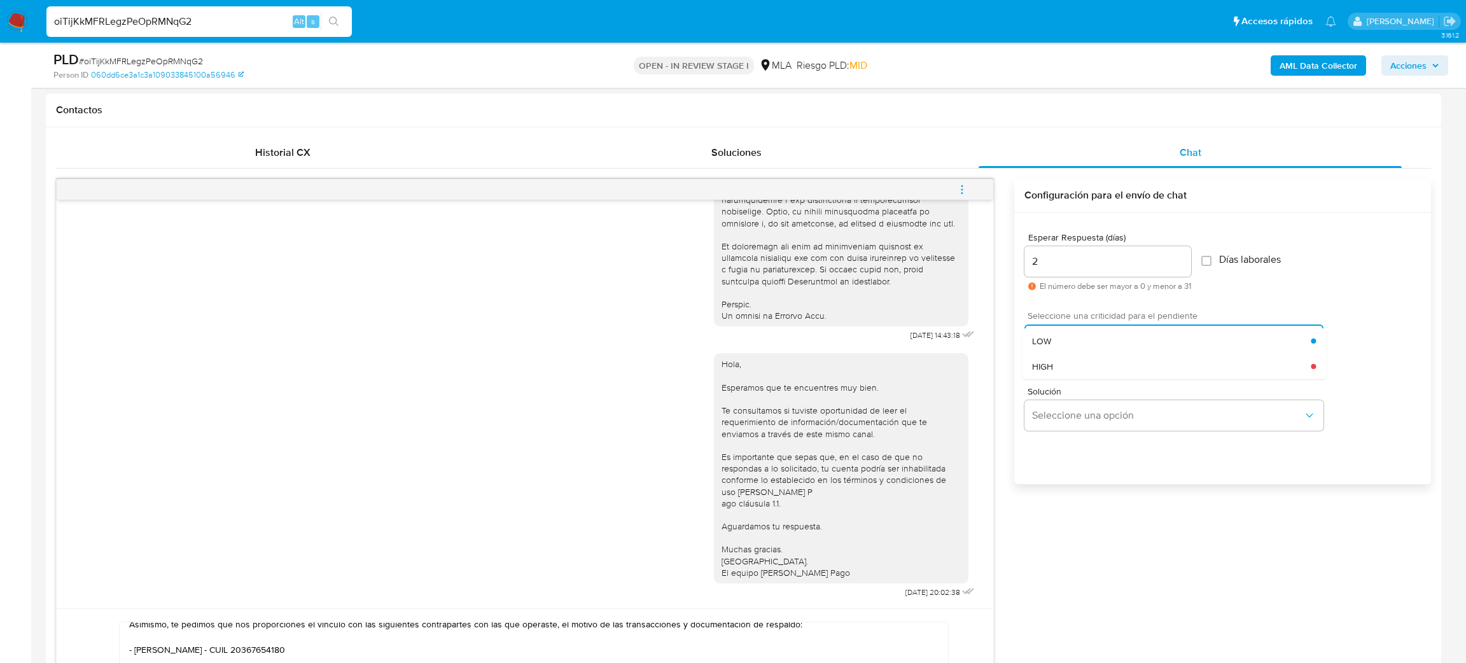
click at [1045, 365] on span "HIGH" at bounding box center [1042, 366] width 21 height 11
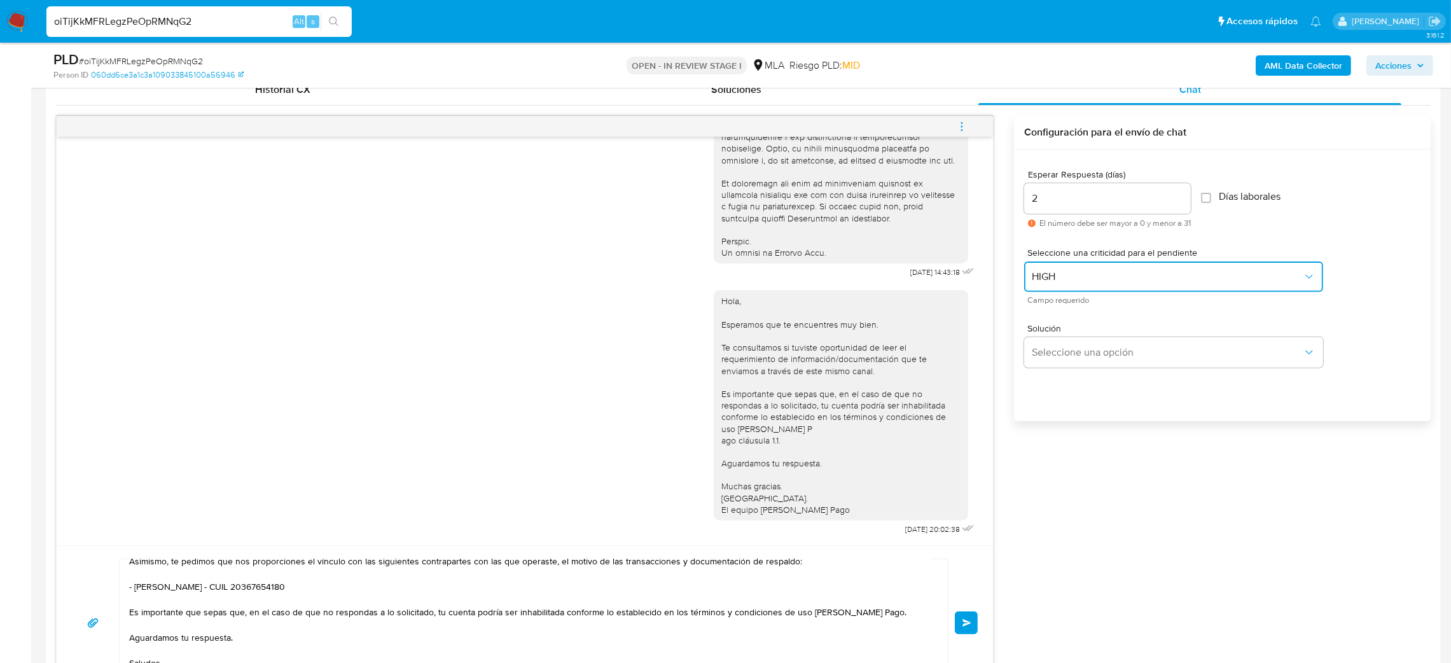
scroll to position [668, 0]
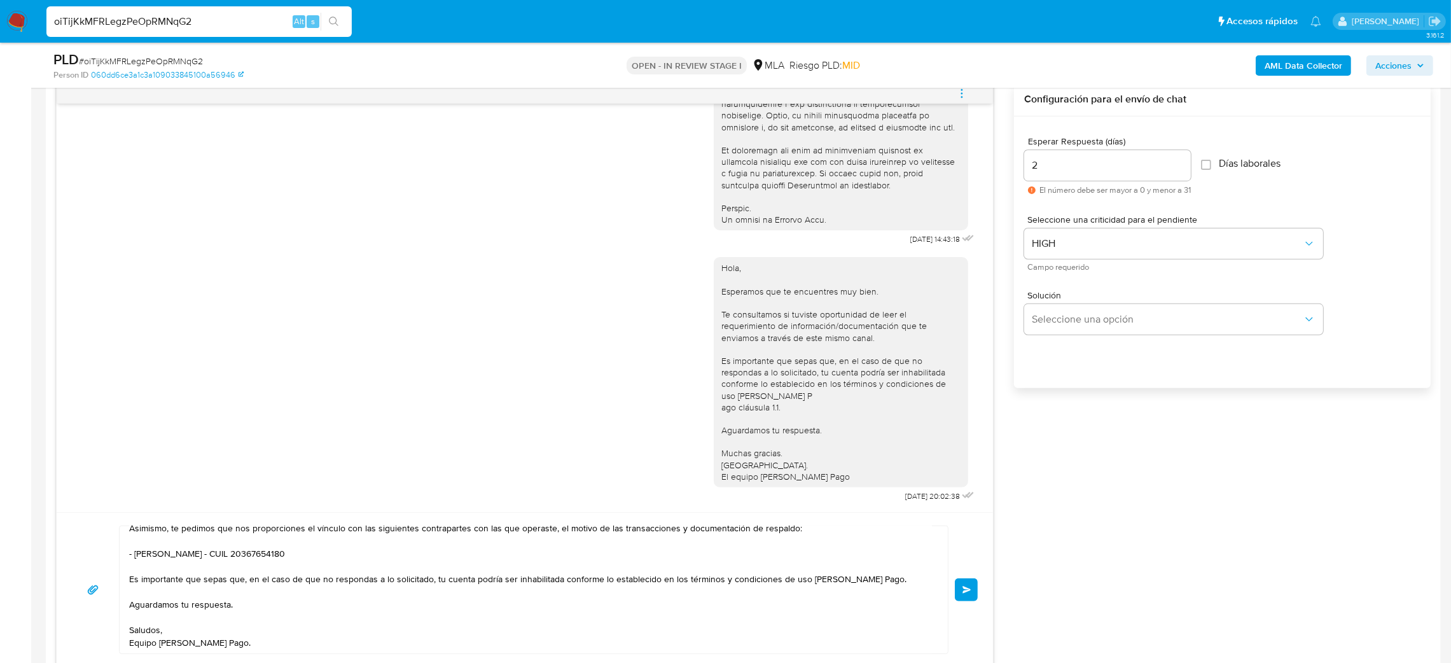
click at [965, 590] on span "Enviar" at bounding box center [967, 590] width 9 height 8
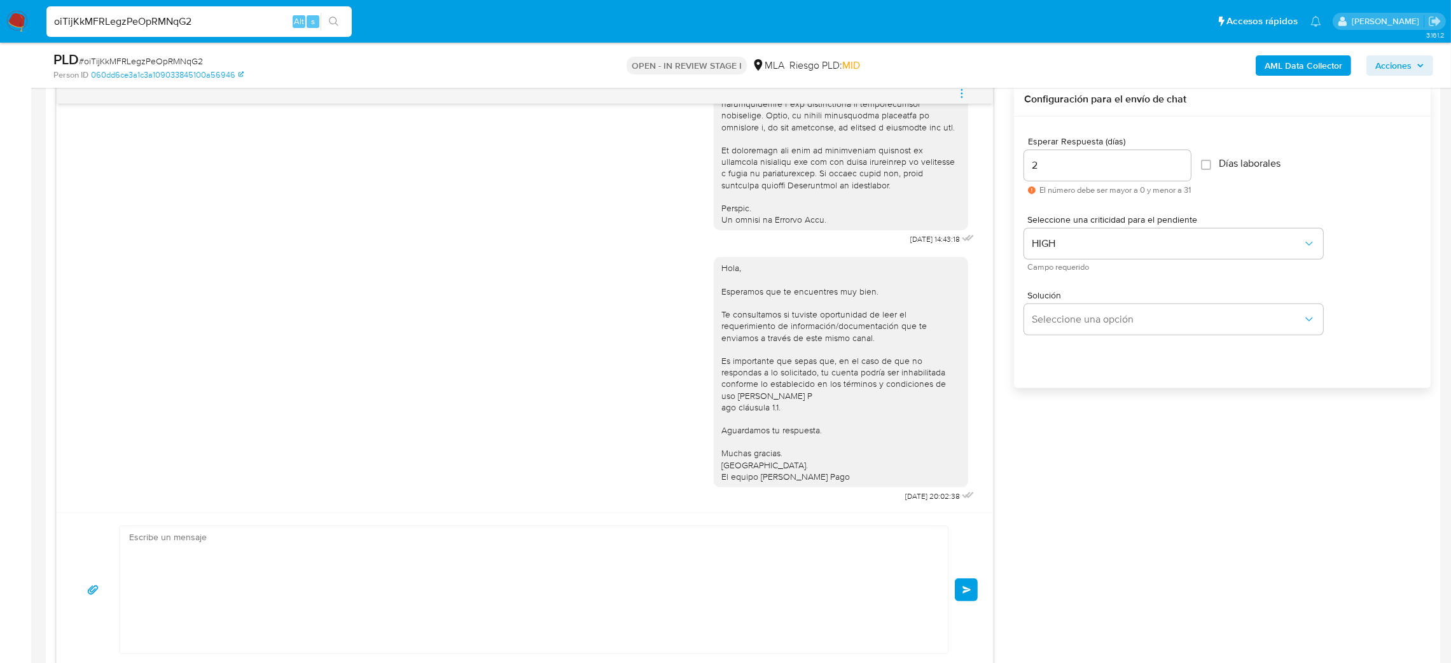
scroll to position [896, 0]
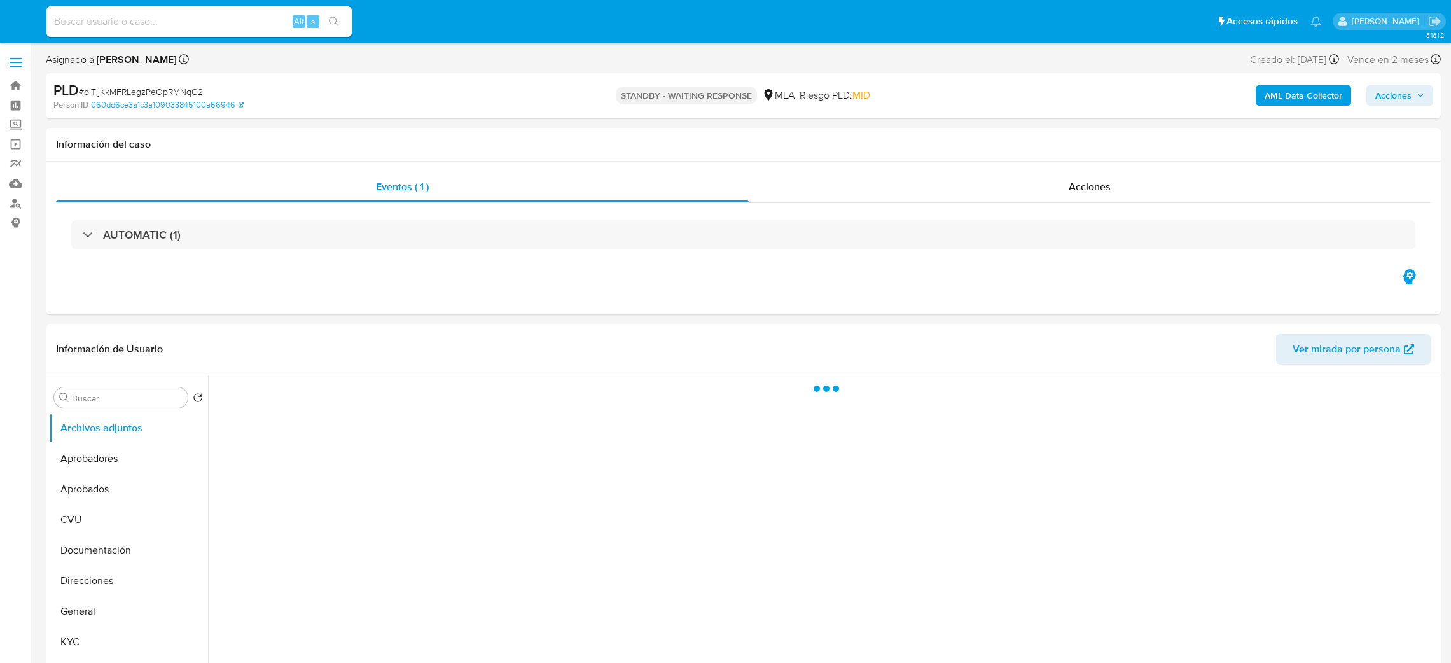
select select "10"
